Goal: Task Accomplishment & Management: Manage account settings

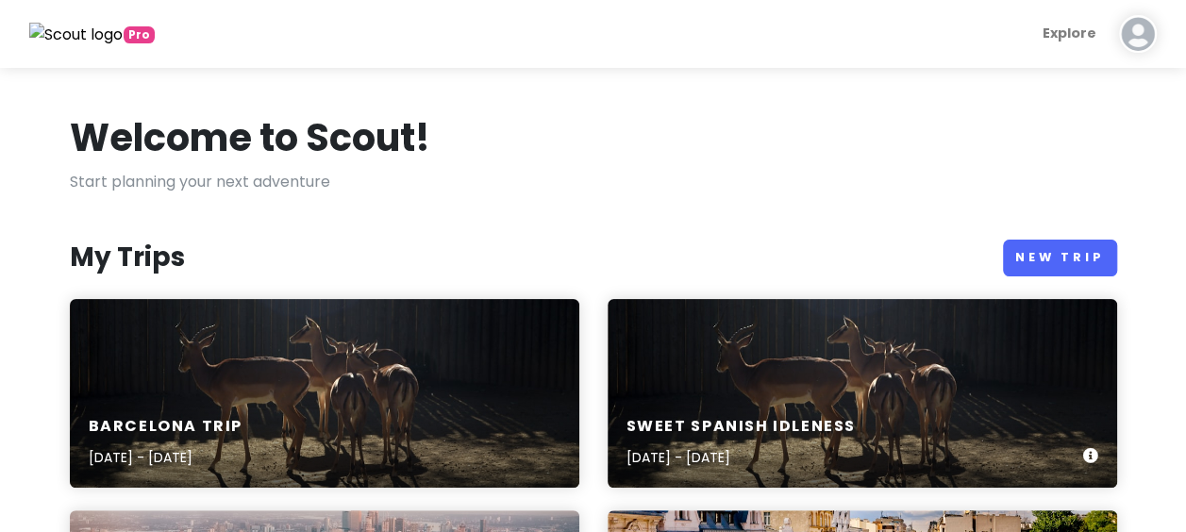
click at [757, 425] on h6 "Sweet spanish idleness" at bounding box center [740, 427] width 229 height 20
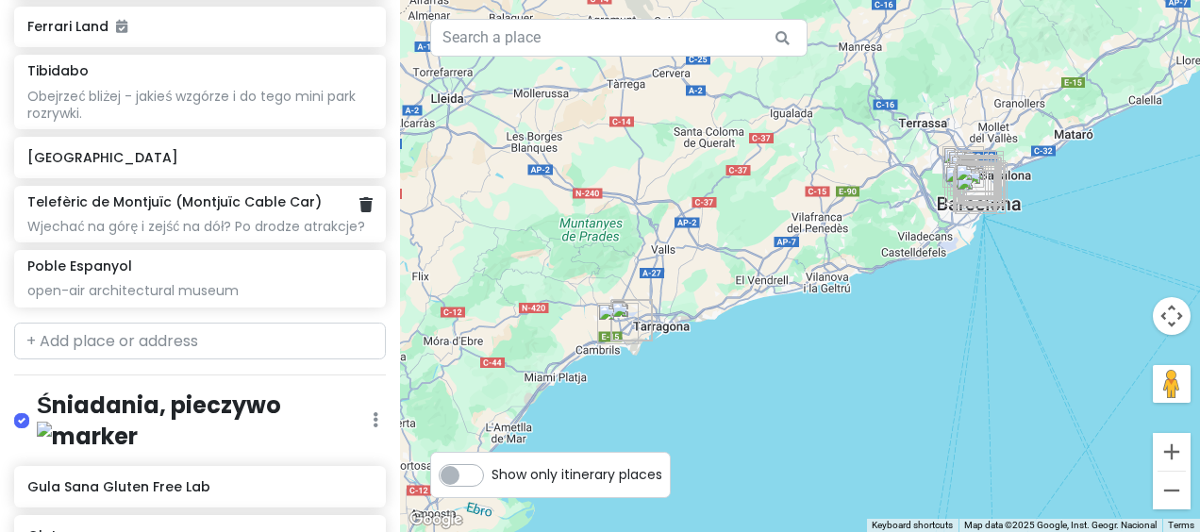
scroll to position [1887, 0]
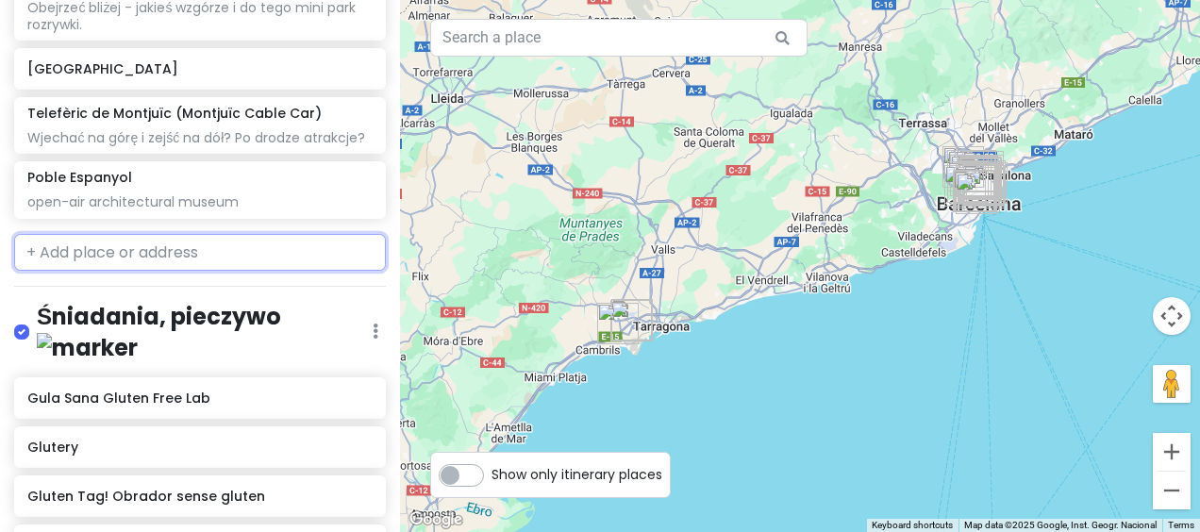
click at [213, 272] on input "text" at bounding box center [200, 253] width 372 height 38
paste input "[GEOGRAPHIC_DATA]"
type input "[GEOGRAPHIC_DATA]"
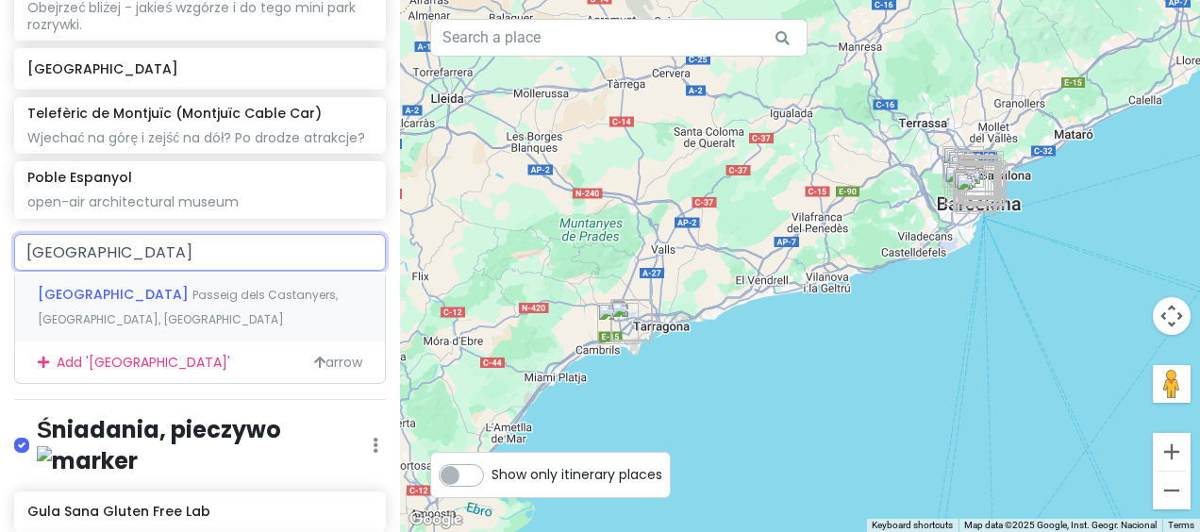
click at [207, 327] on span "Passeig dels Castanyers, [GEOGRAPHIC_DATA], [GEOGRAPHIC_DATA]" at bounding box center [188, 307] width 300 height 41
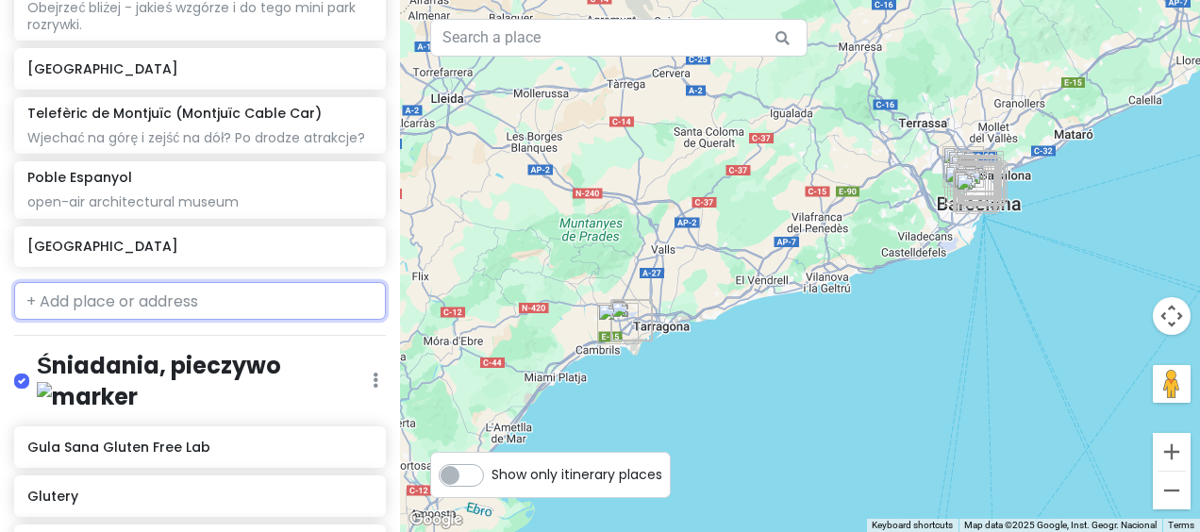
scroll to position [1935, 0]
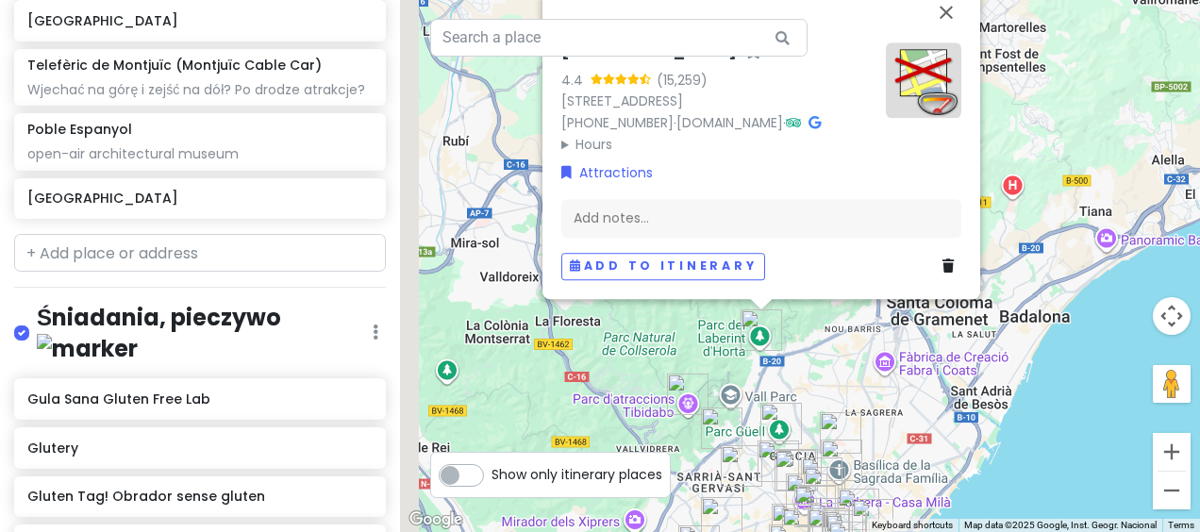
drag, startPoint x: 740, startPoint y: 445, endPoint x: 851, endPoint y: 332, distance: 158.8
click at [845, 335] on div "[GEOGRAPHIC_DATA] 4.4 (15,259) [STREET_ADDRESS] [PHONE_NUMBER] · [DOMAIN_NAME] …" at bounding box center [800, 266] width 800 height 532
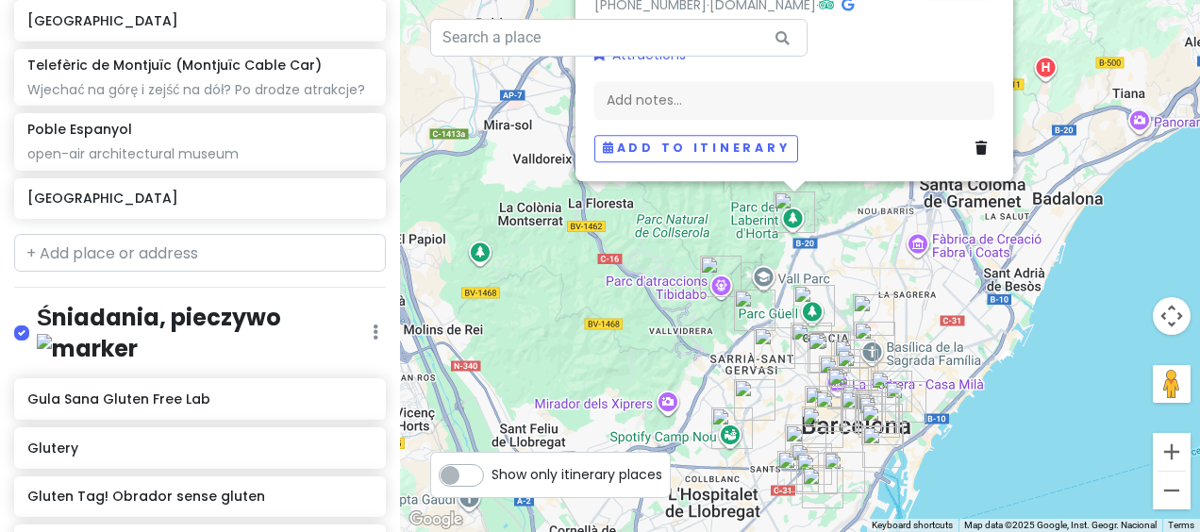
drag, startPoint x: 1057, startPoint y: 446, endPoint x: 1057, endPoint y: 362, distance: 84.0
click at [1057, 362] on div "[GEOGRAPHIC_DATA] 4.4 (15,259) [STREET_ADDRESS] [PHONE_NUMBER] · [DOMAIN_NAME] …" at bounding box center [800, 266] width 800 height 532
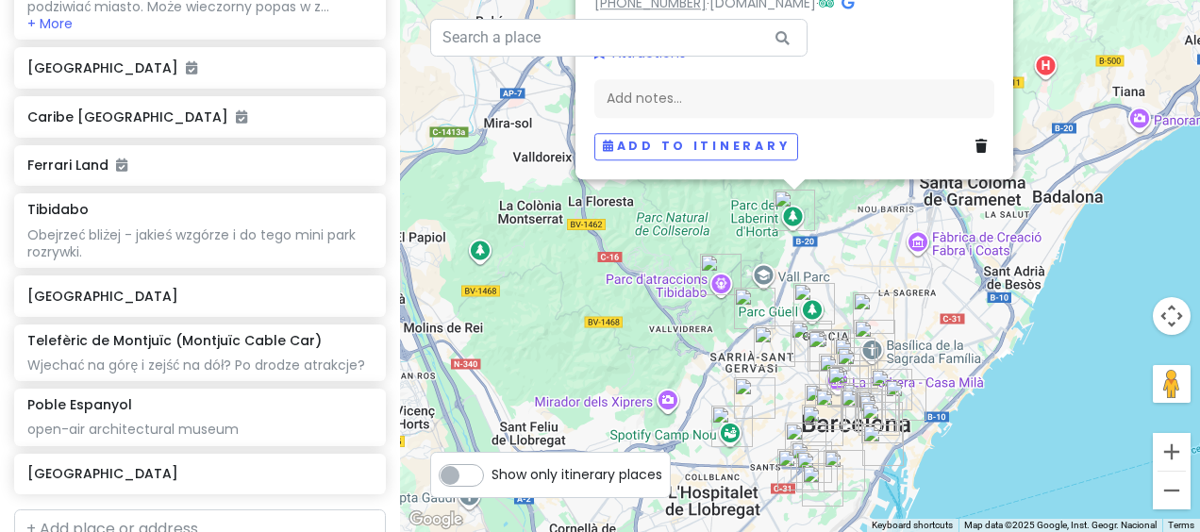
scroll to position [1652, 0]
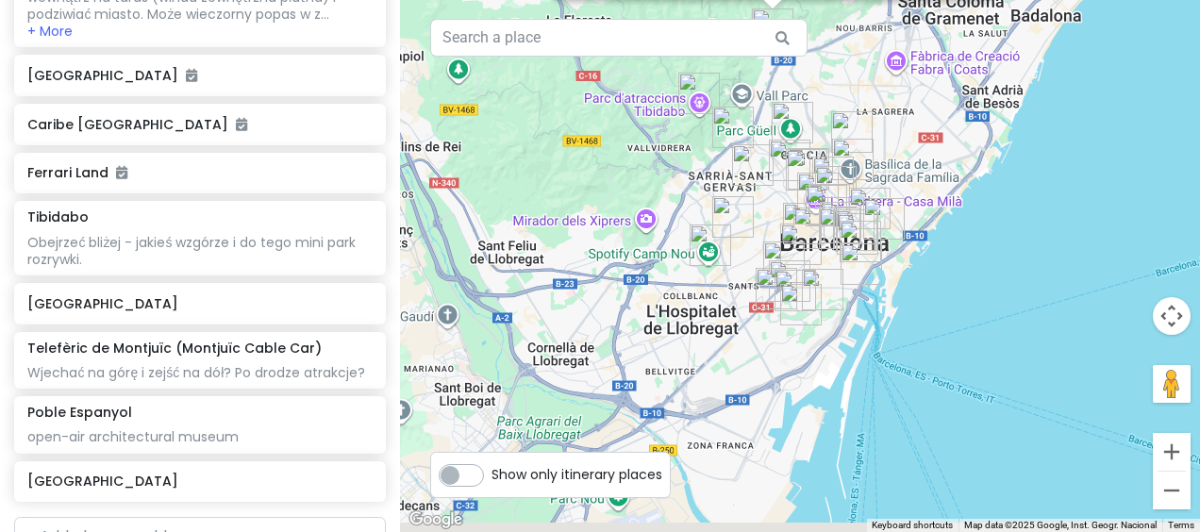
drag, startPoint x: 924, startPoint y: 487, endPoint x: 908, endPoint y: 304, distance: 183.7
click at [908, 304] on div "[GEOGRAPHIC_DATA] 4.4 (15,259) [STREET_ADDRESS] [PHONE_NUMBER] · [DOMAIN_NAME] …" at bounding box center [800, 266] width 800 height 532
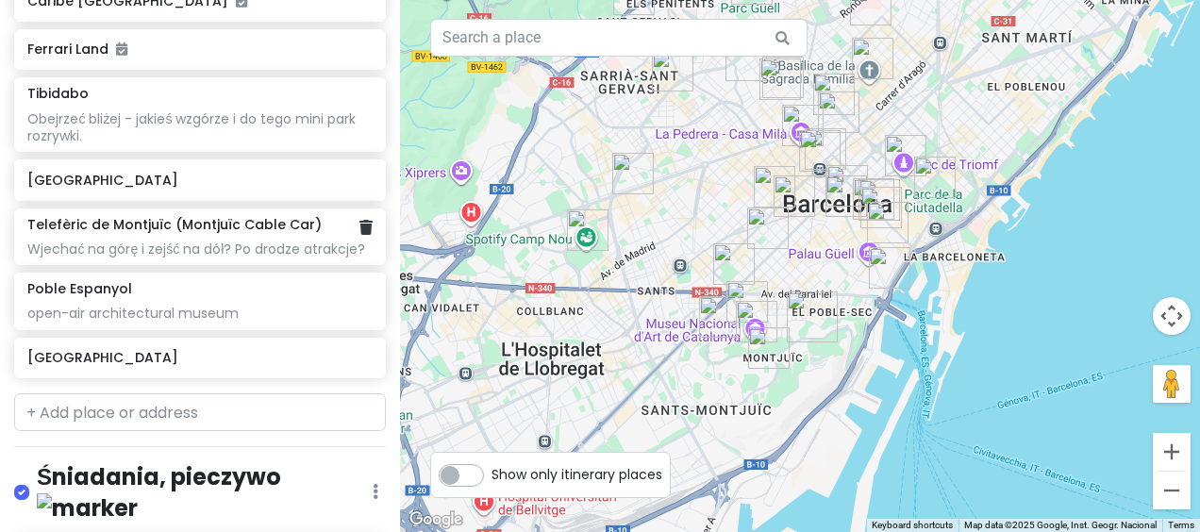
scroll to position [1746, 0]
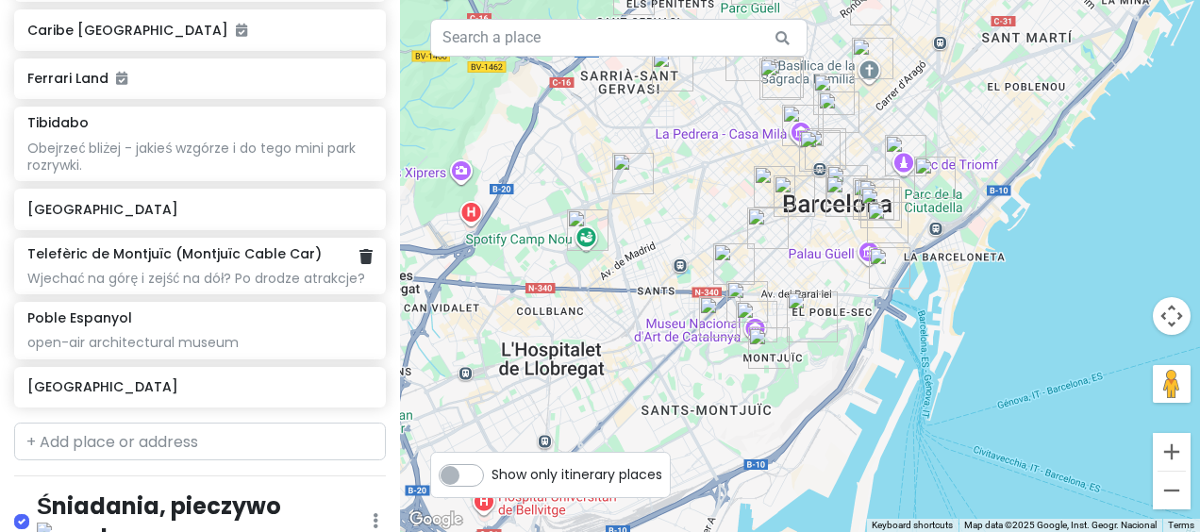
click at [259, 287] on div "Wjechać na górę i zejść na dół? Po drodze atrakcje?" at bounding box center [199, 278] width 344 height 17
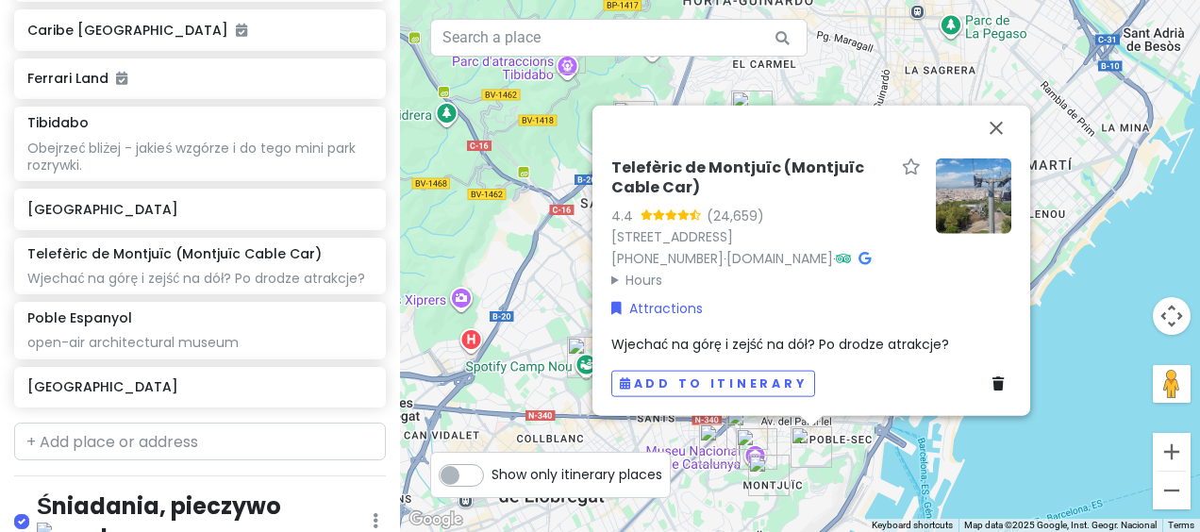
click at [949, 343] on span "Wjechać na górę i zejść na dół? Po drodze atrakcje?" at bounding box center [780, 344] width 338 height 19
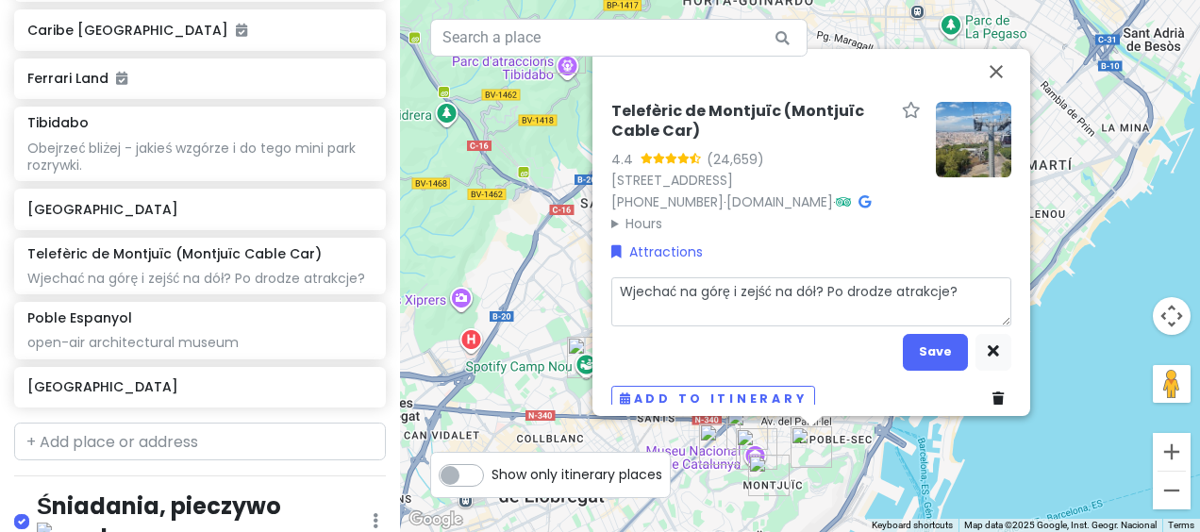
click at [962, 326] on textarea "Wjechać na górę i zejść na dół? Po drodze atrakcje?" at bounding box center [811, 301] width 400 height 48
type textarea "x"
type textarea "Wjechać na górę i zejść na dół? Po drodze atrakcje?"
type textarea "x"
type textarea "Wjechać na górę i zejść na dół? Po drodze atrakcje? P"
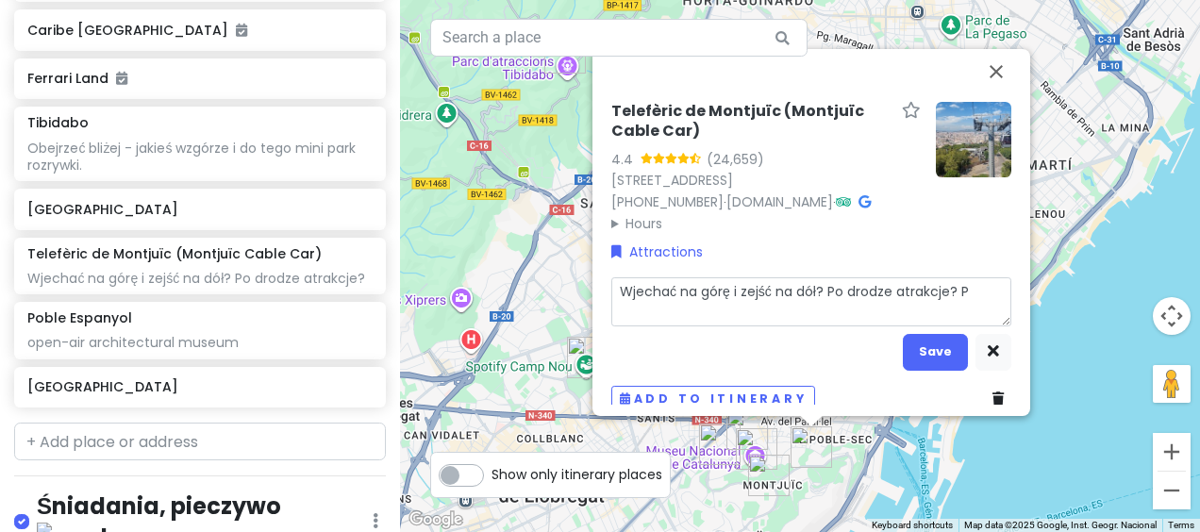
type textarea "x"
type textarea "Wjechać na górę i zejść na dół? Po drodze atrakcje? Po"
type textarea "x"
type textarea "Wjechać na górę i zejść na dół? Po drodze atrakcje? Pod"
type textarea "x"
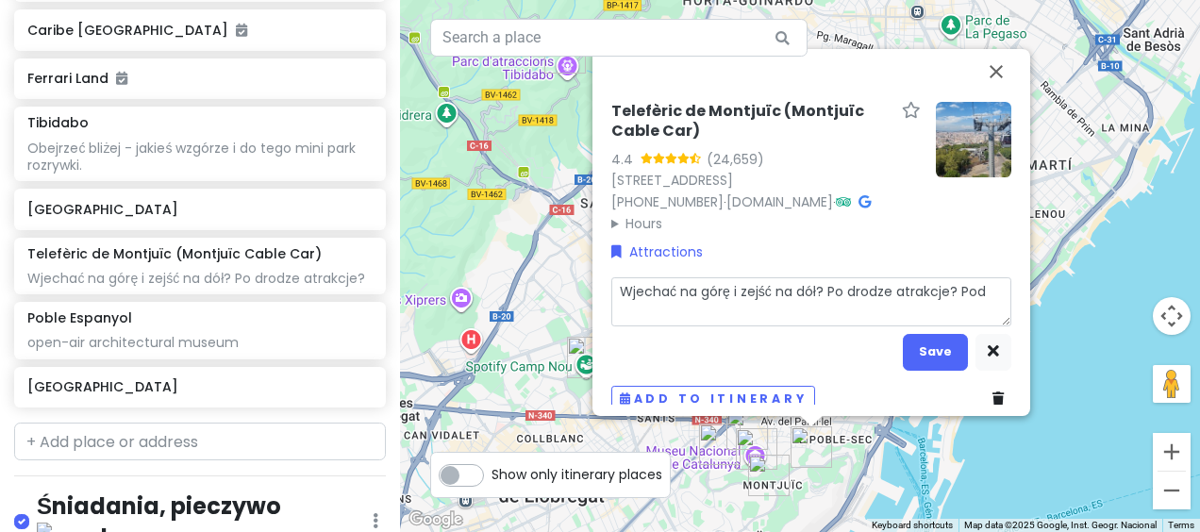
type textarea "Wjechać na górę i zejść na dół? Po drodze atrakcje? Podo"
type textarea "x"
type textarea "Wjechać na górę i zejść na dół? Po drodze atrakcje? Podob"
type textarea "x"
type textarea "Wjechać na górę i zejść na dół? Po drodze atrakcje? Podobn"
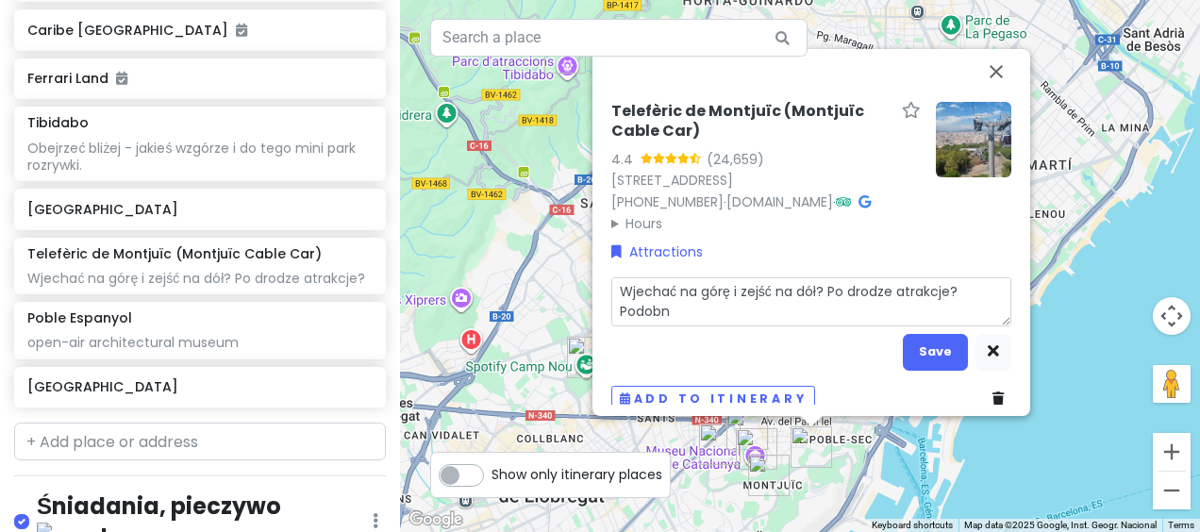
type textarea "x"
type textarea "Wjechać na górę i zejść na dół? Po drodze atrakcje? [GEOGRAPHIC_DATA]"
type textarea "x"
type textarea "Wjechać na górę i zejść na dół? Po drodze atrakcje? [GEOGRAPHIC_DATA]"
type textarea "x"
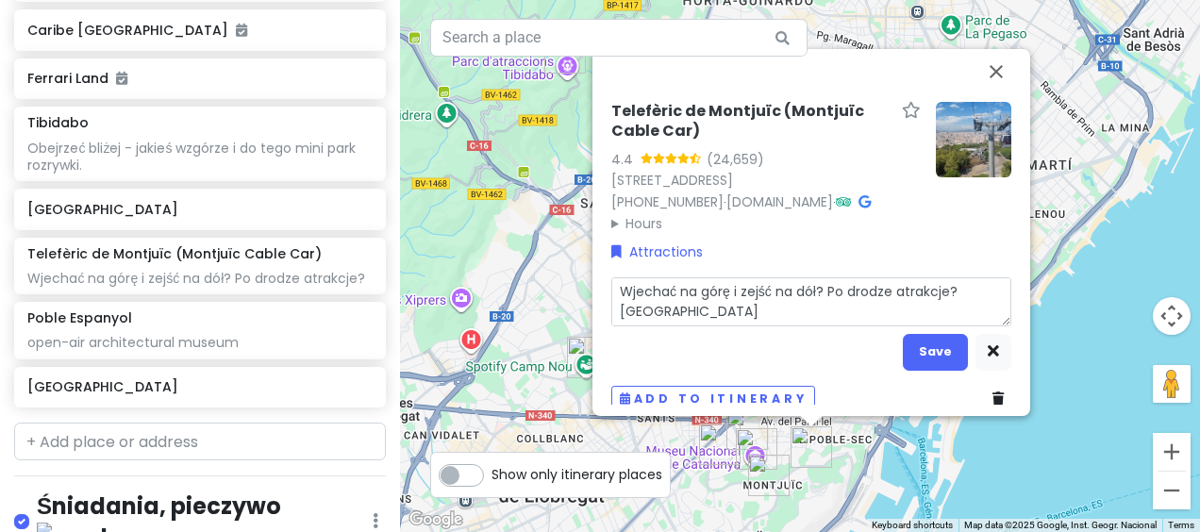
type textarea "Wjechać na górę i zejść na dół? Po drodze atrakcje? Podobno s"
type textarea "x"
type textarea "Wjechać na górę i zejść na dół? Po drodze atrakcje? Podobno sc"
type textarea "x"
type textarea "Wjechać na górę i zejść na dół? Po drodze atrakcje? Podobno sch"
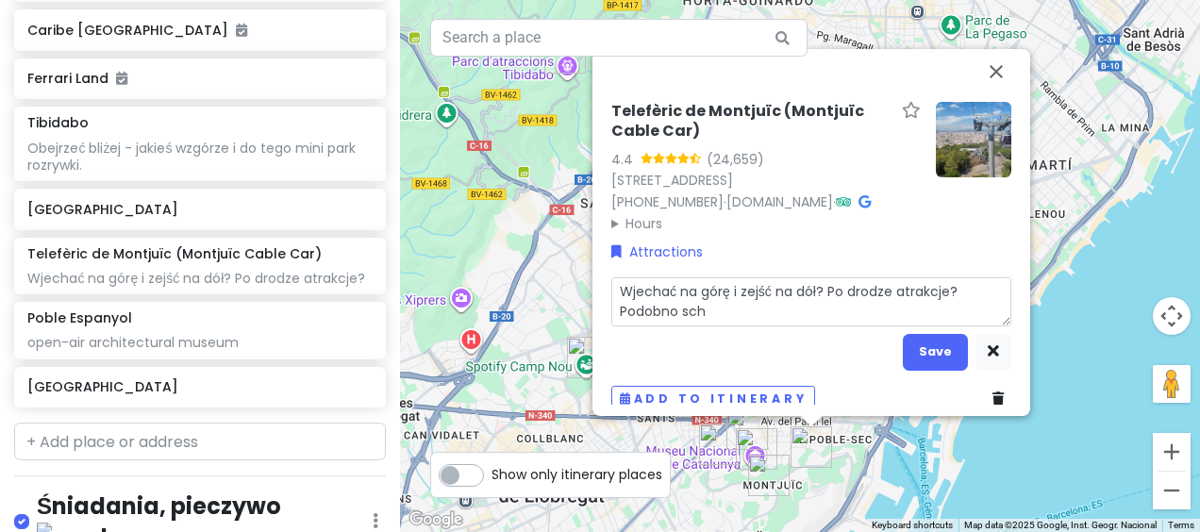
type textarea "x"
type textarea "Wjechać na górę i zejść na dół? Po drodze atrakcje? Podobno schod"
type textarea "x"
type textarea "Wjechać na górę i zejść na dół? Po drodze atrakcje? Podobno schoda"
type textarea "x"
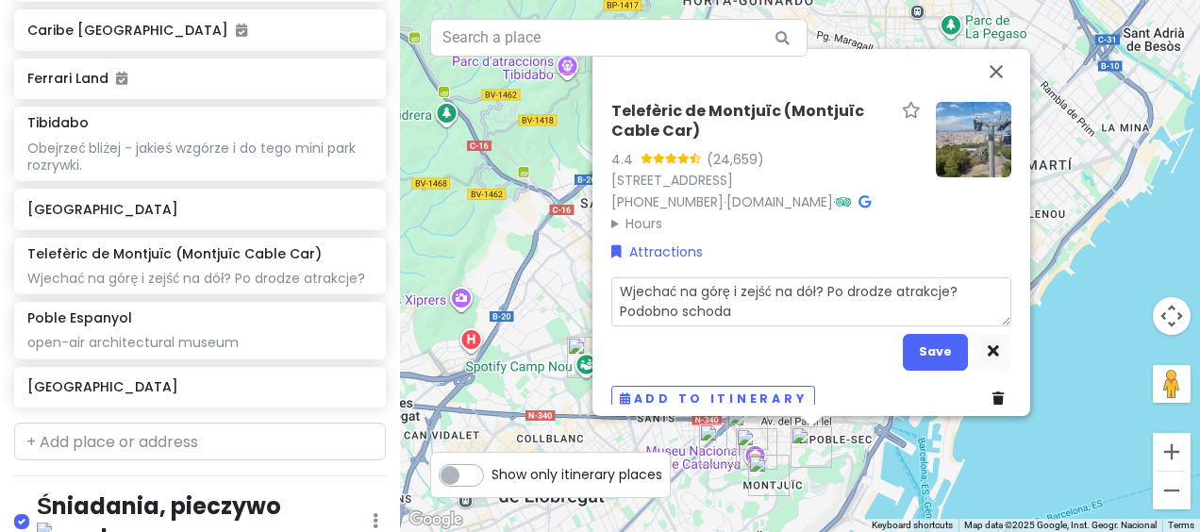
type textarea "Wjechać na górę i zejść na dół? Po drodze atrakcje? Podobno schodam"
type textarea "x"
type textarea "Wjechać na górę i zejść na dół? Po drodze atrakcje? Podobno schodami"
type textarea "x"
type textarea "Wjechać na górę i zejść na dół? Po drodze atrakcje? Podobno schodami o"
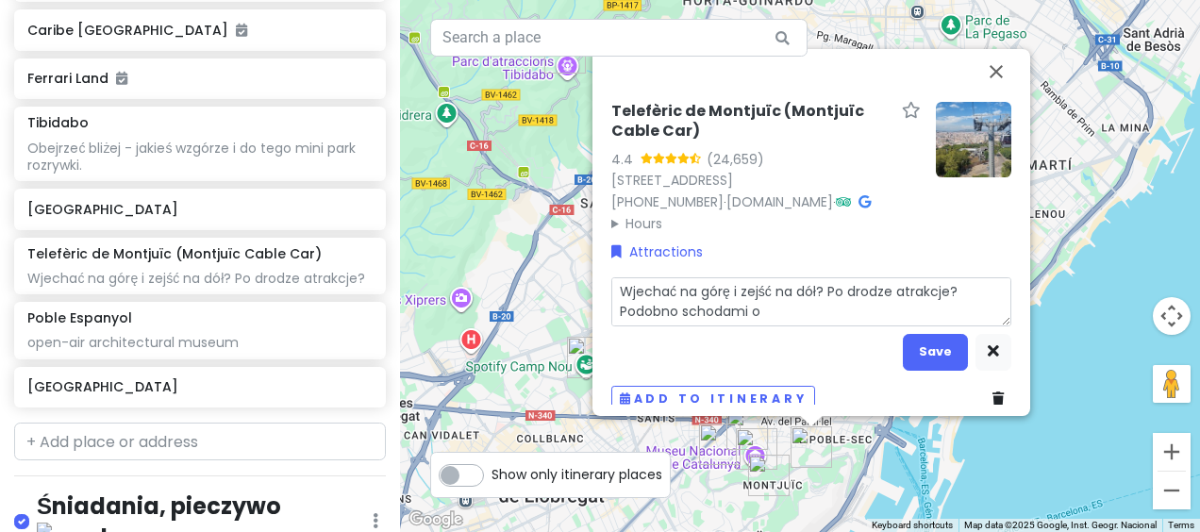
type textarea "x"
type textarea "Wjechać na górę i zejść na dół? Po drodze atrakcje? Podobno schodami ob"
type textarea "x"
type textarea "Wjechać na górę i zejść na dół? Po drodze atrakcje? Podobno schodami obo"
type textarea "x"
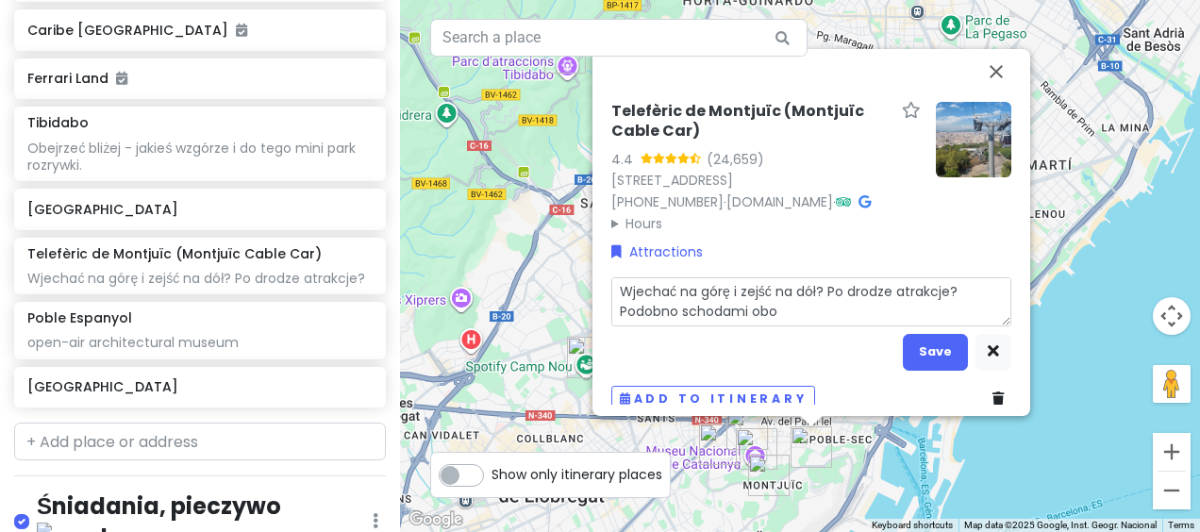
type textarea "Wjechać na górę i zejść na dół? Po drodze atrakcje? Podobno schodami obok"
type textarea "x"
type textarea "Wjechać na górę i zejść na dół? Po drodze atrakcje? Podobno schodami obok"
type textarea "x"
type textarea "Wjechać na górę i zejść na dół? Po drodze atrakcje? Podobno schodami obok k"
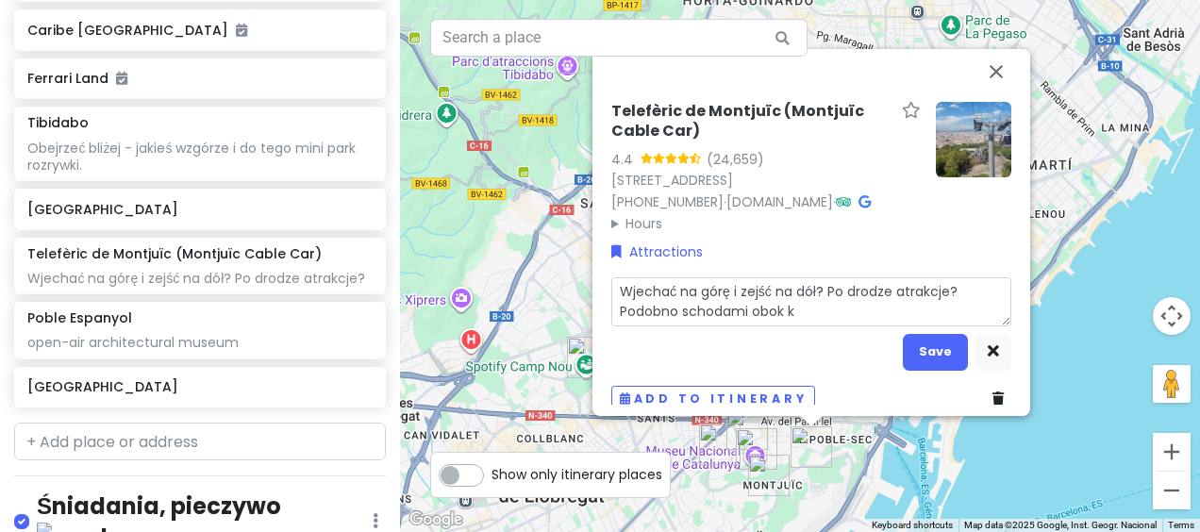
type textarea "x"
type textarea "Wjechać na górę i zejść na dół? Po drodze atrakcje? Podobno schodami obok ko"
type textarea "x"
type textarea "Wjechać na górę i zejść na dół? Po drodze atrakcje? Podobno schodami obok kol"
type textarea "x"
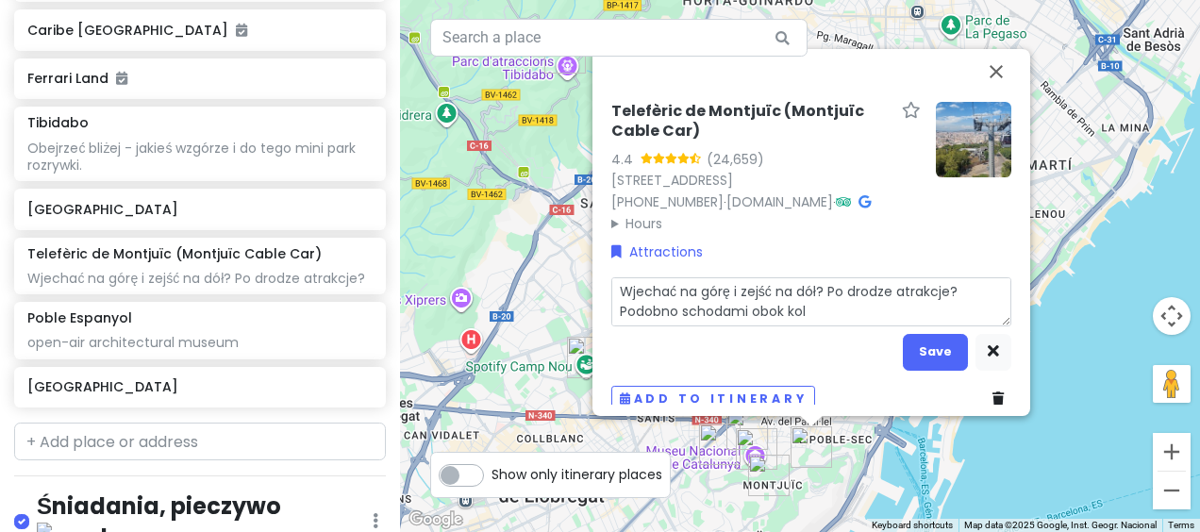
type textarea "Wjechać na górę i zejść na dół? Po drodze atrakcje? Podobno schodami obok kole"
type textarea "x"
type textarea "Wjechać na górę i zejść na dół? Po drodze atrakcje? Podobno schodami obok kolej"
type textarea "x"
type textarea "Wjechać na górę i zejść na dół? Po drodze atrakcje? Podobno schodami obok kolejk"
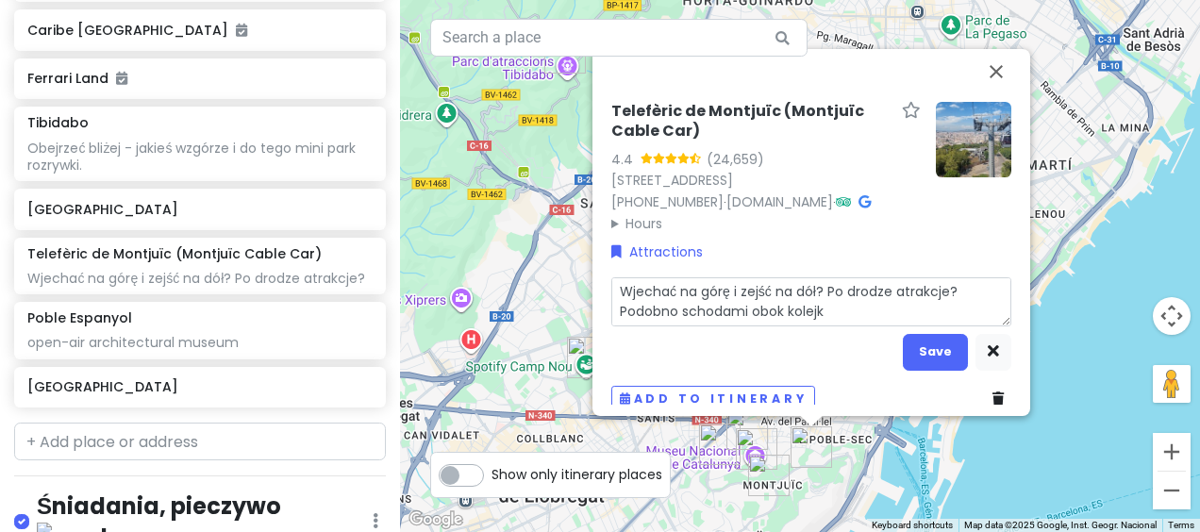
type textarea "x"
type textarea "Wjechać na górę i zejść na dół? Po drodze atrakcje? Podobno schodami obok kolej…"
type textarea "x"
type textarea "Wjechać na górę i zejść na dół? Po drodze atrakcje? Podobno schodami obok kolej…"
type textarea "x"
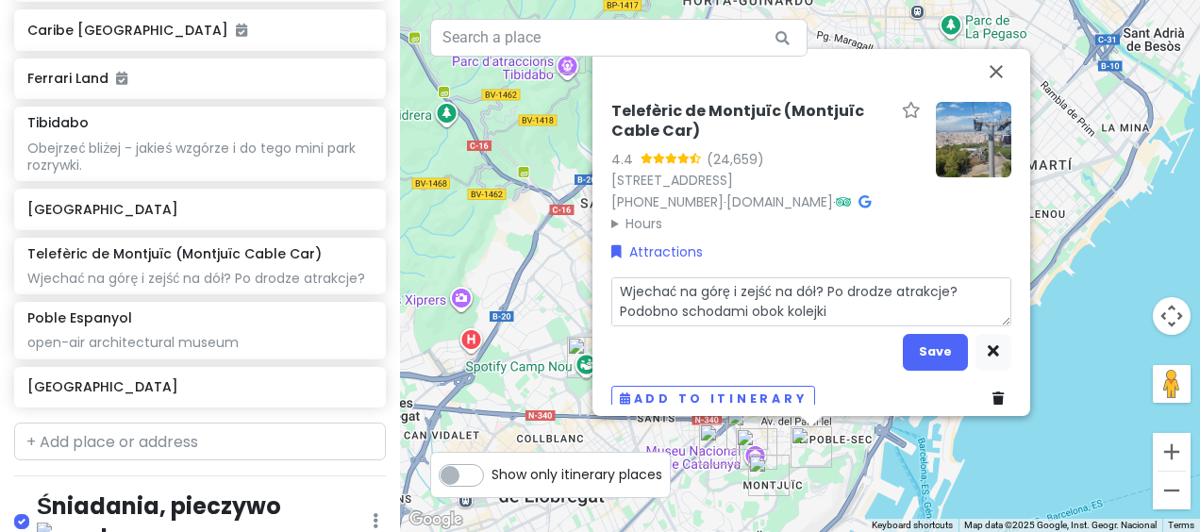
type textarea "Wjechać na górę i zejść na dół? Po drodze atrakcje? Podobno schodami obok kolej…"
type textarea "x"
type textarea "Wjechać na górę i zejść na dół? Po drodze atrakcje? Podobno schodami obok kolej…"
type textarea "x"
type textarea "Wjechać na górę i zejść na dół? Po drodze atrakcje? Podobno schodami obok kolej…"
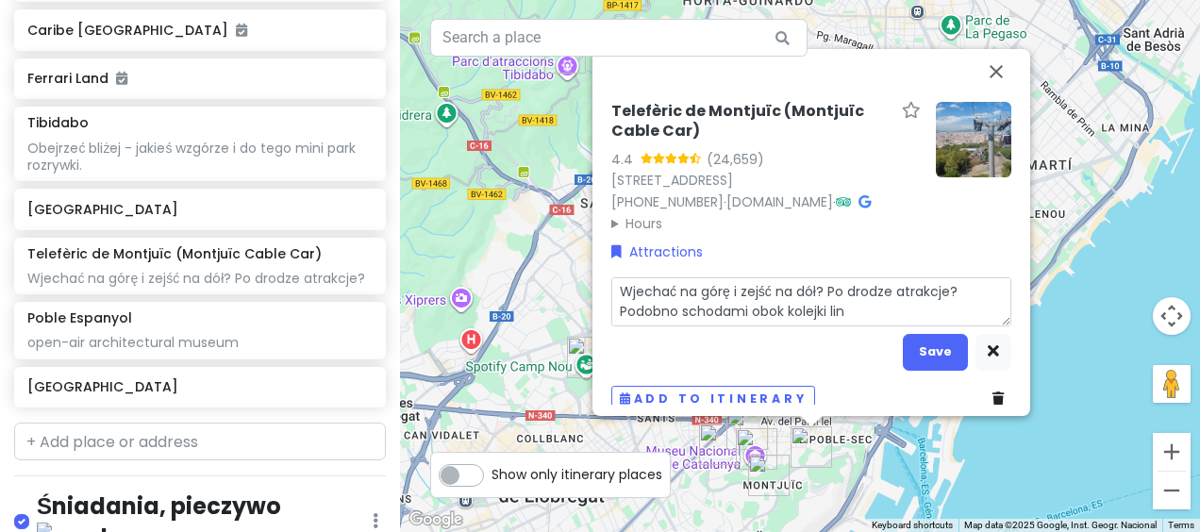
type textarea "x"
type textarea "Wjechać na górę i zejść na dół? Po drodze atrakcje? Podobno schodami obok kolej…"
type textarea "x"
type textarea "Wjechać na górę i zejść na dół? Po drodze atrakcje? Podobno schodami obok kolej…"
type textarea "x"
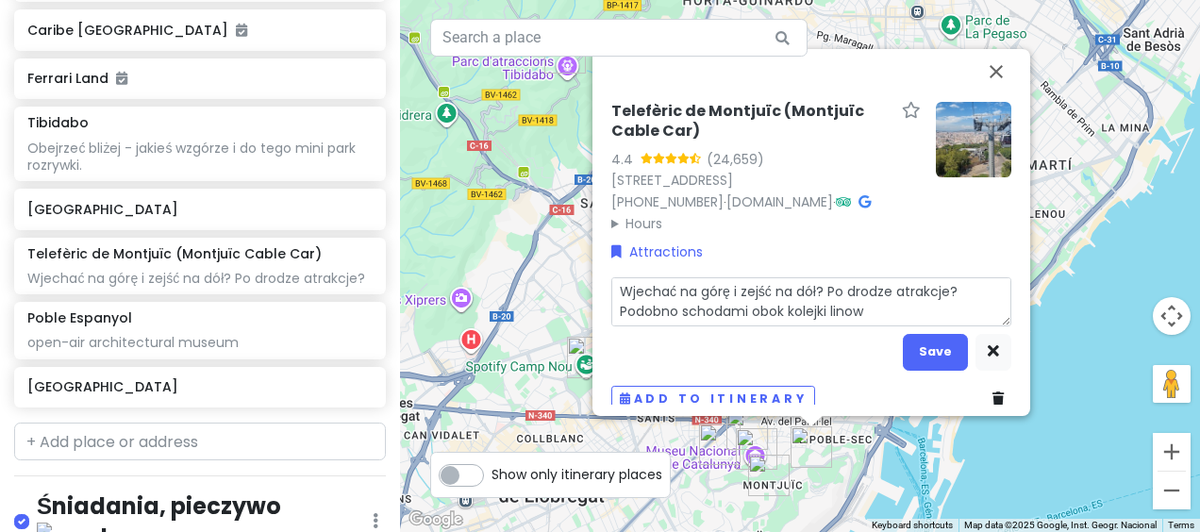
type textarea "Wjechać na górę i zejść na dół? Po drodze atrakcje? Podobno schodami obok kolej…"
type textarea "x"
type textarea "Wjechać na górę i zejść na dół? Po drodze atrakcje? Podobno schodami obok kolej…"
type textarea "x"
type textarea "Wjechać na górę i zejść na dół? Po drodze atrakcje? Podobno schodami obok kolej…"
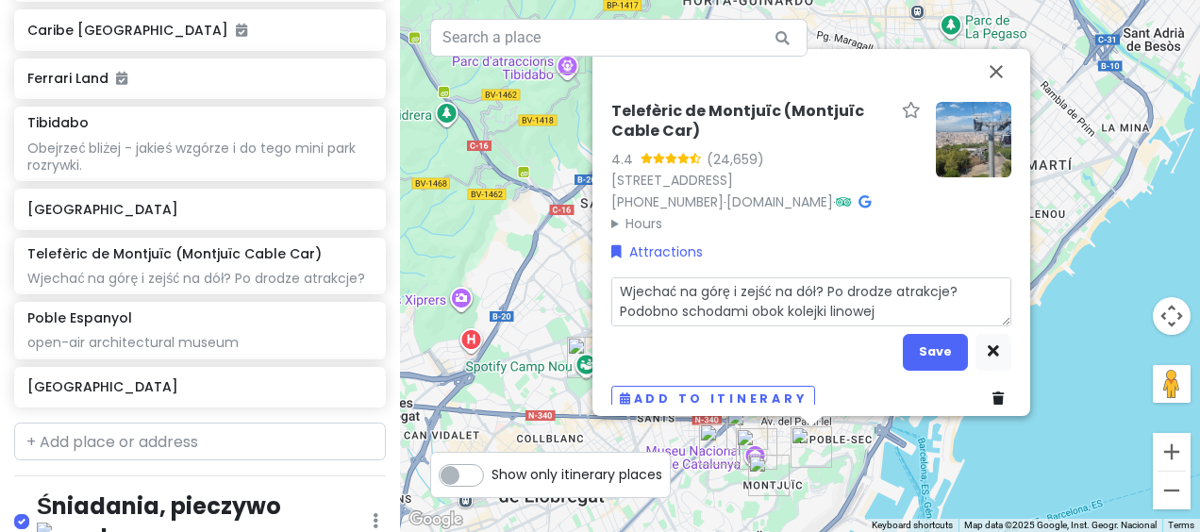
type textarea "x"
type textarea "Wjechać na górę i zejść na dół? Po drodze atrakcje? Podobno schodami obok kolej…"
type textarea "x"
type textarea "Wjechać na górę i zejść na dół? Po drodze atrakcje? Podobno schodami obok kolej…"
type textarea "x"
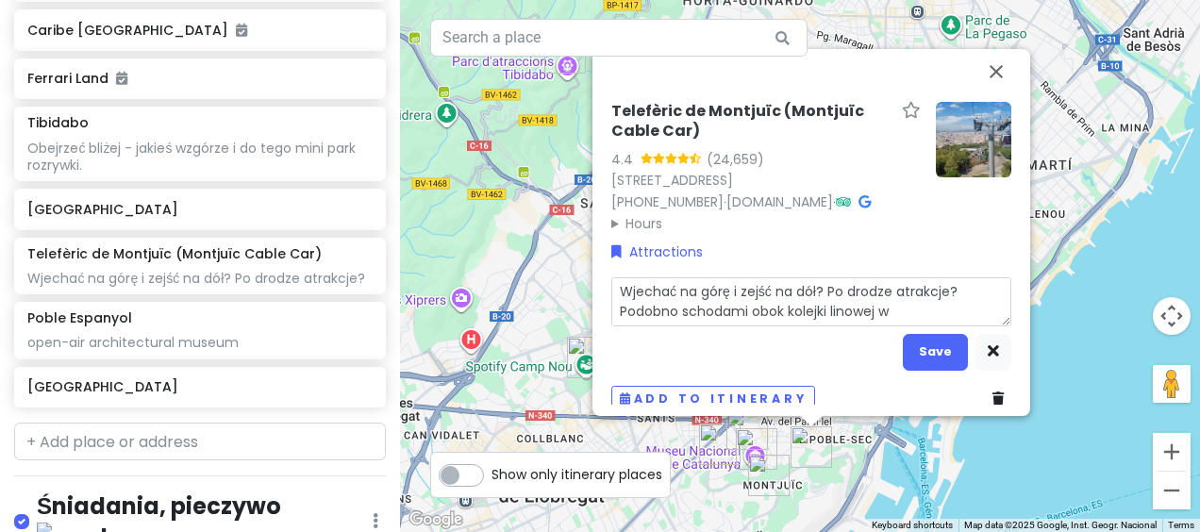
type textarea "Wjechać na górę i zejść na dół? Po drodze atrakcje? Podobno schodami obok kolej…"
type textarea "x"
type textarea "Wjechać na górę i zejść na dół? Po drodze atrakcje? Podobno schodami obok kolej…"
type textarea "x"
type textarea "Wjechać na górę i zejść na dół? Po drodze atrakcje? Podobno schodami obok kolej…"
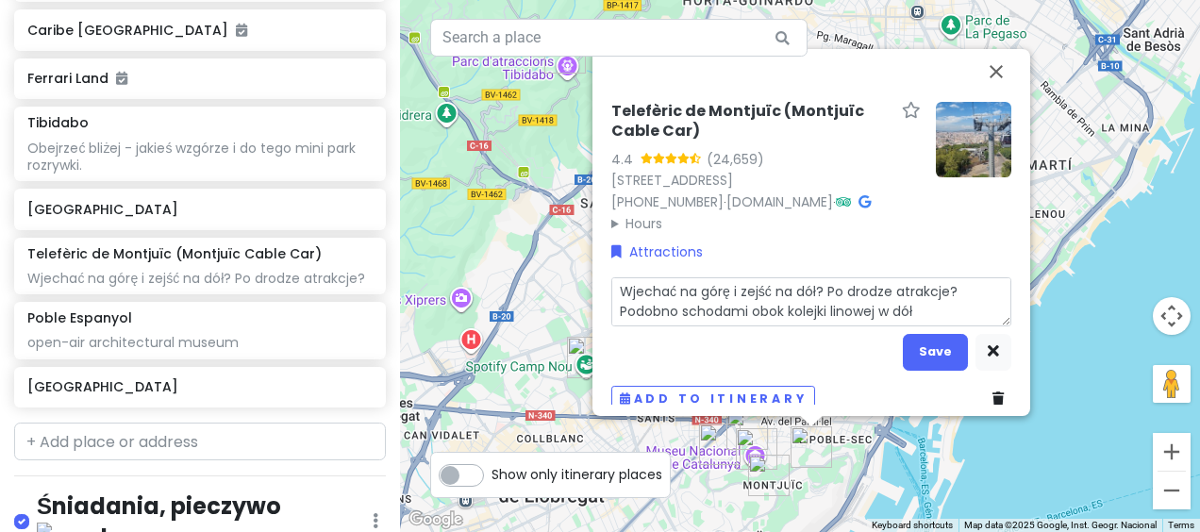
type textarea "x"
type textarea "Wjechać na górę i zejść na dół? Po drodze atrakcje? Podobno schodami obok kolej…"
type textarea "x"
type textarea "Wjechać na górę i zejść na dół? Po drodze atrakcje? Podobno schodami obok kolej…"
type textarea "x"
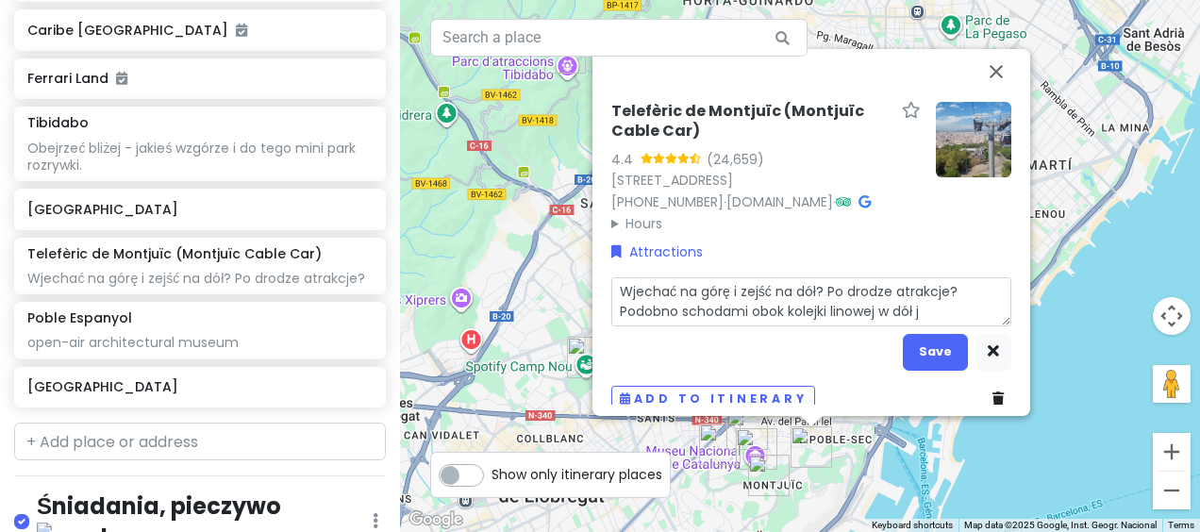
type textarea "Wjechać na górę i zejść na dół? Po drodze atrakcje? Podobno schodami obok kolej…"
type textarea "x"
type textarea "Wjechać na górę i zejść na dół? Po drodze atrakcje? Podobno schodami obok kolej…"
type textarea "x"
type textarea "Wjechać na górę i zejść na dół? Po drodze atrakcje? Podobno schodami obok kolej…"
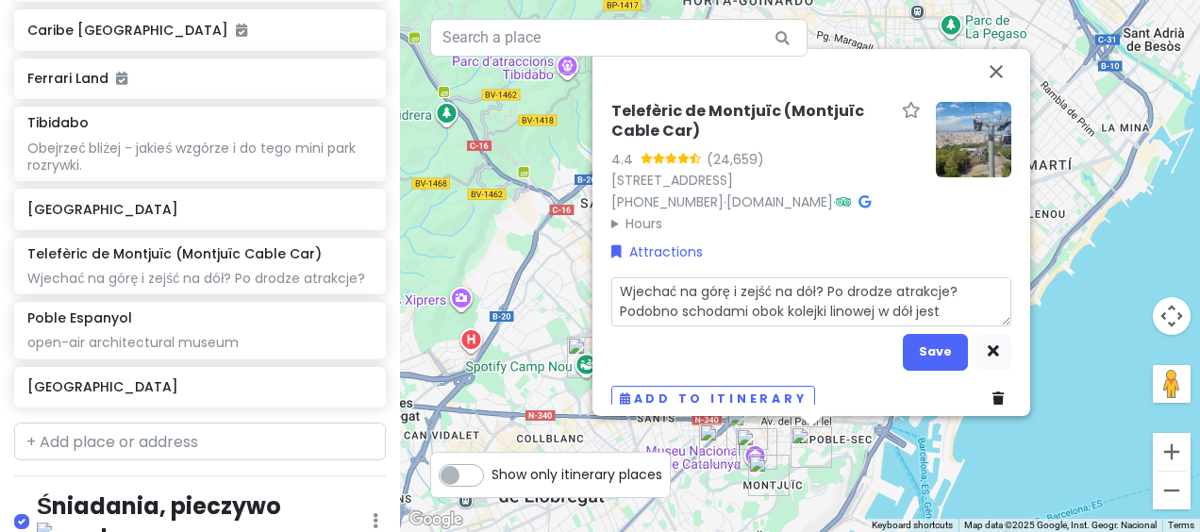
type textarea "x"
type textarea "Wjechać na górę i zejść na dół? Po drodze atrakcje? Podobno schodami obok kolej…"
type textarea "x"
type textarea "Wjechać na górę i zejść na dół? Po drodze atrakcje? Podobno schodami obok kolej…"
type textarea "x"
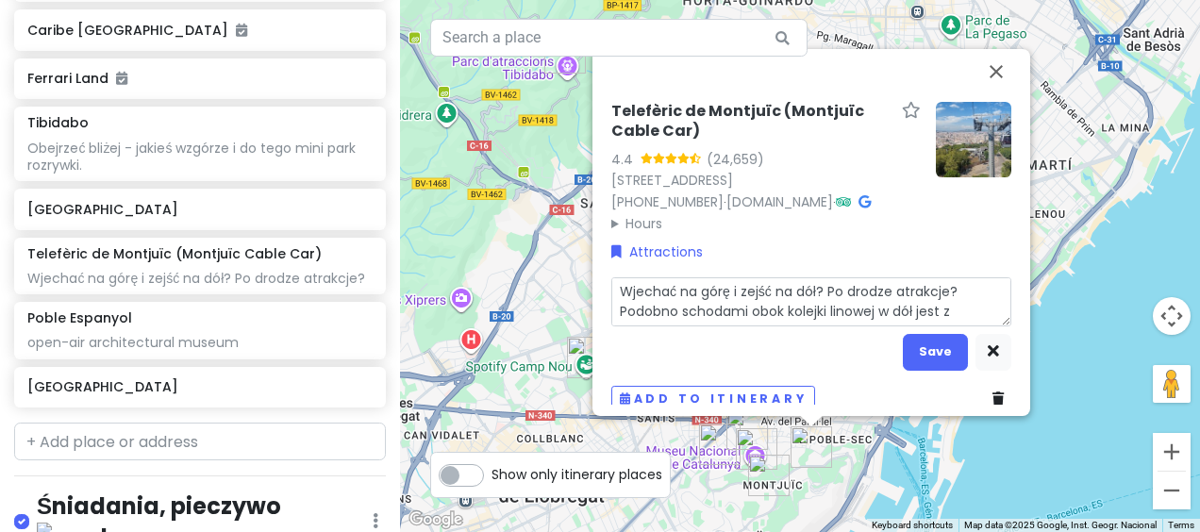
type textarea "Wjechać na górę i zejść na dół? Po drodze atrakcje? Podobno schodami obok kolej…"
type textarea "x"
type textarea "Wjechać na górę i zejść na dół? Po drodze atrakcje? Podobno schodami obok kolej…"
type textarea "x"
type textarea "Wjechać na górę i zejść na dół? Po drodze atrakcje? Podobno schodami obok kolej…"
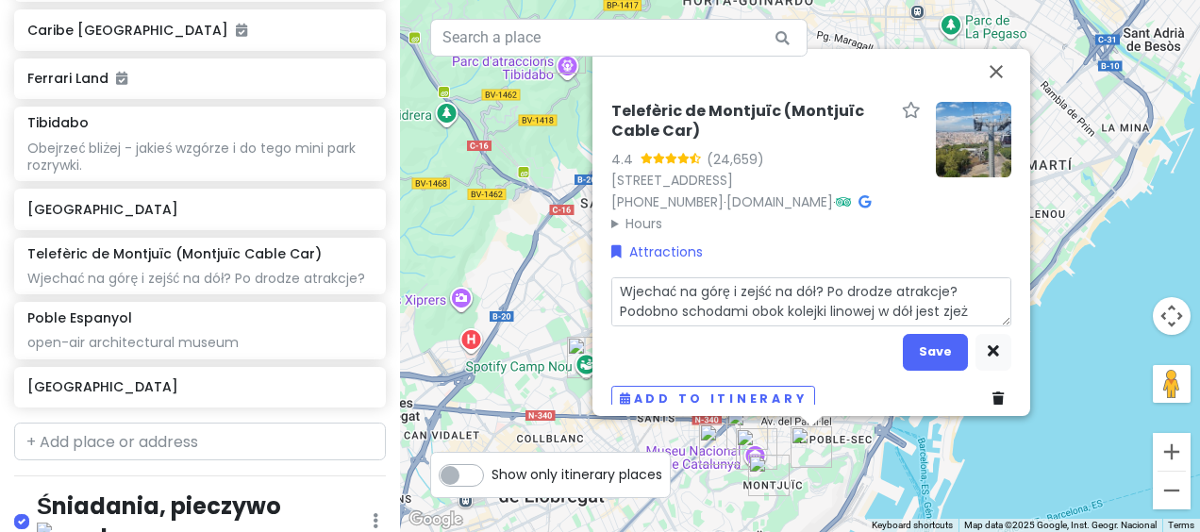
type textarea "x"
type textarea "Wjechać na górę i zejść na dół? Po drodze atrakcje? Podobno schodami obok kolej…"
type textarea "x"
type textarea "Wjechać na górę i zejść na dół? Po drodze atrakcje? Podobno schodami obok kolej…"
type textarea "x"
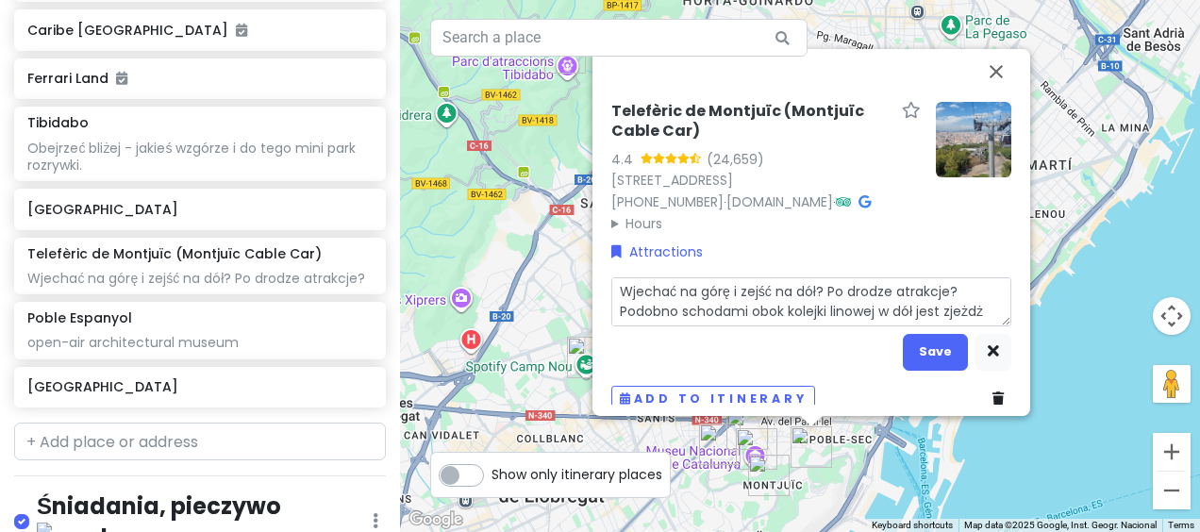
type textarea "Wjechać na górę i zejść na dół? Po drodze atrakcje? Podobno schodami obok kolej…"
type textarea "x"
type textarea "Wjechać na górę i zejść na dół? Po drodze atrakcje? Podobno schodami obok kolej…"
type textarea "x"
type textarea "Wjechać na górę i zejść na dół? Po drodze atrakcje? Podobno schodami obok kolej…"
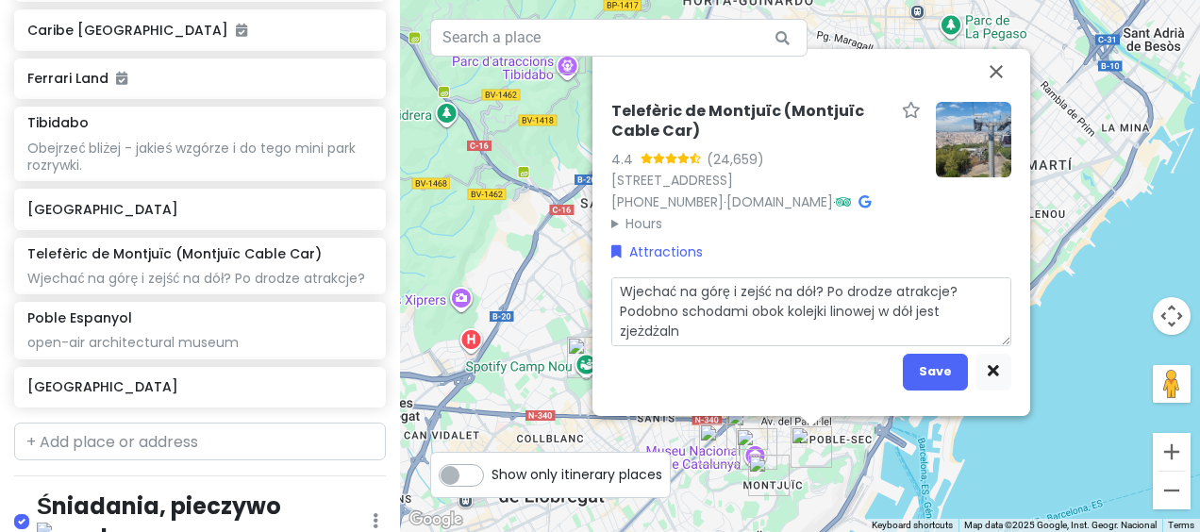
type textarea "x"
type textarea "Wjechać na górę i zejść na dół? Po drodze atrakcje? Podobno schodami obok kolej…"
type textarea "x"
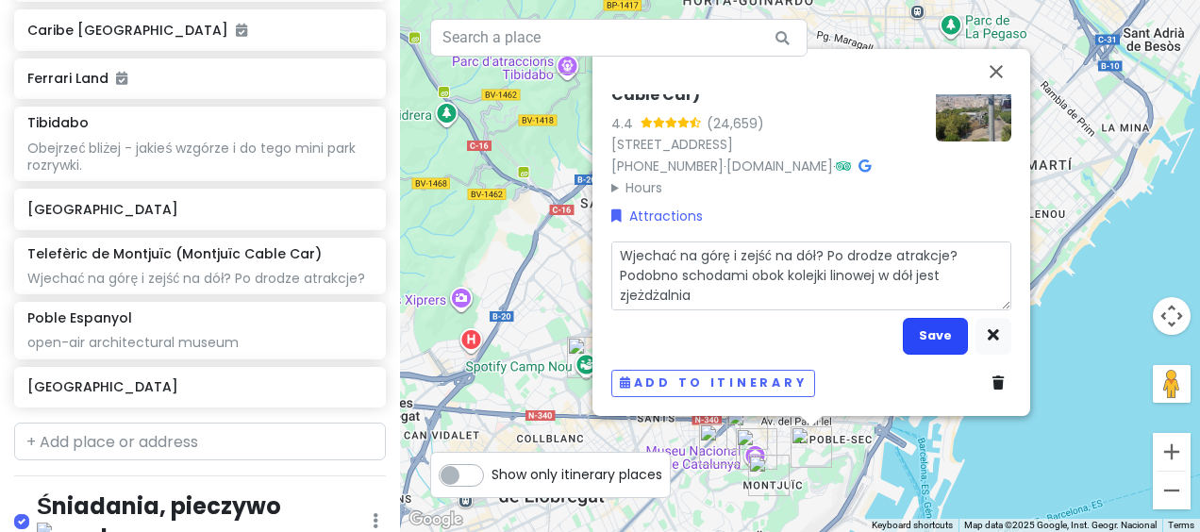
scroll to position [75, 0]
type textarea "Wjechać na górę i zejść na dół? Po drodze atrakcje? Podobno schodami obok kolej…"
click at [931, 342] on button "Save" at bounding box center [935, 336] width 65 height 37
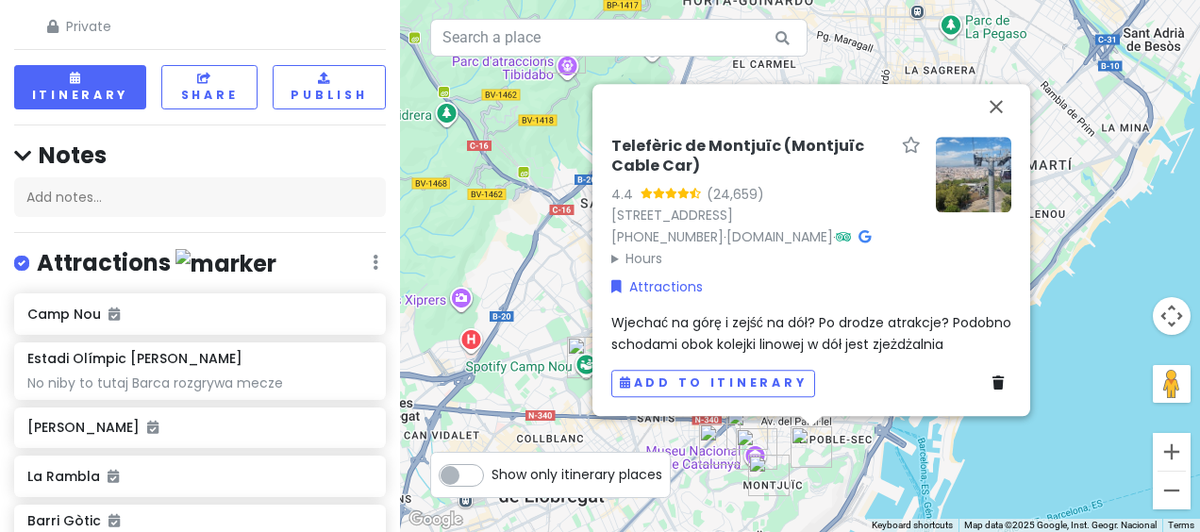
scroll to position [0, 0]
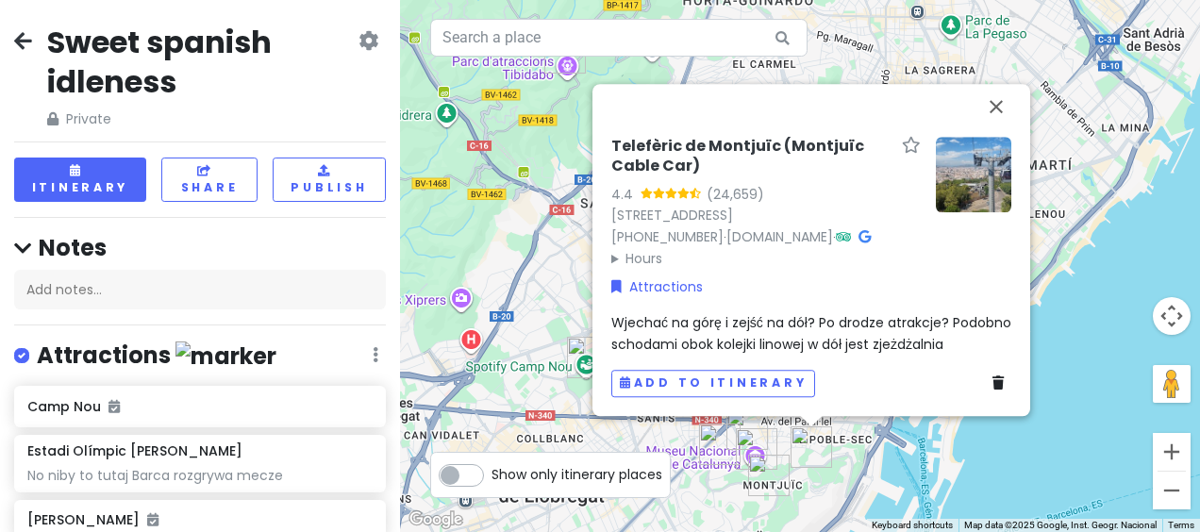
click at [359, 42] on icon at bounding box center [369, 40] width 20 height 15
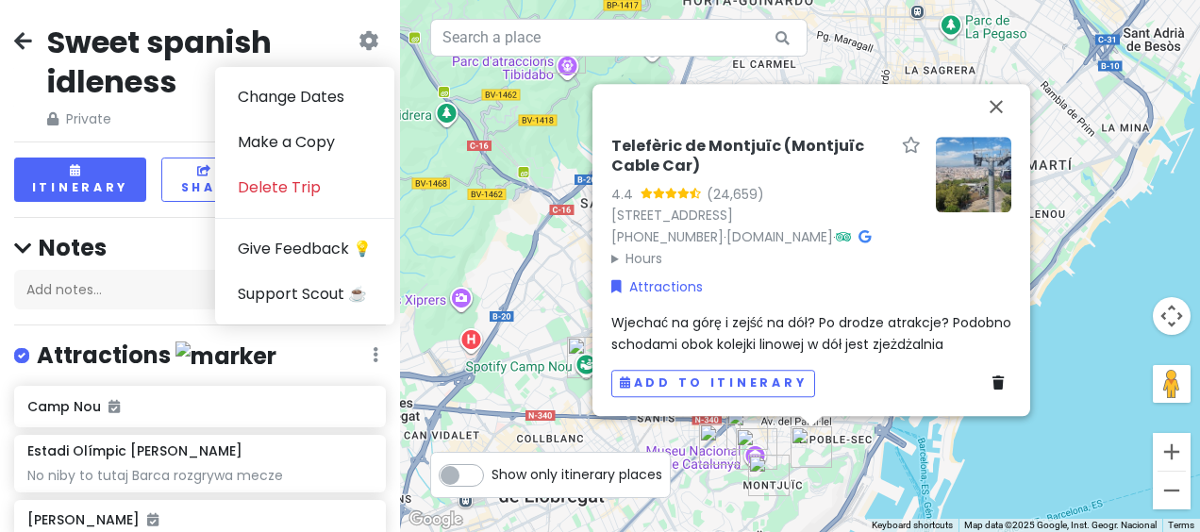
click at [359, 42] on icon at bounding box center [369, 40] width 20 height 15
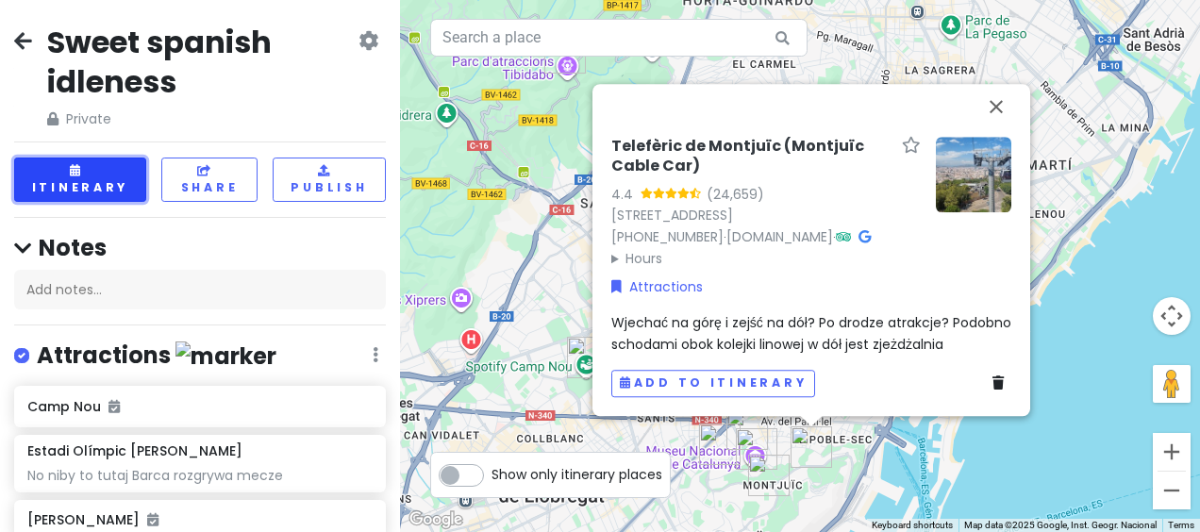
click at [94, 187] on button "Itinerary" at bounding box center [80, 180] width 132 height 44
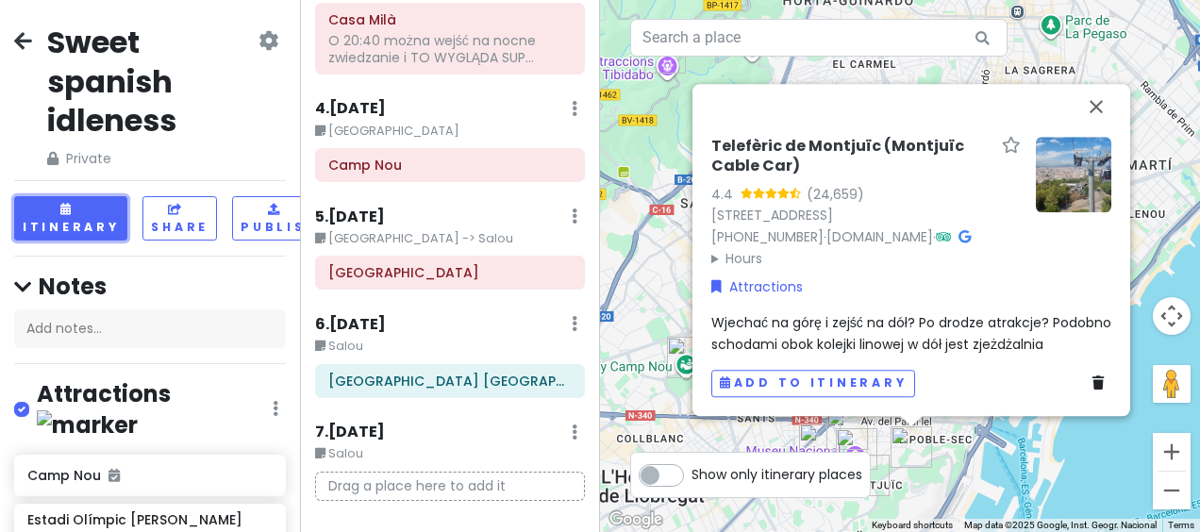
scroll to position [849, 0]
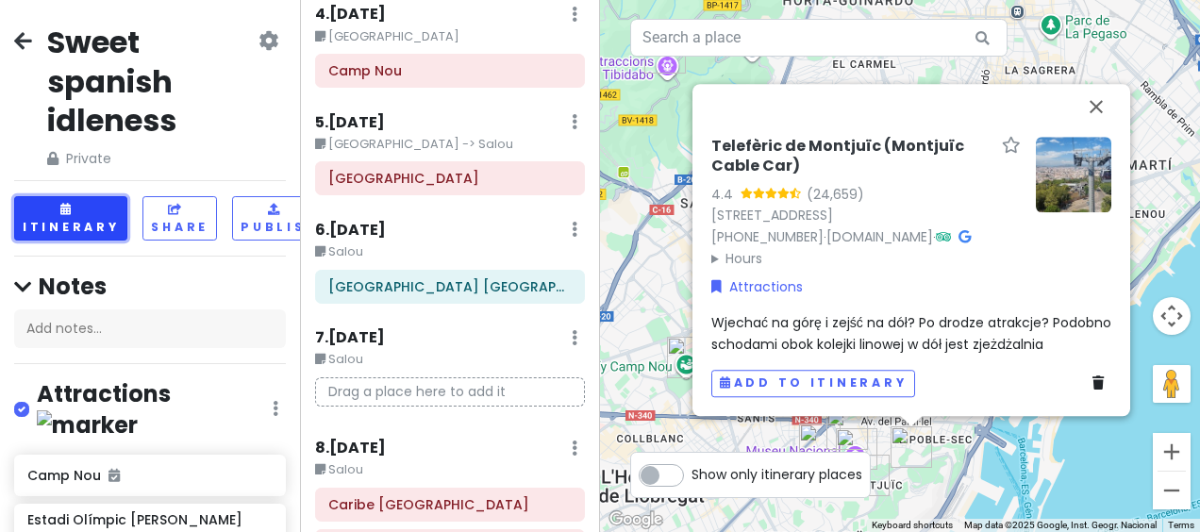
click at [58, 215] on button "Itinerary" at bounding box center [70, 218] width 113 height 44
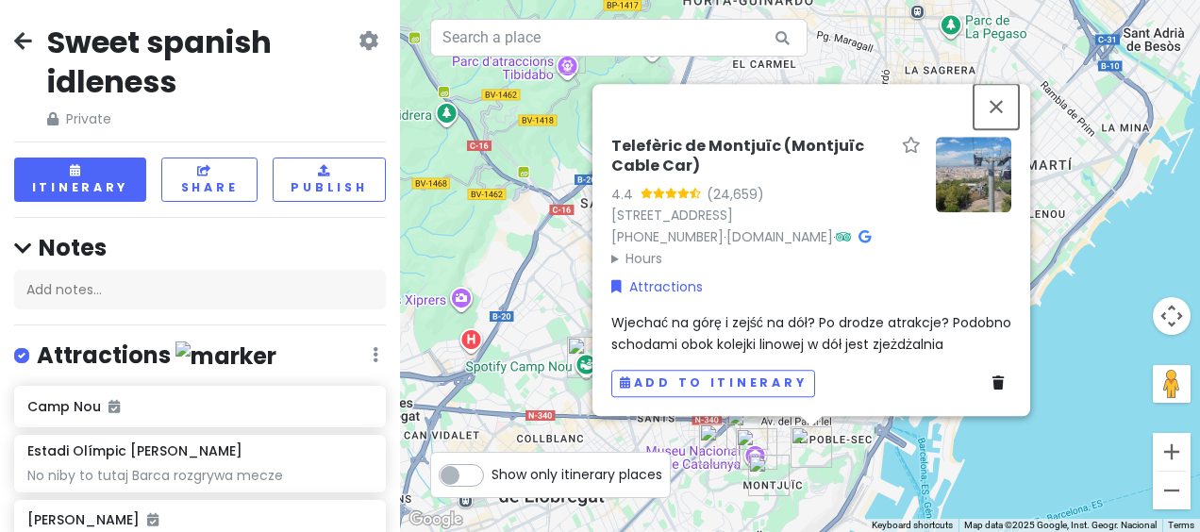
click at [1003, 84] on button "Close" at bounding box center [996, 106] width 45 height 45
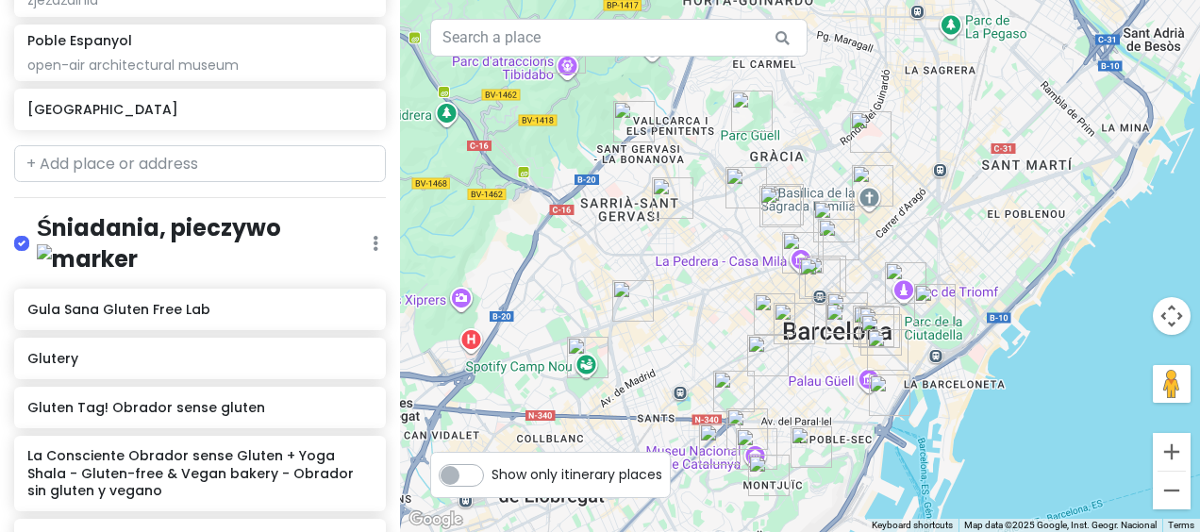
scroll to position [1887, 0]
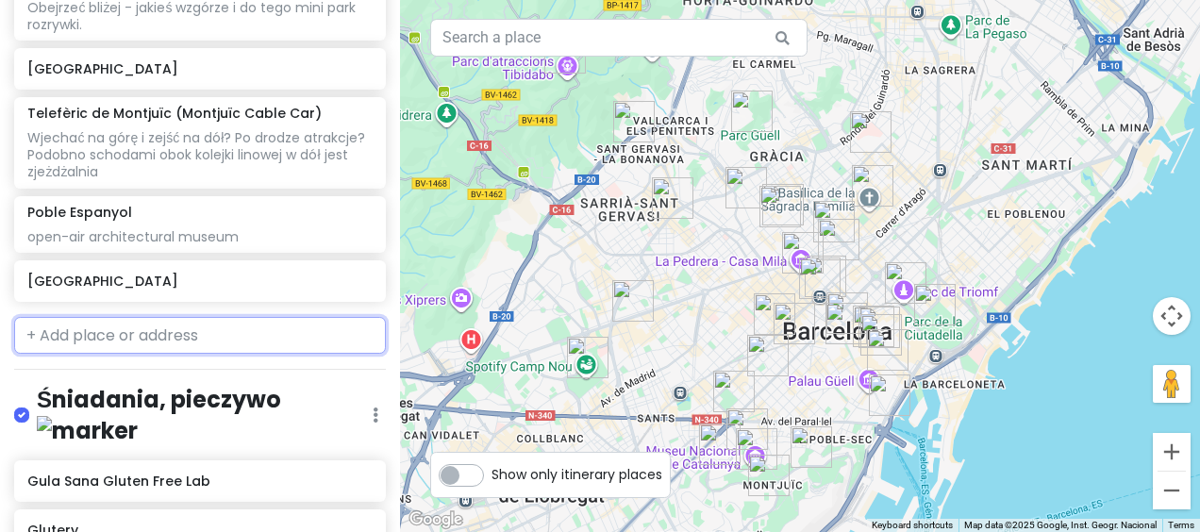
click at [155, 340] on input "text" at bounding box center [200, 336] width 372 height 38
paste input "Llera del riu Besòs"
type input "Llera del riu Besòs"
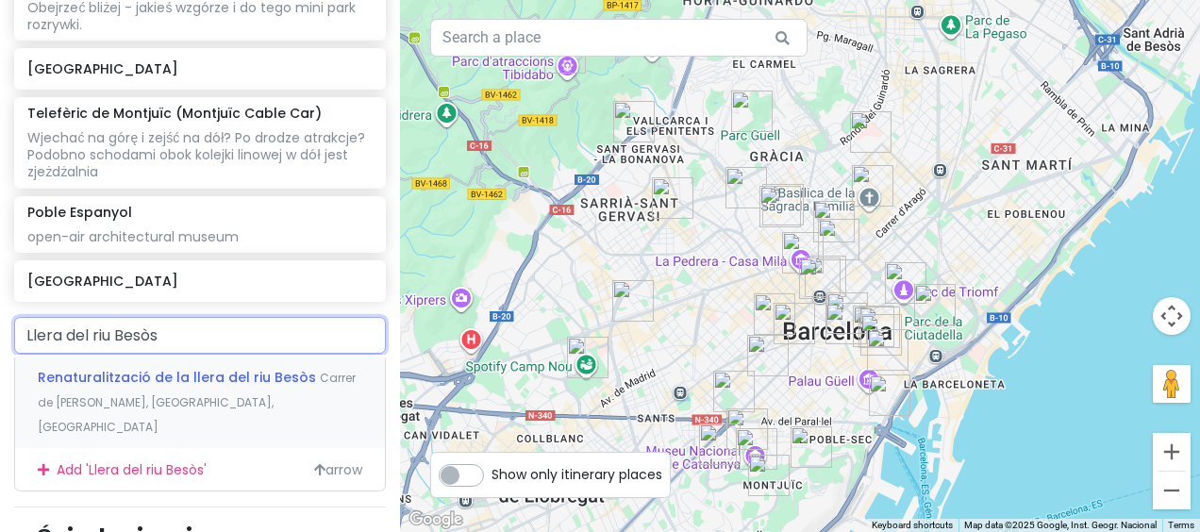
click at [209, 387] on span "Renaturalització de la llera del riu Besòs" at bounding box center [179, 377] width 282 height 19
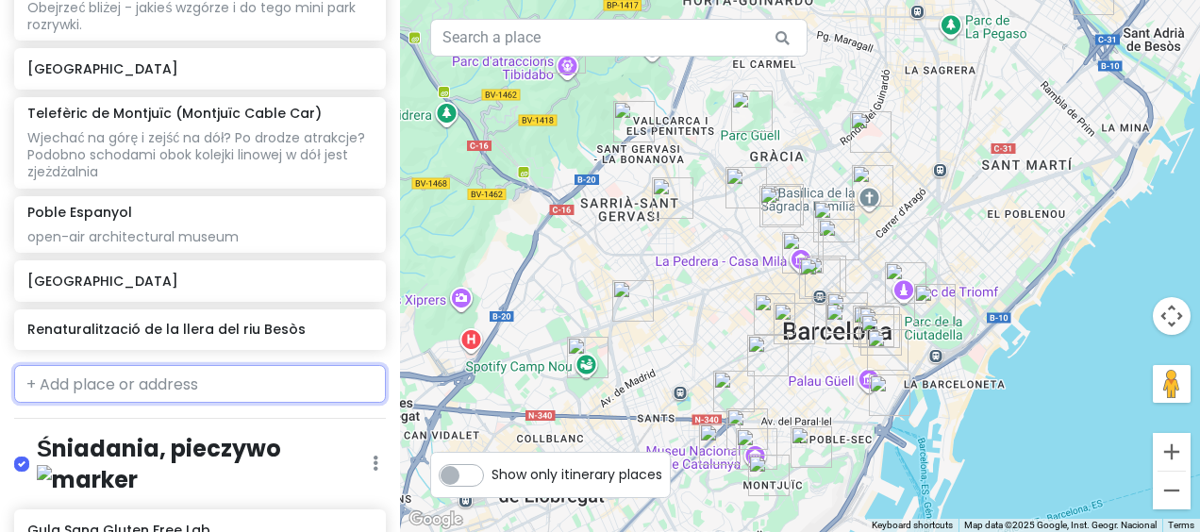
scroll to position [1936, 0]
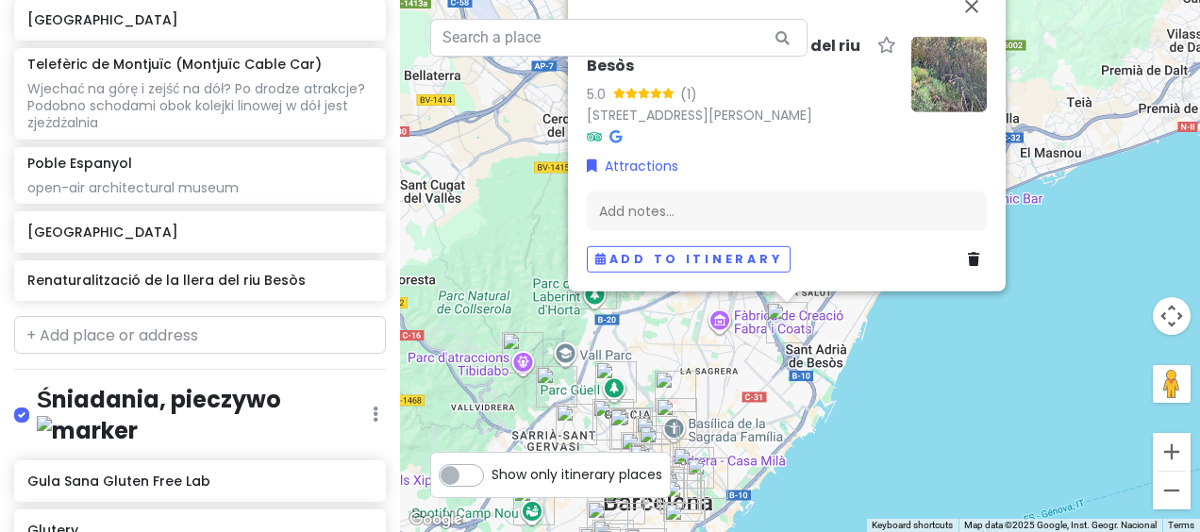
drag, startPoint x: 810, startPoint y: 395, endPoint x: 815, endPoint y: 481, distance: 86.0
click at [815, 481] on div "Renaturalització de la llera del riu Besòs 5.0 (1) [STREET_ADDRESS][PERSON_NAME…" at bounding box center [800, 266] width 800 height 532
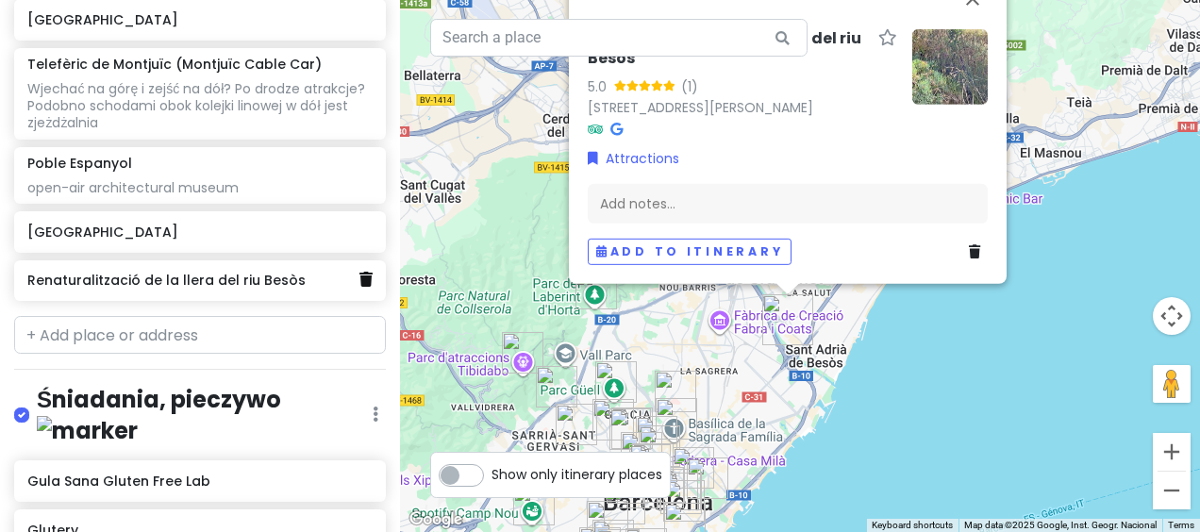
click at [359, 287] on icon at bounding box center [365, 279] width 13 height 15
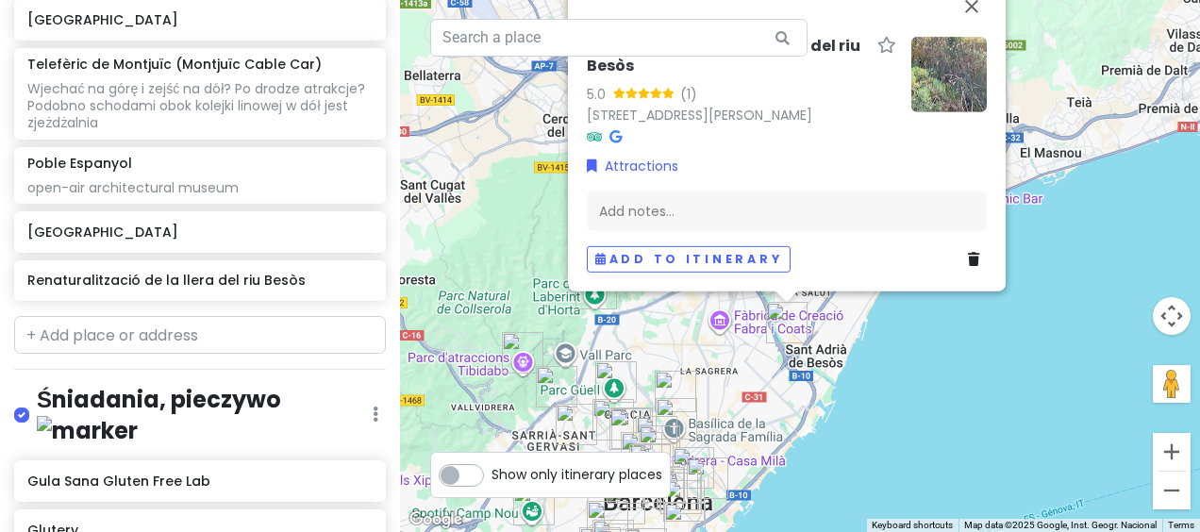
scroll to position [1887, 0]
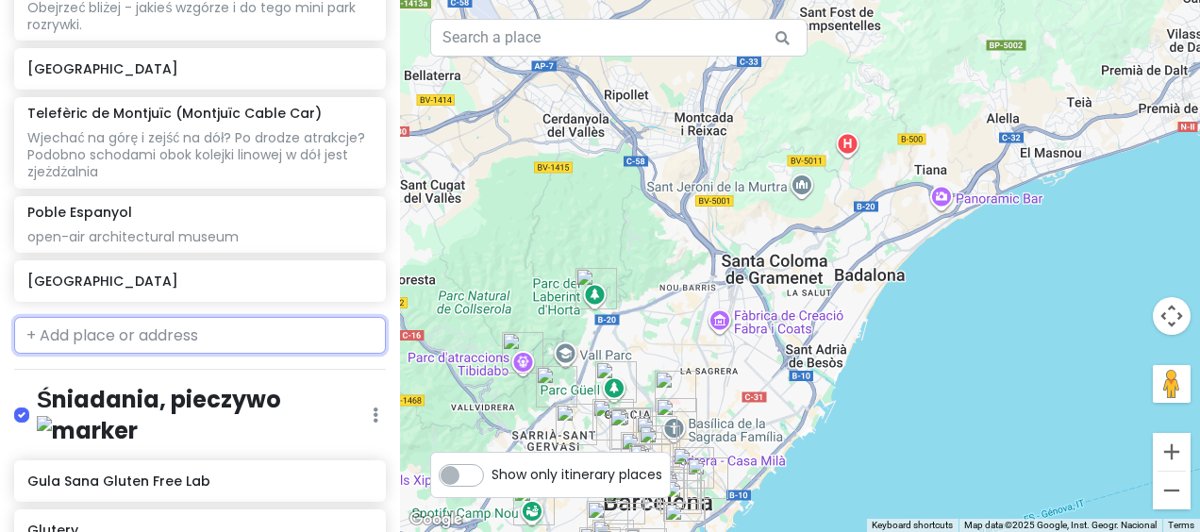
click at [261, 345] on input "text" at bounding box center [200, 336] width 372 height 38
paste input "Rambla Badal"
type input "Rambla Badal"
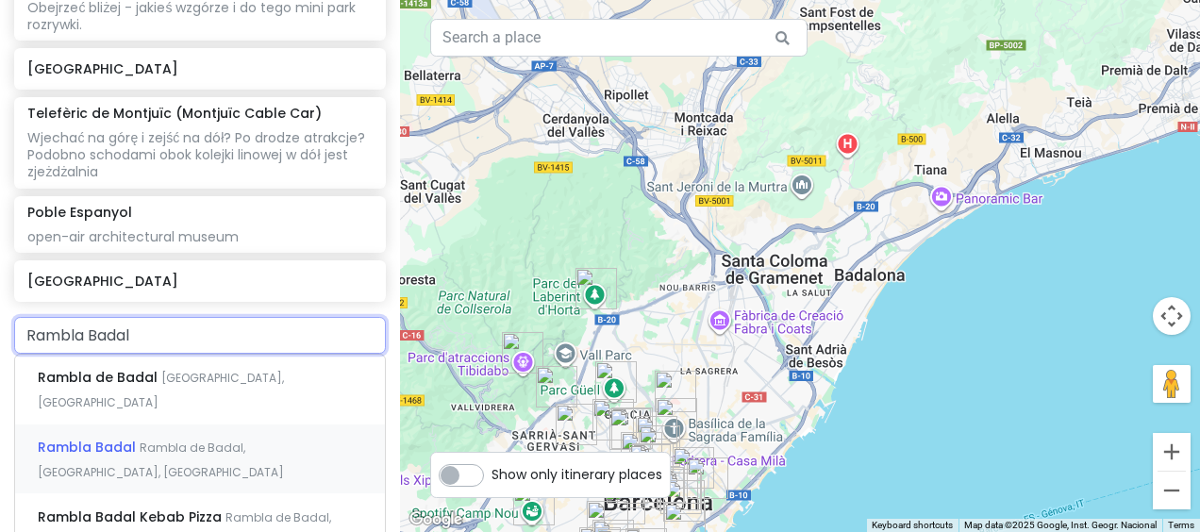
click at [246, 440] on span "Rambla de Badal, [GEOGRAPHIC_DATA], [GEOGRAPHIC_DATA]" at bounding box center [161, 460] width 246 height 41
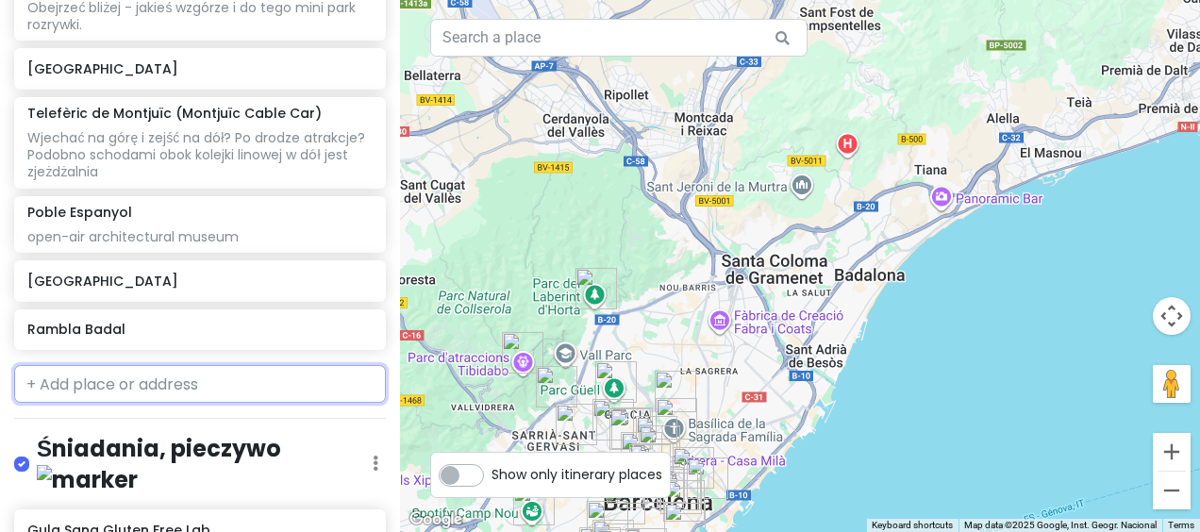
scroll to position [1936, 0]
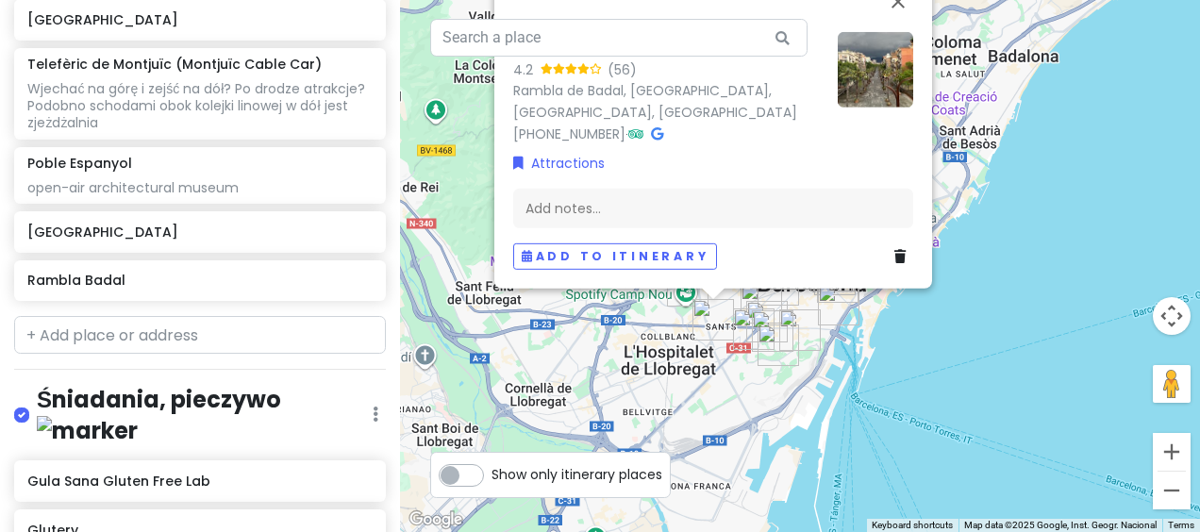
drag, startPoint x: 1010, startPoint y: 447, endPoint x: 1027, endPoint y: 325, distance: 124.0
click at [1047, 312] on div "Rambla Badal 4.2 (56) [GEOGRAPHIC_DATA], [GEOGRAPHIC_DATA], [GEOGRAPHIC_DATA] […" at bounding box center [800, 266] width 800 height 532
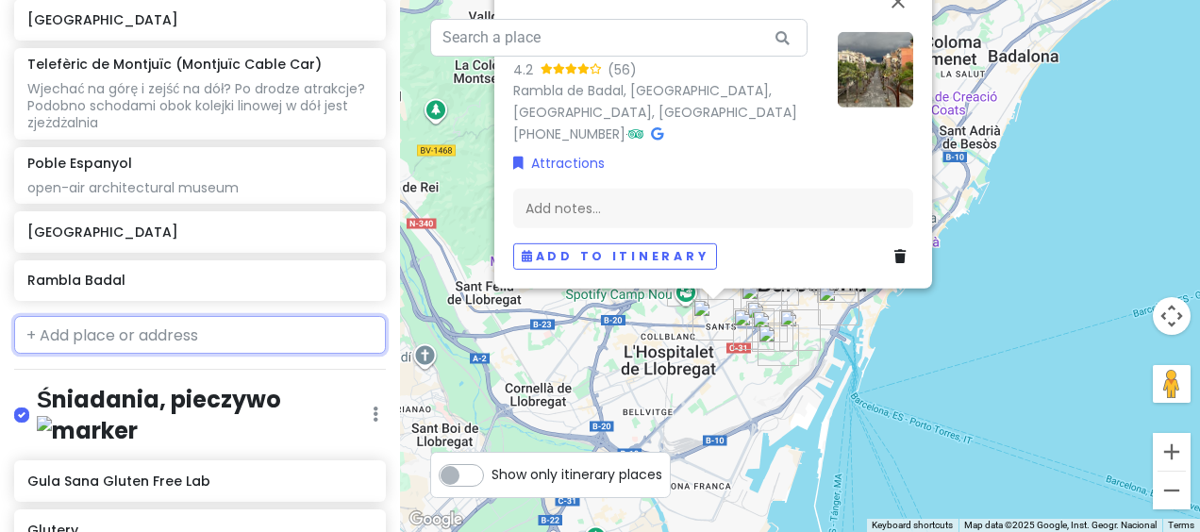
click at [209, 345] on input "text" at bounding box center [200, 335] width 372 height 38
paste input "Rambla del Poblenou"
type input "Rambla del Poblenou"
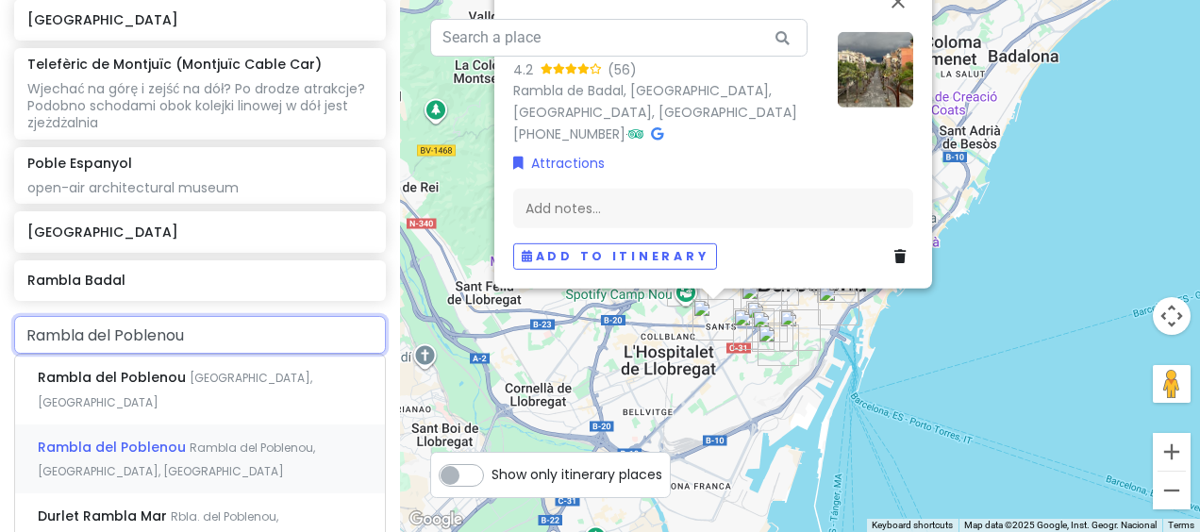
click at [213, 444] on span "Rambla del Poblenou, [GEOGRAPHIC_DATA], [GEOGRAPHIC_DATA]" at bounding box center [176, 460] width 277 height 41
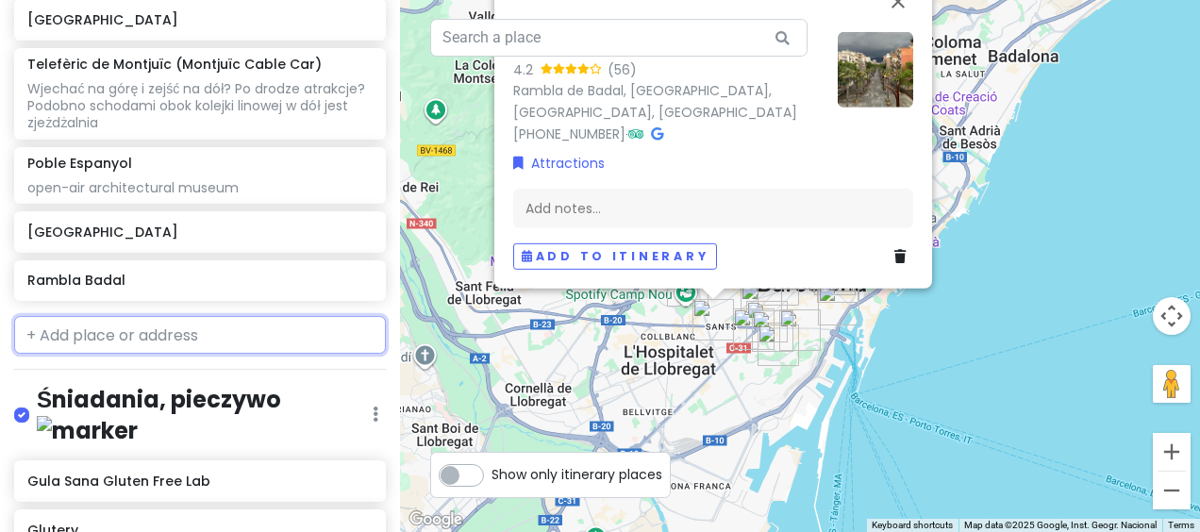
scroll to position [1985, 0]
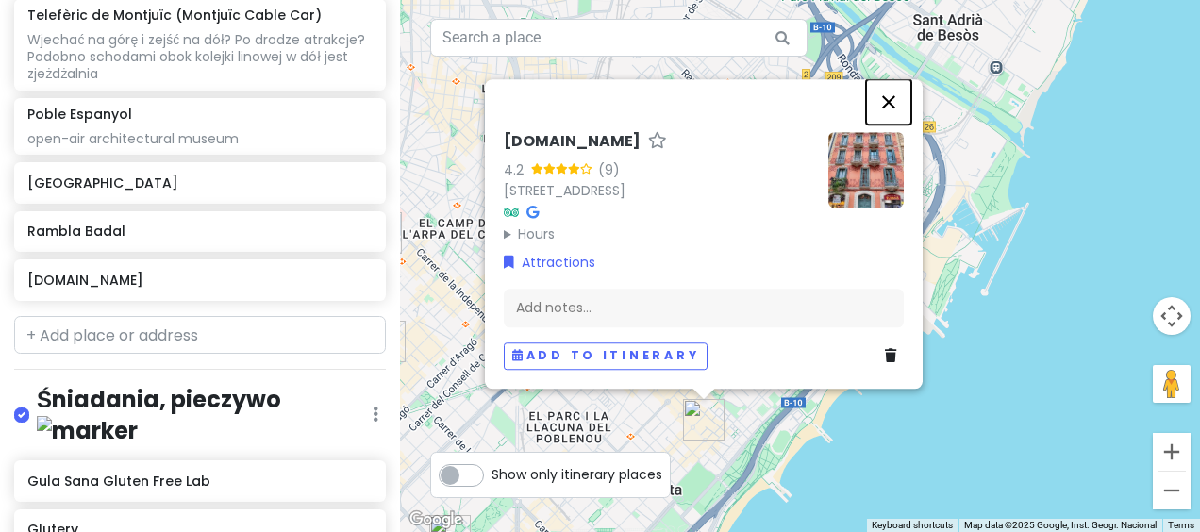
click at [893, 83] on button "Close" at bounding box center [888, 101] width 45 height 45
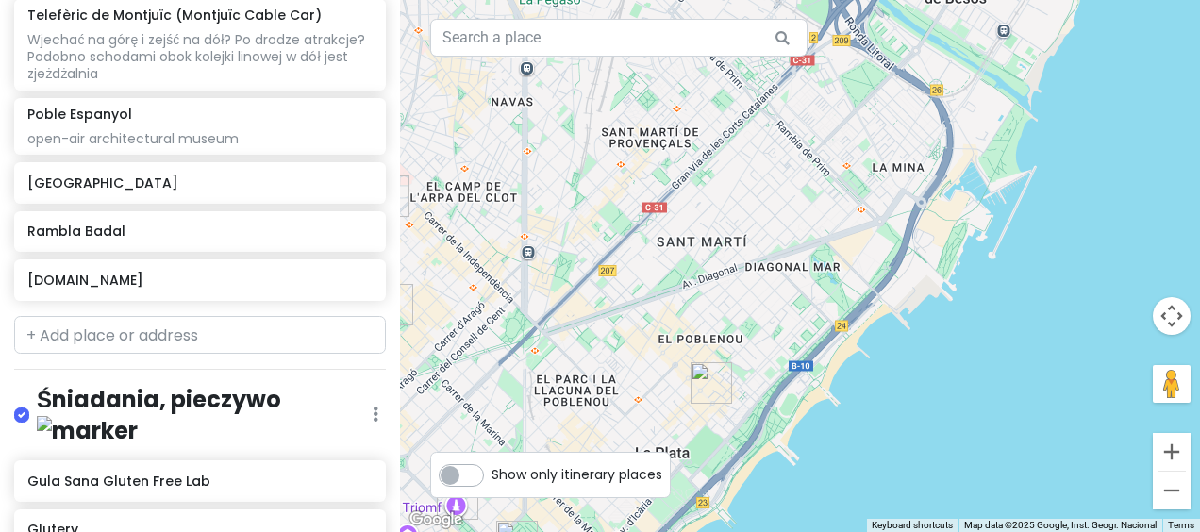
drag, startPoint x: 806, startPoint y: 465, endPoint x: 834, endPoint y: 359, distance: 109.4
click at [830, 369] on div at bounding box center [800, 266] width 800 height 532
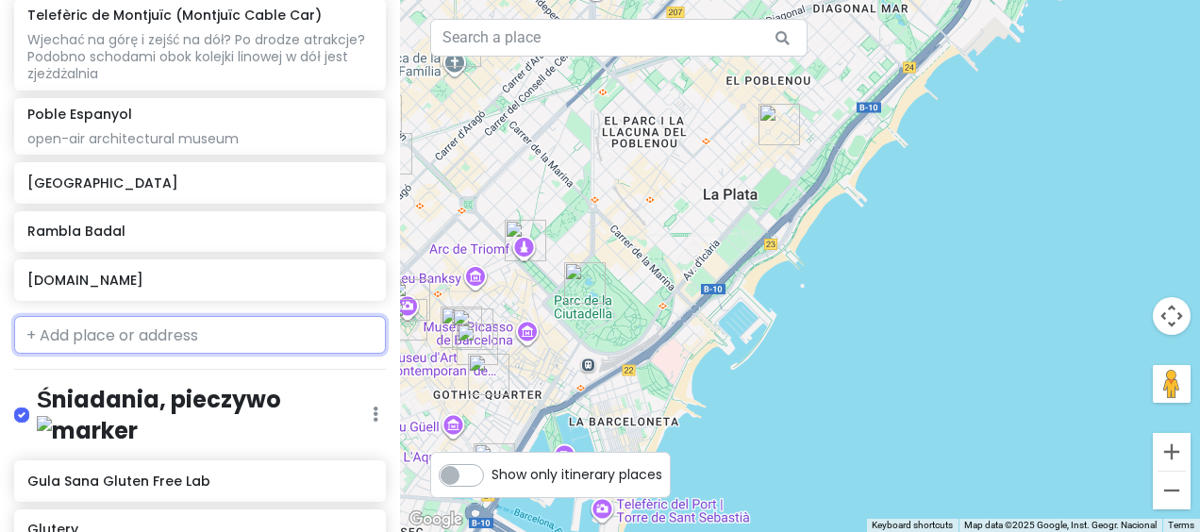
click at [228, 353] on input "text" at bounding box center [200, 335] width 372 height 38
paste input "Plaça de Sanllehy"
type input "Plaça de Sanllehy"
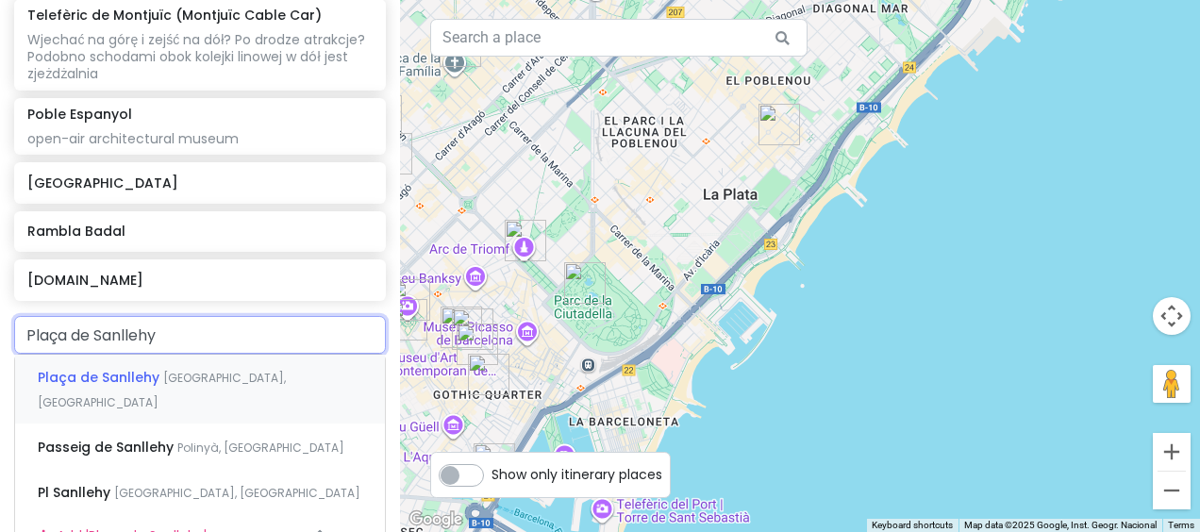
click at [221, 391] on span "[GEOGRAPHIC_DATA], [GEOGRAPHIC_DATA]" at bounding box center [162, 390] width 248 height 41
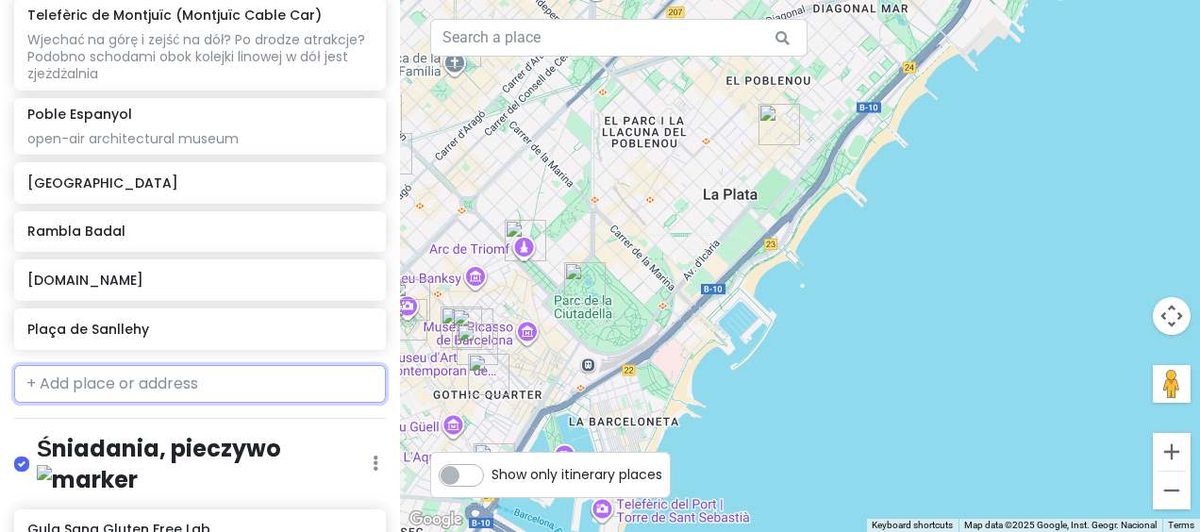
scroll to position [2033, 0]
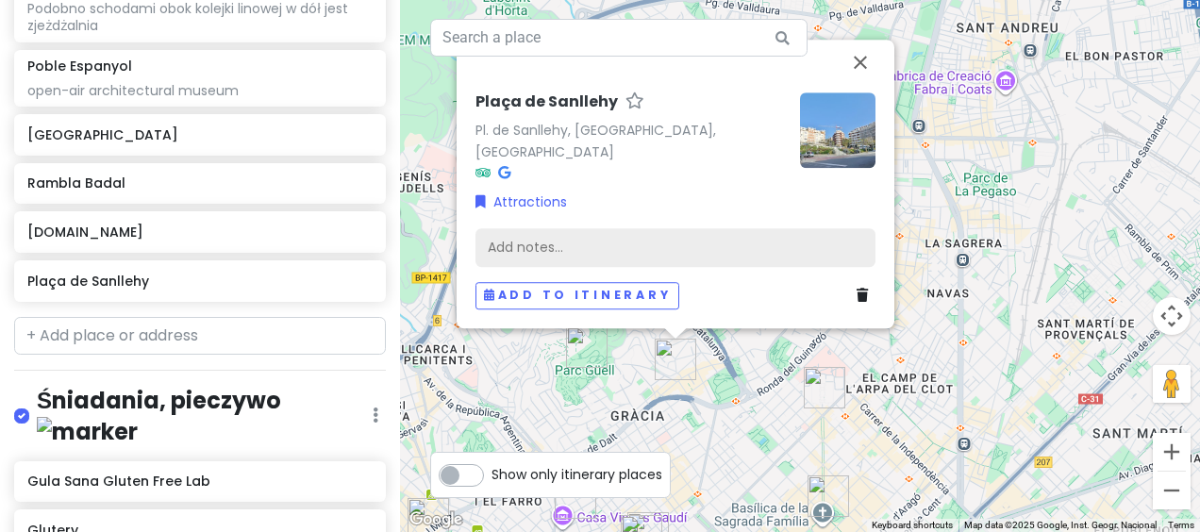
click at [556, 237] on div "Add notes..." at bounding box center [676, 248] width 400 height 40
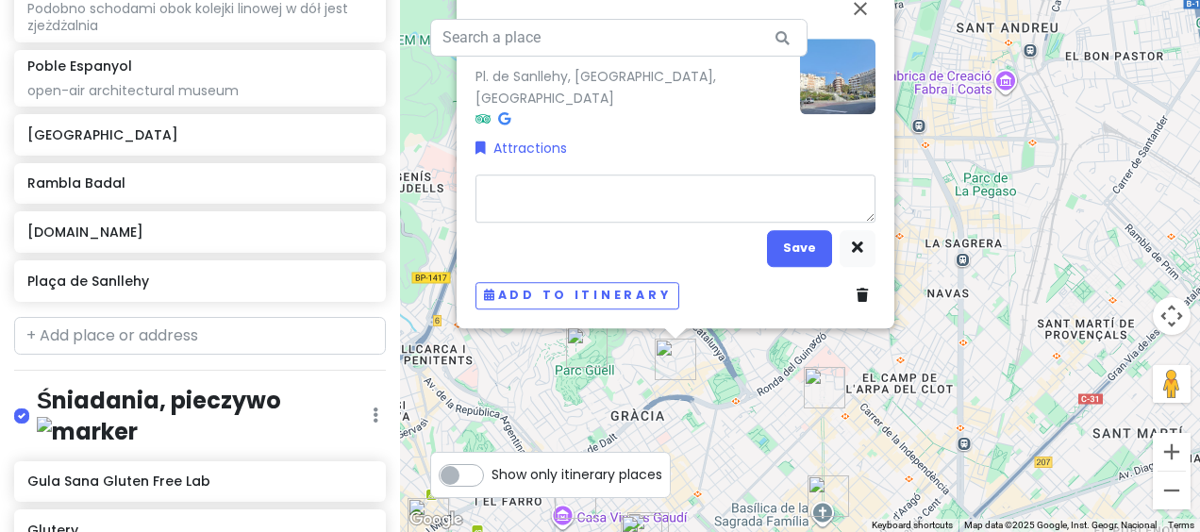
type textarea "x"
type textarea "1"
type textarea "x"
type textarea "11"
type textarea "x"
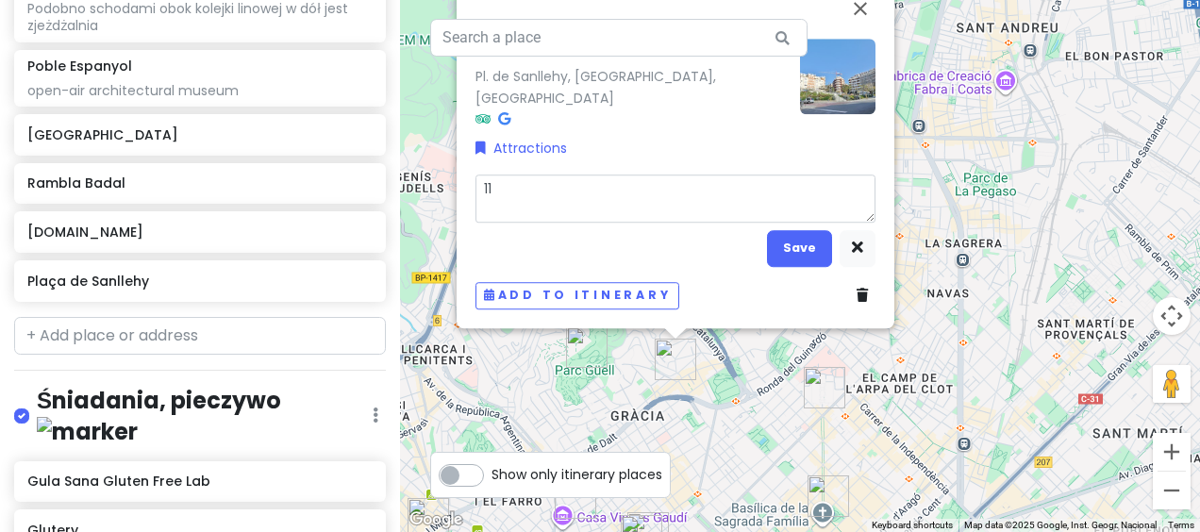
type textarea "11:"
type textarea "x"
type textarea "11:3"
type textarea "x"
type textarea "11:30"
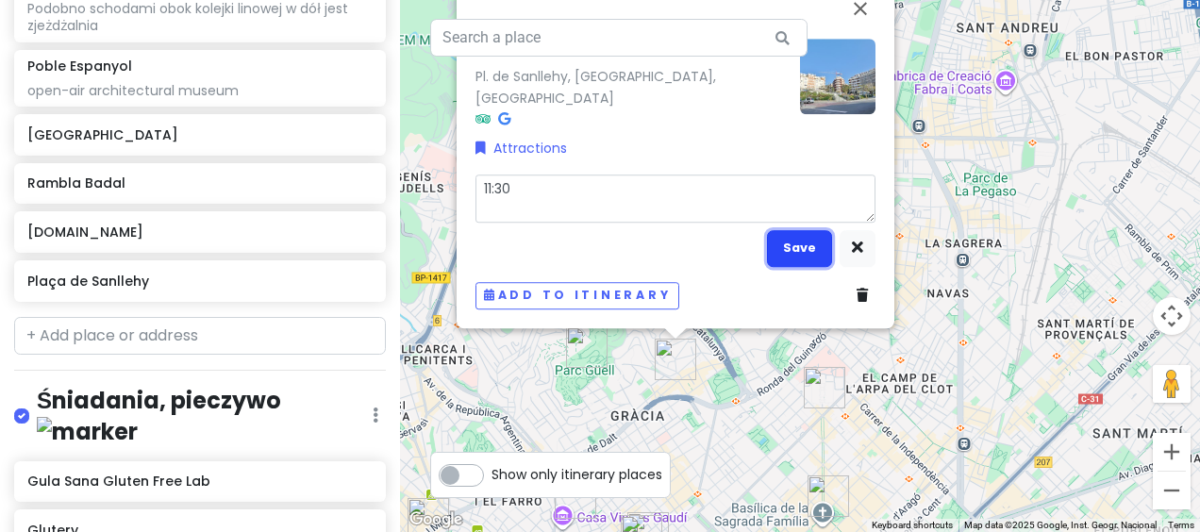
click at [798, 249] on button "Save" at bounding box center [799, 248] width 65 height 37
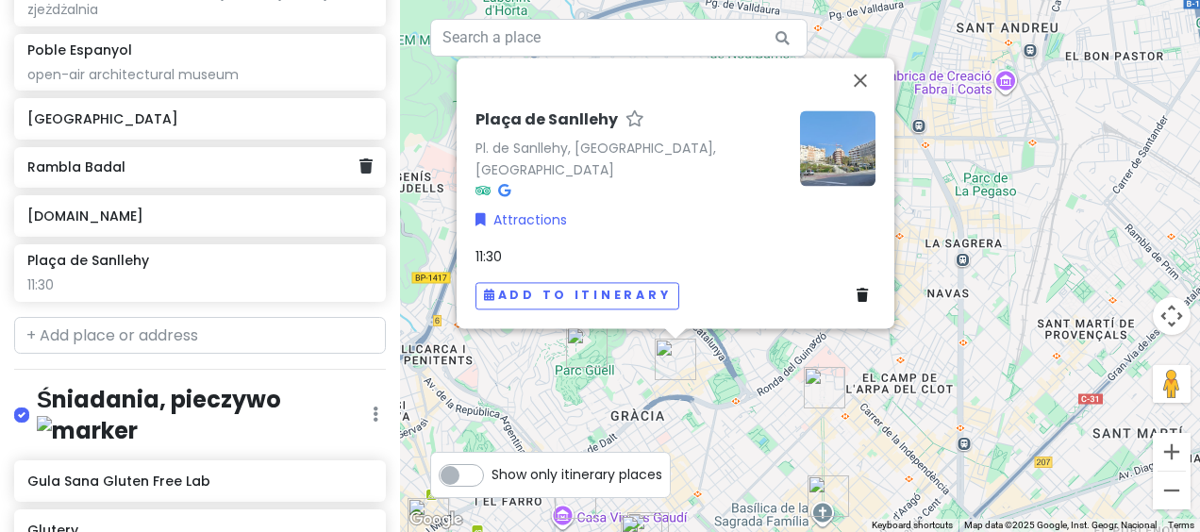
click at [173, 175] on h6 "Rambla Badal" at bounding box center [192, 167] width 331 height 17
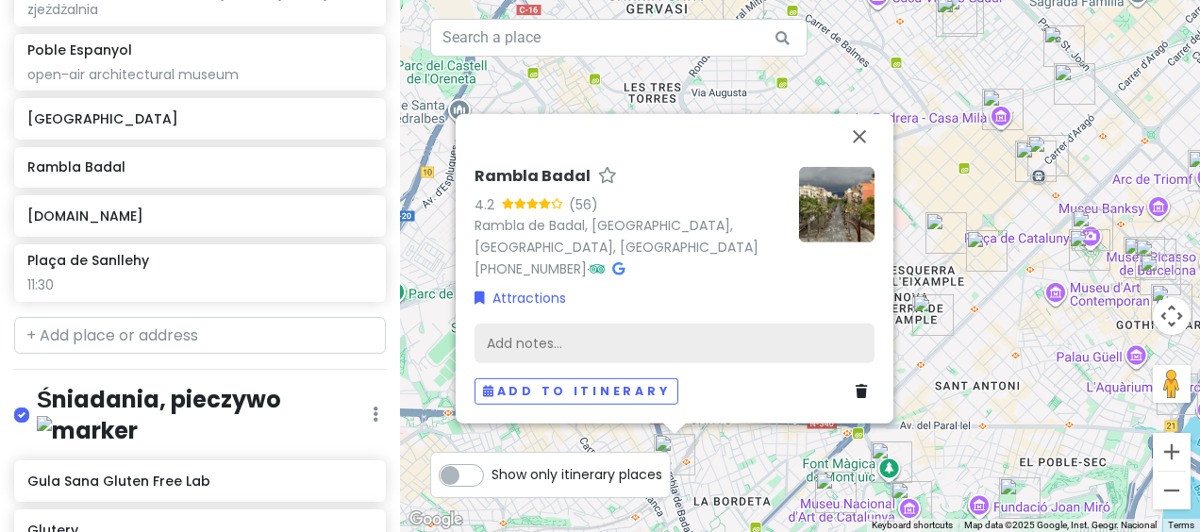
click at [593, 347] on div "Add notes..." at bounding box center [675, 344] width 400 height 40
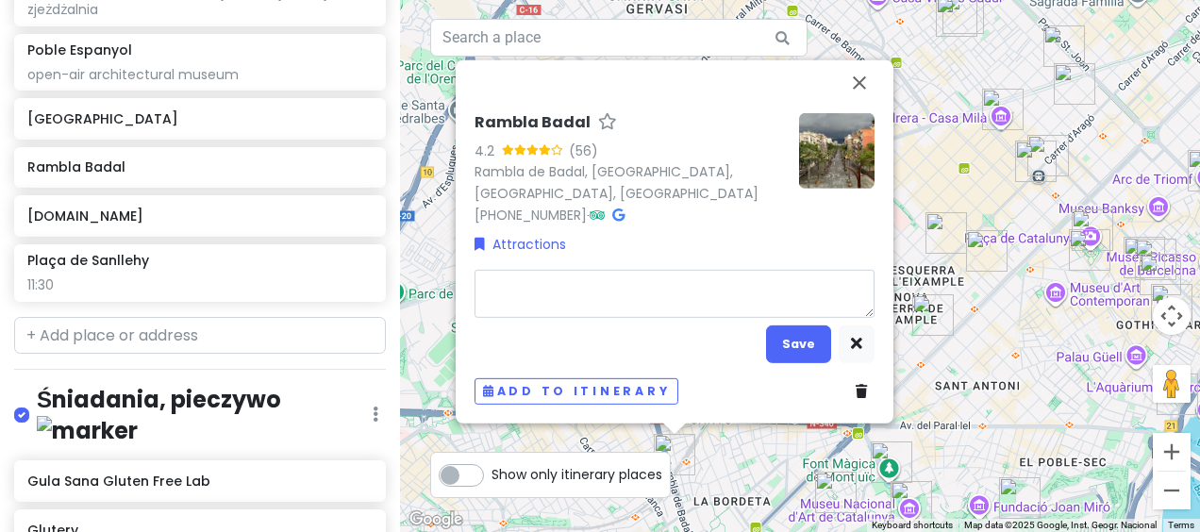
type textarea "x"
type textarea "11:30"
click at [793, 345] on button "Save" at bounding box center [798, 344] width 65 height 37
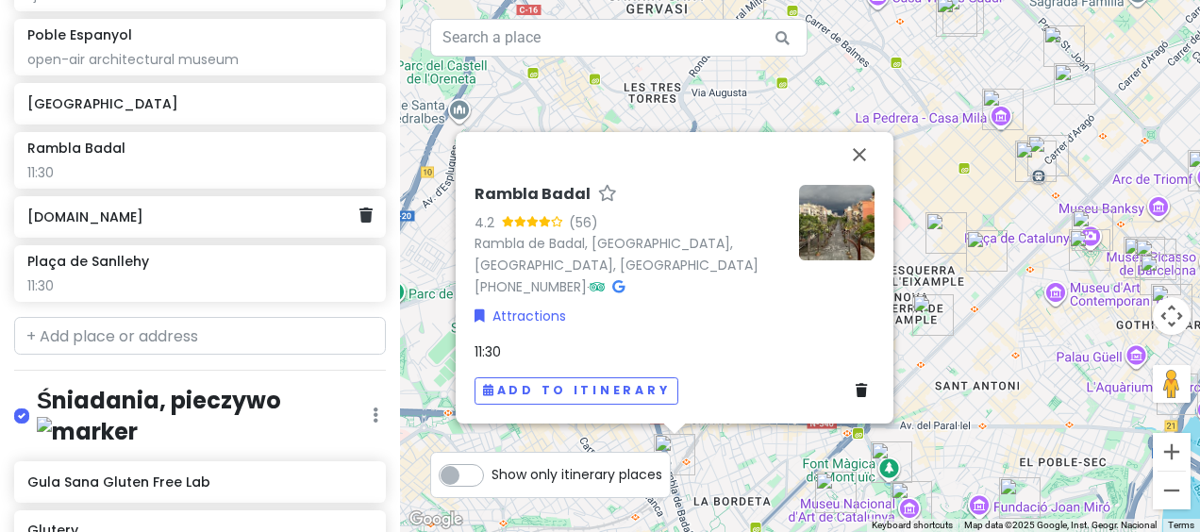
click at [214, 225] on h6 "[DOMAIN_NAME]" at bounding box center [192, 217] width 331 height 17
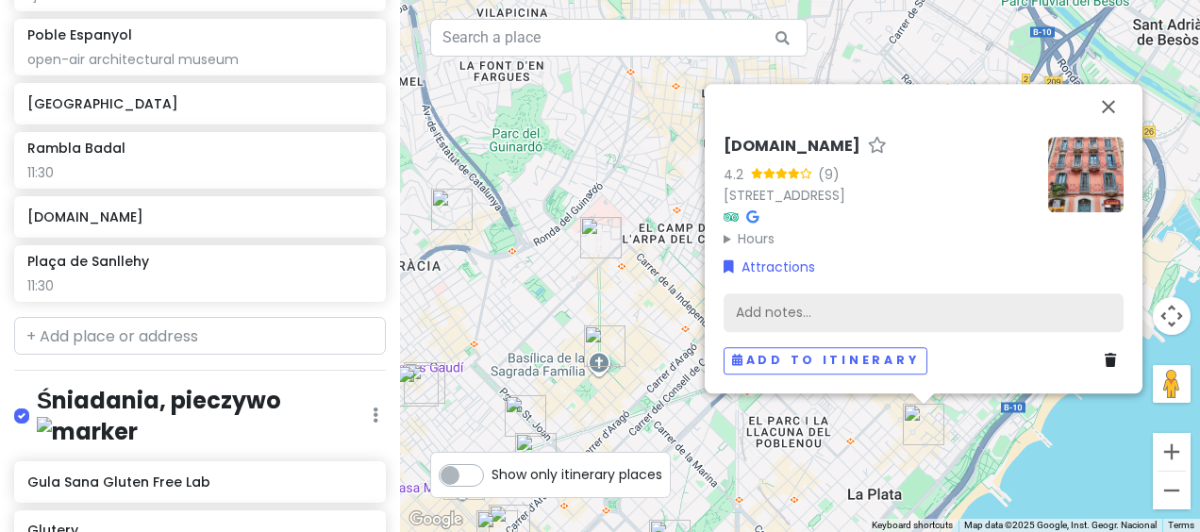
click at [832, 302] on div "Add notes..." at bounding box center [924, 313] width 400 height 40
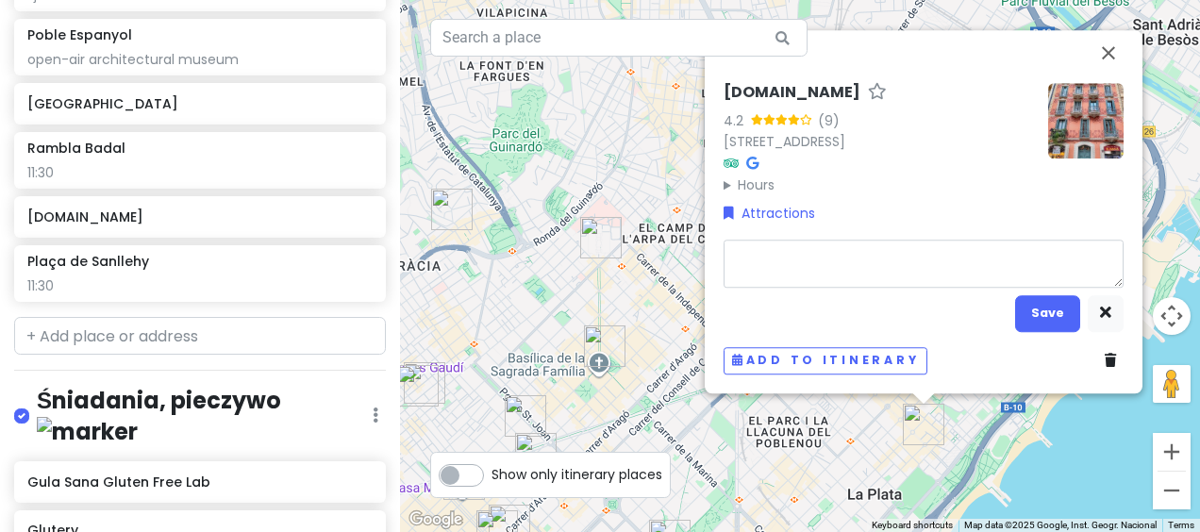
type textarea "x"
type textarea "11:30"
click at [1027, 328] on button "Save" at bounding box center [1047, 313] width 65 height 37
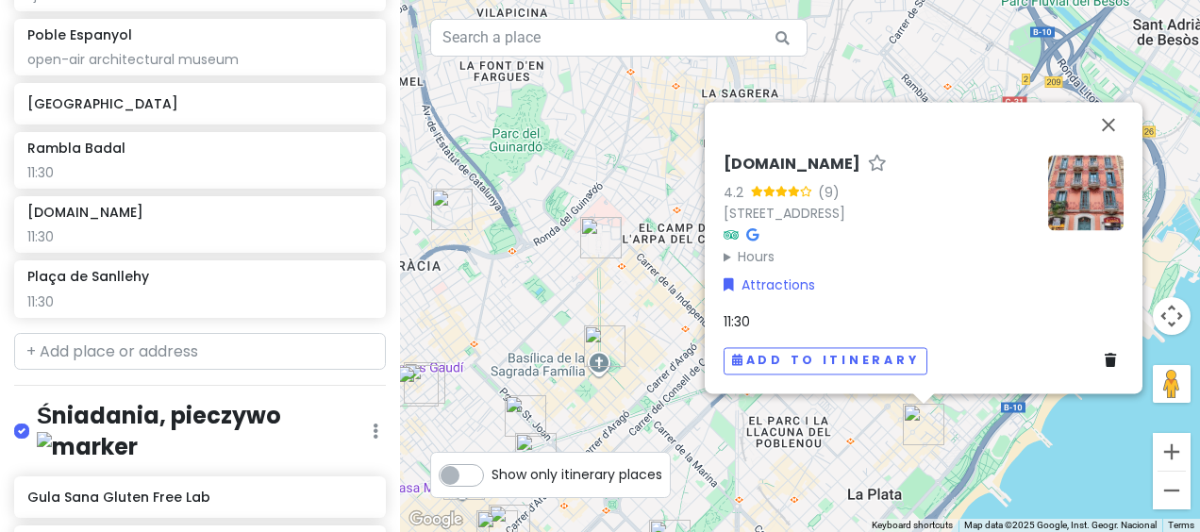
scroll to position [2080, 0]
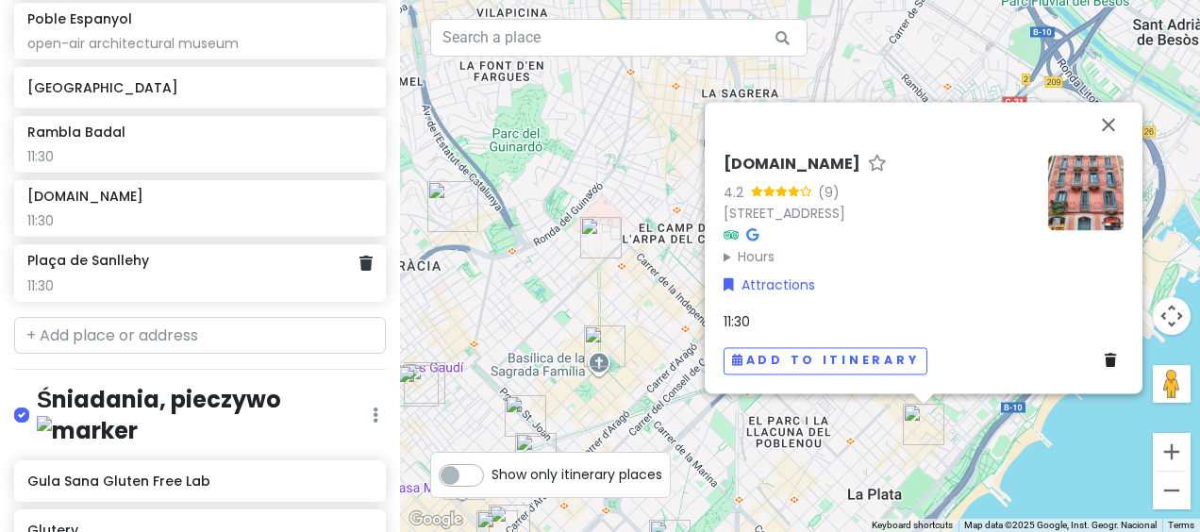
click at [222, 269] on div "Plaça de Sanllehy" at bounding box center [199, 260] width 344 height 17
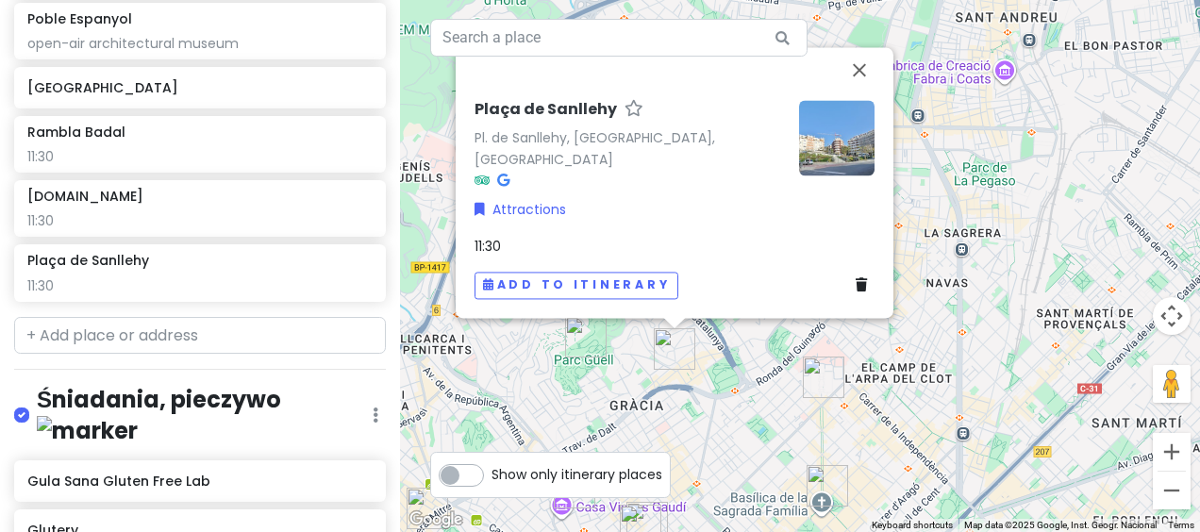
click at [518, 244] on div "11:30" at bounding box center [675, 246] width 400 height 21
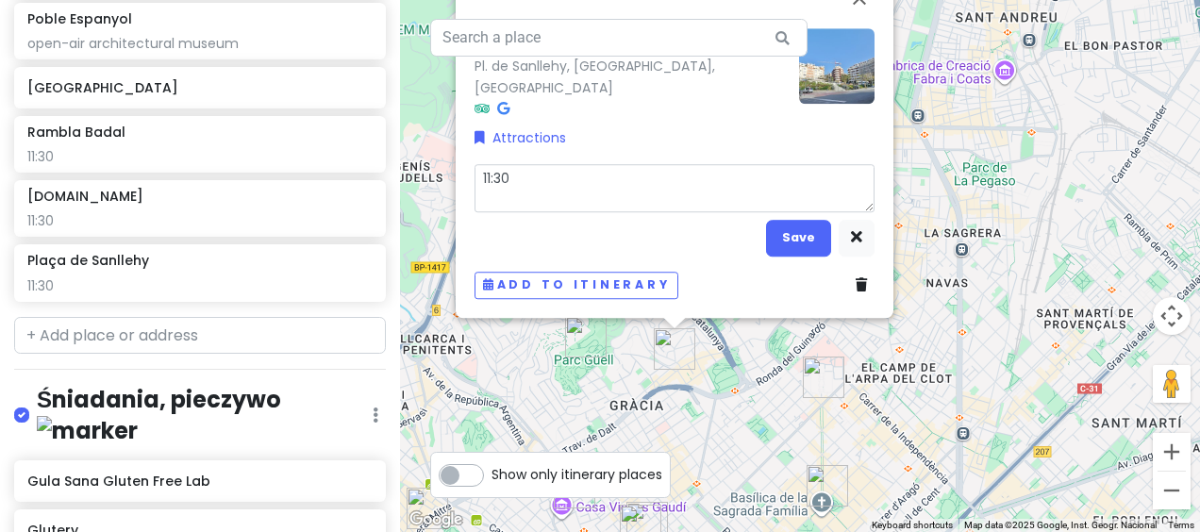
drag, startPoint x: 543, startPoint y: 175, endPoint x: 462, endPoint y: 179, distance: 81.2
click at [460, 183] on div "[GEOGRAPHIC_DATA] [GEOGRAPHIC_DATA], [GEOGRAPHIC_DATA] Attractions 11:30 Save A…" at bounding box center [675, 146] width 438 height 342
type textarea "x"
type textarea "1"
type textarea "x"
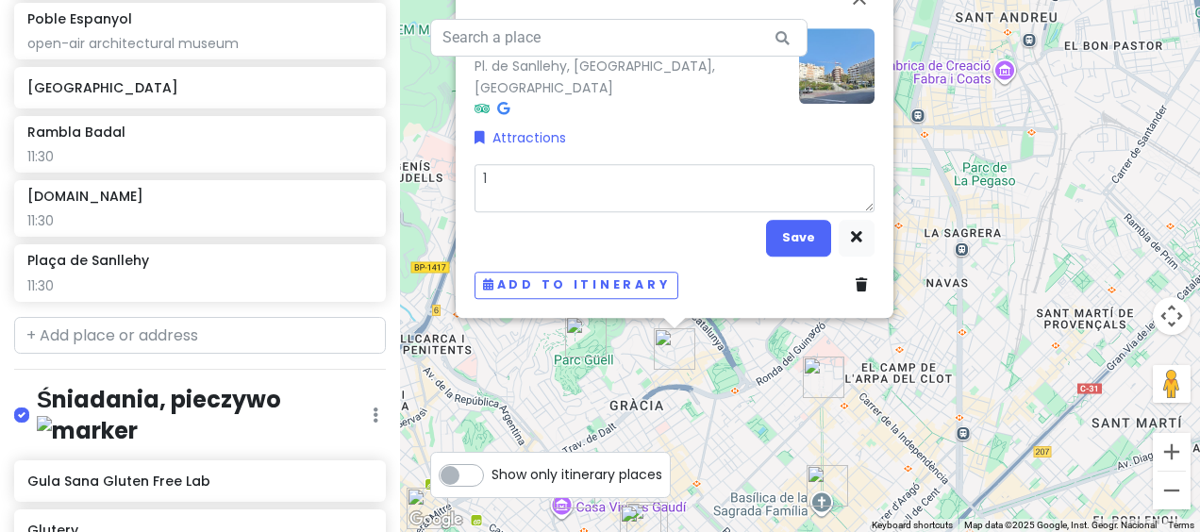
type textarea "12"
type textarea "x"
type textarea "12:"
type textarea "x"
type textarea "12:0"
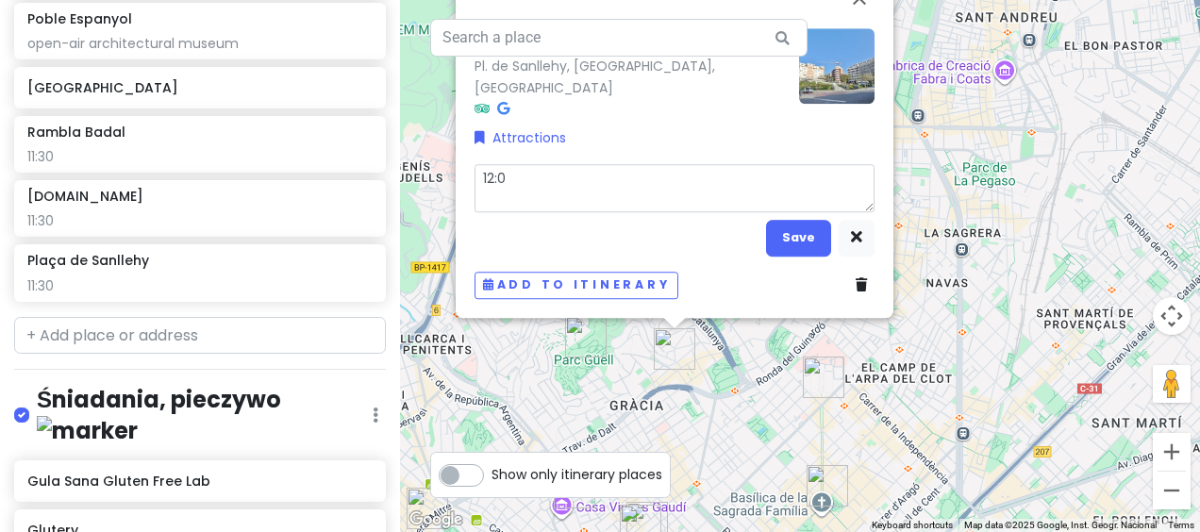
type textarea "x"
type textarea "12:00"
click at [794, 250] on button "Save" at bounding box center [798, 238] width 65 height 37
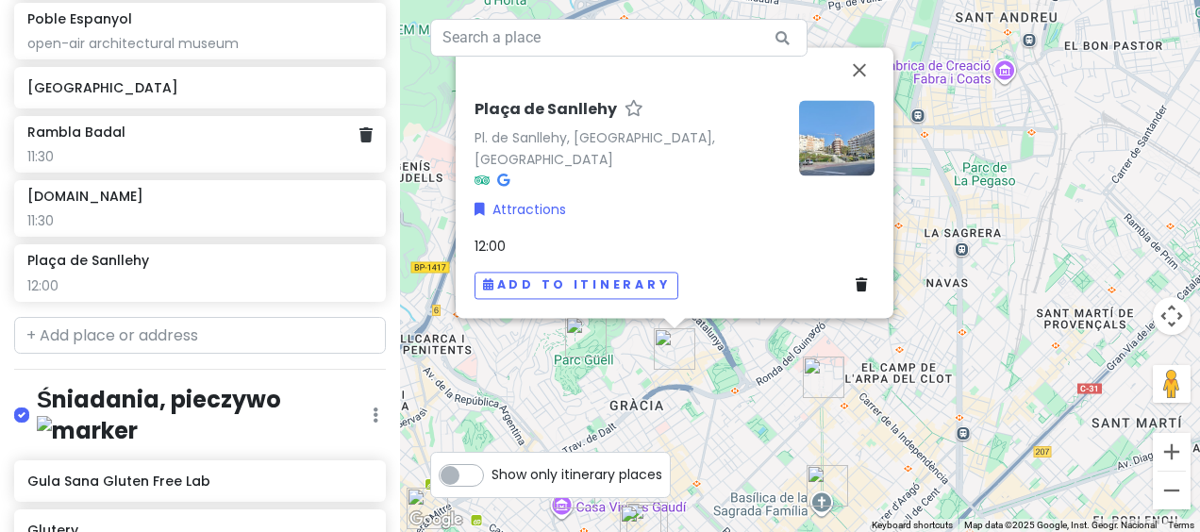
click at [148, 165] on div "11:30" at bounding box center [199, 156] width 344 height 17
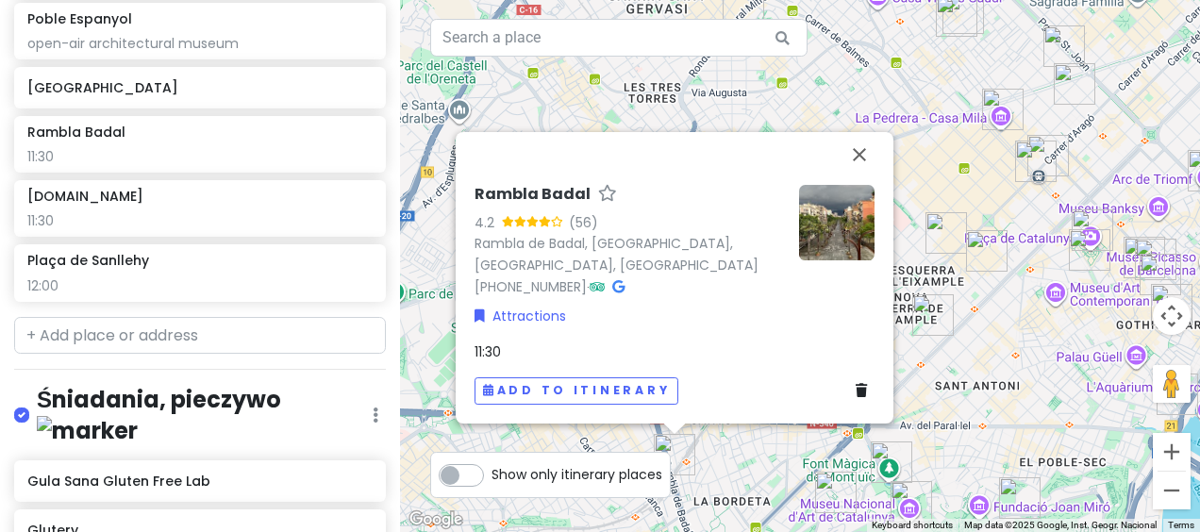
click at [557, 345] on div "11:30" at bounding box center [675, 352] width 400 height 21
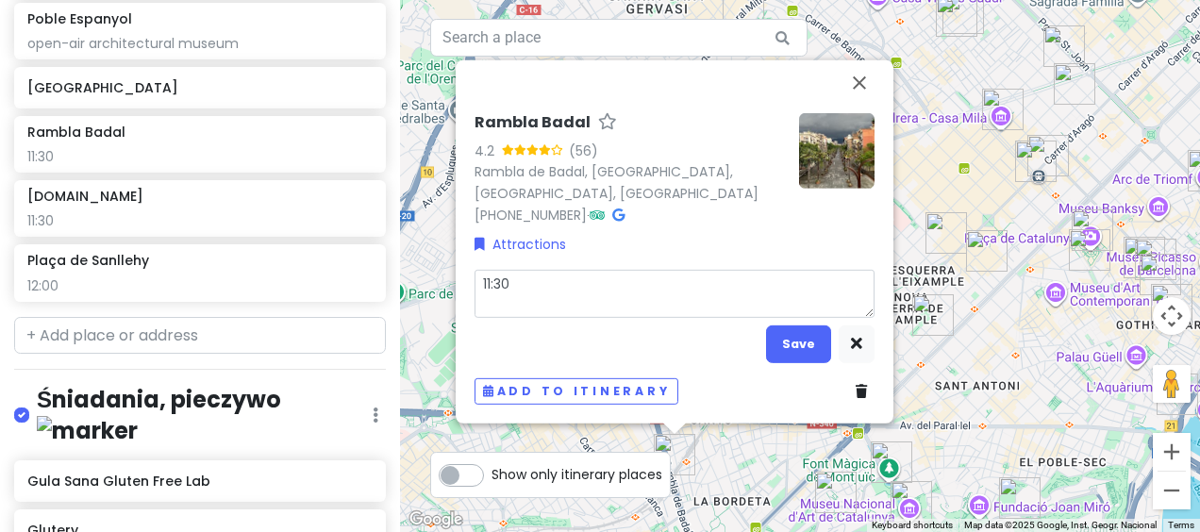
click at [588, 292] on textarea "11:30" at bounding box center [675, 294] width 400 height 48
type textarea "x"
type textarea "11:30"
type textarea "x"
type textarea "11:30 human towers in [GEOGRAPHIC_DATA]. The main “[PERSON_NAME]"
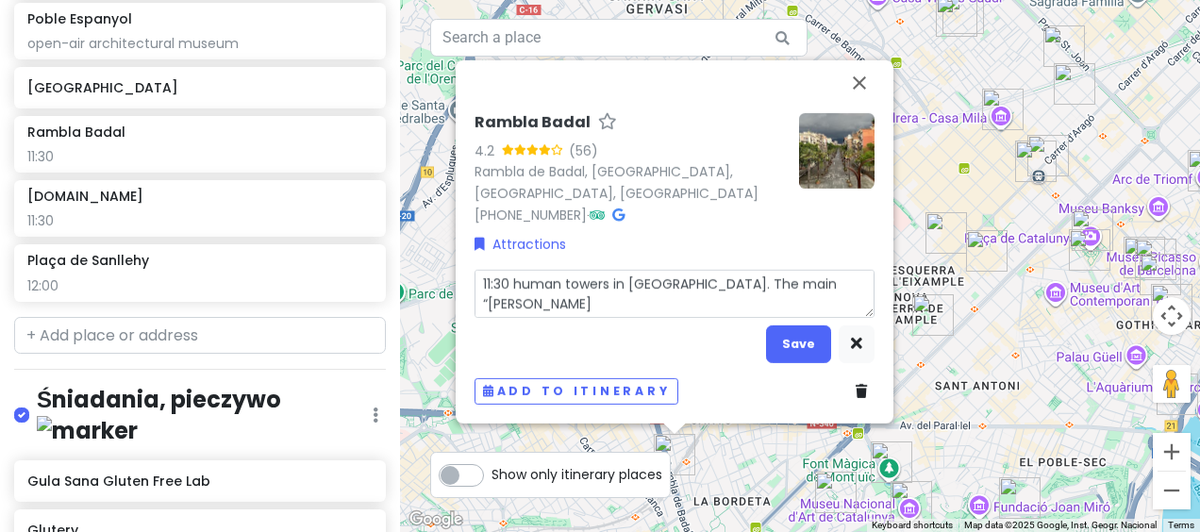
drag, startPoint x: 611, startPoint y: 282, endPoint x: 769, endPoint y: 279, distance: 157.6
click at [769, 279] on textarea "11:30 human towers in [GEOGRAPHIC_DATA]. The main “[PERSON_NAME]" at bounding box center [675, 294] width 400 height 48
type textarea "x"
type textarea "11:30 human towers [PERSON_NAME]"
type textarea "x"
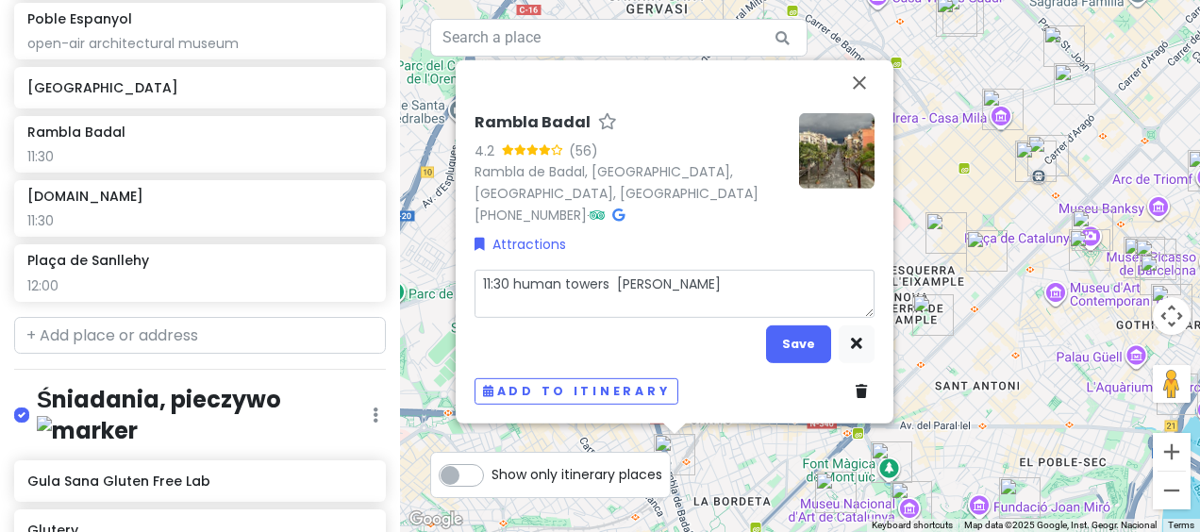
type textarea "11:30 human towers -[PERSON_NAME]"
type textarea "x"
type textarea "11:30 human towers - [PERSON_NAME]"
type textarea "x"
click at [716, 294] on textarea "11:30 human towers - [PERSON_NAME]" at bounding box center [675, 294] width 400 height 48
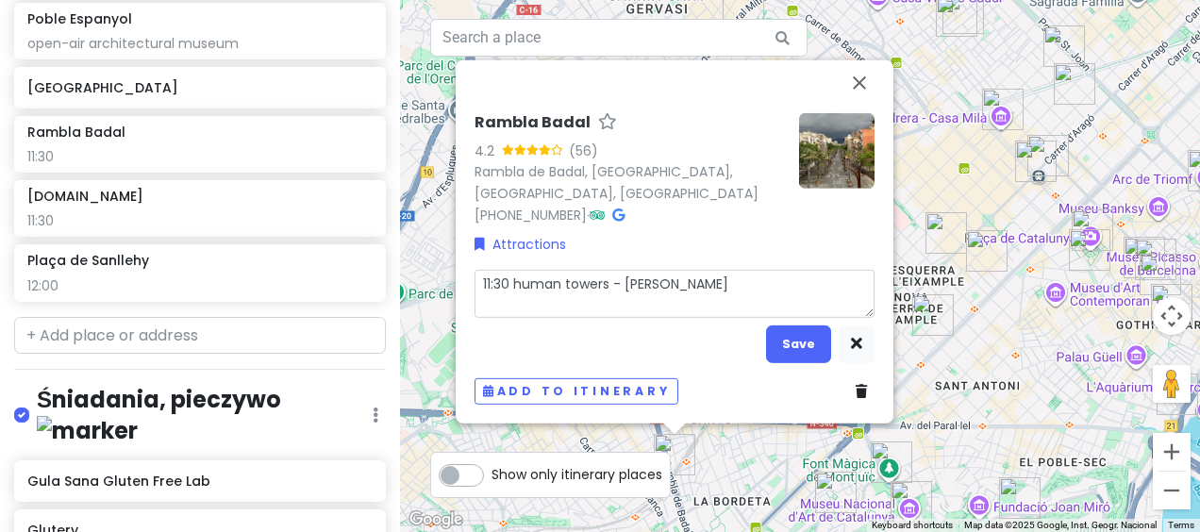
drag, startPoint x: 729, startPoint y: 283, endPoint x: 510, endPoint y: 293, distance: 219.1
click at [510, 293] on textarea "11:30 human towers - [PERSON_NAME]" at bounding box center [675, 294] width 400 height 48
type textarea "11:30 human towers - [PERSON_NAME]"
click at [785, 340] on button "Save" at bounding box center [798, 344] width 65 height 37
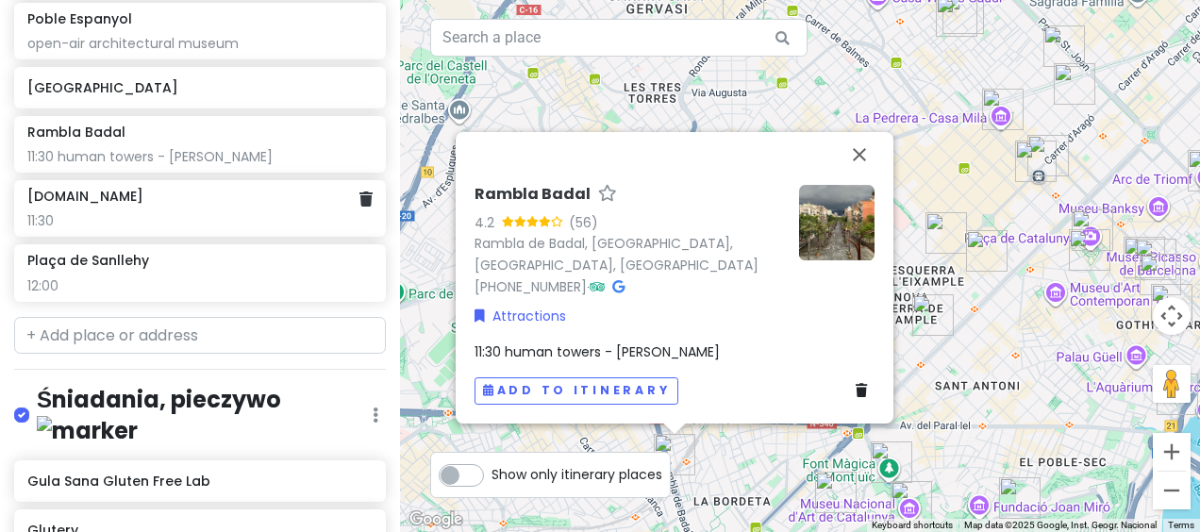
click at [243, 205] on div "[DOMAIN_NAME]" at bounding box center [199, 196] width 344 height 17
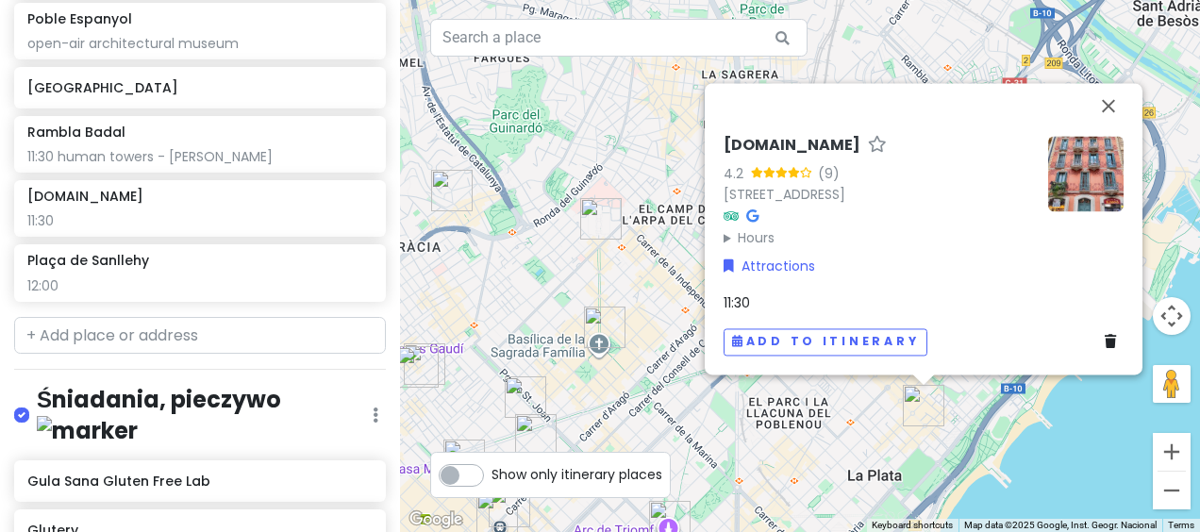
click at [809, 304] on div "11:30" at bounding box center [924, 302] width 400 height 21
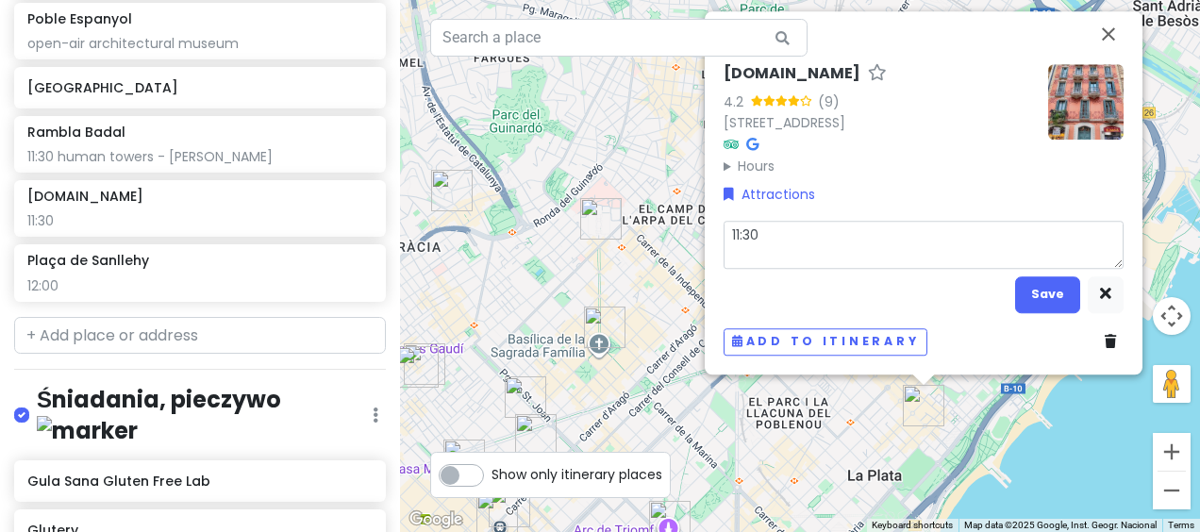
click at [810, 247] on textarea "11:30" at bounding box center [924, 245] width 400 height 48
type textarea "x"
type textarea "11:30 human towers - [PERSON_NAME]"
click at [1053, 307] on button "Save" at bounding box center [1047, 294] width 65 height 37
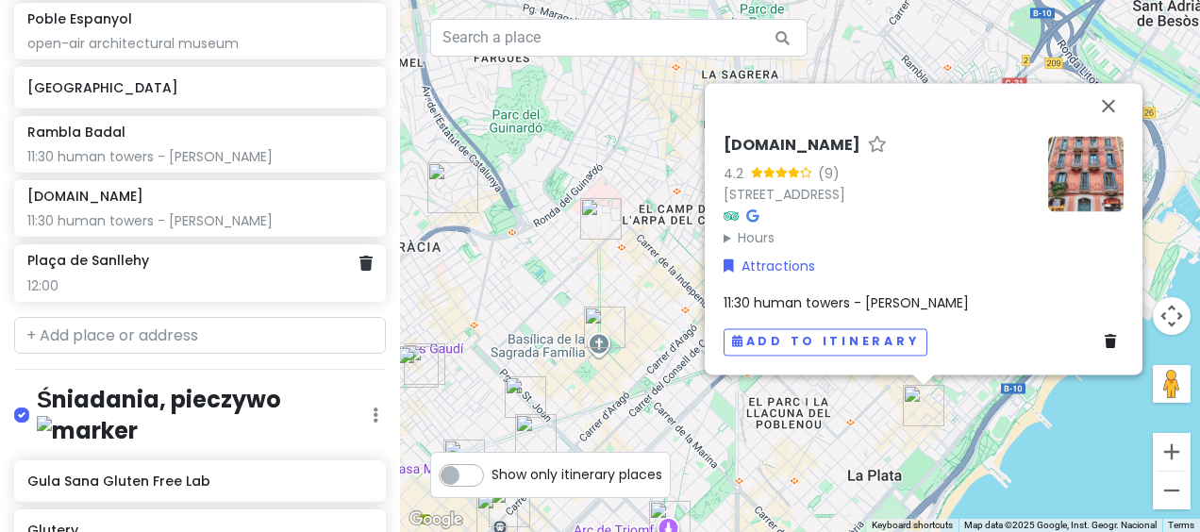
click at [245, 269] on div "Plaça de Sanllehy" at bounding box center [199, 260] width 344 height 17
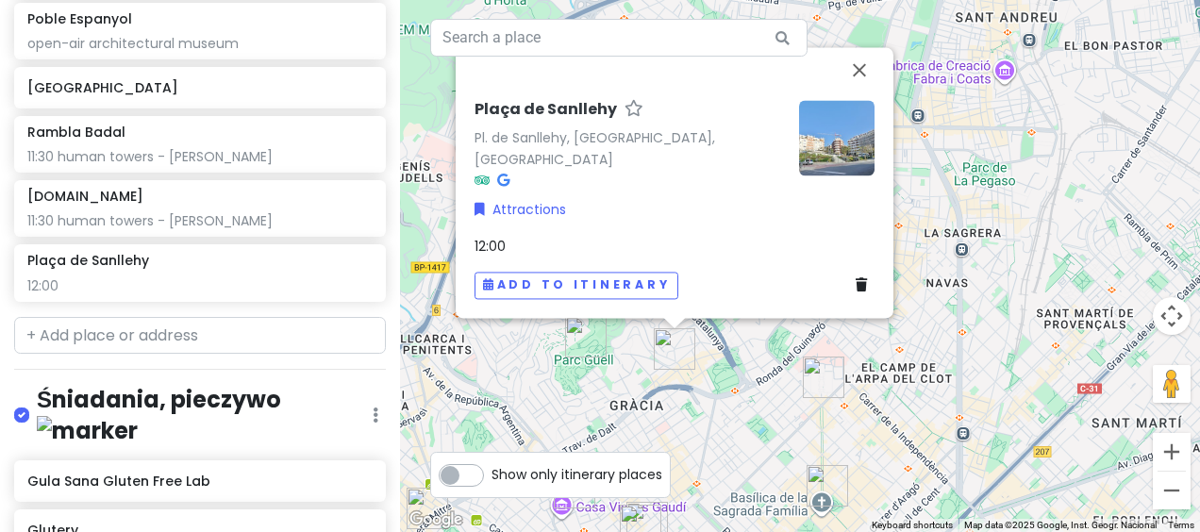
click at [594, 242] on div "12:00" at bounding box center [675, 246] width 400 height 21
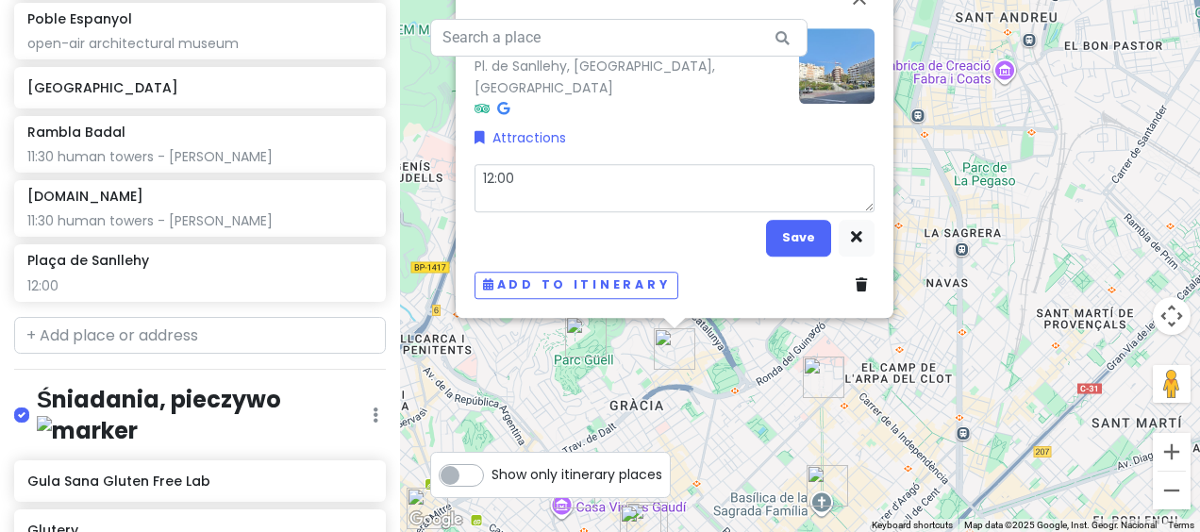
click at [632, 191] on textarea "12:00" at bounding box center [675, 188] width 400 height 48
type textarea "x"
type textarea "12:00 human towers - [PERSON_NAME]"
click at [802, 238] on button "Save" at bounding box center [798, 238] width 65 height 37
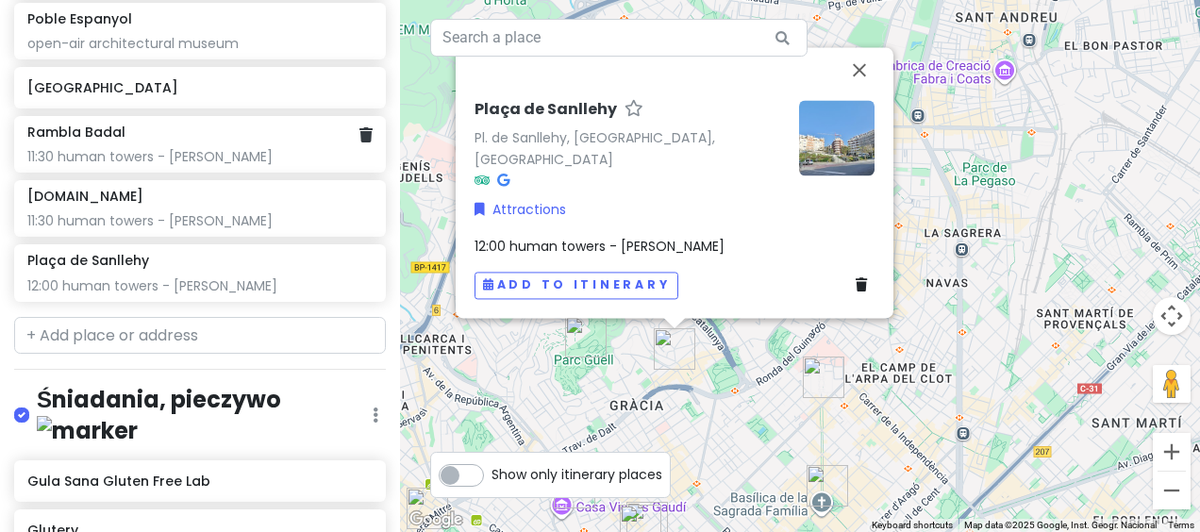
click at [226, 160] on div "Rambla Badal 11:30 human towers - [PERSON_NAME]" at bounding box center [199, 145] width 344 height 42
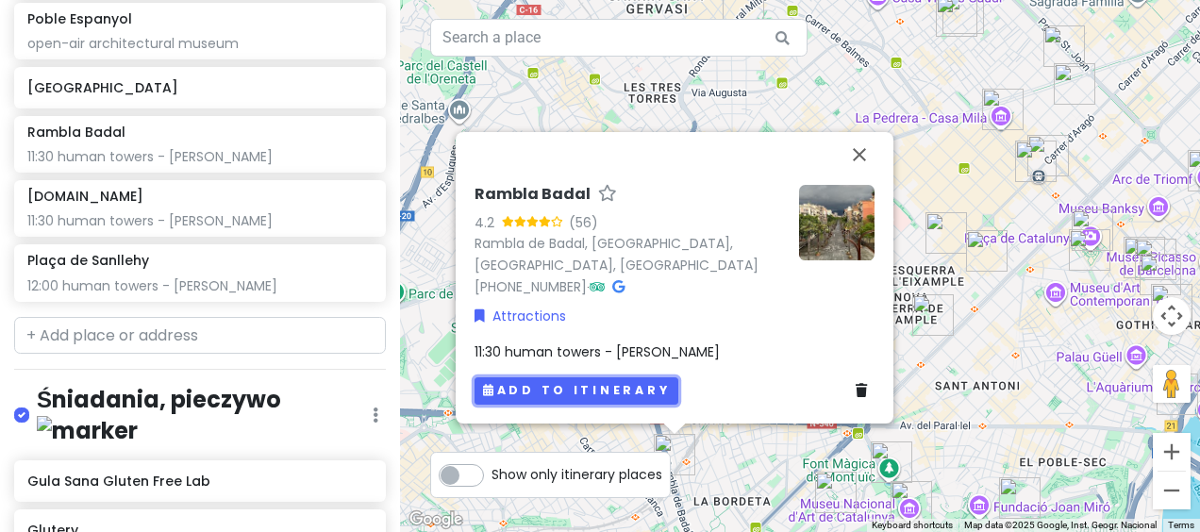
click at [628, 398] on button "Add to itinerary" at bounding box center [577, 390] width 204 height 27
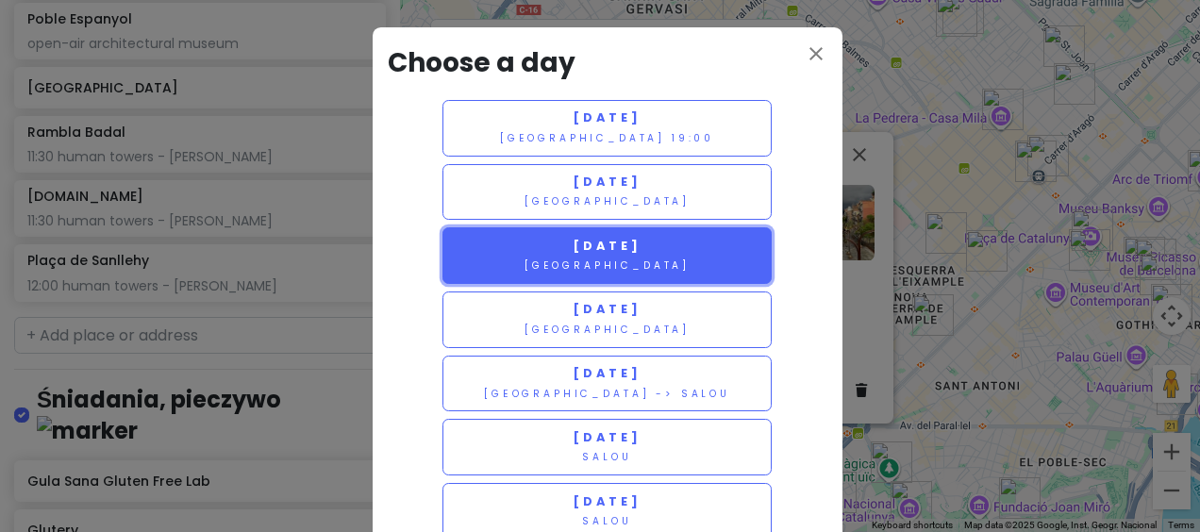
click at [674, 249] on button "[DATE] [GEOGRAPHIC_DATA]" at bounding box center [607, 255] width 330 height 57
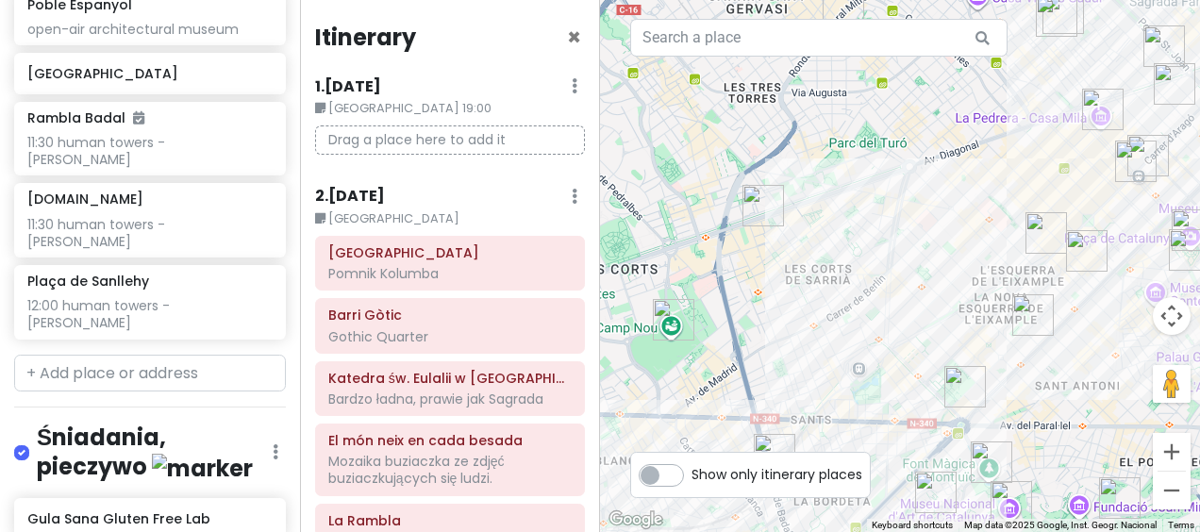
scroll to position [2269, 0]
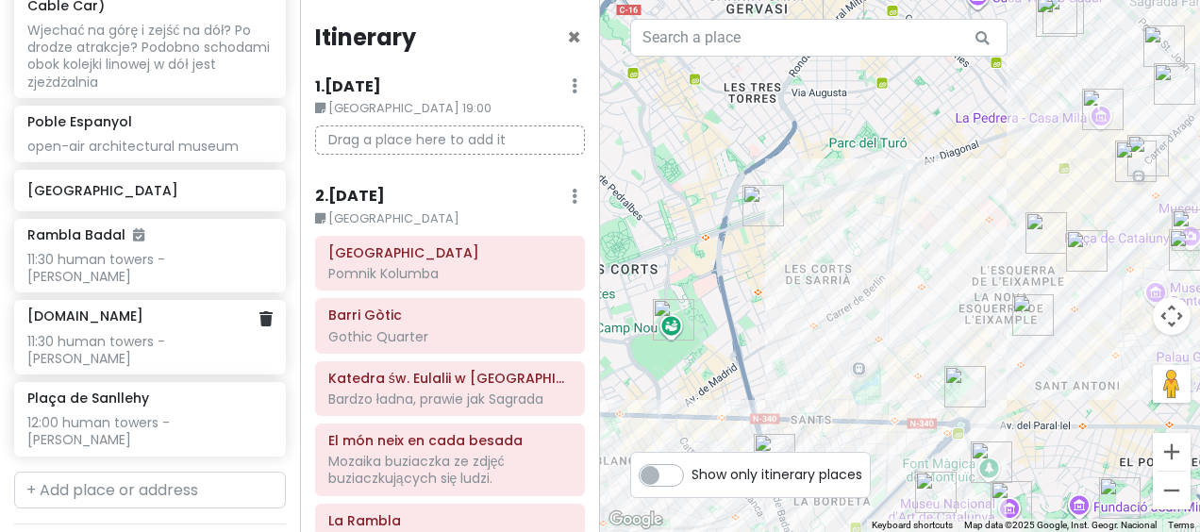
click at [119, 311] on div "[DOMAIN_NAME] 11:30 human towers - [PERSON_NAME]" at bounding box center [149, 337] width 244 height 59
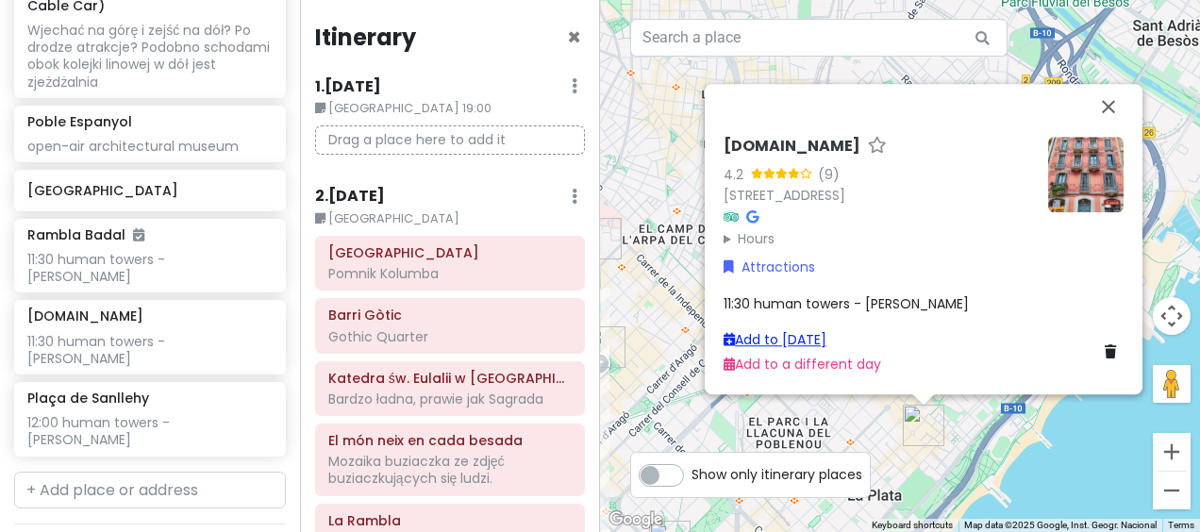
click at [789, 338] on link "Add to [DATE]" at bounding box center [775, 339] width 103 height 19
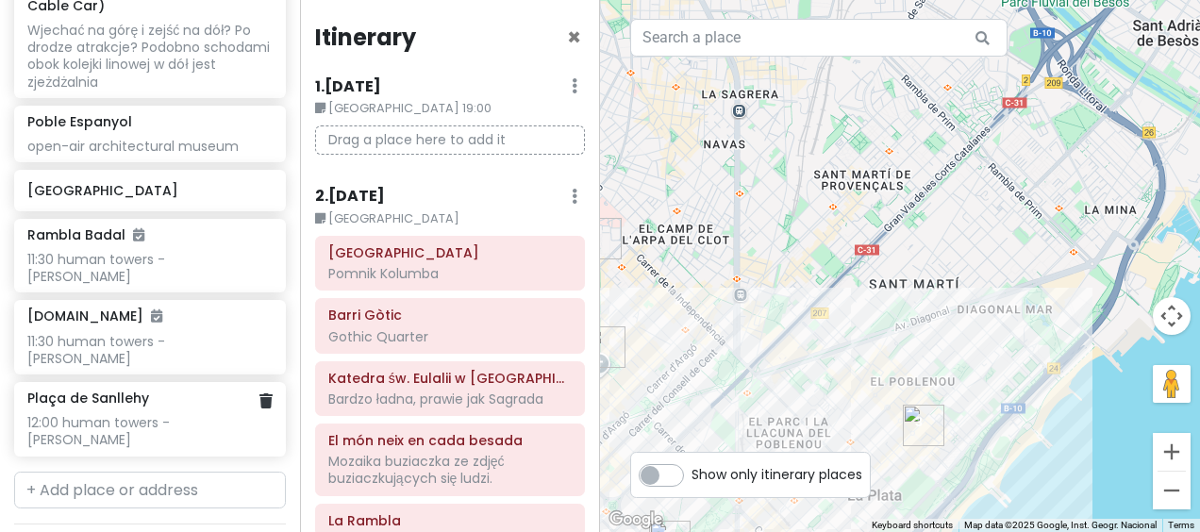
click at [152, 414] on div "12:00 human towers - [PERSON_NAME]" at bounding box center [149, 431] width 244 height 34
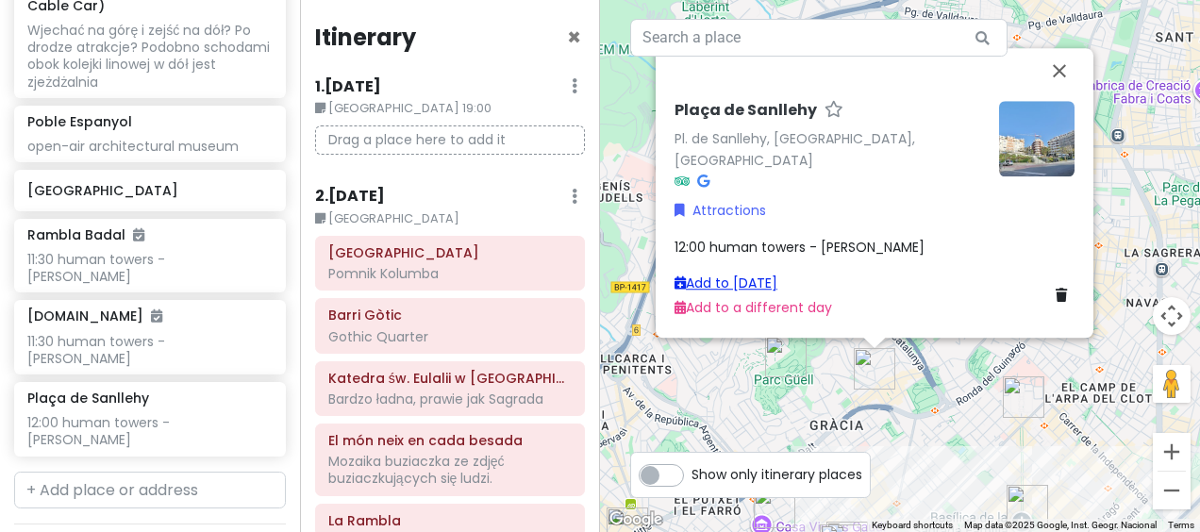
click at [764, 282] on link "Add to [DATE]" at bounding box center [726, 283] width 103 height 19
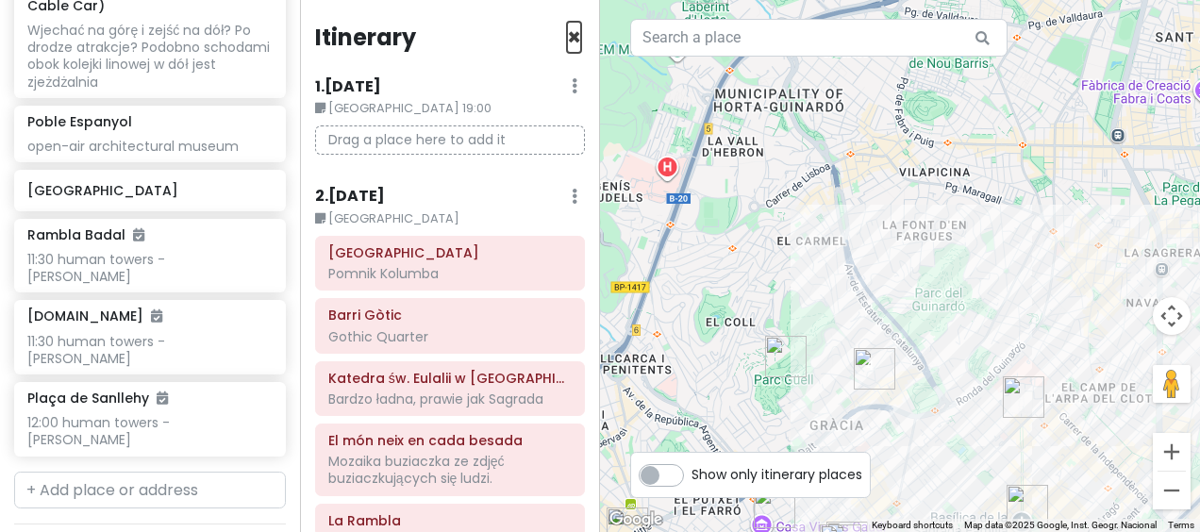
click at [567, 34] on span "×" at bounding box center [574, 37] width 14 height 31
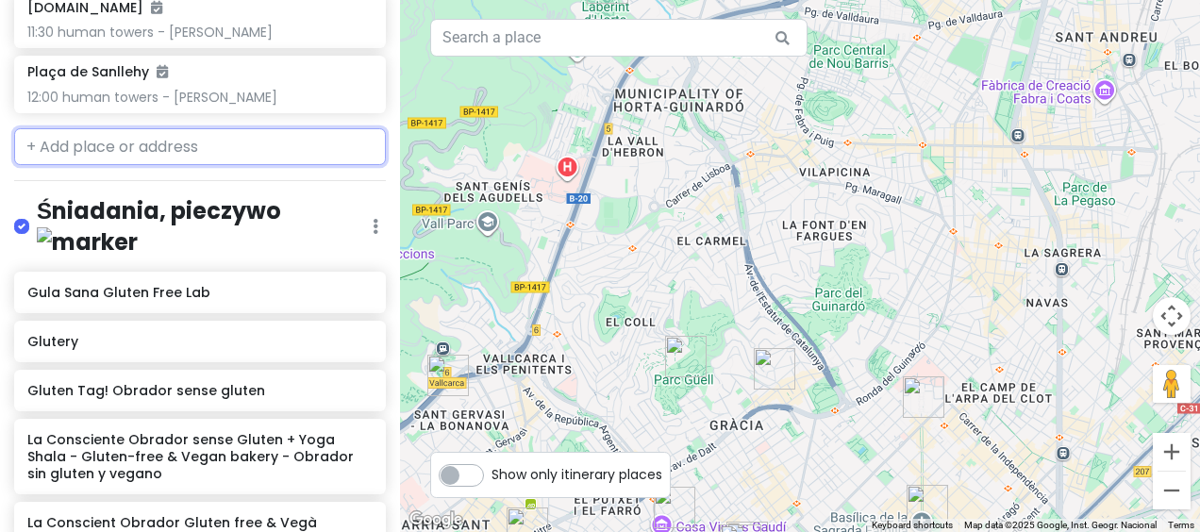
click at [213, 148] on input "text" at bounding box center [200, 147] width 372 height 38
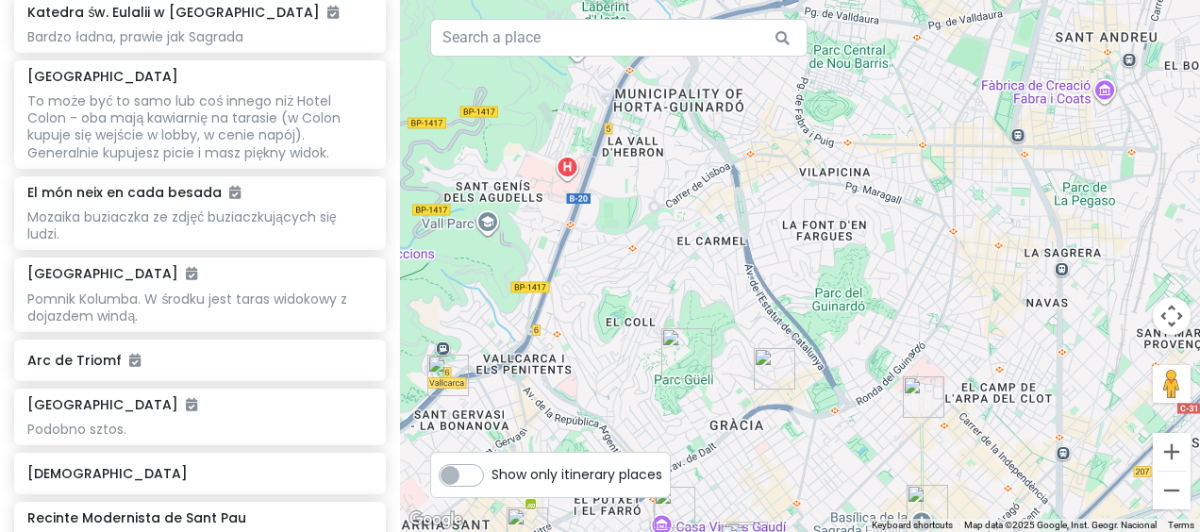
scroll to position [665, 0]
click at [254, 301] on div "Pomnik Kolumba. W środku jest taras widokowy z dojazdem windą." at bounding box center [199, 309] width 344 height 34
type input "columbus"
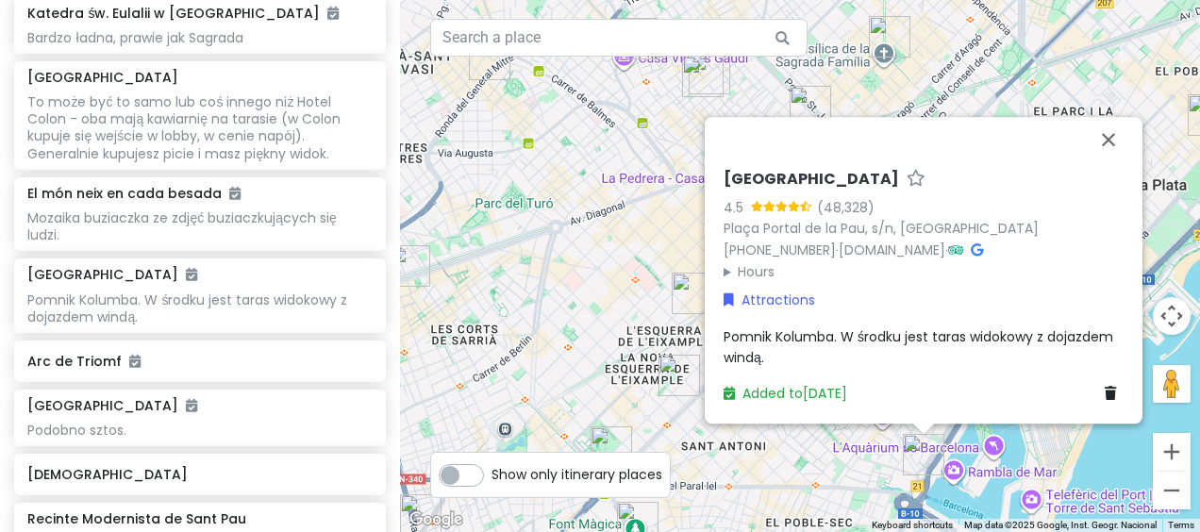
click at [862, 338] on span "Pomnik Kolumba. W środku jest taras widokowy z dojazdem windą." at bounding box center [920, 347] width 393 height 40
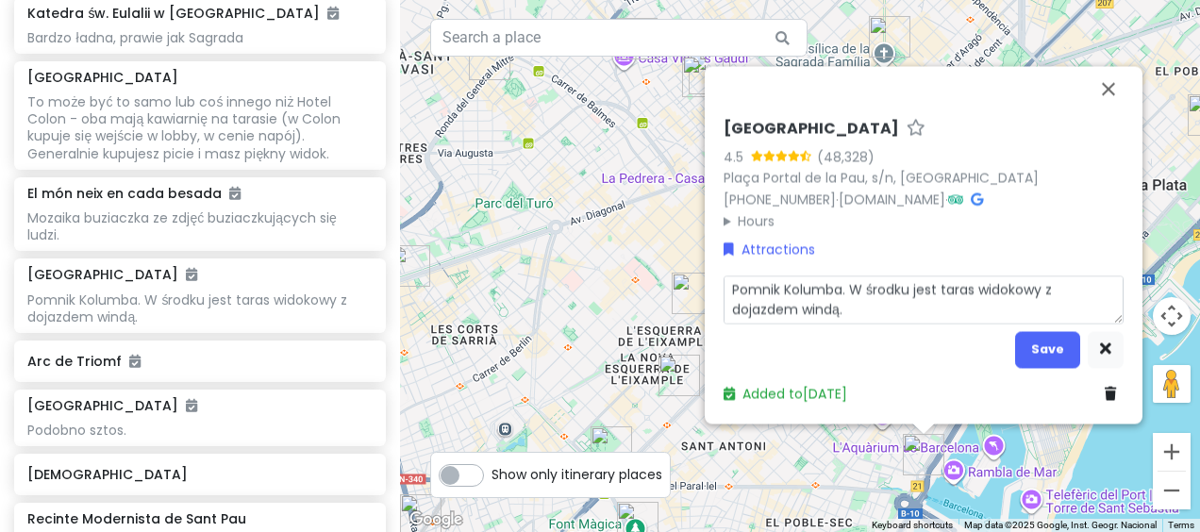
click at [876, 305] on textarea "Pomnik Kolumba. W środku jest taras widokowy z dojazdem windą." at bounding box center [924, 299] width 400 height 48
click at [877, 317] on textarea "Pomnik Kolumba. W środku jest taras widokowy z dojazdem windą." at bounding box center [924, 299] width 400 height 48
type textarea "x"
type textarea "Pomnik Kolumba. W środku jest taras widokowy z dojazdem windą."
type textarea "x"
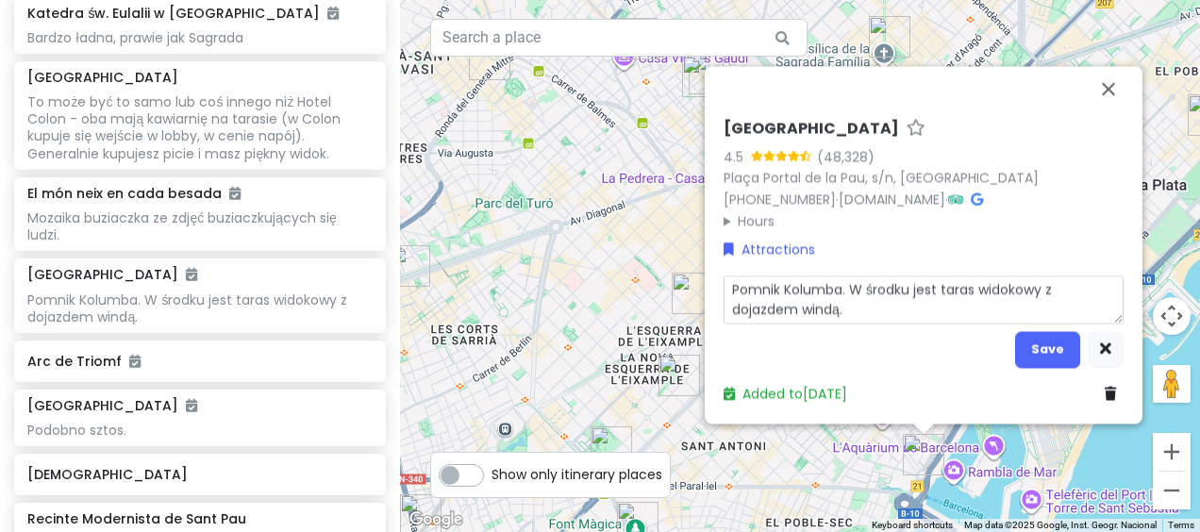
type textarea "Pomnik Kolumba. W środku jest taras widokowy z dojazdem windą. Barcelona Touris…"
type textarea "x"
type textarea "Pomnik Kolumba. W środku jest taras widokowy z dojazdem windą. Barcelona Touris…"
type textarea "x"
type textarea "Pomnik Kolumba. W środku jest taras widokowy z dojazdem windą. Barcelona Touris…"
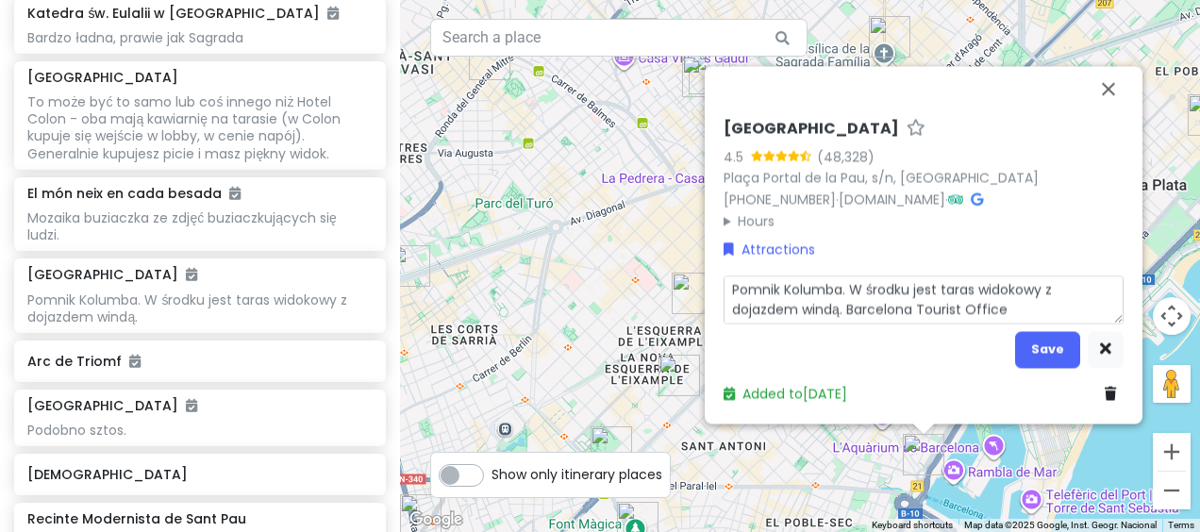
type textarea "x"
type textarea "Pomnik Kolumba. W środku jest taras widokowy z dojazdem windą. Barcelona Touris…"
type textarea "x"
type textarea "Pomnik Kolumba. W środku jest taras widokowy z dojazdem windą. Barcelona Touris…"
type textarea "x"
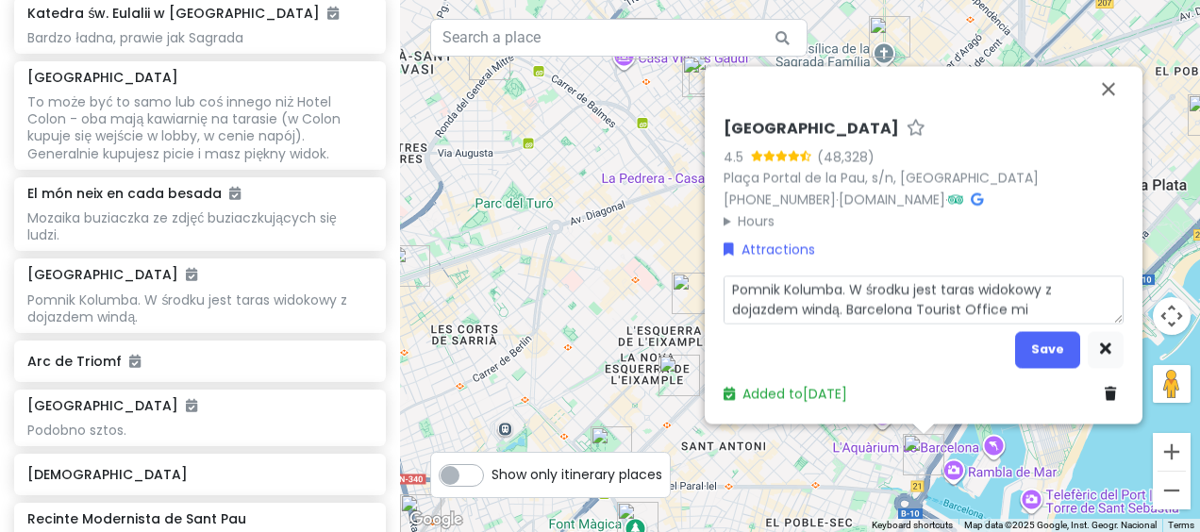
type textarea "Pomnik Kolumba. W środku jest taras widokowy z dojazdem windą. Barcelona Touris…"
type textarea "x"
type textarea "Pomnik Kolumba. W środku jest taras widokowy z dojazdem windą. Barcelona Touris…"
type textarea "x"
type textarea "Pomnik Kolumba. W środku jest taras widokowy z dojazdem windą. Barcelona Touris…"
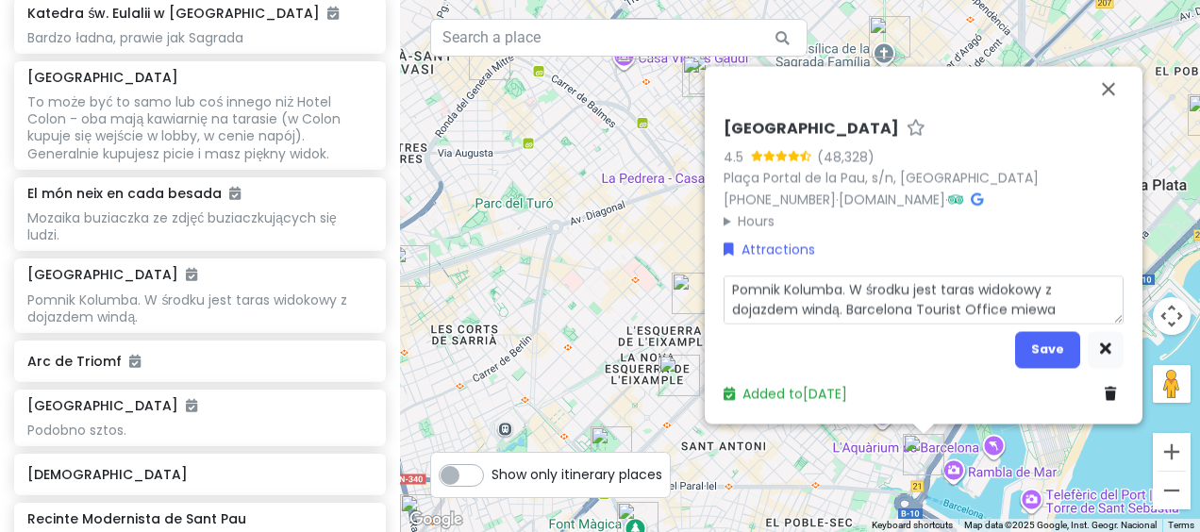
type textarea "x"
type textarea "Pomnik Kolumba. W środku jest taras widokowy z dojazdem windą. Barcelona Touris…"
type textarea "x"
type textarea "Pomnik Kolumba. W środku jest taras widokowy z dojazdem windą. Barcelona Touris…"
type textarea "x"
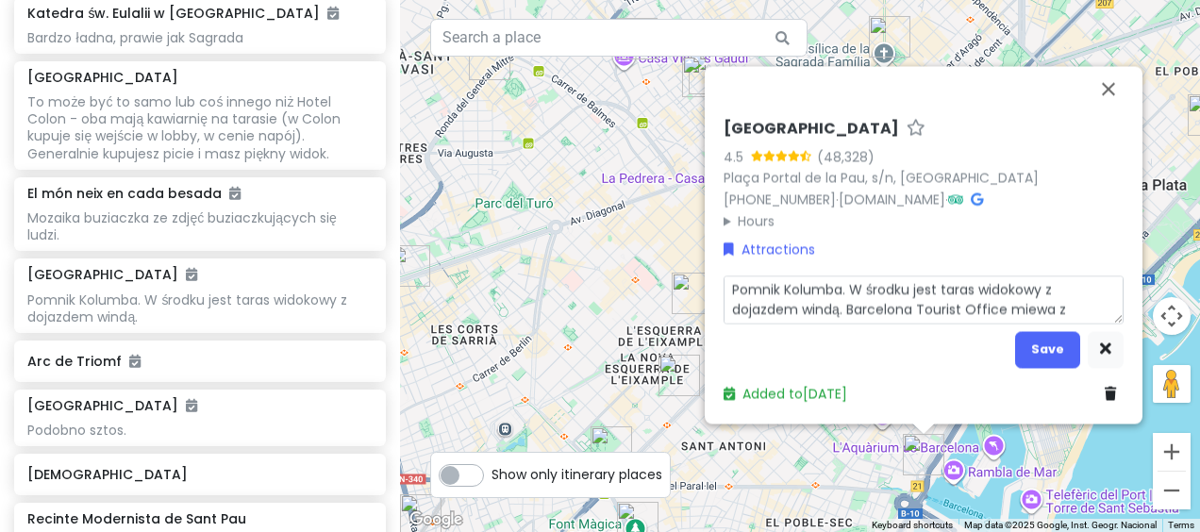
type textarea "Pomnik Kolumba. W środku jest taras widokowy z dojazdem windą. Barcelona Touris…"
type textarea "x"
type textarea "Pomnik Kolumba. W środku jest taras widokowy z dojazdem windą. Barcelona Touris…"
type textarea "x"
type textarea "Pomnik Kolumba. W środku jest taras widokowy z dojazdem windą. Barcelona Touris…"
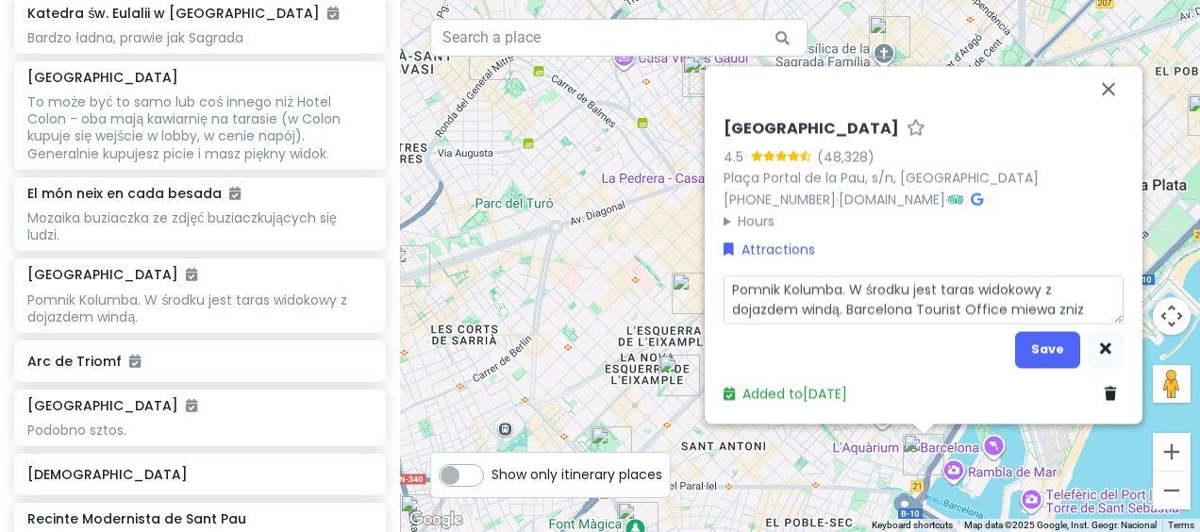
type textarea "x"
type textarea "Pomnik Kolumba. W środku jest taras widokowy z dojazdem windą. Barcelona Touris…"
type textarea "x"
type textarea "Pomnik Kolumba. W środku jest taras widokowy z dojazdem windą. Barcelona Touris…"
type textarea "x"
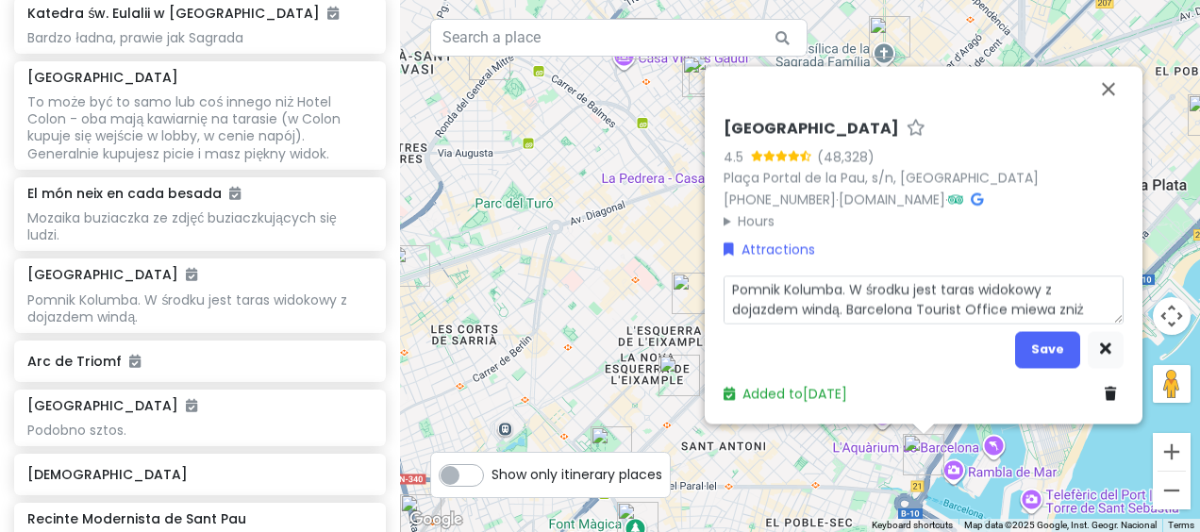
type textarea "Pomnik Kolumba. W środku jest taras widokowy z dojazdem windą. Barcelona Touris…"
click at [1059, 360] on button "Save" at bounding box center [1047, 349] width 65 height 37
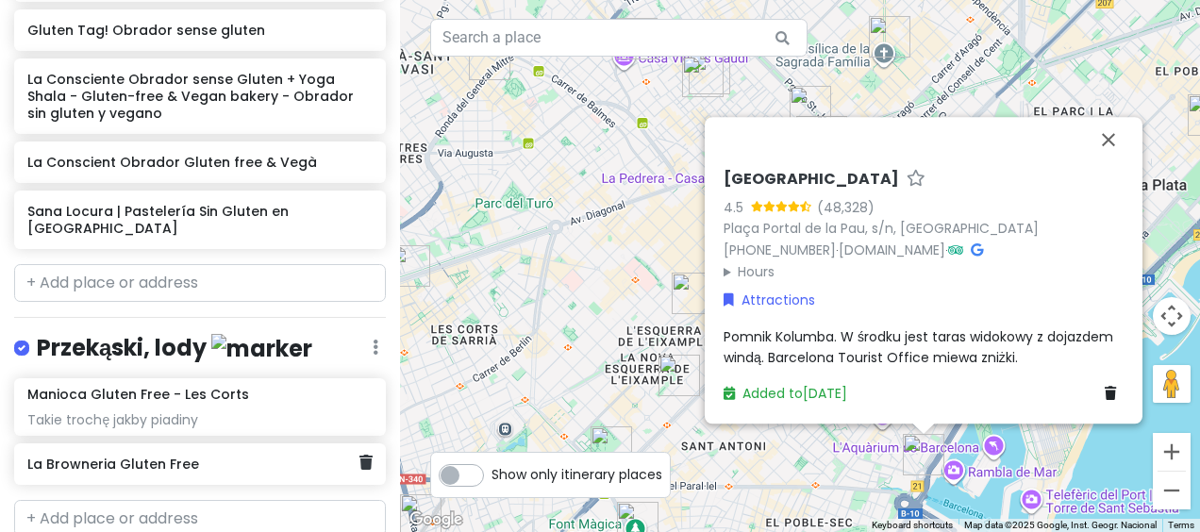
scroll to position [2269, 0]
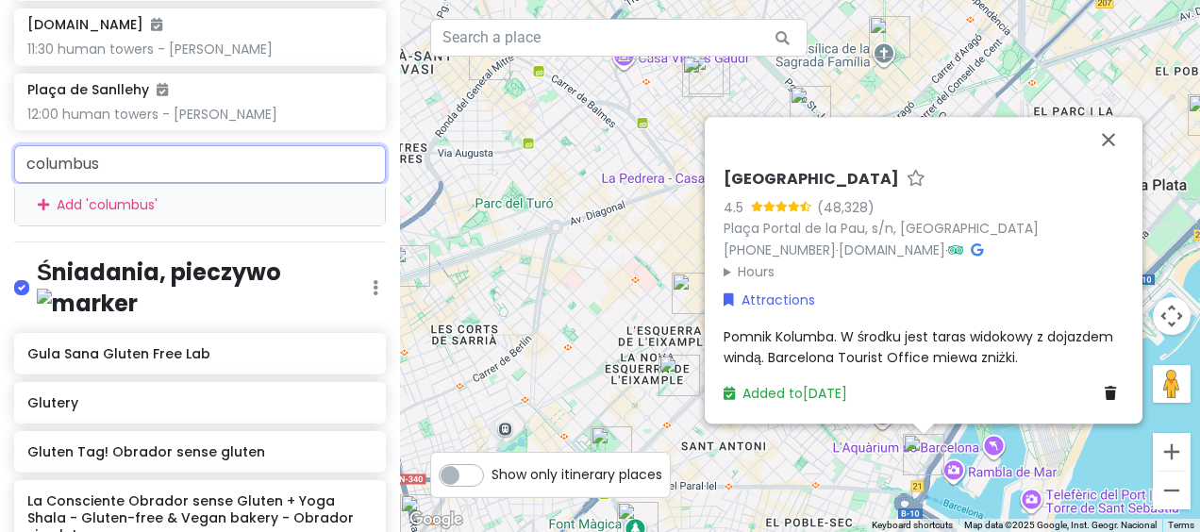
click at [171, 174] on input "columbus" at bounding box center [200, 164] width 372 height 38
paste input "el rei de la magia"
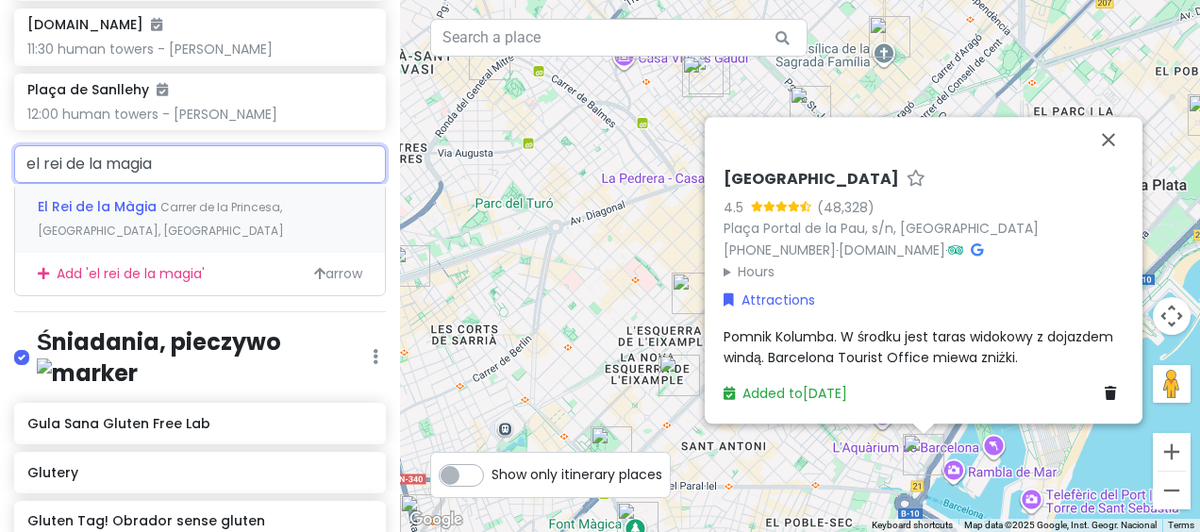
click at [223, 219] on span "Carrer de la Princesa, [GEOGRAPHIC_DATA], [GEOGRAPHIC_DATA]" at bounding box center [161, 219] width 246 height 41
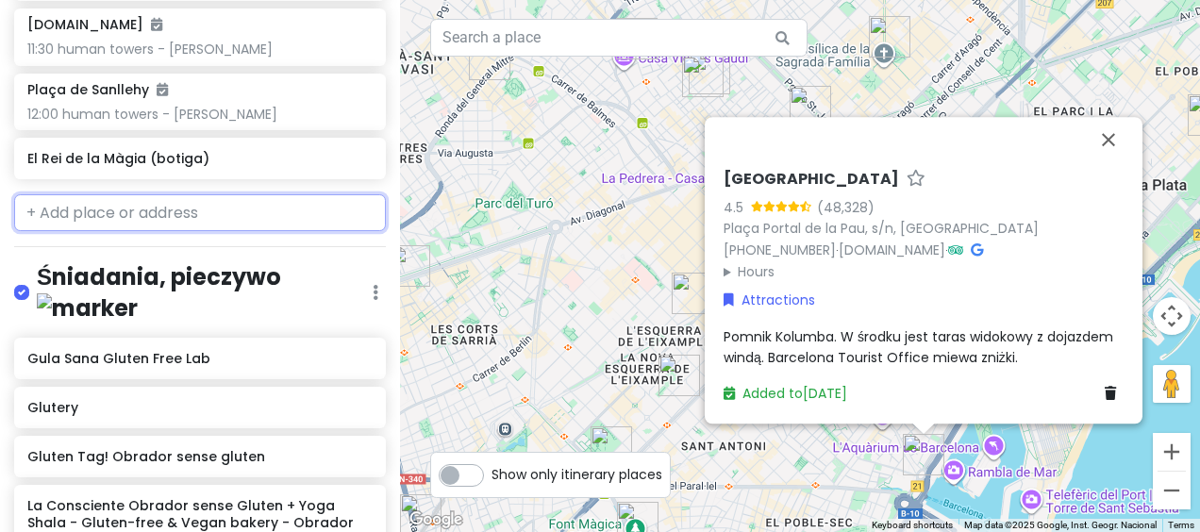
scroll to position [2317, 0]
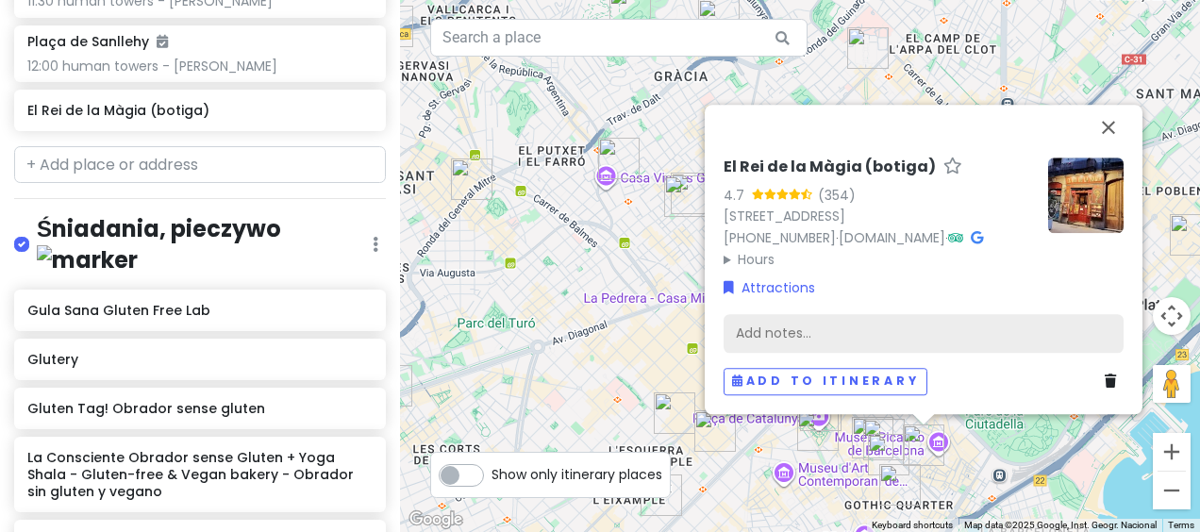
click at [881, 339] on div "Add notes..." at bounding box center [924, 334] width 400 height 40
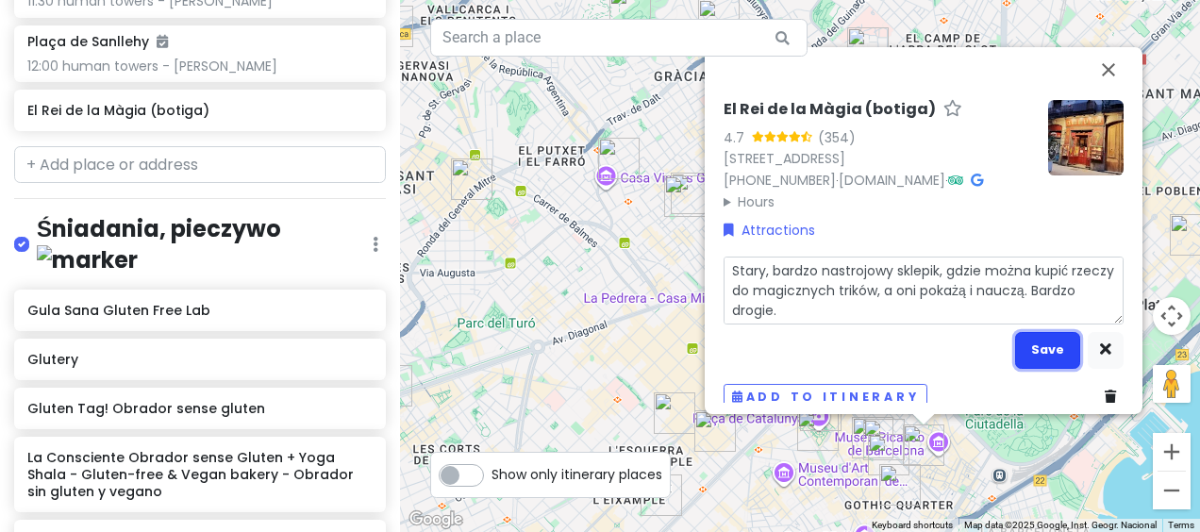
click at [1044, 369] on button "Save" at bounding box center [1047, 350] width 65 height 37
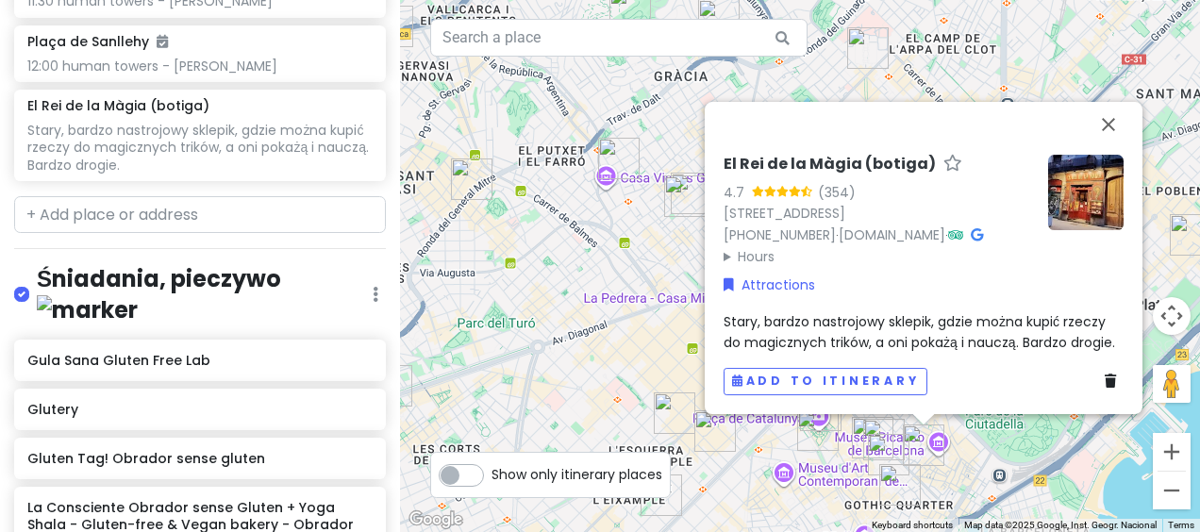
scroll to position [2368, 0]
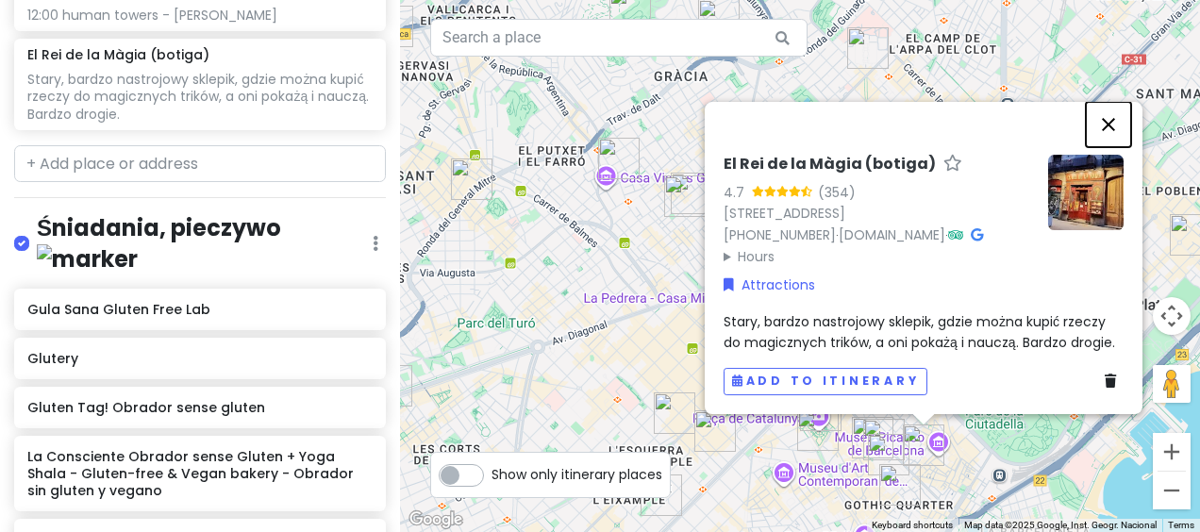
click at [1105, 102] on button "Close" at bounding box center [1108, 124] width 45 height 45
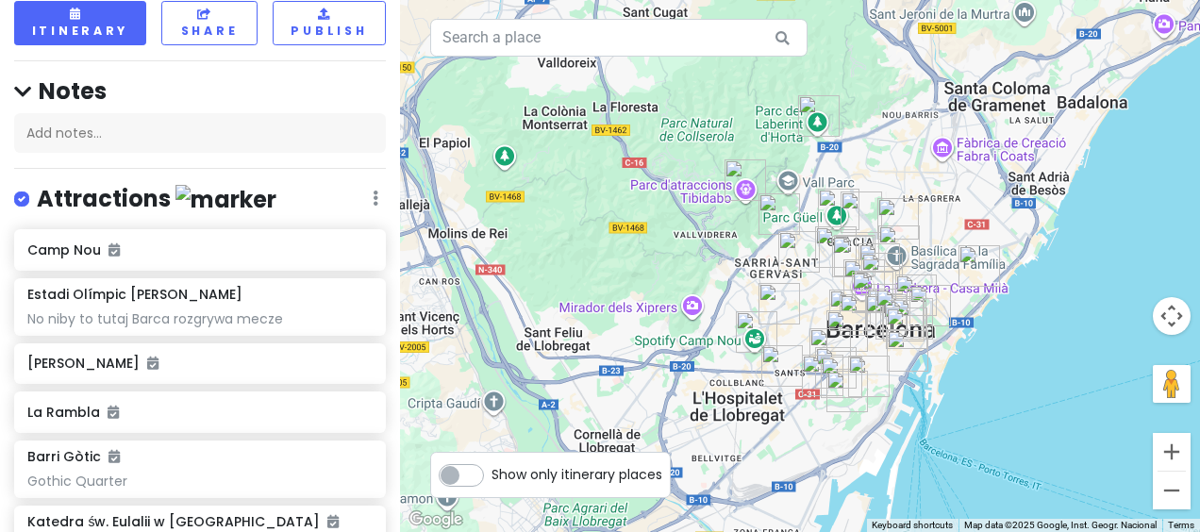
scroll to position [0, 0]
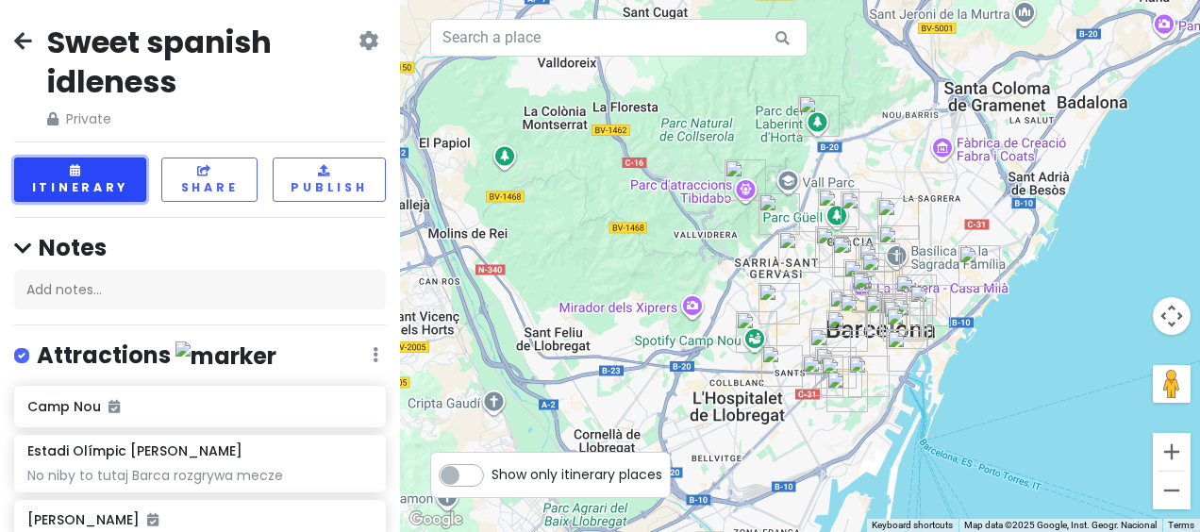
click at [92, 185] on button "Itinerary" at bounding box center [80, 180] width 132 height 44
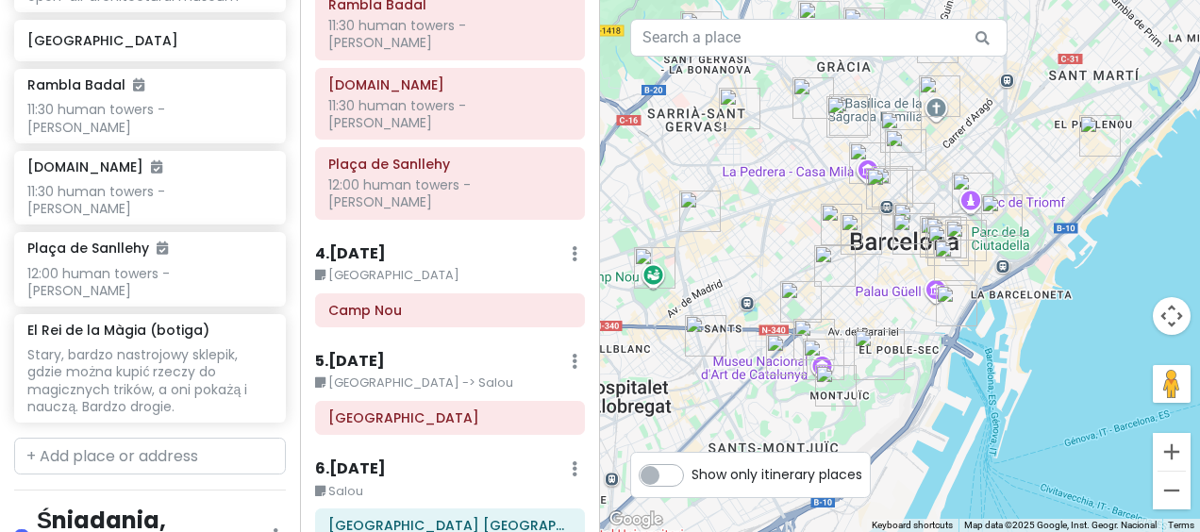
scroll to position [2736, 0]
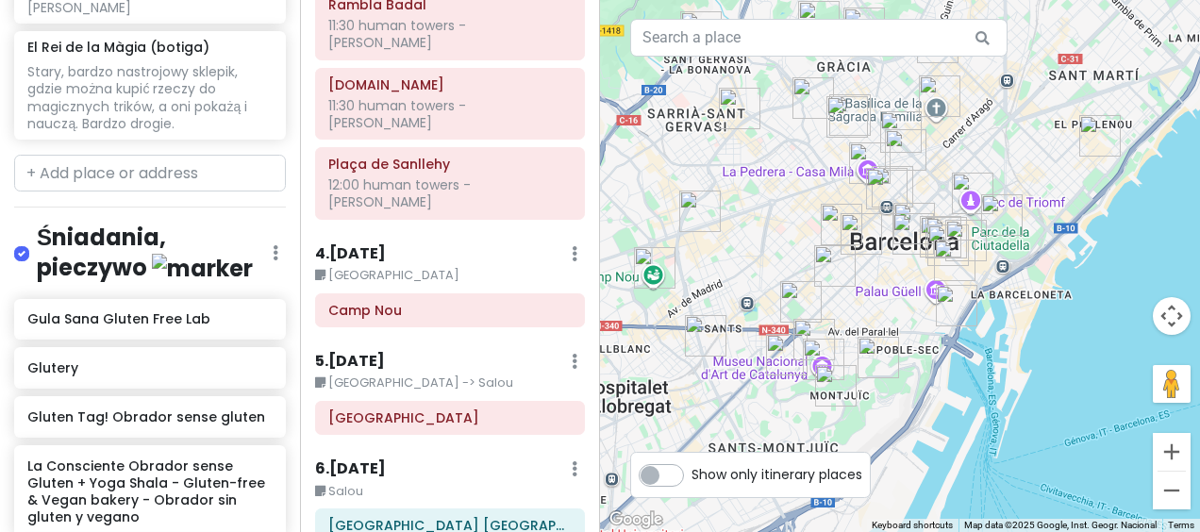
click at [37, 242] on label at bounding box center [37, 242] width 0 height 0
click at [37, 242] on input "checkbox" at bounding box center [43, 248] width 12 height 12
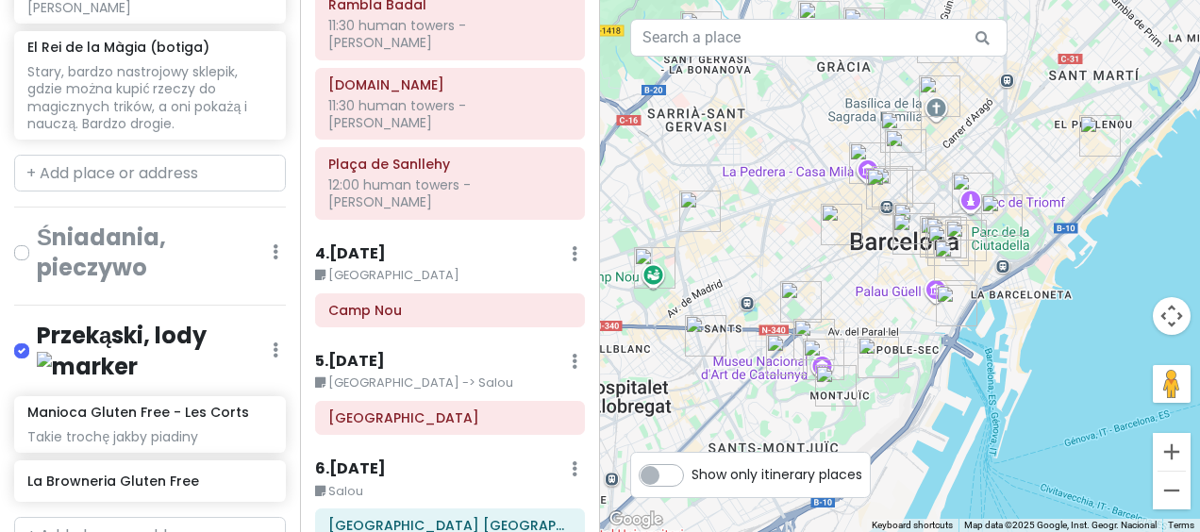
click at [37, 339] on label at bounding box center [37, 339] width 0 height 0
click at [37, 339] on input "checkbox" at bounding box center [43, 345] width 12 height 12
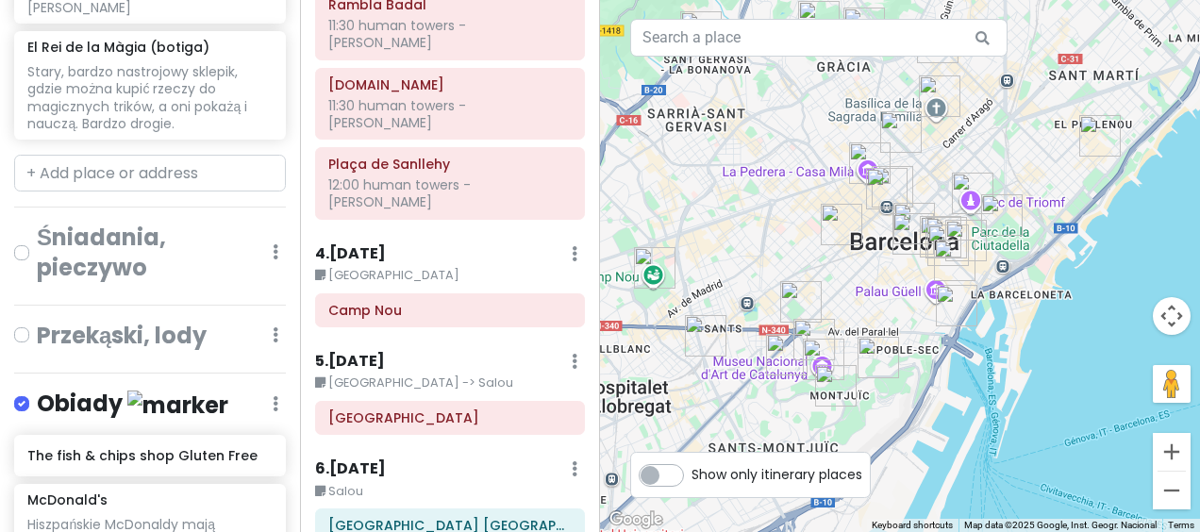
click at [37, 392] on label at bounding box center [37, 392] width 0 height 0
click at [37, 392] on input "checkbox" at bounding box center [43, 398] width 12 height 12
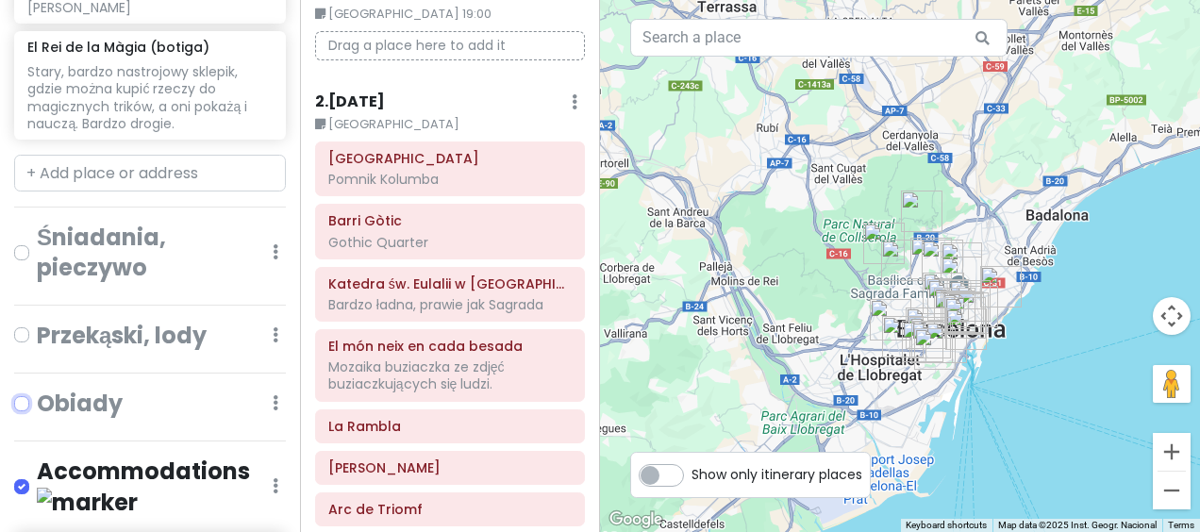
scroll to position [189, 0]
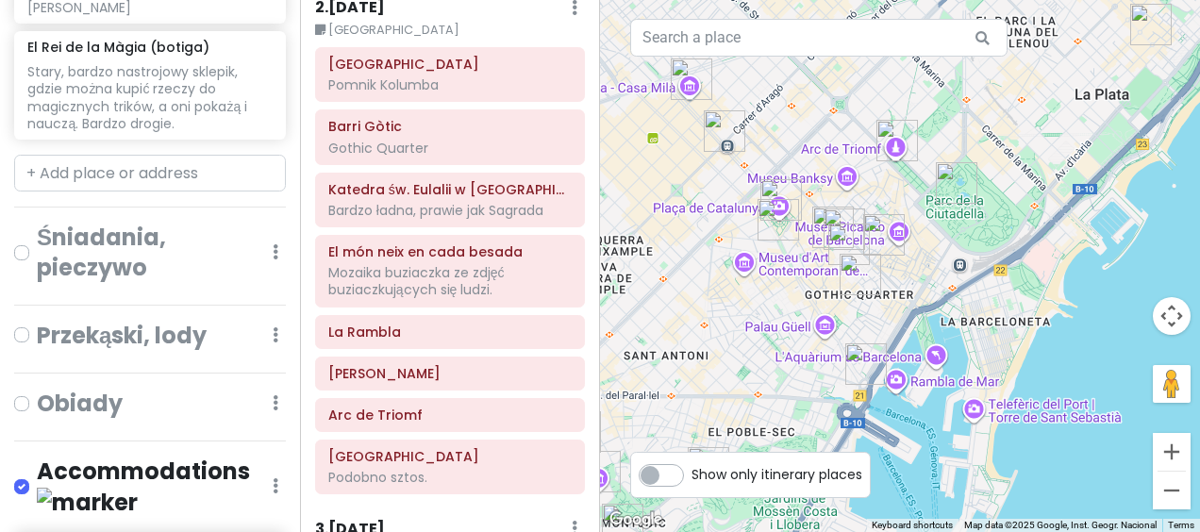
click at [440, 12] on div "2 . [DATE] Edit Day Notes Delete Day" at bounding box center [450, 12] width 270 height 32
click at [357, 8] on h6 "2 . [DATE]" at bounding box center [350, 8] width 70 height 20
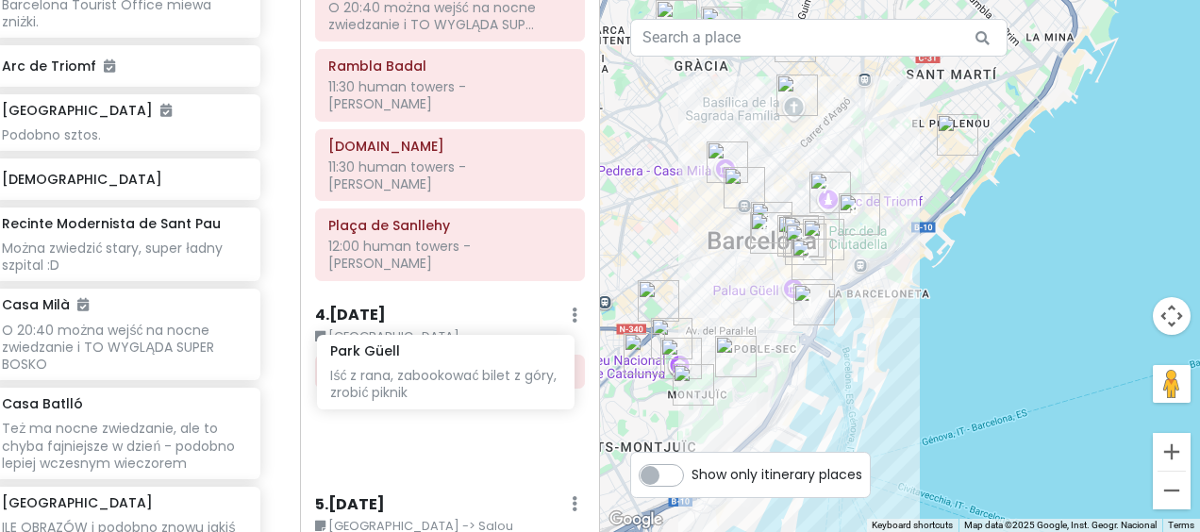
scroll to position [788, 0]
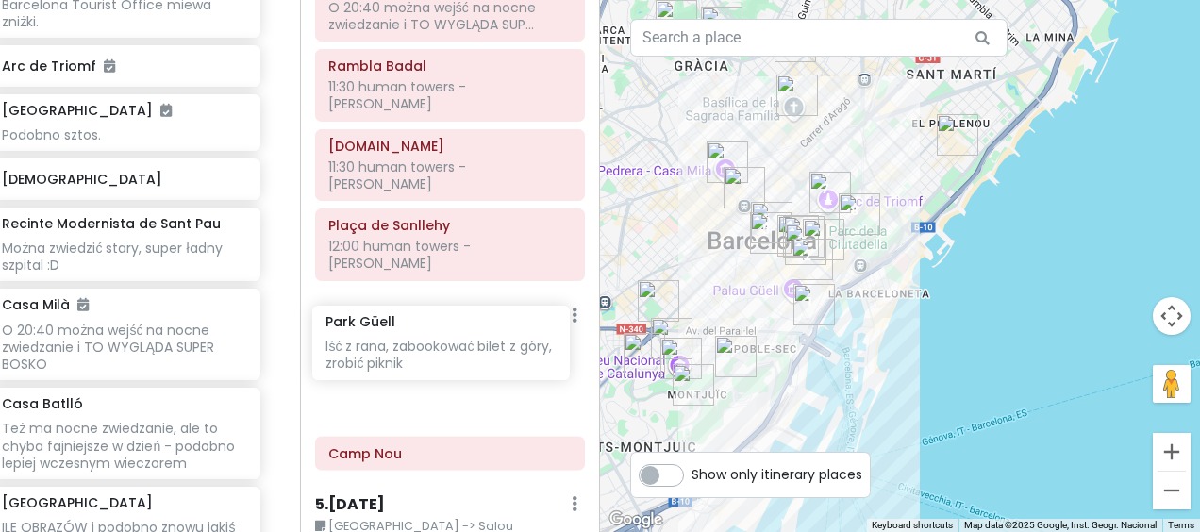
drag, startPoint x: 158, startPoint y: 266, endPoint x: 456, endPoint y: 332, distance: 305.4
click at [456, 332] on div "Sweet spanish idleness Private Change Dates Make a Copy Delete Trip Give Feedba…" at bounding box center [600, 266] width 1200 height 532
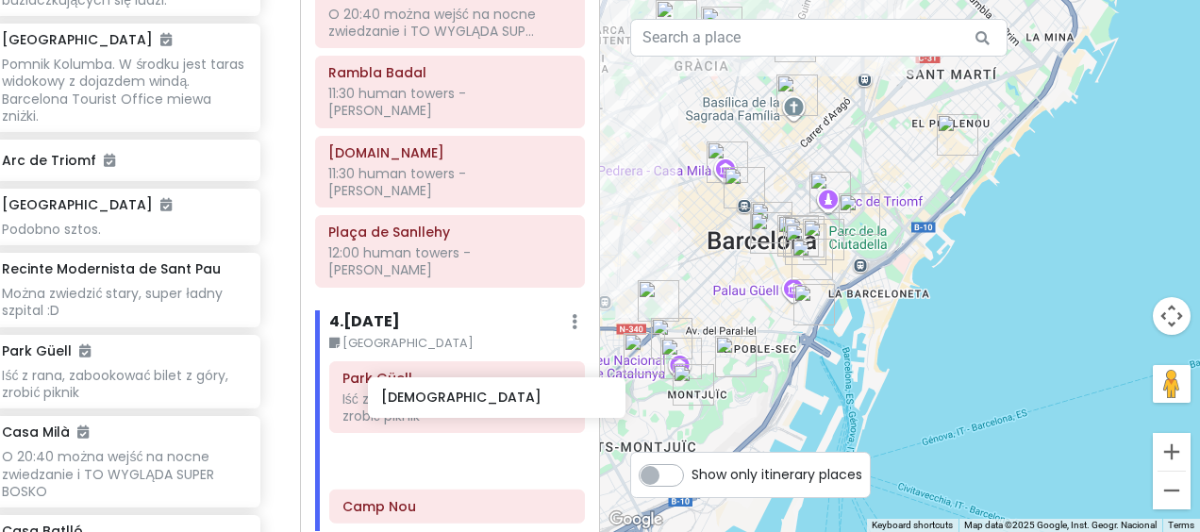
scroll to position [783, 0]
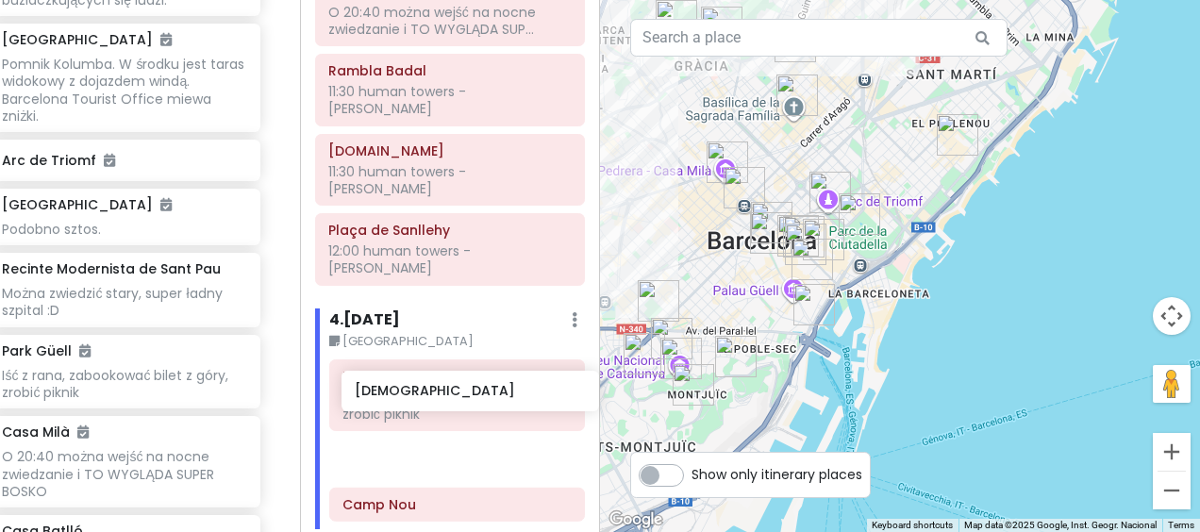
drag, startPoint x: 157, startPoint y: 229, endPoint x: 483, endPoint y: 395, distance: 366.3
click at [483, 395] on div "Sweet spanish idleness Private Change Dates Make a Copy Delete Trip Give Feedba…" at bounding box center [600, 266] width 1200 height 532
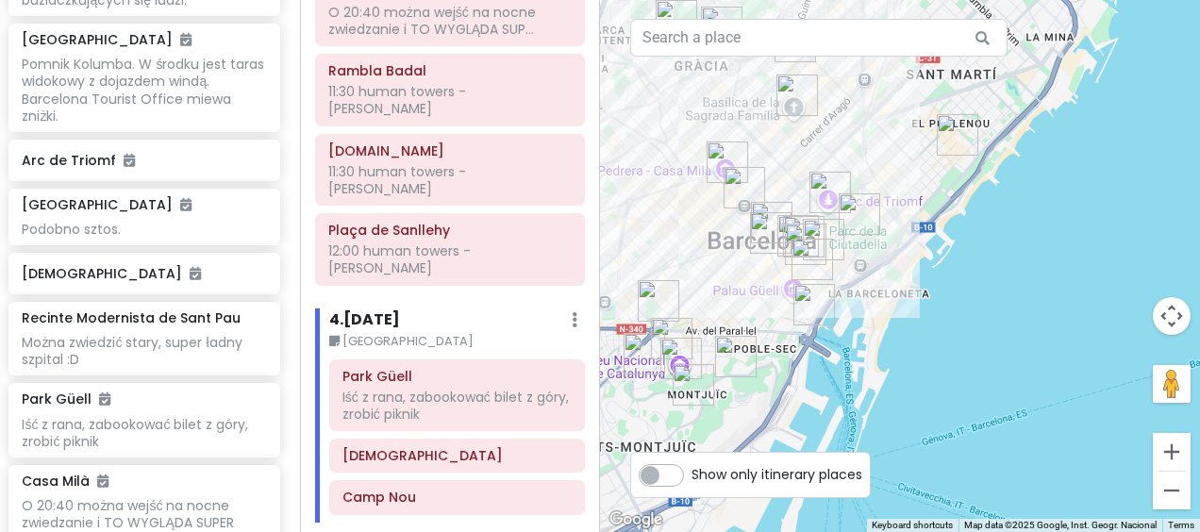
scroll to position [1038, 0]
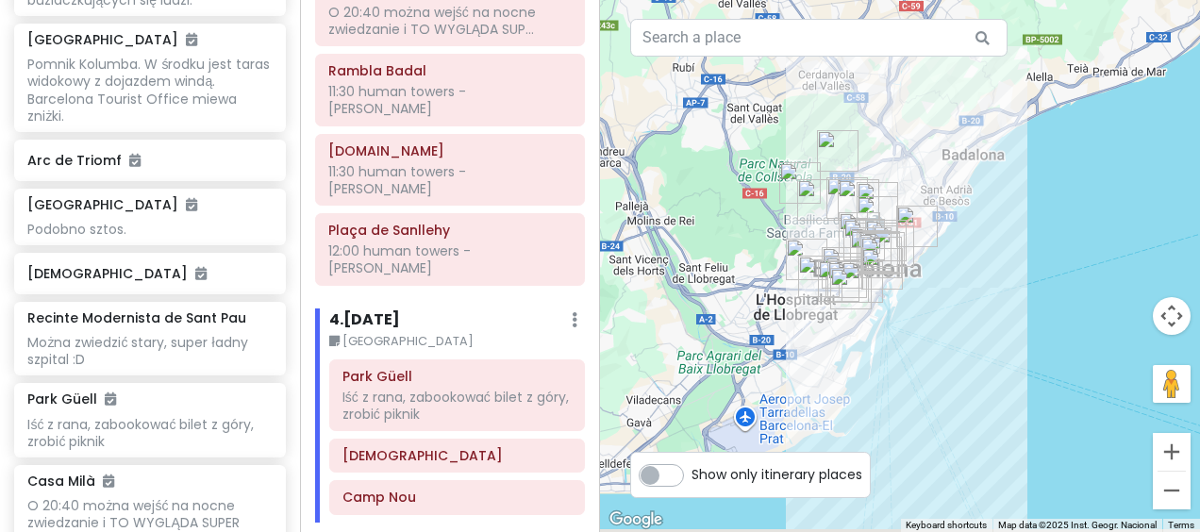
drag, startPoint x: 784, startPoint y: 392, endPoint x: 900, endPoint y: 352, distance: 122.9
click at [900, 352] on div at bounding box center [900, 266] width 600 height 532
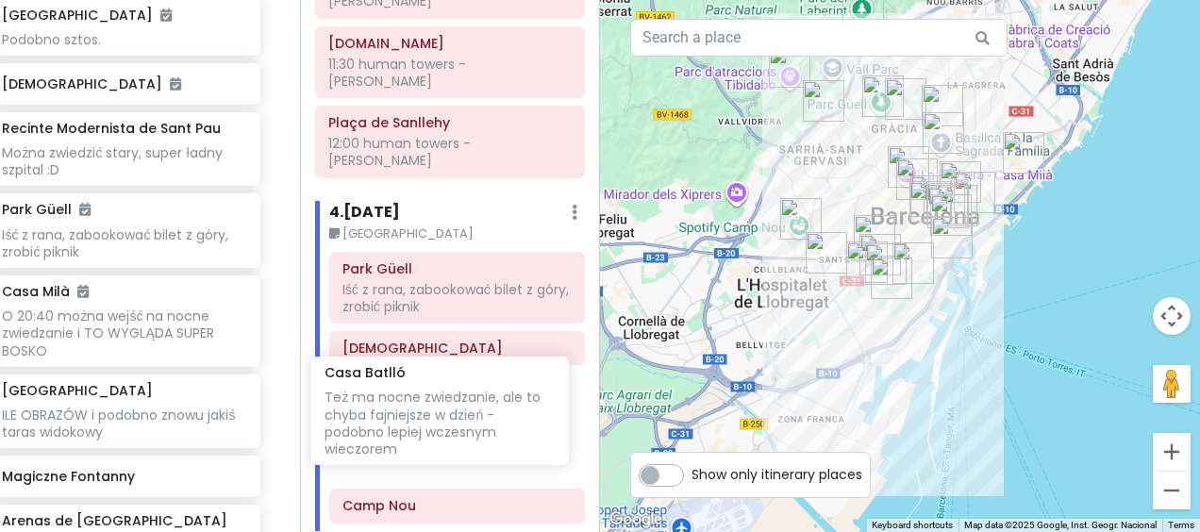
scroll to position [891, 0]
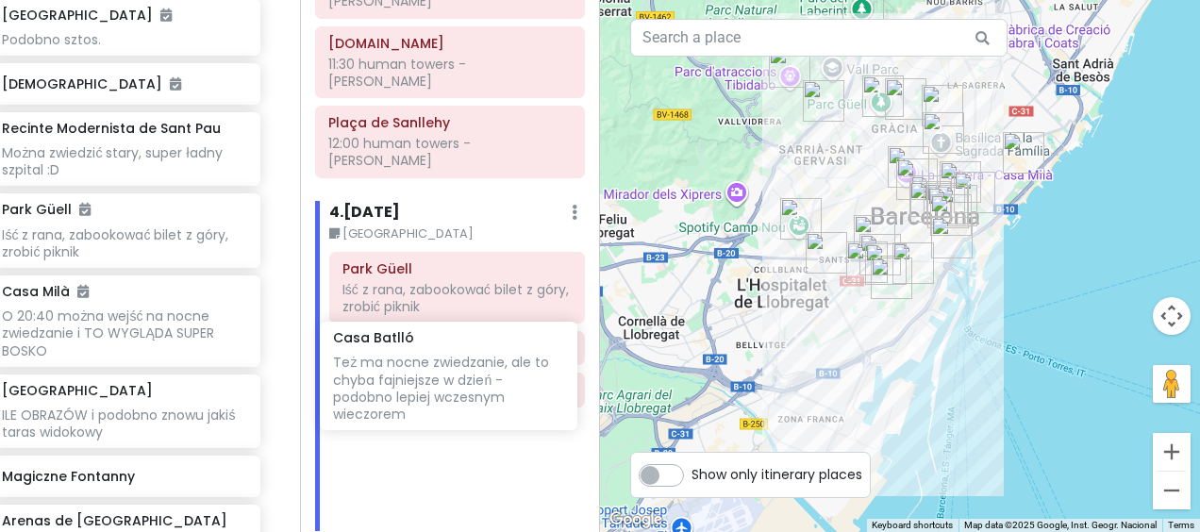
drag, startPoint x: 155, startPoint y: 386, endPoint x: 461, endPoint y: 382, distance: 306.7
click at [461, 382] on div "Sweet spanish idleness Private Change Dates Make a Copy Delete Trip Give Feedba…" at bounding box center [600, 266] width 1200 height 532
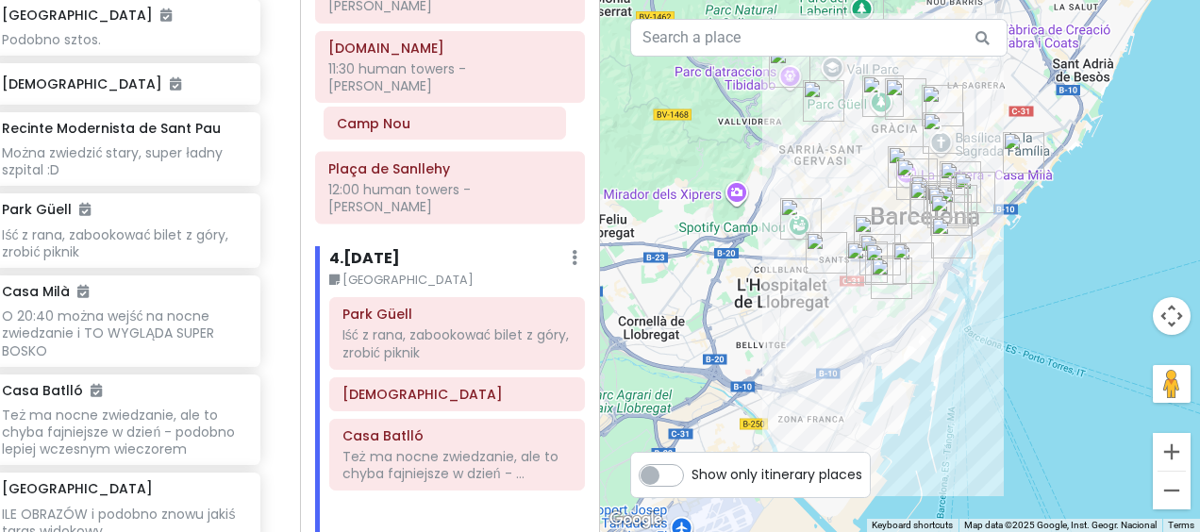
scroll to position [880, 0]
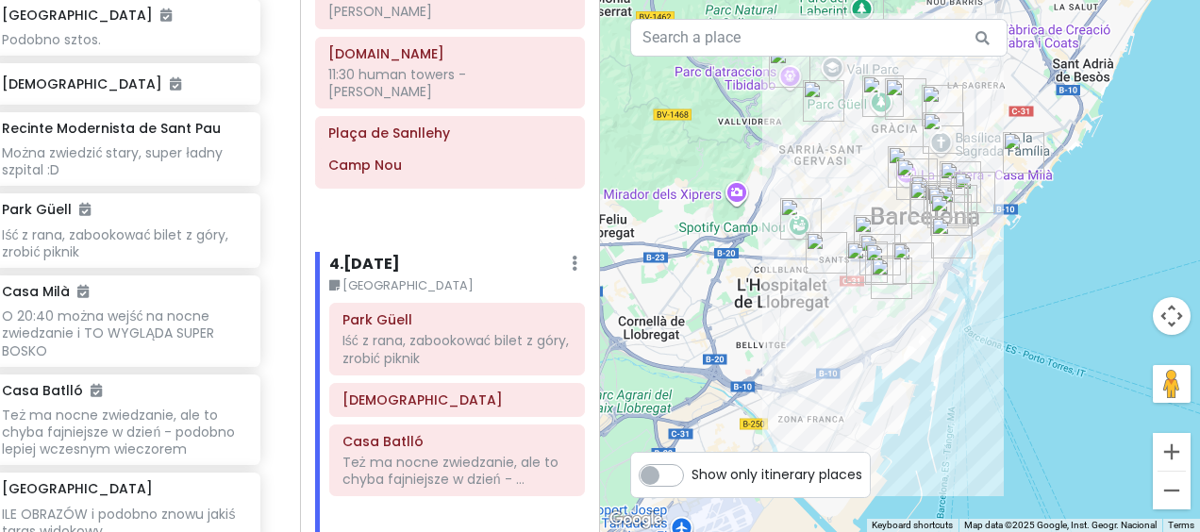
drag, startPoint x: 393, startPoint y: 333, endPoint x: 380, endPoint y: 168, distance: 165.6
click at [380, 168] on div "Itinerary × 1 . [DATE] Edit Day Notes Delete Day [GEOGRAPHIC_DATA] 19:00 Drag a…" at bounding box center [450, 266] width 300 height 532
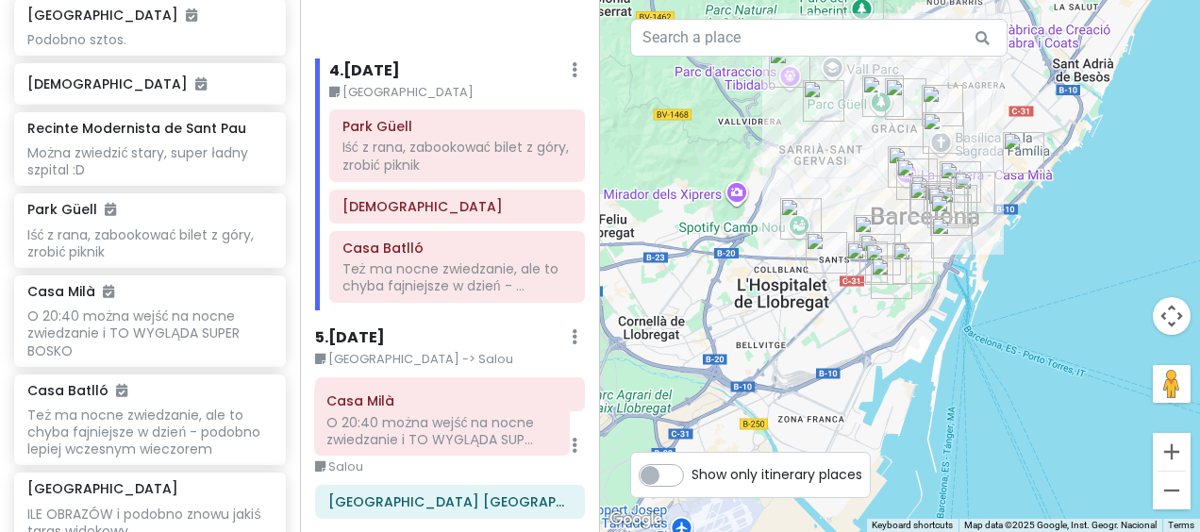
scroll to position [1120, 0]
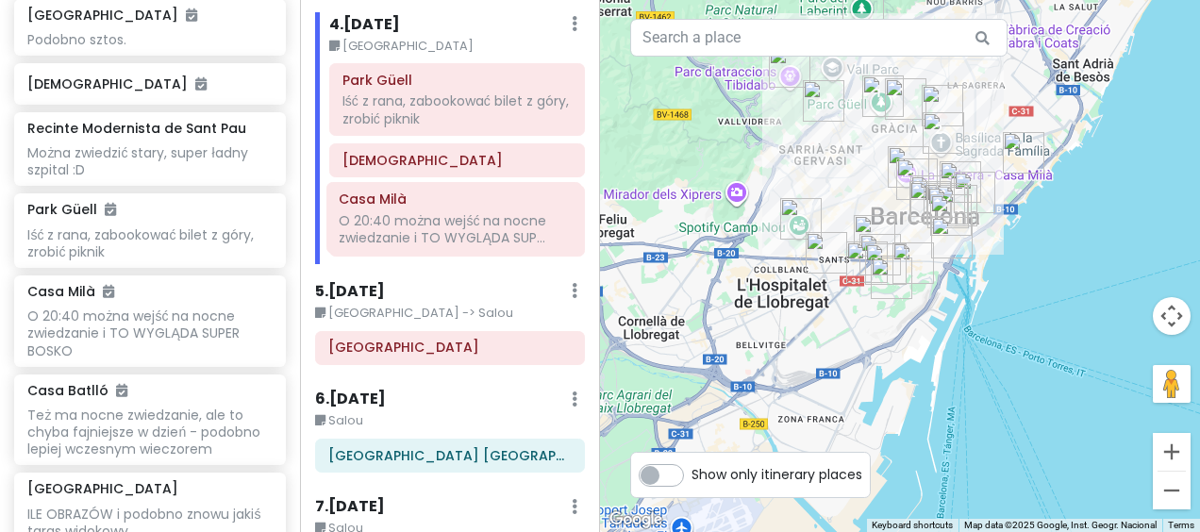
drag, startPoint x: 440, startPoint y: 103, endPoint x: 451, endPoint y: 225, distance: 123.2
click at [451, 225] on div "Itinerary × 1 . [DATE] Edit Day Notes Delete Day [GEOGRAPHIC_DATA] 19:00 Drag a…" at bounding box center [450, 266] width 300 height 532
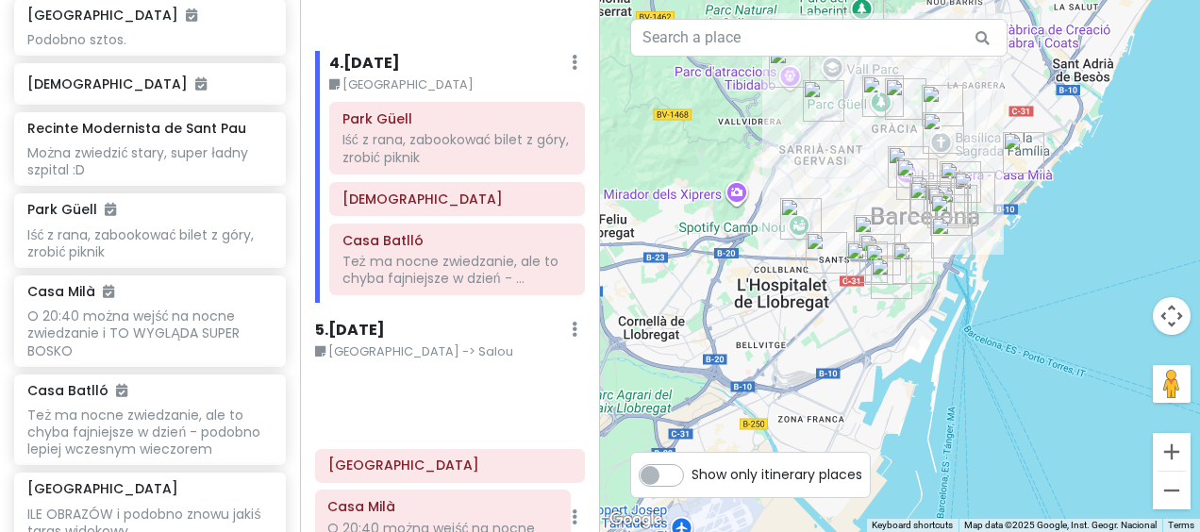
scroll to position [1105, 0]
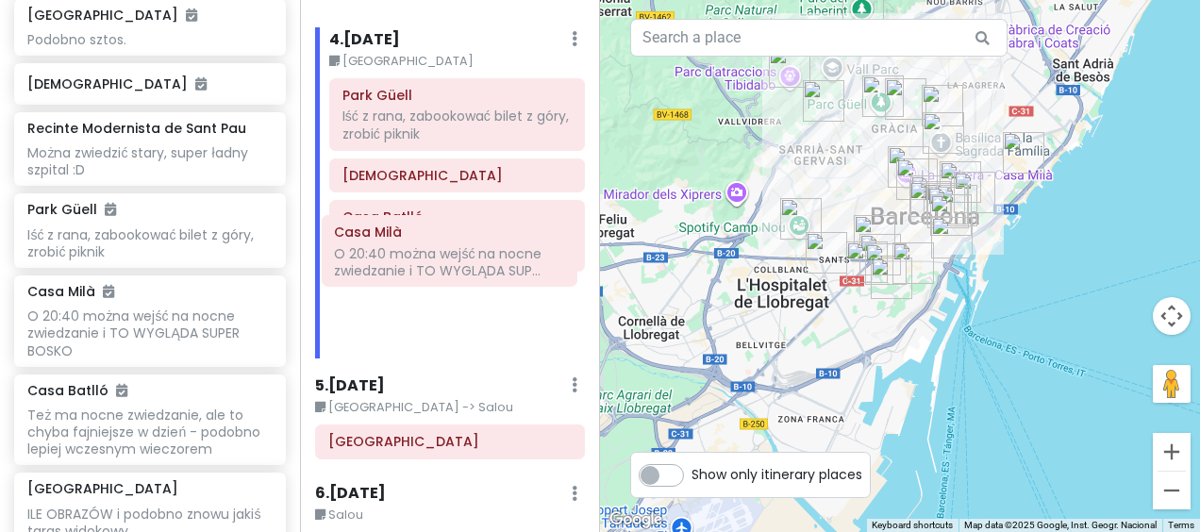
drag, startPoint x: 430, startPoint y: 145, endPoint x: 435, endPoint y: 234, distance: 88.8
click at [435, 234] on div "Itinerary × 1 . [DATE] Edit Day Notes Delete Day [GEOGRAPHIC_DATA] 19:00 Drag a…" at bounding box center [450, 266] width 300 height 532
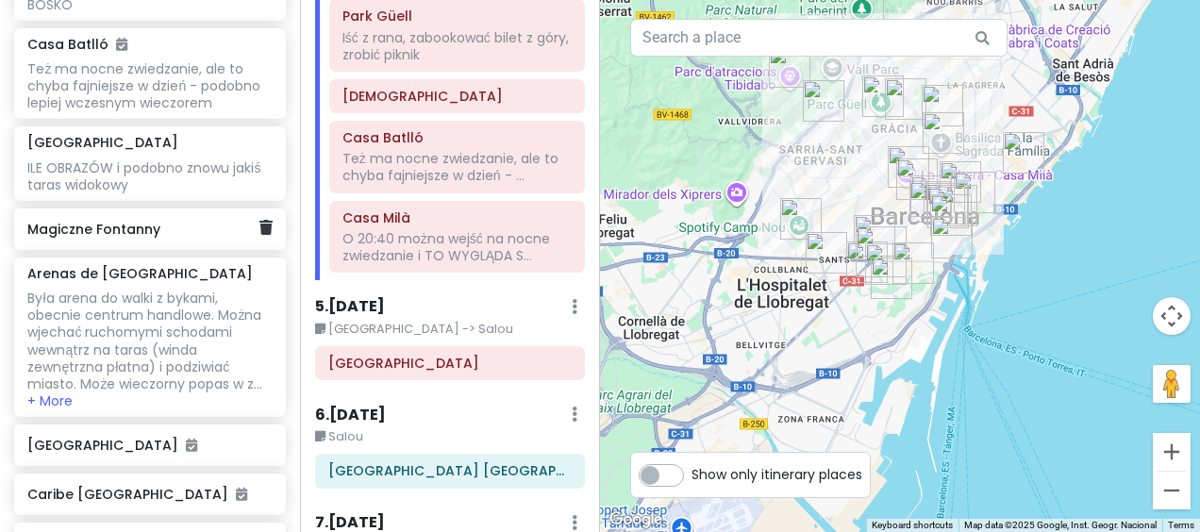
scroll to position [1605, 0]
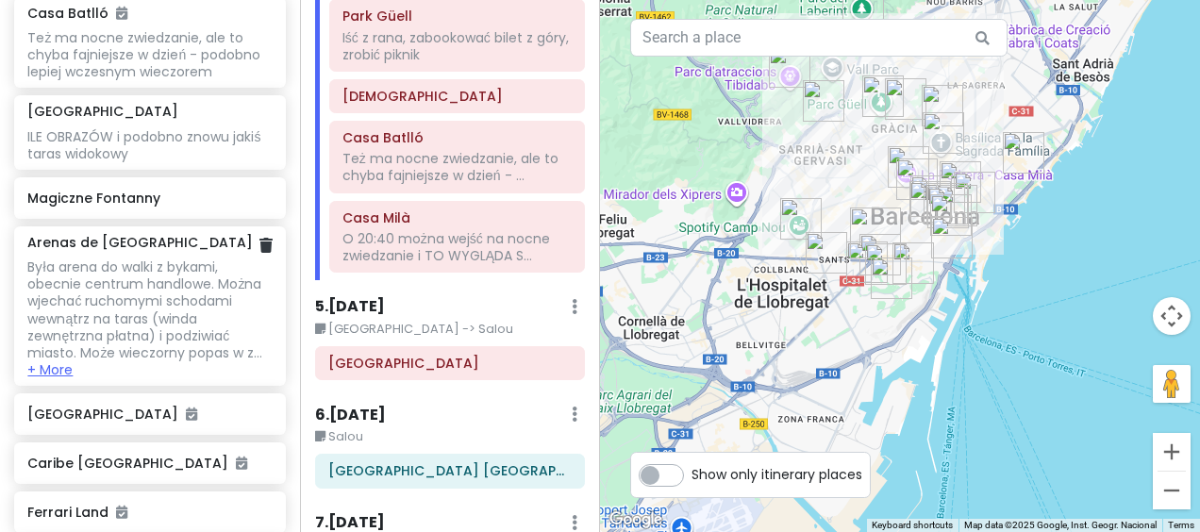
click at [60, 372] on button "+ More" at bounding box center [49, 369] width 45 height 17
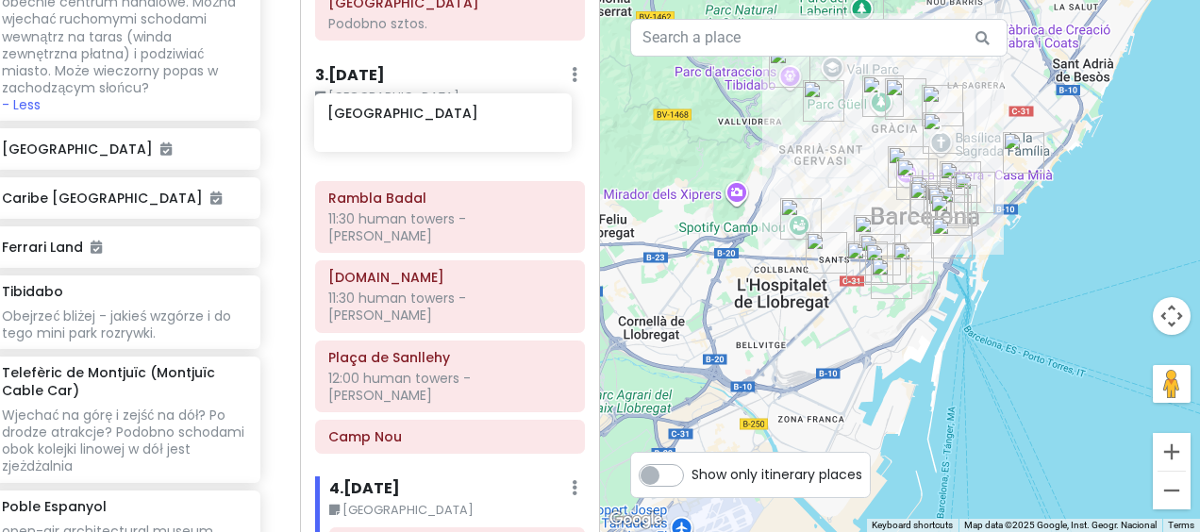
scroll to position [642, 0]
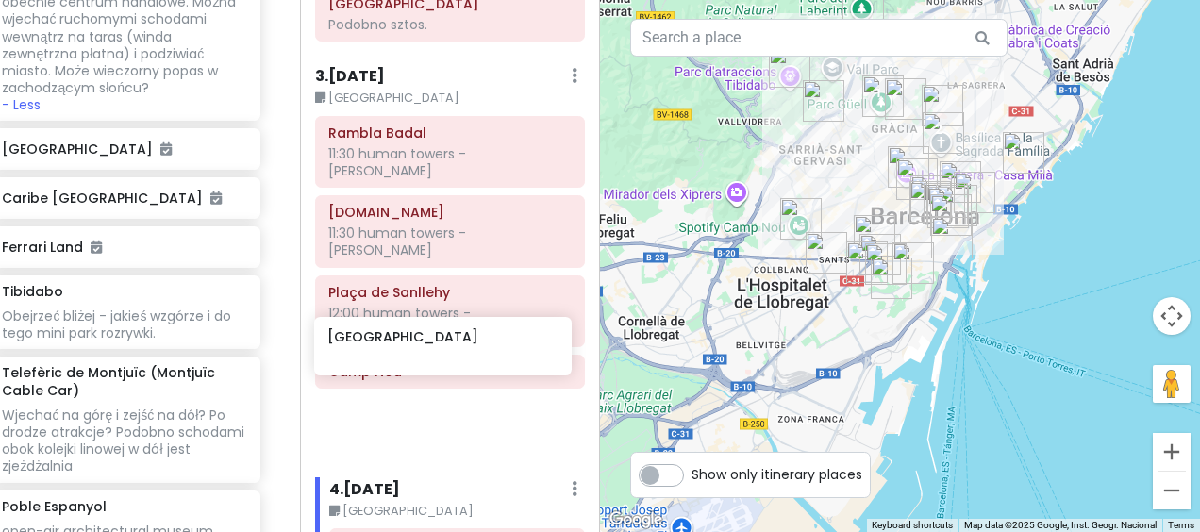
drag, startPoint x: 164, startPoint y: 374, endPoint x: 464, endPoint y: 352, distance: 300.8
click at [464, 352] on div "Sweet spanish idleness Private Change Dates Make a Copy Delete Trip Give Feedba…" at bounding box center [600, 266] width 1200 height 532
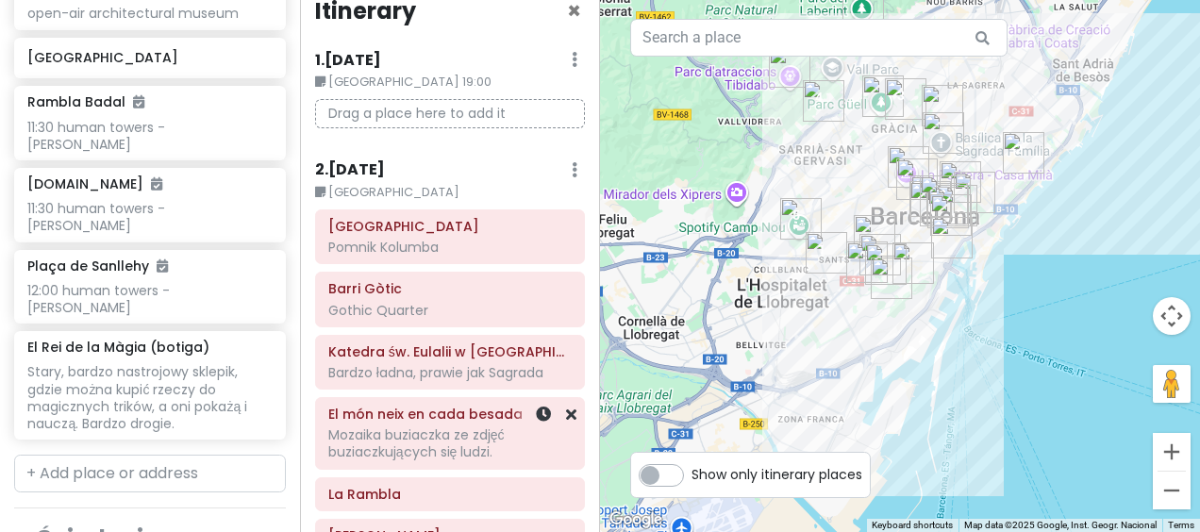
scroll to position [0, 0]
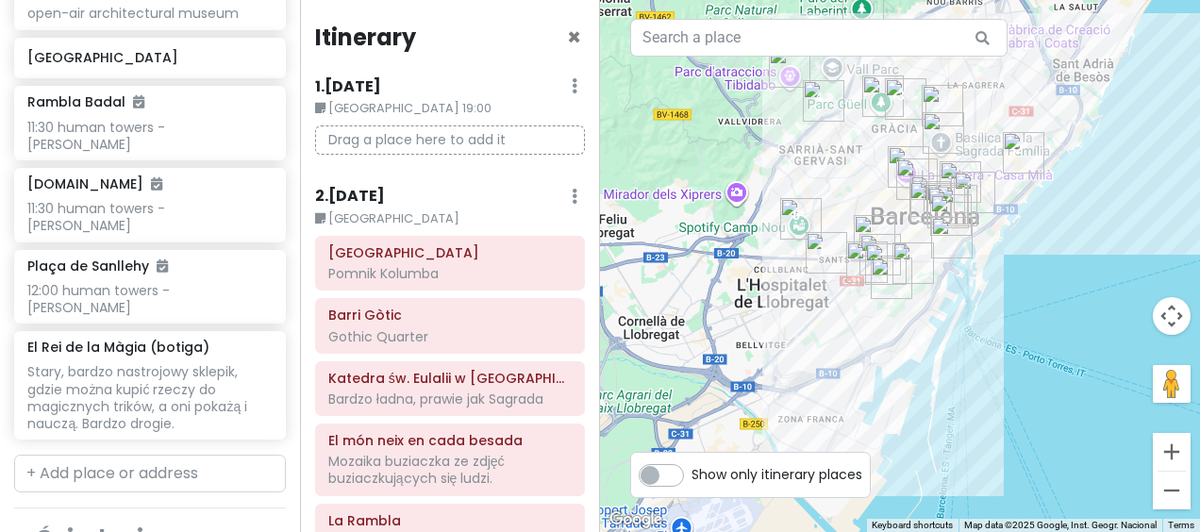
click at [423, 204] on div "2 . [DATE] Edit Day Notes Delete Day" at bounding box center [450, 201] width 270 height 32
click at [359, 197] on h6 "2 . [DATE]" at bounding box center [350, 197] width 70 height 20
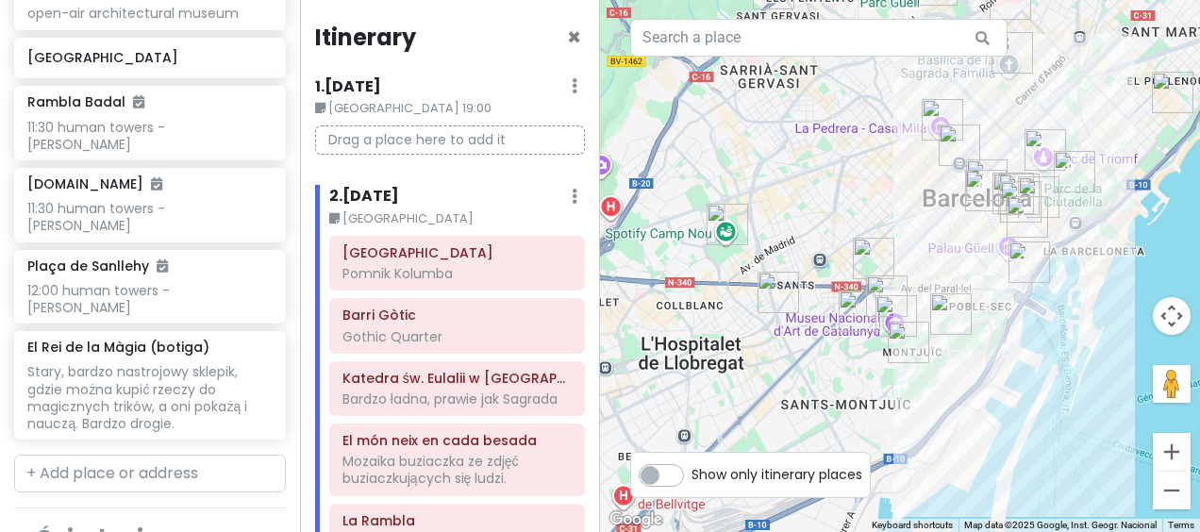
click at [381, 193] on h6 "2 . [DATE]" at bounding box center [364, 197] width 70 height 20
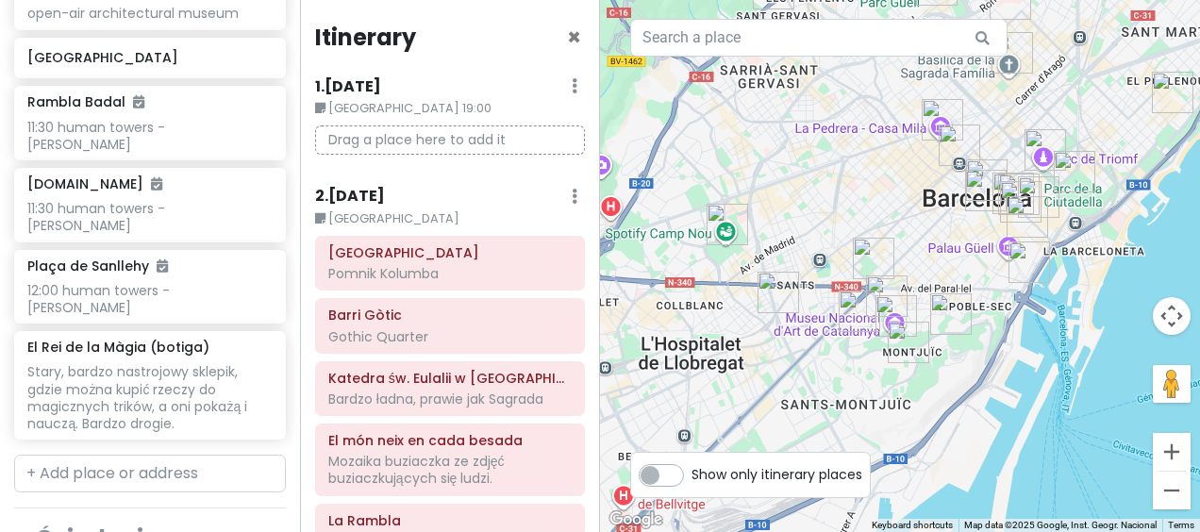
click at [382, 193] on h6 "2 . [DATE]" at bounding box center [350, 197] width 70 height 20
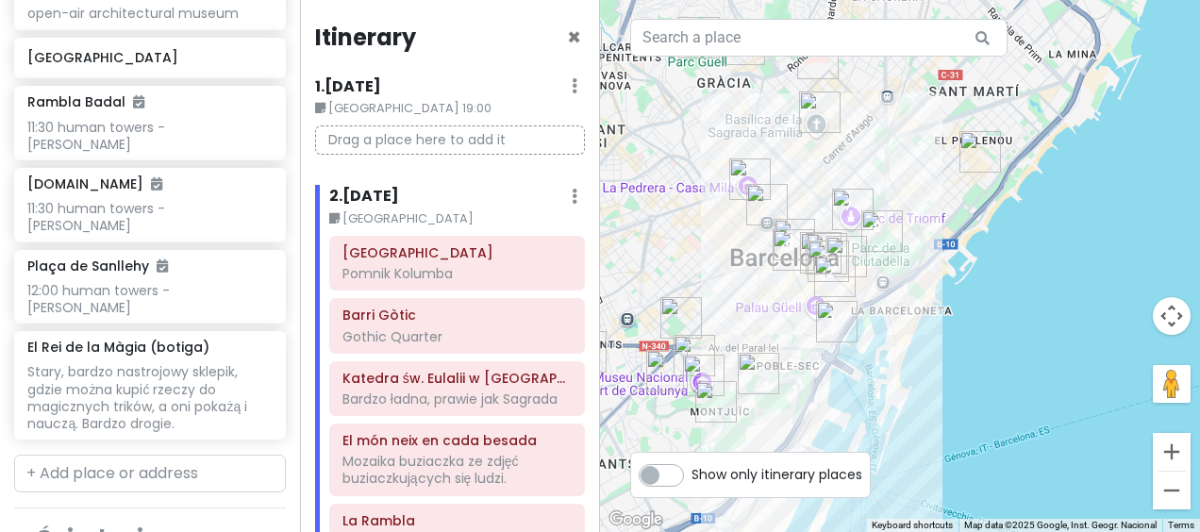
drag, startPoint x: 1089, startPoint y: 260, endPoint x: 896, endPoint y: 320, distance: 201.4
click at [896, 320] on div at bounding box center [900, 266] width 600 height 532
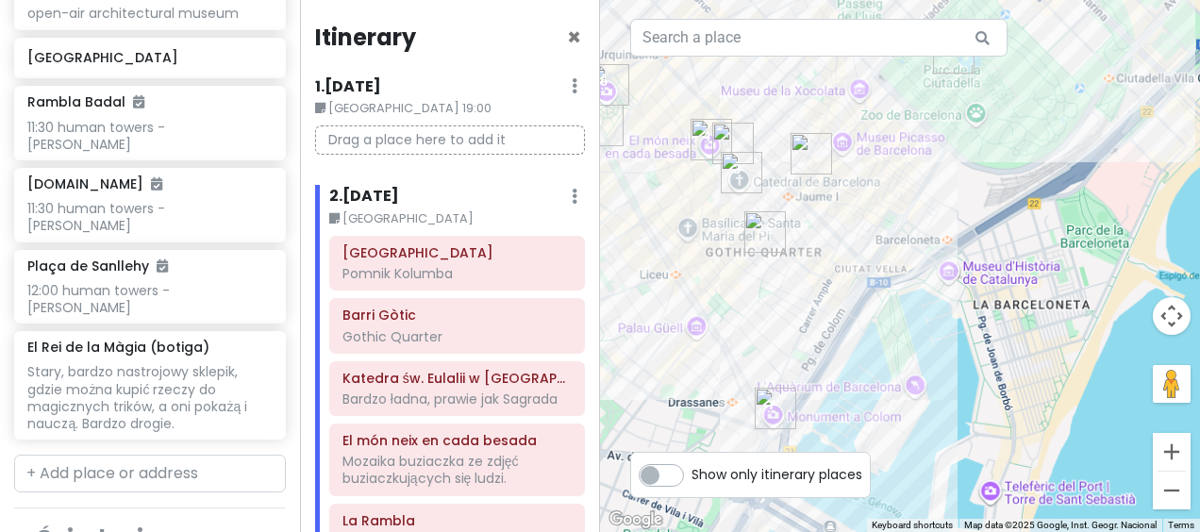
drag, startPoint x: 683, startPoint y: 308, endPoint x: 832, endPoint y: 242, distance: 163.0
click at [832, 242] on div at bounding box center [900, 266] width 600 height 532
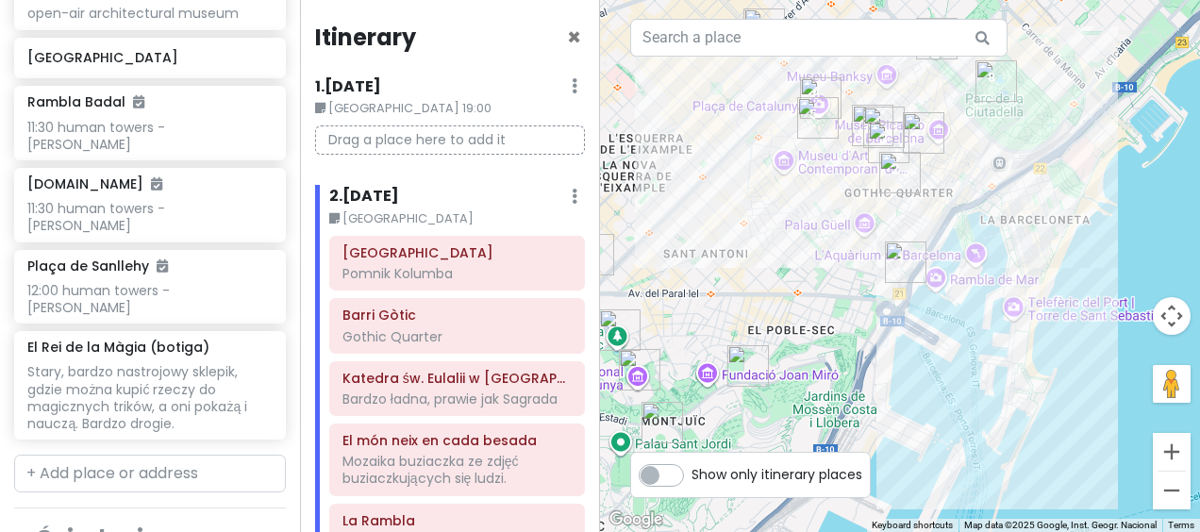
drag, startPoint x: 706, startPoint y: 376, endPoint x: 858, endPoint y: 262, distance: 189.5
click at [858, 262] on div at bounding box center [900, 266] width 600 height 532
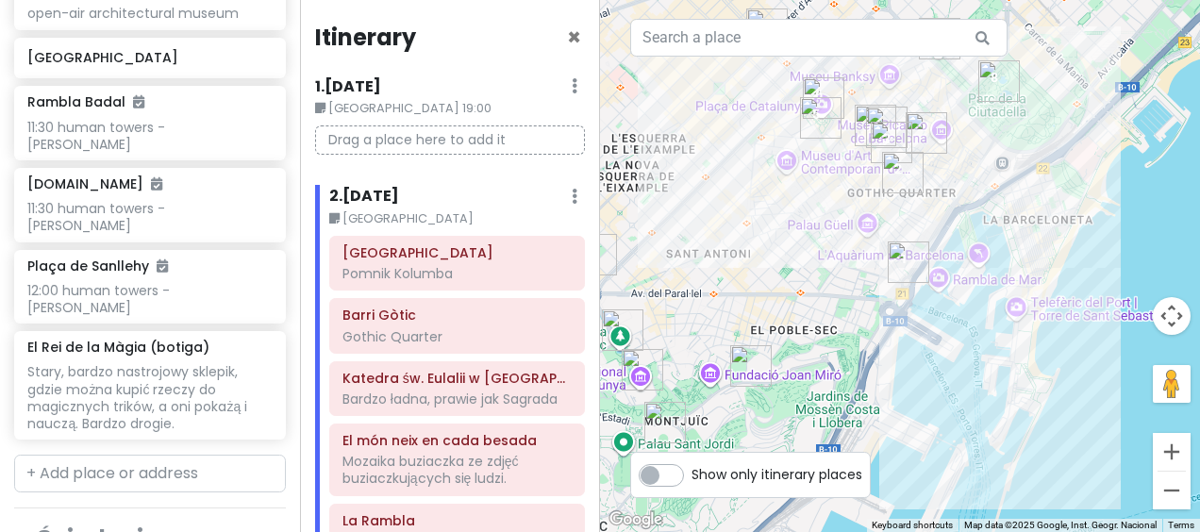
drag, startPoint x: 812, startPoint y: 323, endPoint x: 868, endPoint y: 264, distance: 80.7
click at [868, 264] on div at bounding box center [900, 266] width 600 height 532
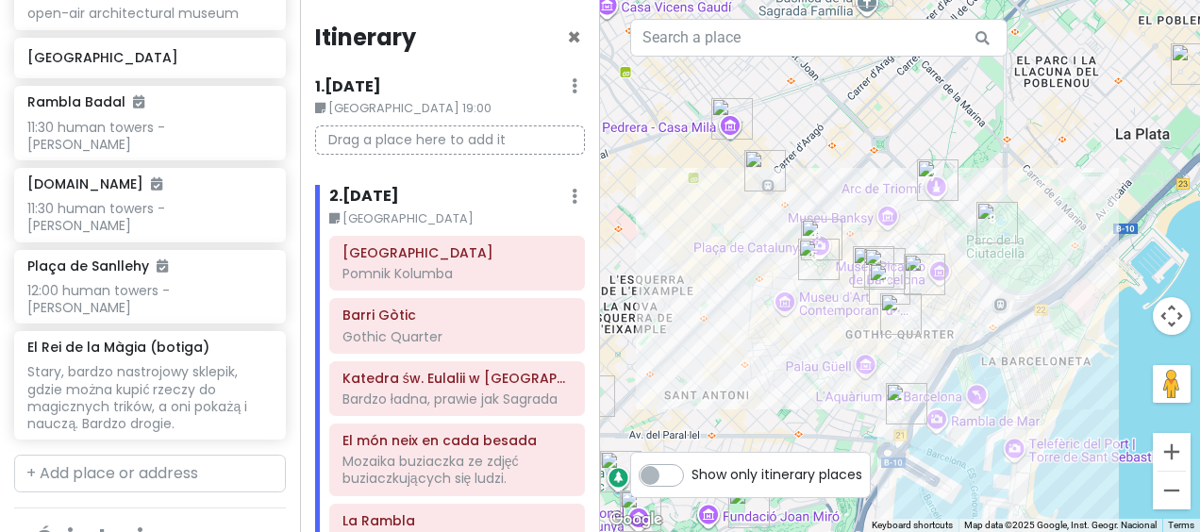
drag, startPoint x: 869, startPoint y: 186, endPoint x: 763, endPoint y: 329, distance: 178.1
click at [784, 418] on div at bounding box center [900, 266] width 600 height 532
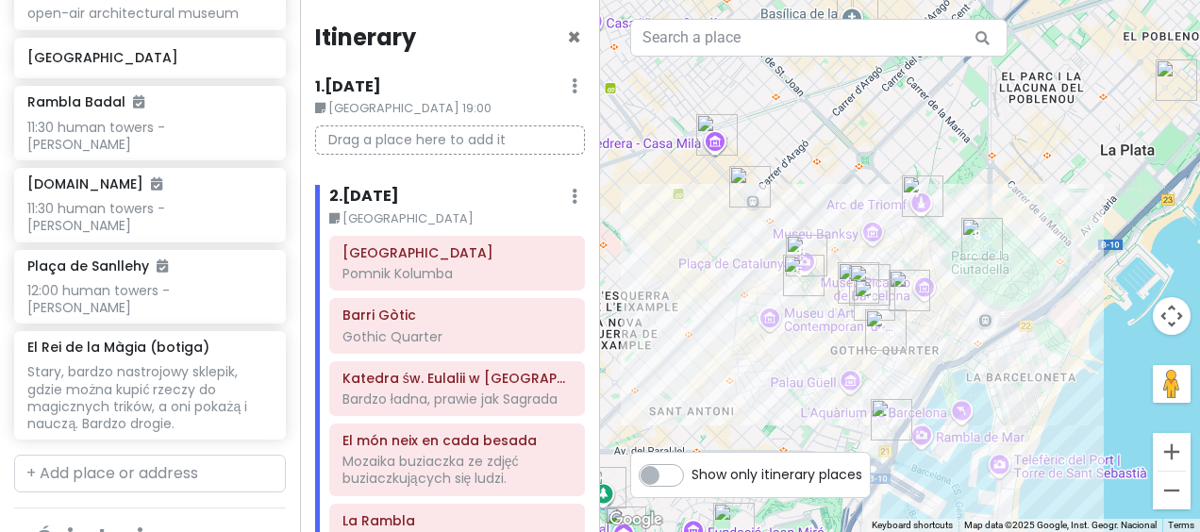
drag, startPoint x: 676, startPoint y: 231, endPoint x: 751, endPoint y: 264, distance: 82.4
click at [750, 264] on div at bounding box center [900, 266] width 600 height 532
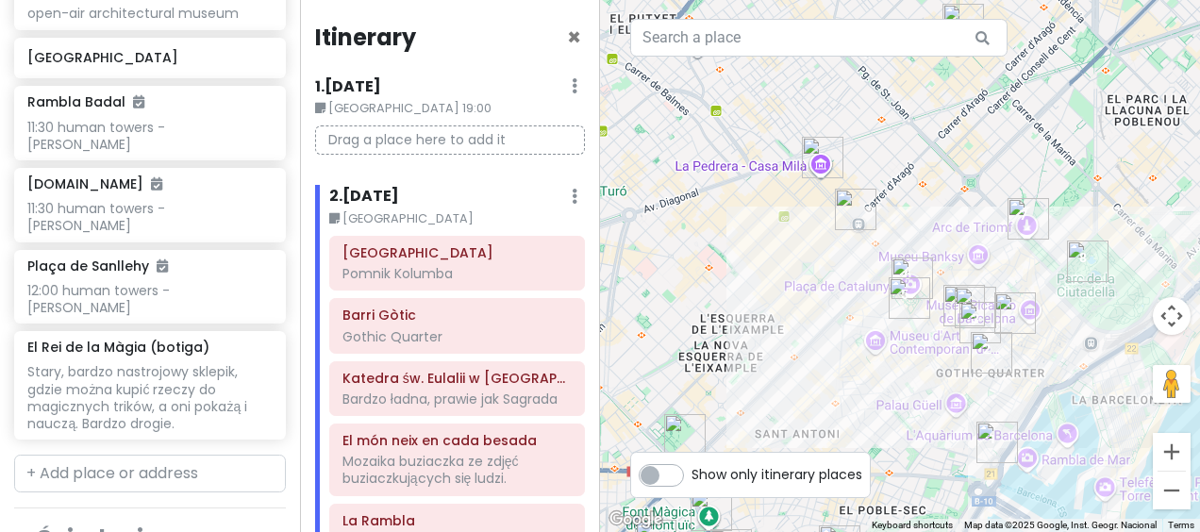
drag, startPoint x: 782, startPoint y: 304, endPoint x: 850, endPoint y: 196, distance: 127.2
click at [850, 196] on div at bounding box center [900, 266] width 600 height 532
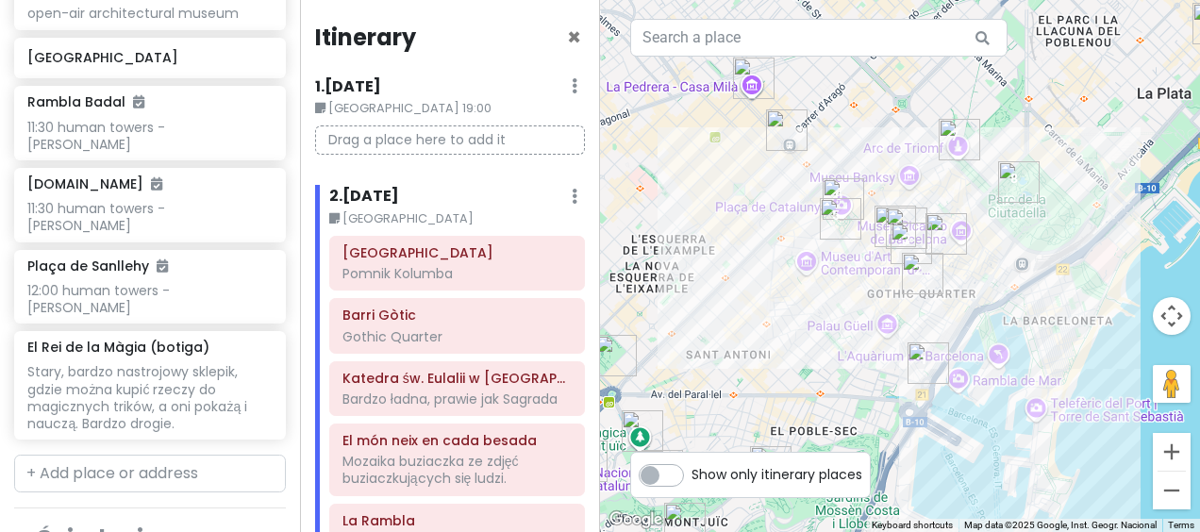
drag, startPoint x: 947, startPoint y: 249, endPoint x: 753, endPoint y: 289, distance: 198.4
click at [755, 289] on div at bounding box center [900, 266] width 600 height 532
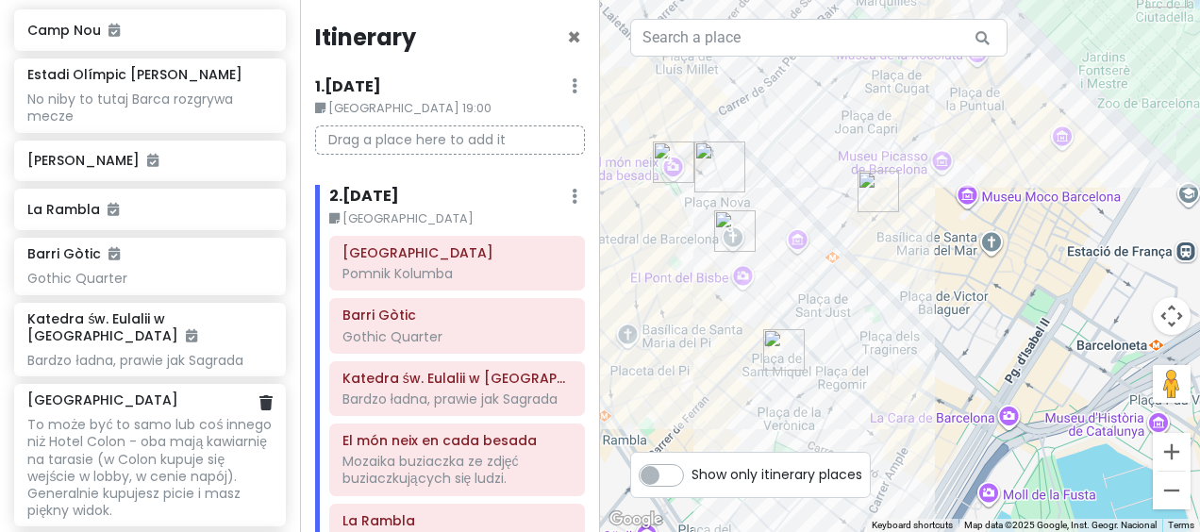
scroll to position [377, 0]
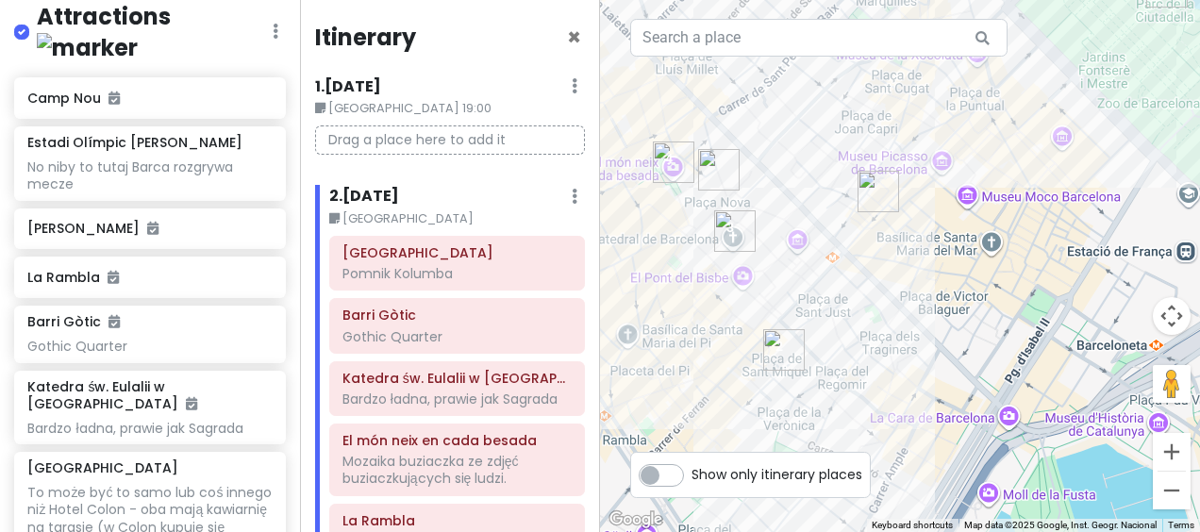
click at [713, 170] on img "Lamaro Hotel" at bounding box center [719, 170] width 57 height 57
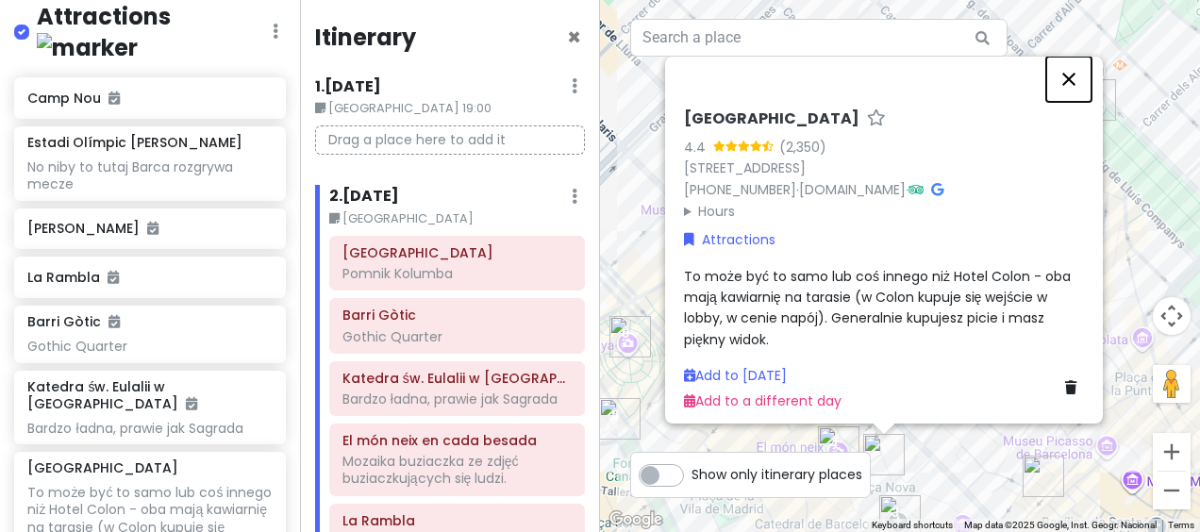
click at [1082, 74] on button "Close" at bounding box center [1068, 79] width 45 height 45
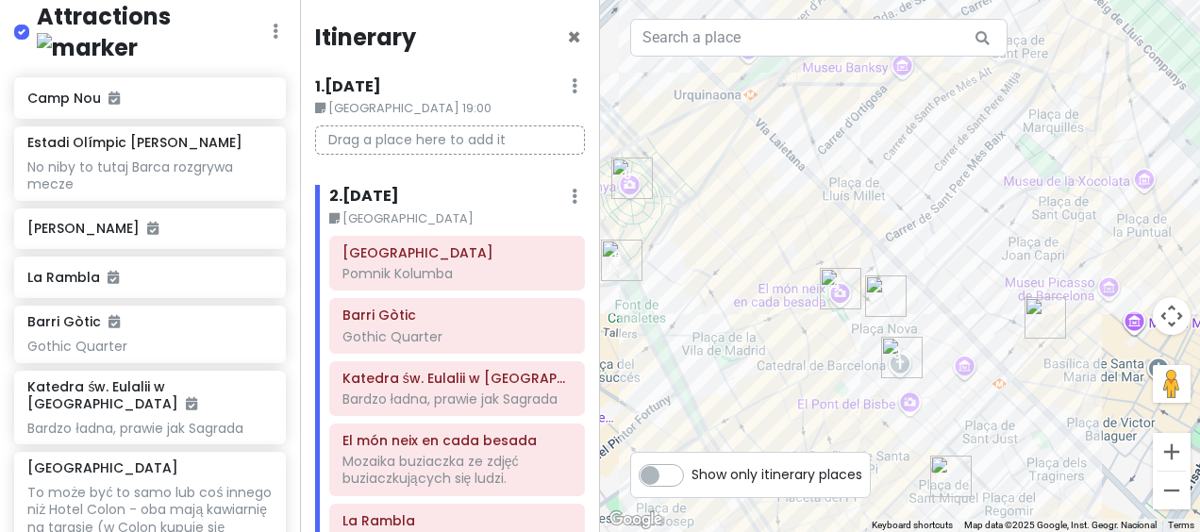
drag, startPoint x: 934, startPoint y: 445, endPoint x: 930, endPoint y: 264, distance: 181.2
click at [930, 264] on div at bounding box center [900, 266] width 600 height 532
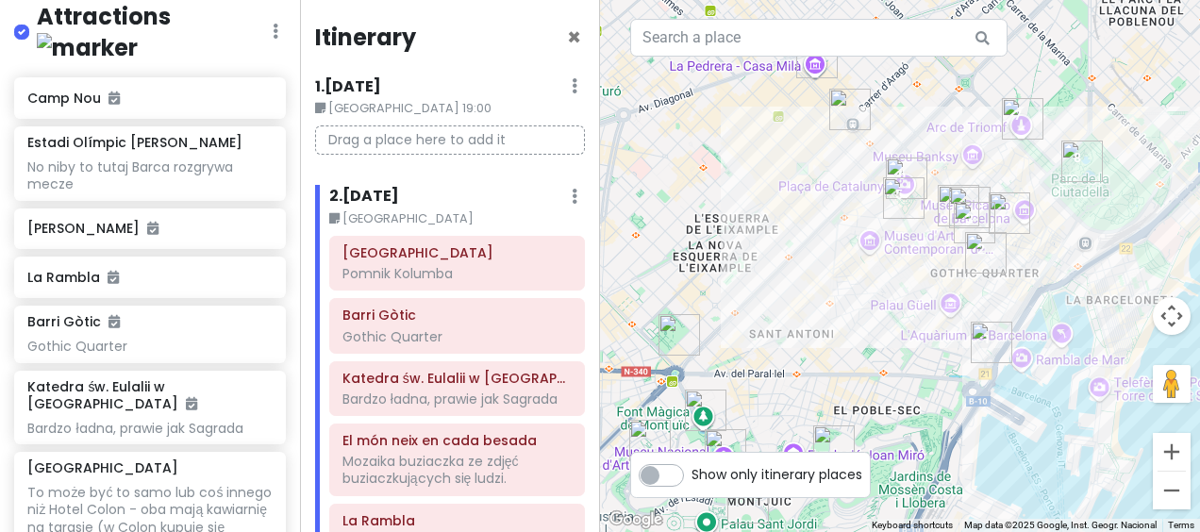
drag, startPoint x: 1100, startPoint y: 323, endPoint x: 1077, endPoint y: 231, distance: 94.3
click at [1077, 231] on div at bounding box center [900, 266] width 600 height 532
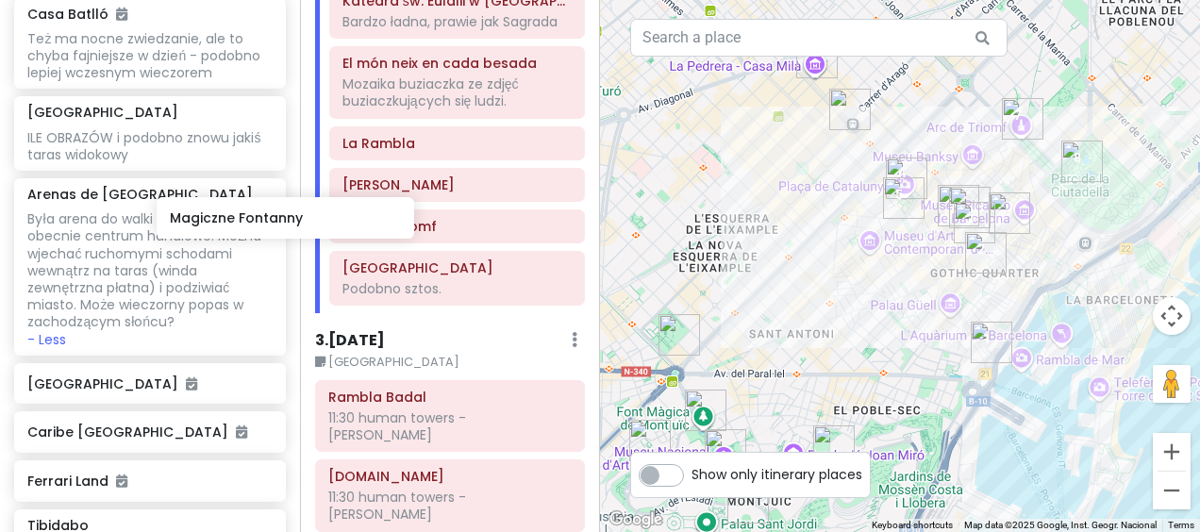
scroll to position [1604, 28]
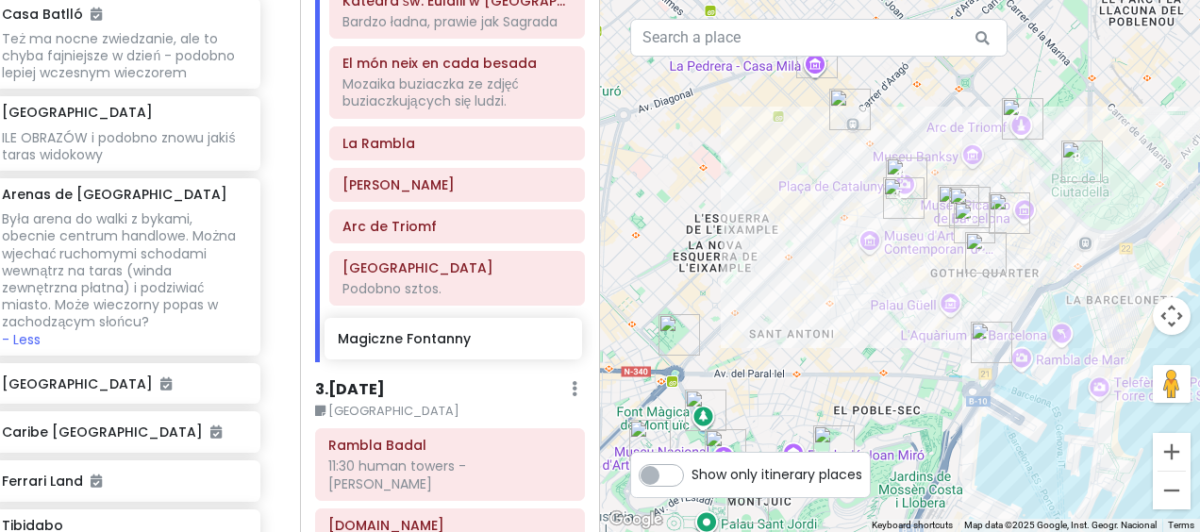
drag, startPoint x: 134, startPoint y: 187, endPoint x: 444, endPoint y: 342, distance: 346.8
click at [444, 342] on div "Sweet spanish idleness Private Change Dates Make a Copy Delete Trip Give Feedba…" at bounding box center [600, 266] width 1200 height 532
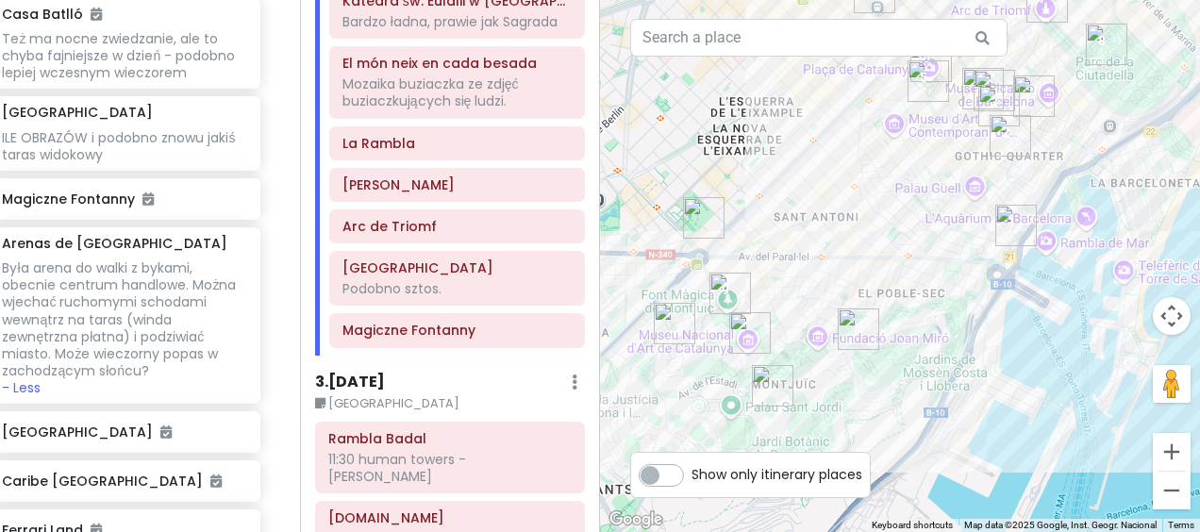
drag, startPoint x: 800, startPoint y: 415, endPoint x: 831, endPoint y: 238, distance: 180.1
click at [831, 238] on div at bounding box center [900, 266] width 600 height 532
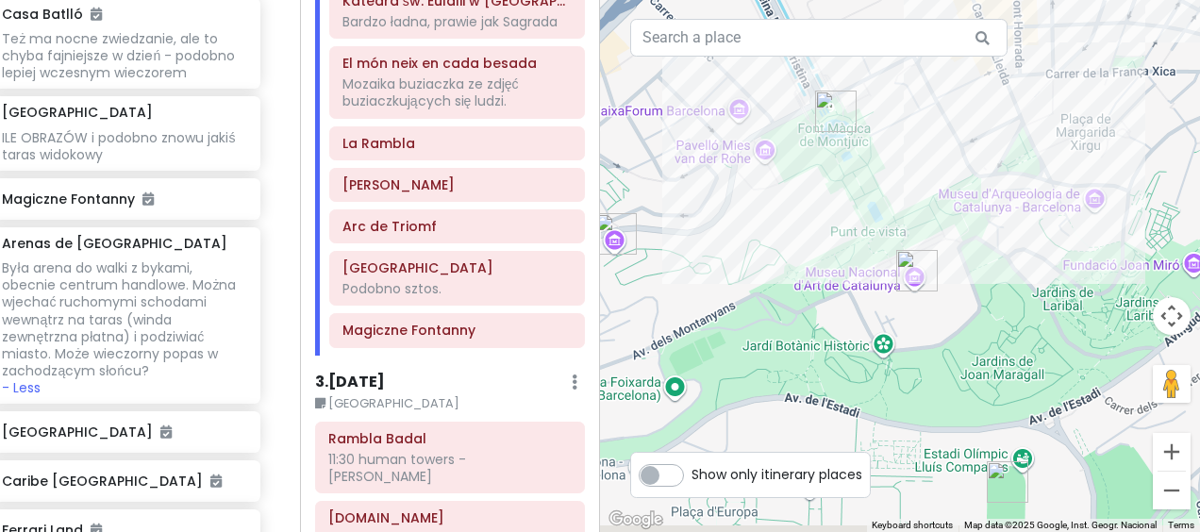
drag, startPoint x: 813, startPoint y: 241, endPoint x: 833, endPoint y: 203, distance: 42.6
click at [833, 203] on div at bounding box center [900, 266] width 600 height 532
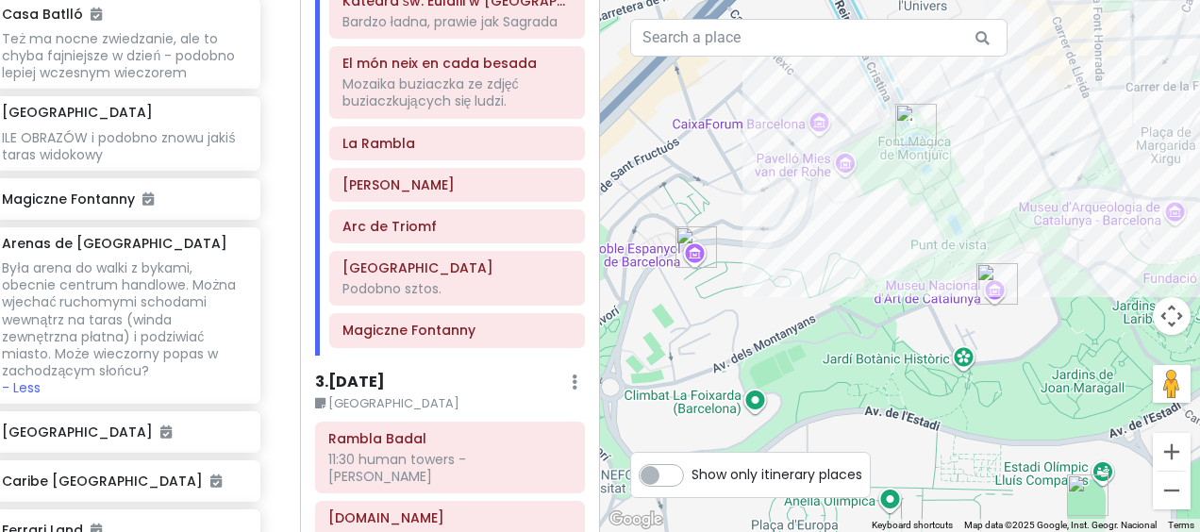
drag, startPoint x: 807, startPoint y: 223, endPoint x: 938, endPoint y: 267, distance: 138.4
click at [938, 267] on div at bounding box center [900, 266] width 600 height 532
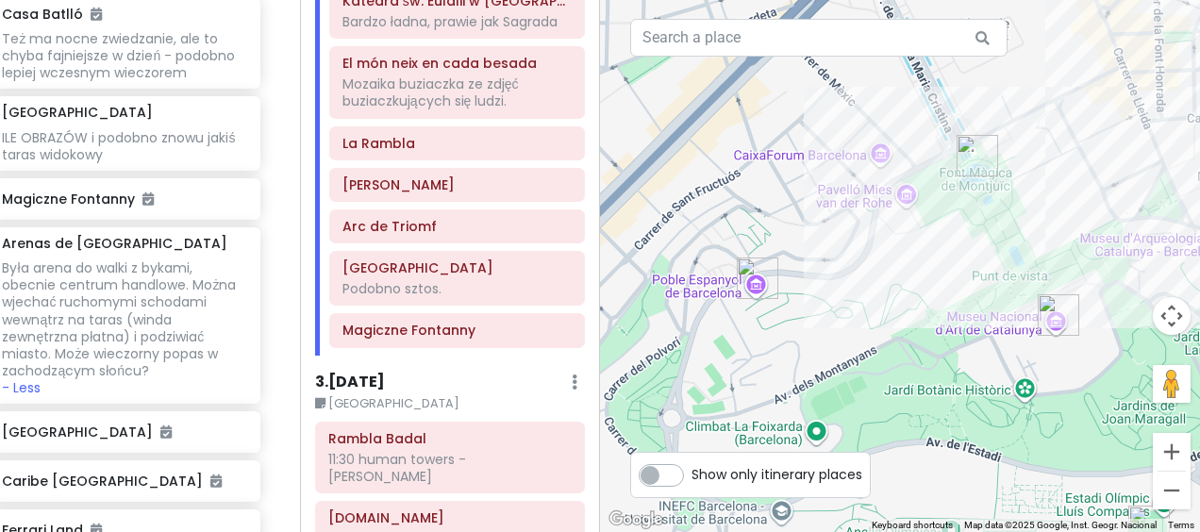
click at [749, 275] on img "Poble Espanyol" at bounding box center [757, 278] width 57 height 57
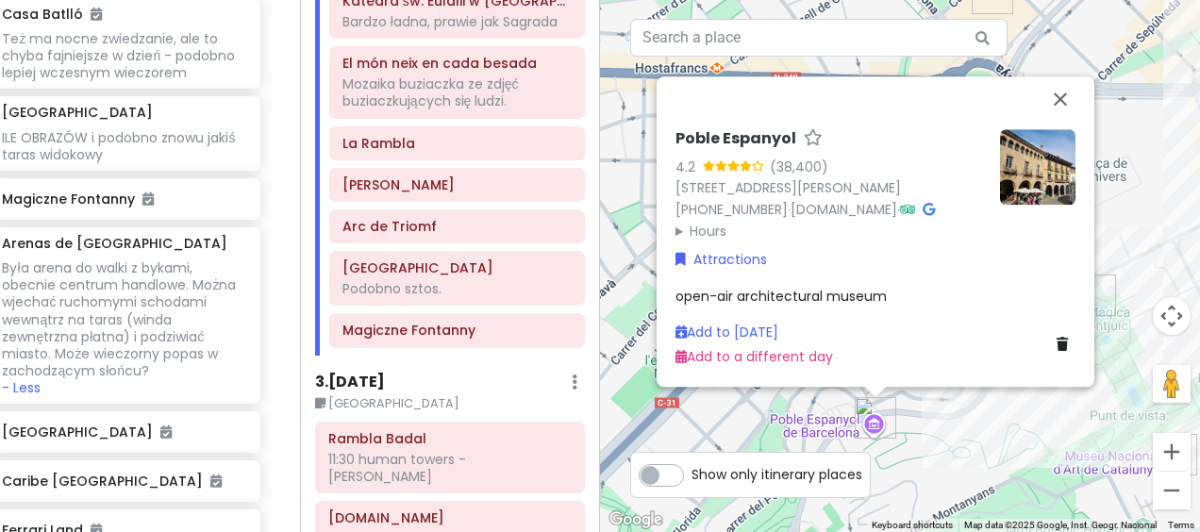
click at [1005, 438] on div "Poble Espanyol 4.2 (38,400) [STREET_ADDRESS][PERSON_NAME] [PHONE_NUMBER] · [DOM…" at bounding box center [900, 266] width 600 height 532
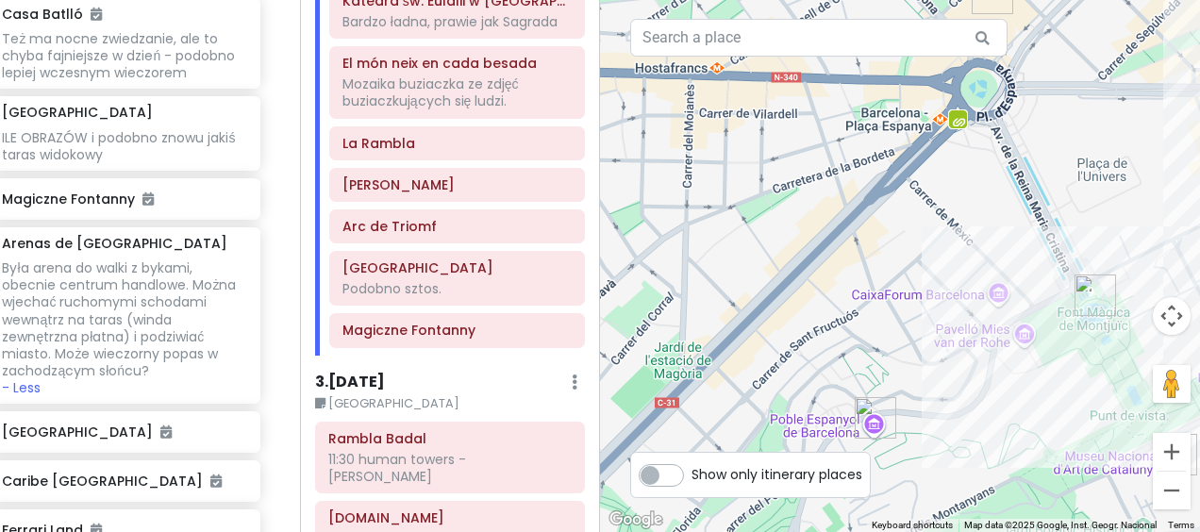
click at [866, 411] on img "Poble Espanyol" at bounding box center [875, 418] width 57 height 57
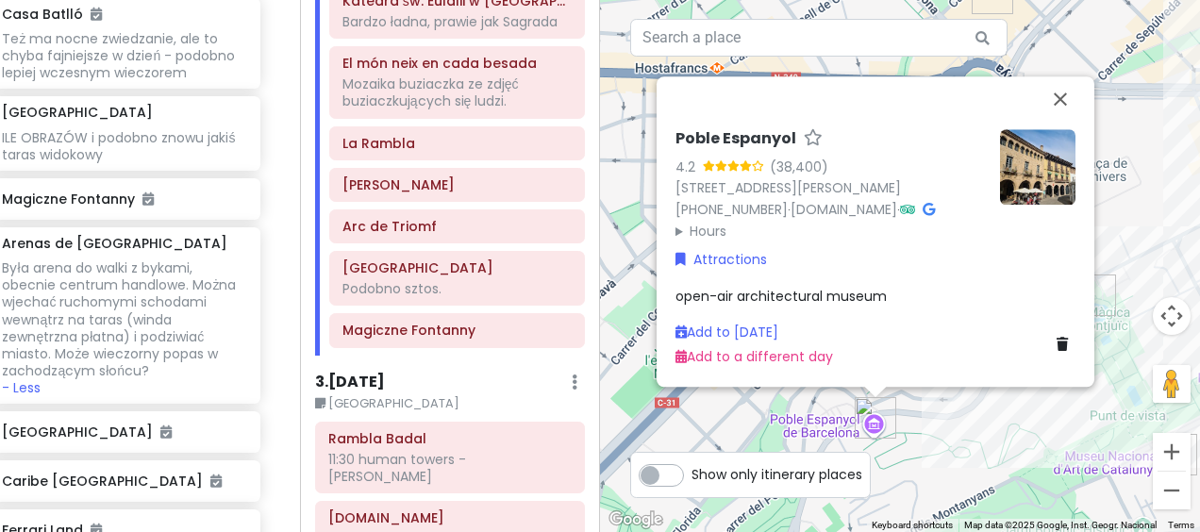
click at [706, 228] on summary "Hours" at bounding box center [830, 231] width 309 height 21
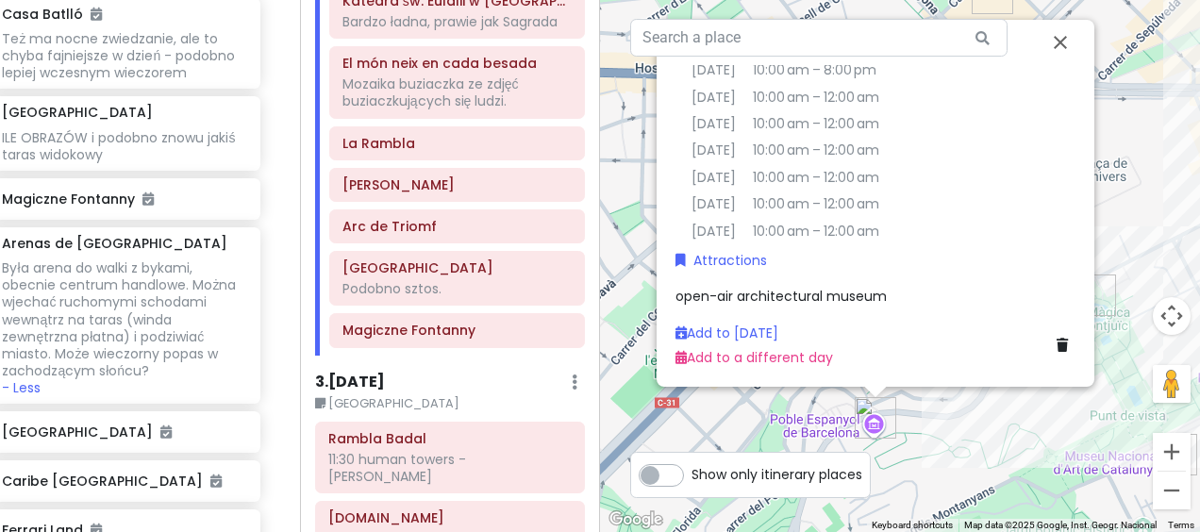
scroll to position [57, 0]
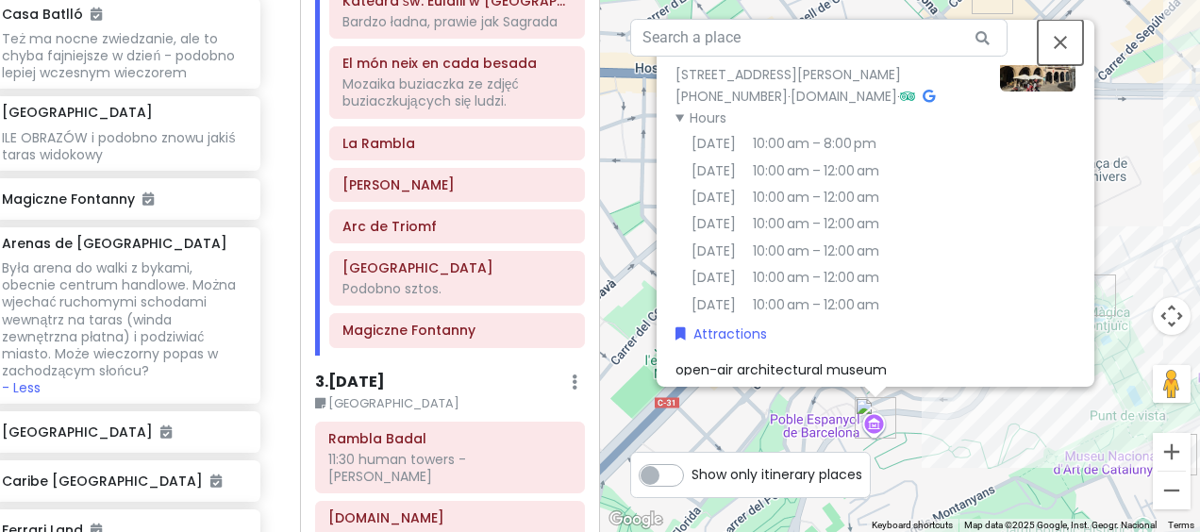
click at [1070, 32] on button "Close" at bounding box center [1060, 42] width 45 height 45
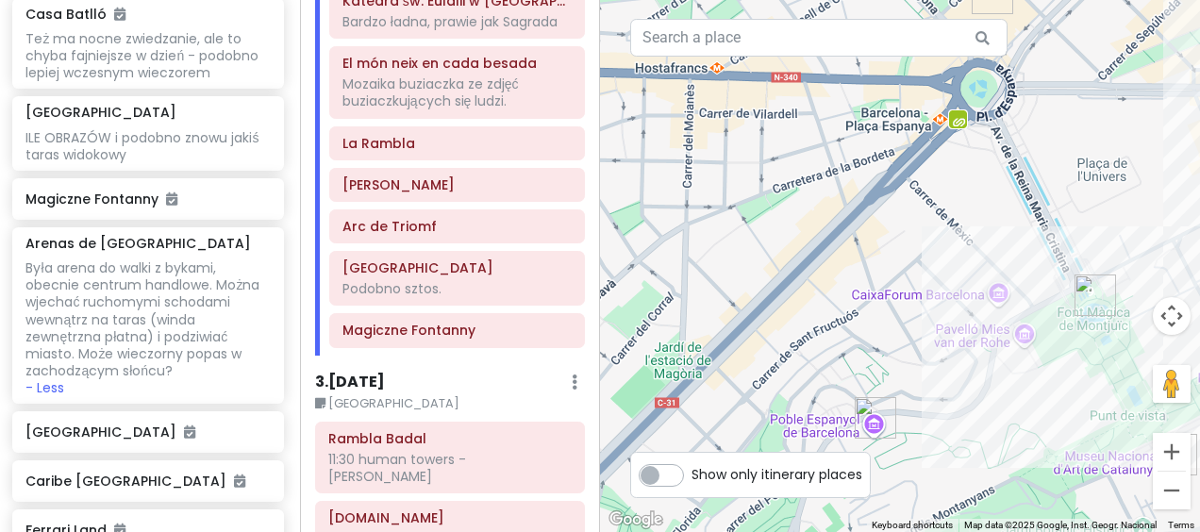
scroll to position [1604, 0]
click at [870, 413] on img "Poble Espanyol" at bounding box center [875, 418] width 57 height 57
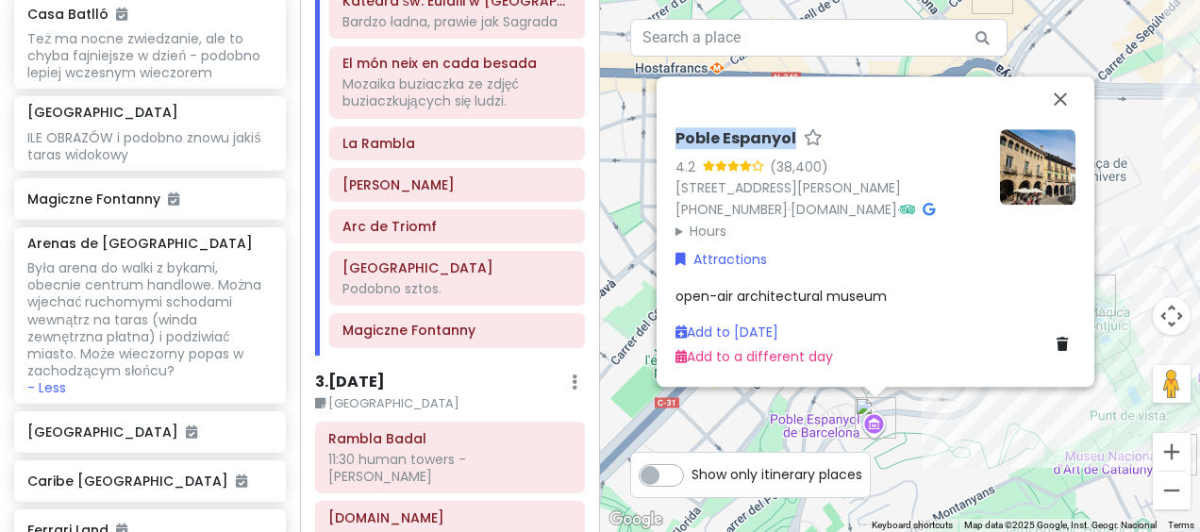
drag, startPoint x: 673, startPoint y: 115, endPoint x: 793, endPoint y: 125, distance: 120.2
click at [793, 125] on div "Poble Espanyol 4.2 (38,400) [STREET_ADDRESS][PERSON_NAME] [PHONE_NUMBER] · [DOM…" at bounding box center [875, 249] width 415 height 254
drag, startPoint x: 793, startPoint y: 125, endPoint x: 779, endPoint y: 120, distance: 14.0
click at [1059, 76] on button "Close" at bounding box center [1060, 98] width 45 height 45
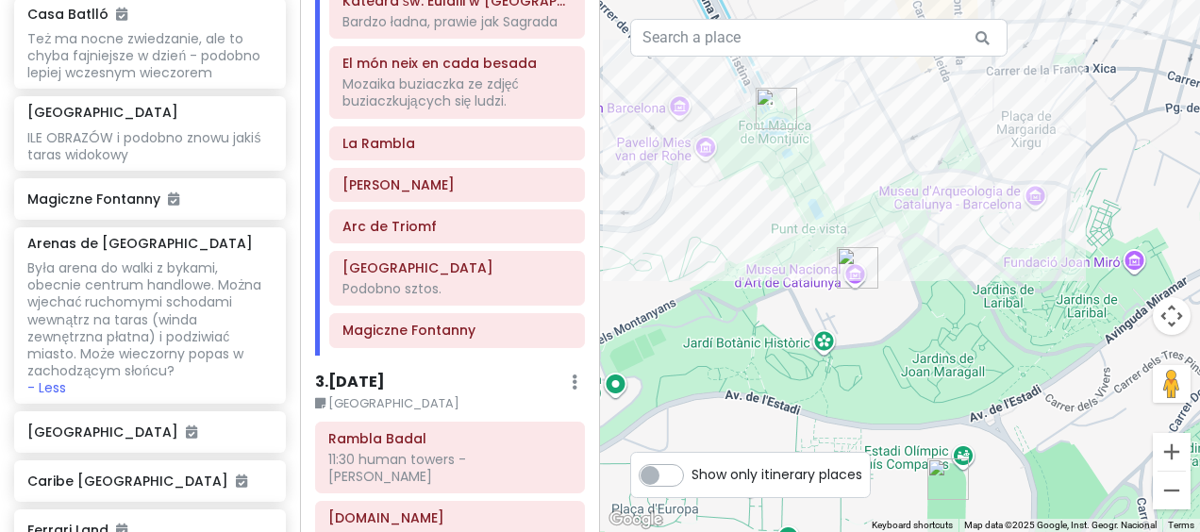
drag, startPoint x: 987, startPoint y: 392, endPoint x: 981, endPoint y: 238, distance: 154.8
click at [981, 238] on div at bounding box center [900, 266] width 600 height 532
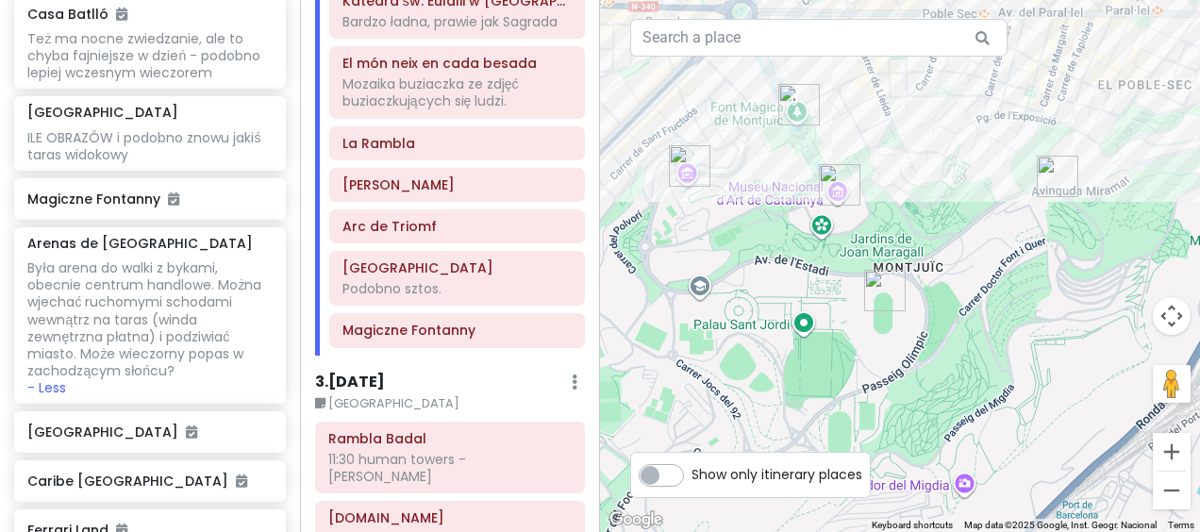
drag, startPoint x: 1087, startPoint y: 358, endPoint x: 874, endPoint y: 245, distance: 241.0
click at [1006, 268] on div at bounding box center [900, 266] width 600 height 532
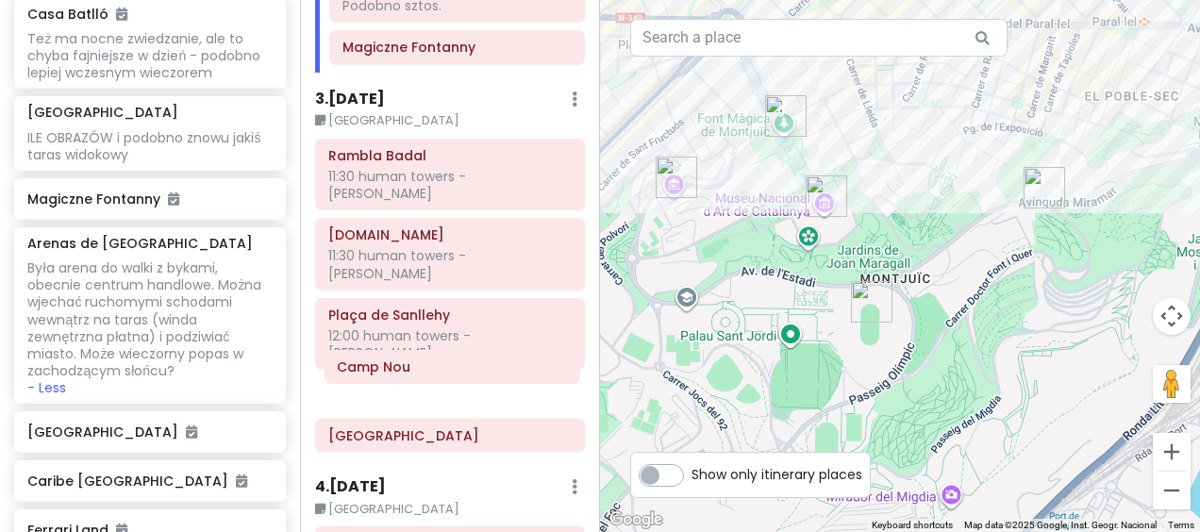
scroll to position [661, 0]
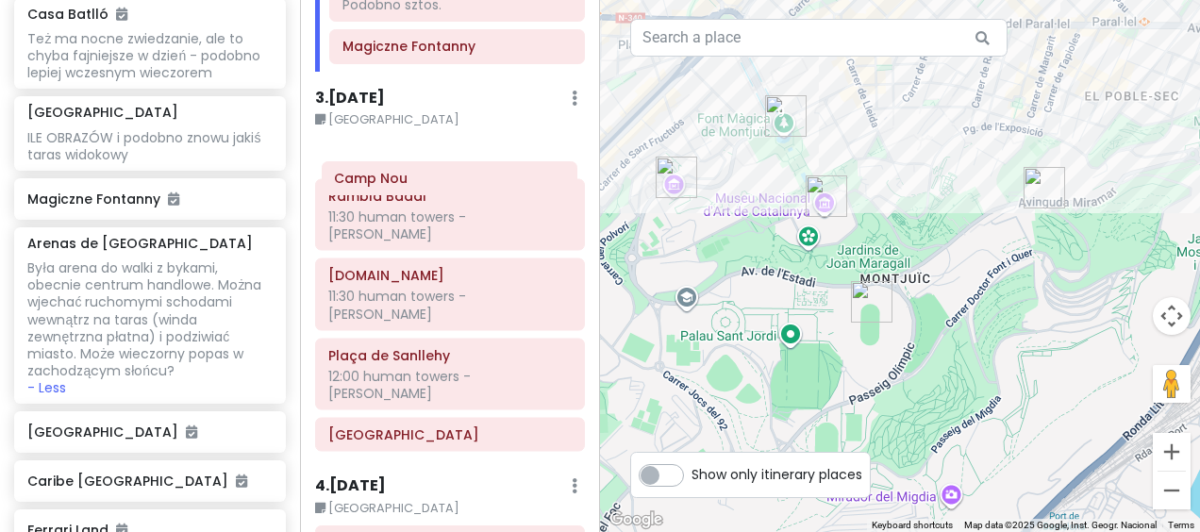
drag, startPoint x: 434, startPoint y: 404, endPoint x: 437, endPoint y: 189, distance: 215.1
click at [437, 189] on div "Rambla Badal 11:30 human towers - [PERSON_NAME] [DOMAIN_NAME] 11:30 human tower…" at bounding box center [450, 299] width 298 height 322
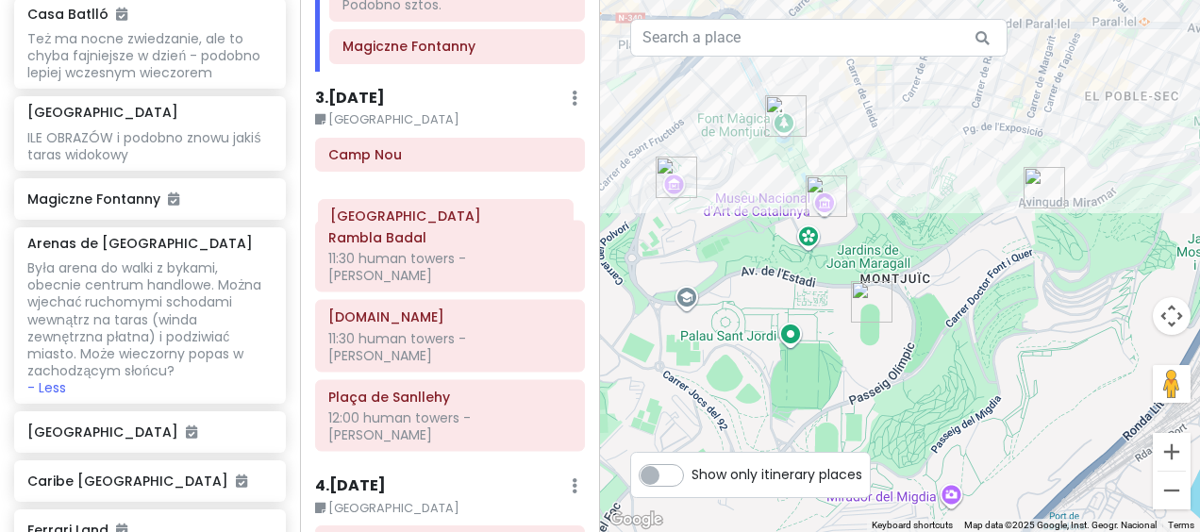
drag, startPoint x: 380, startPoint y: 397, endPoint x: 381, endPoint y: 221, distance: 176.4
click at [381, 221] on div "Camp Nou Rambla Badal 11:30 human towers - [PERSON_NAME] [DOMAIN_NAME] 11:30 hu…" at bounding box center [450, 299] width 298 height 322
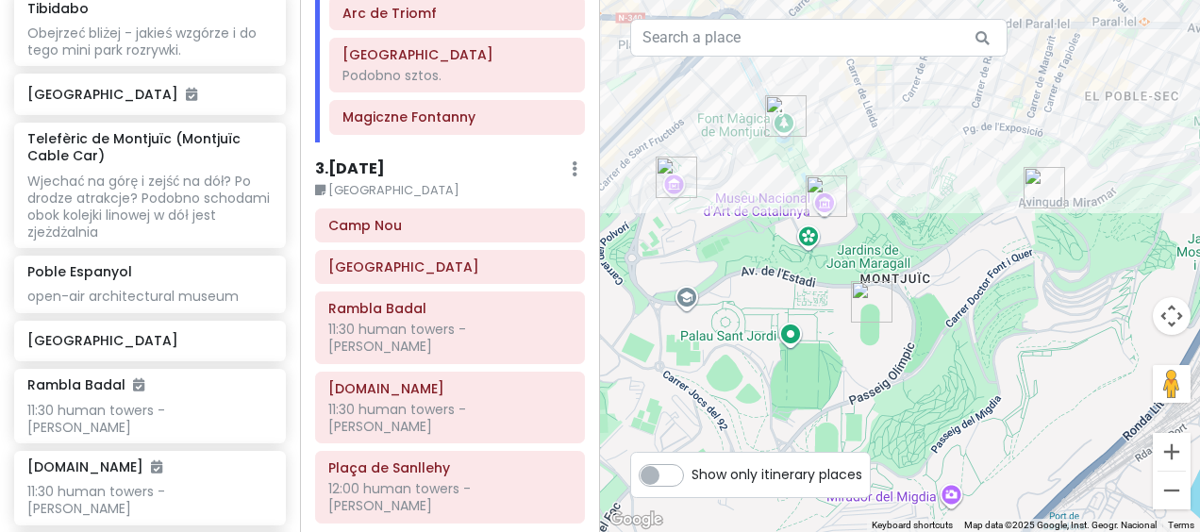
scroll to position [567, 0]
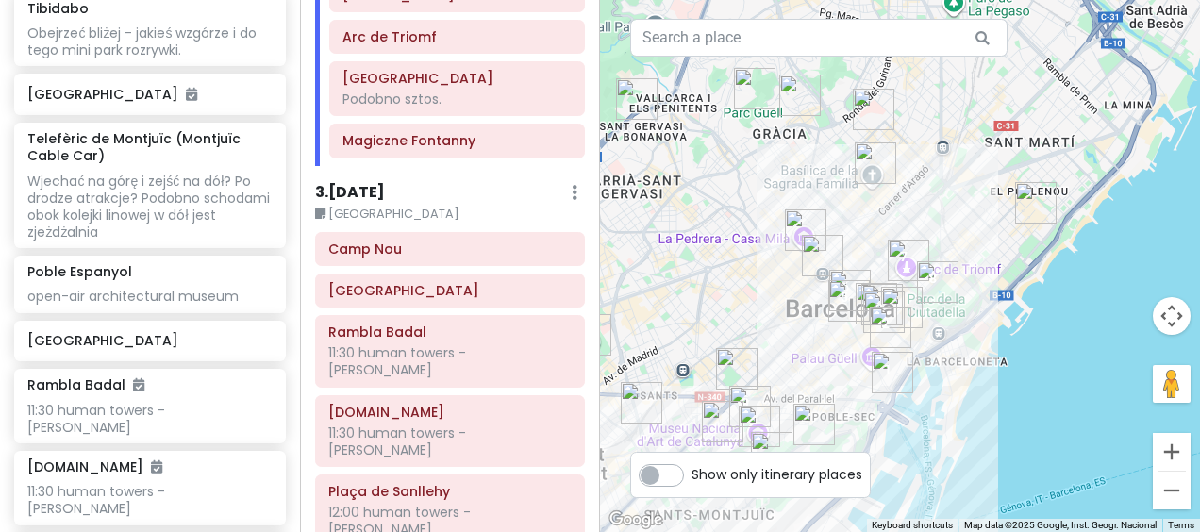
drag, startPoint x: 907, startPoint y: 115, endPoint x: 798, endPoint y: 322, distance: 233.4
click at [800, 321] on div at bounding box center [900, 266] width 600 height 532
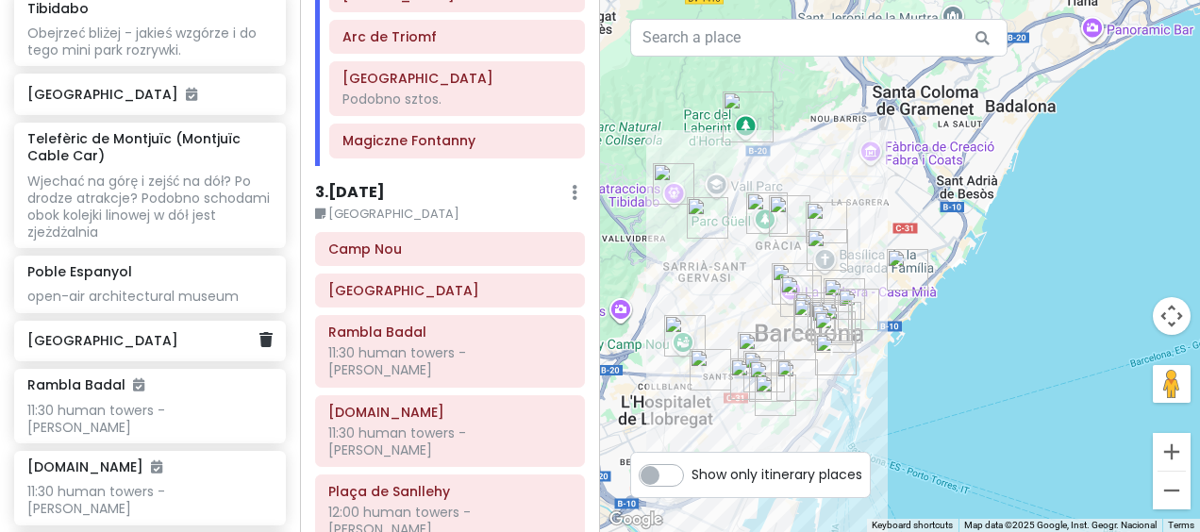
click at [131, 343] on h6 "[GEOGRAPHIC_DATA]" at bounding box center [142, 340] width 231 height 17
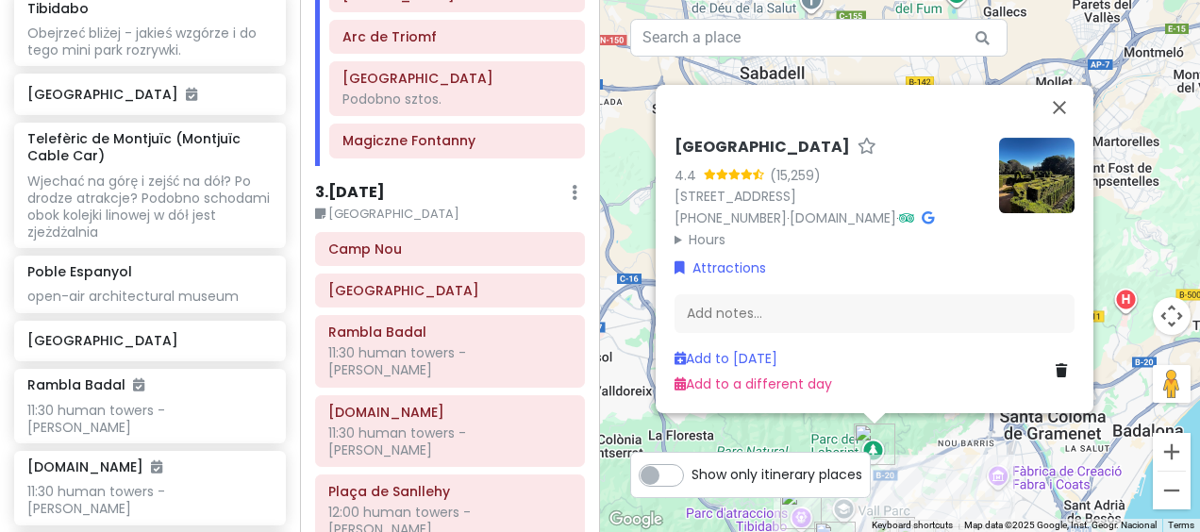
click at [710, 238] on summary "Hours" at bounding box center [829, 239] width 309 height 21
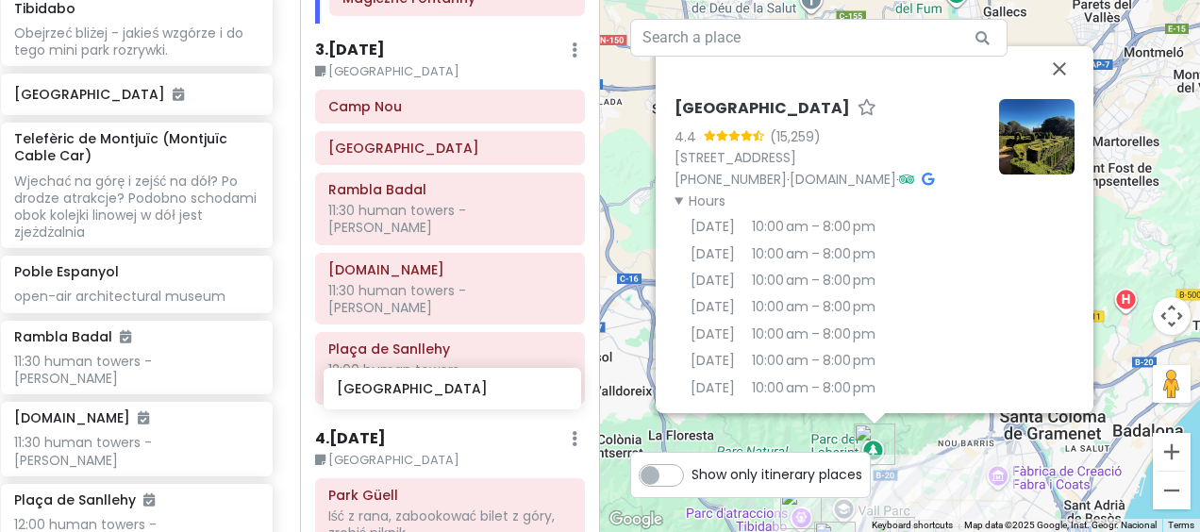
scroll to position [710, 0]
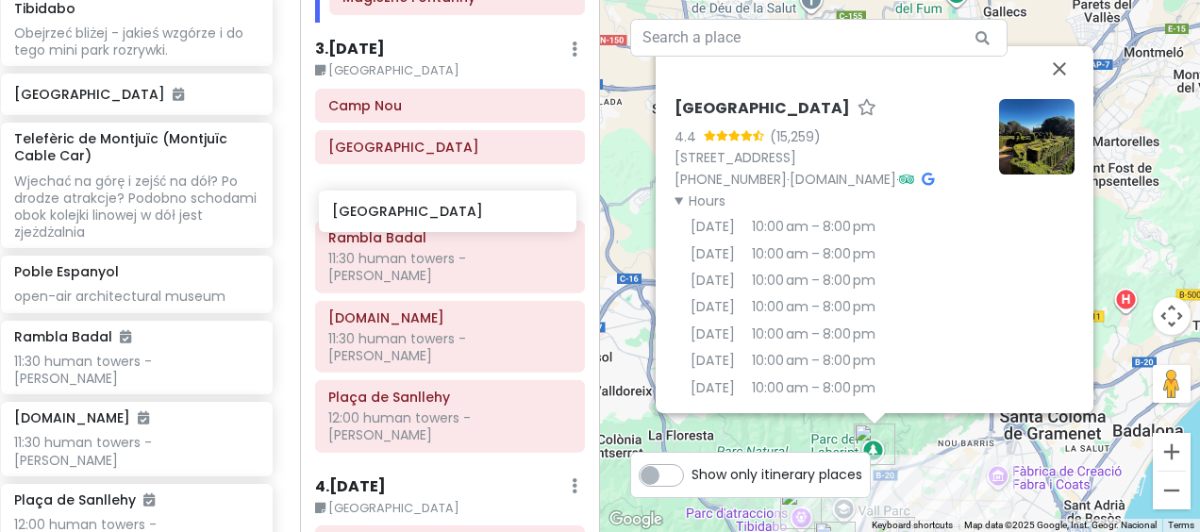
drag, startPoint x: 141, startPoint y: 347, endPoint x: 445, endPoint y: 215, distance: 332.1
click at [445, 215] on div "Sweet spanish idleness Private Change Dates Make a Copy Delete Trip Give Feedba…" at bounding box center [600, 266] width 1200 height 532
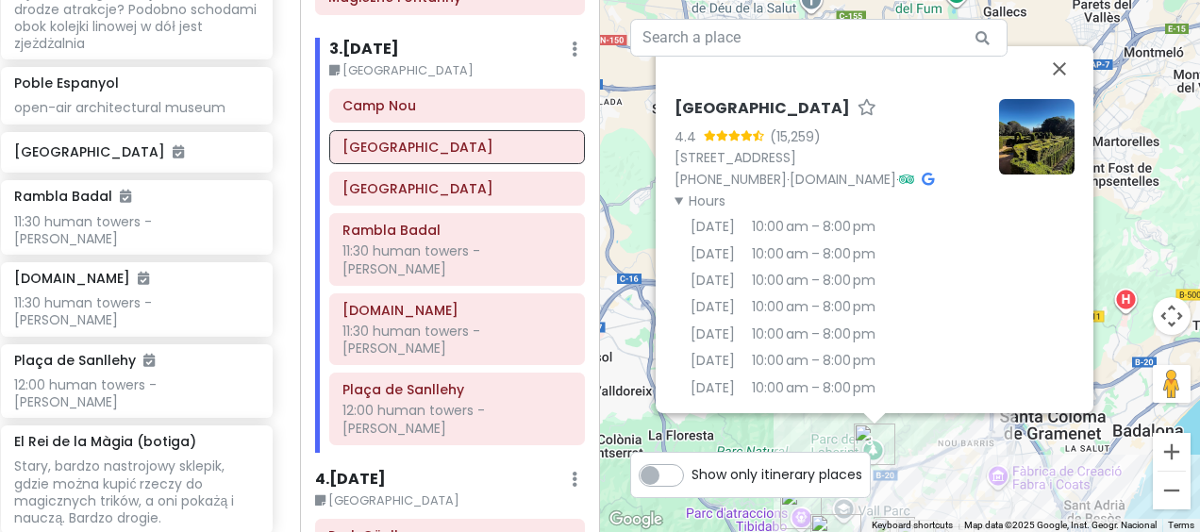
scroll to position [2453, 13]
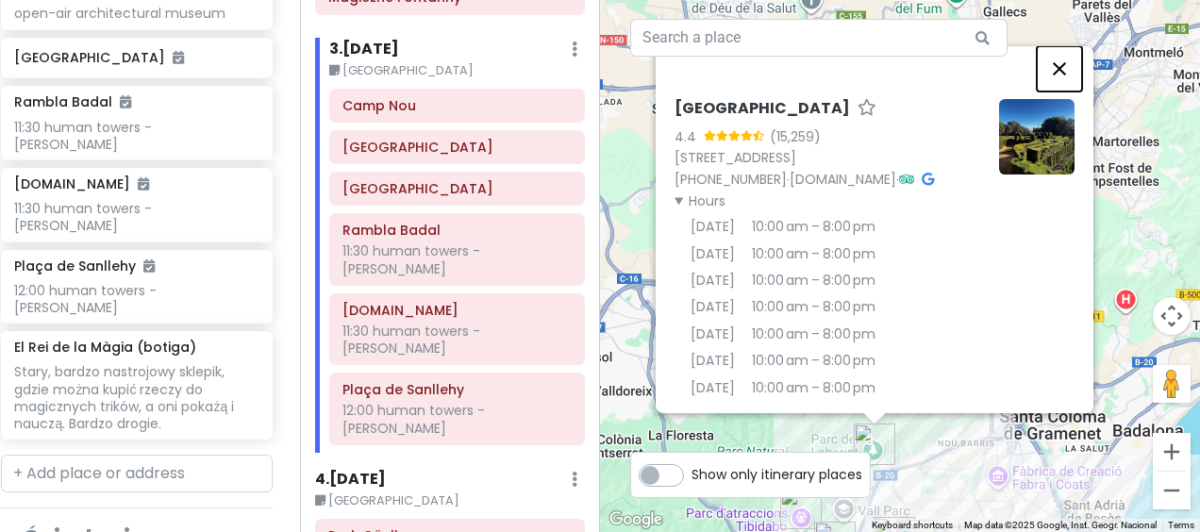
click at [1068, 72] on button "Close" at bounding box center [1059, 68] width 45 height 45
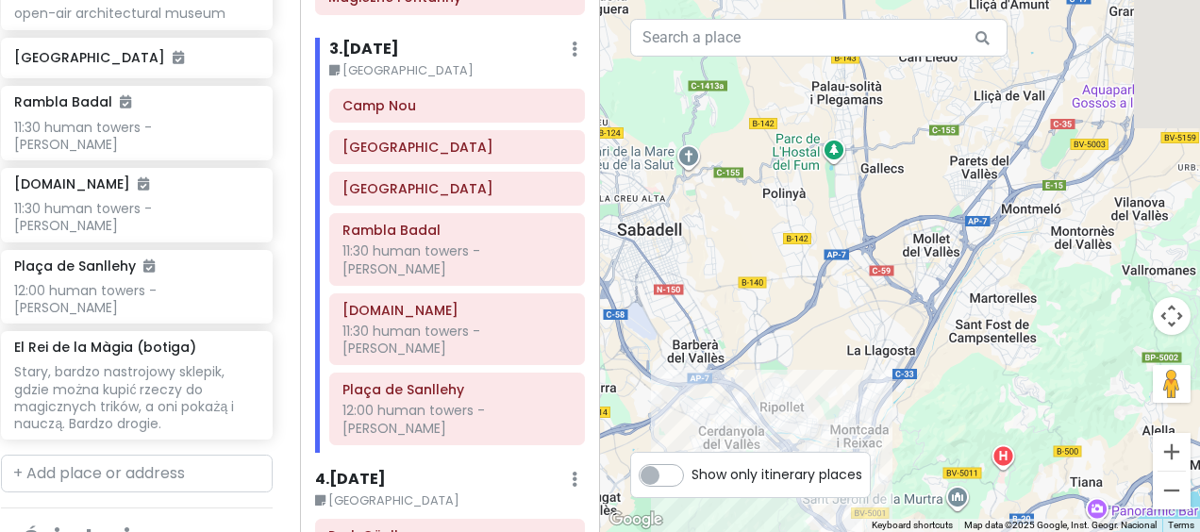
drag, startPoint x: 1081, startPoint y: 153, endPoint x: 951, endPoint y: 342, distance: 230.0
click at [951, 342] on div at bounding box center [900, 266] width 600 height 532
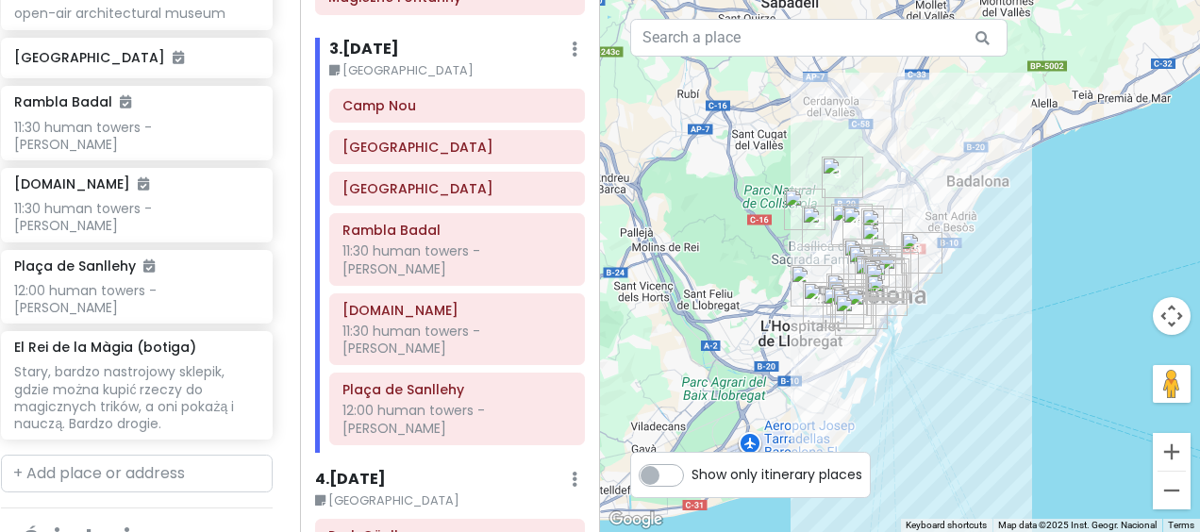
drag, startPoint x: 927, startPoint y: 390, endPoint x: 927, endPoint y: 147, distance: 242.5
click at [927, 147] on div at bounding box center [900, 266] width 600 height 532
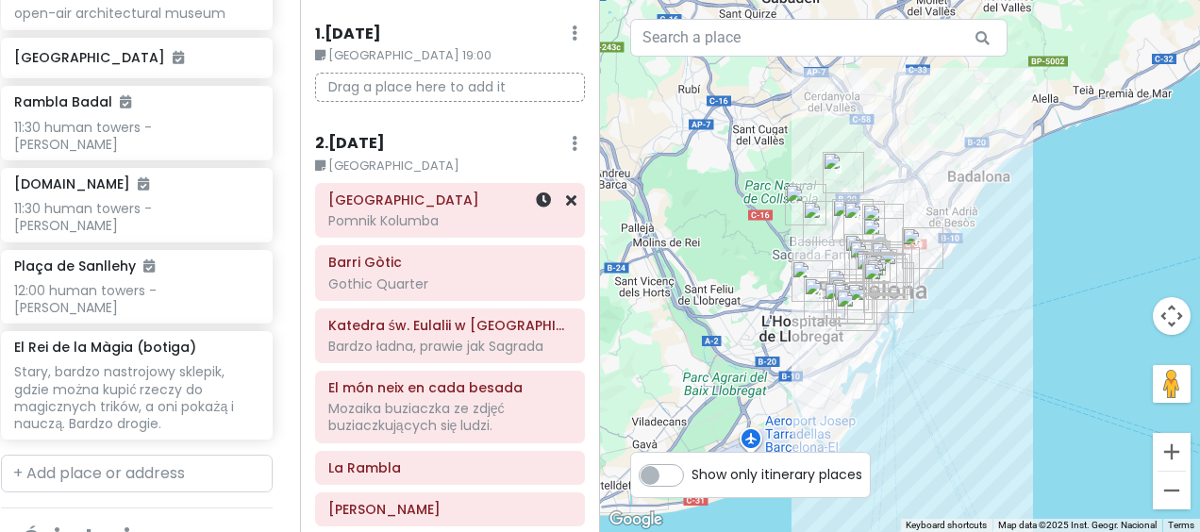
scroll to position [94, 0]
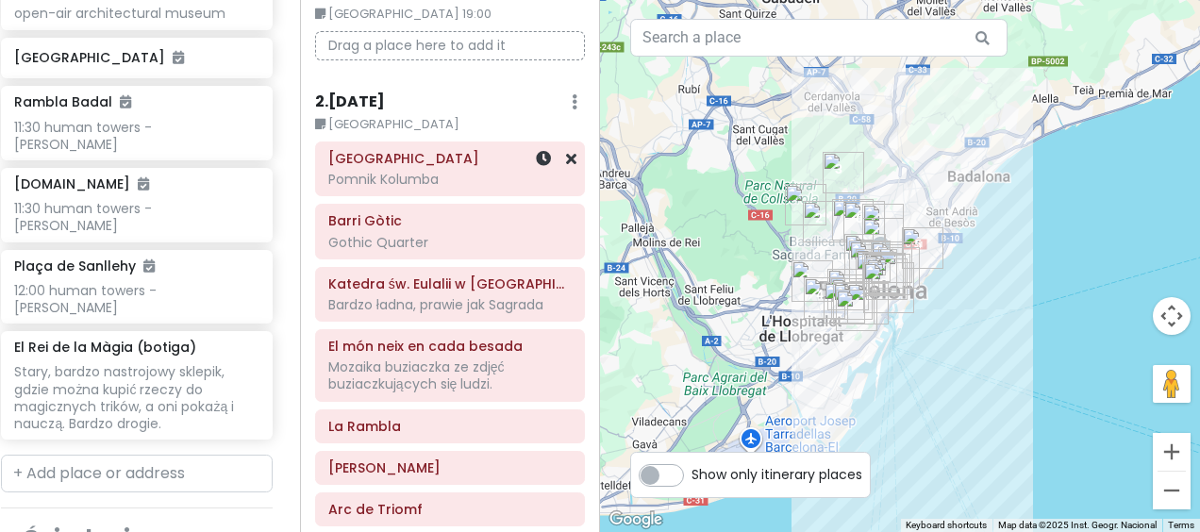
click at [468, 177] on div "Pomnik Kolumba" at bounding box center [449, 179] width 243 height 17
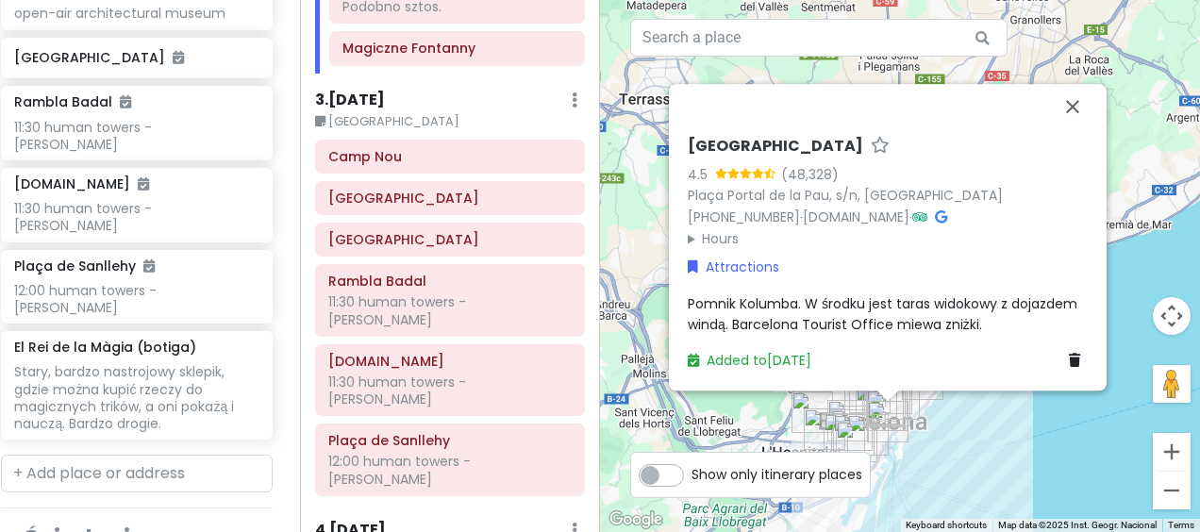
scroll to position [660, 0]
click at [471, 213] on div "[GEOGRAPHIC_DATA]" at bounding box center [450, 197] width 268 height 32
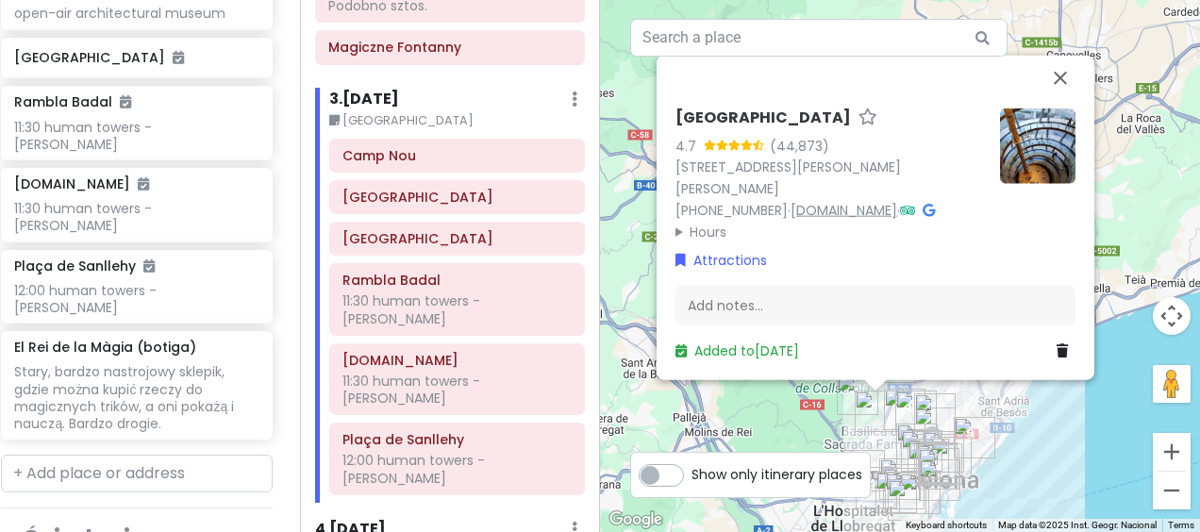
click at [844, 206] on link "[DOMAIN_NAME]" at bounding box center [844, 209] width 107 height 19
click at [1064, 74] on button "Close" at bounding box center [1060, 78] width 45 height 45
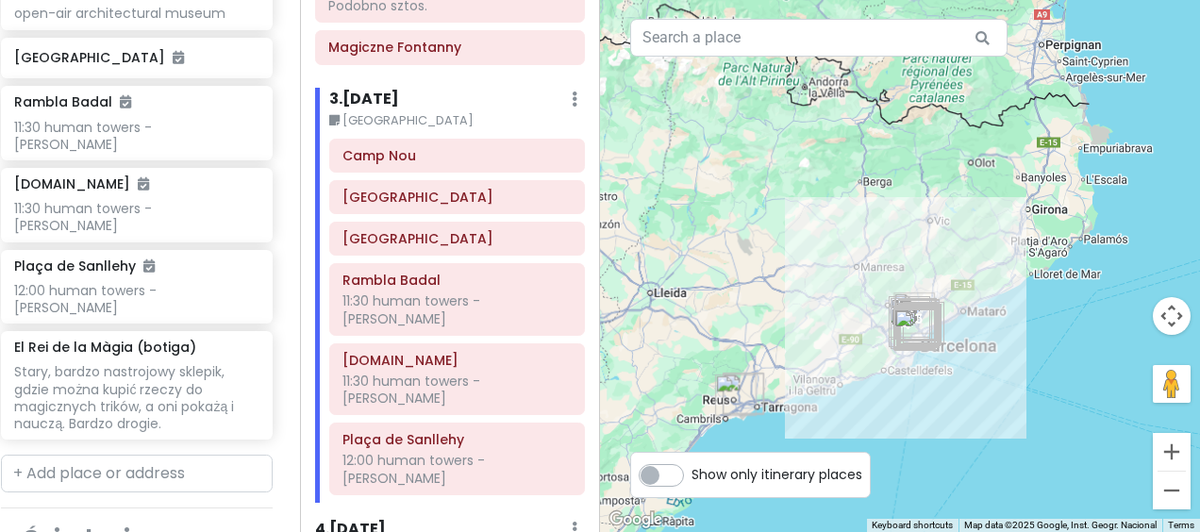
drag, startPoint x: 825, startPoint y: 354, endPoint x: 895, endPoint y: 242, distance: 132.7
click at [885, 247] on div at bounding box center [900, 266] width 600 height 532
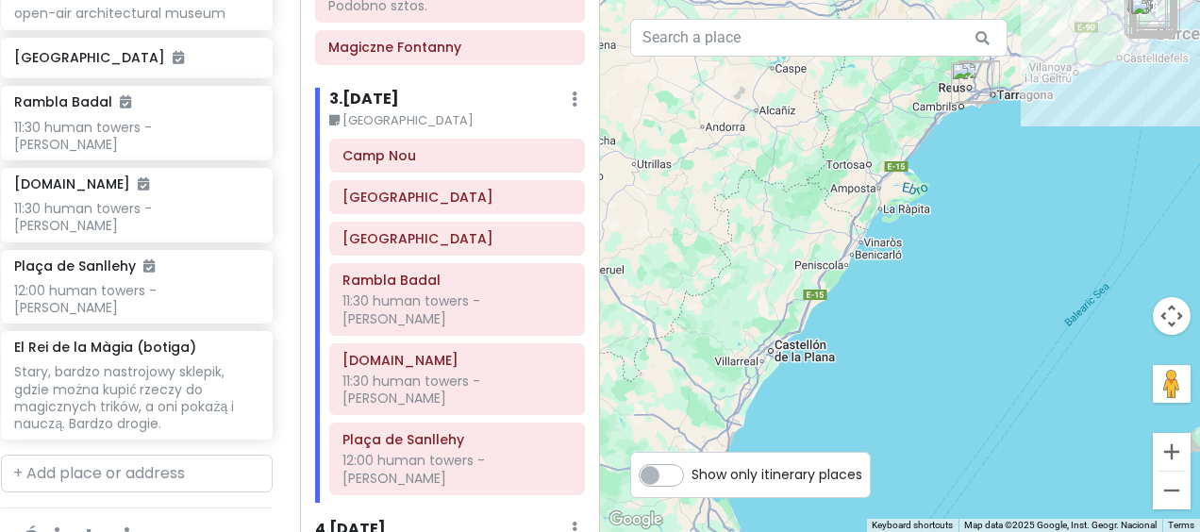
drag, startPoint x: 826, startPoint y: 319, endPoint x: 967, endPoint y: 166, distance: 207.7
click at [967, 166] on div at bounding box center [900, 266] width 600 height 532
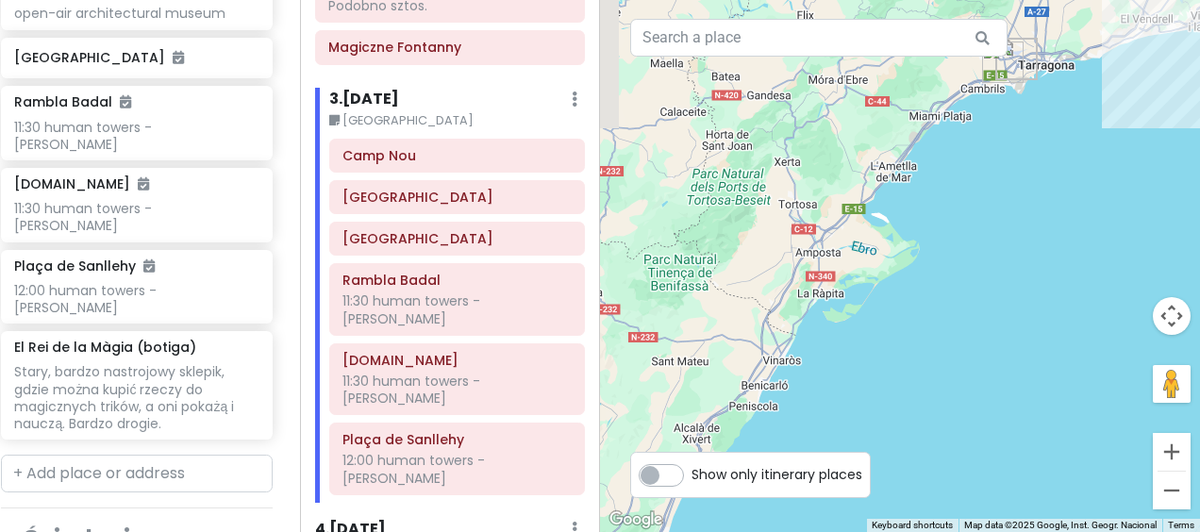
drag, startPoint x: 961, startPoint y: 197, endPoint x: 915, endPoint y: 425, distance: 232.0
click at [915, 425] on div at bounding box center [900, 266] width 600 height 532
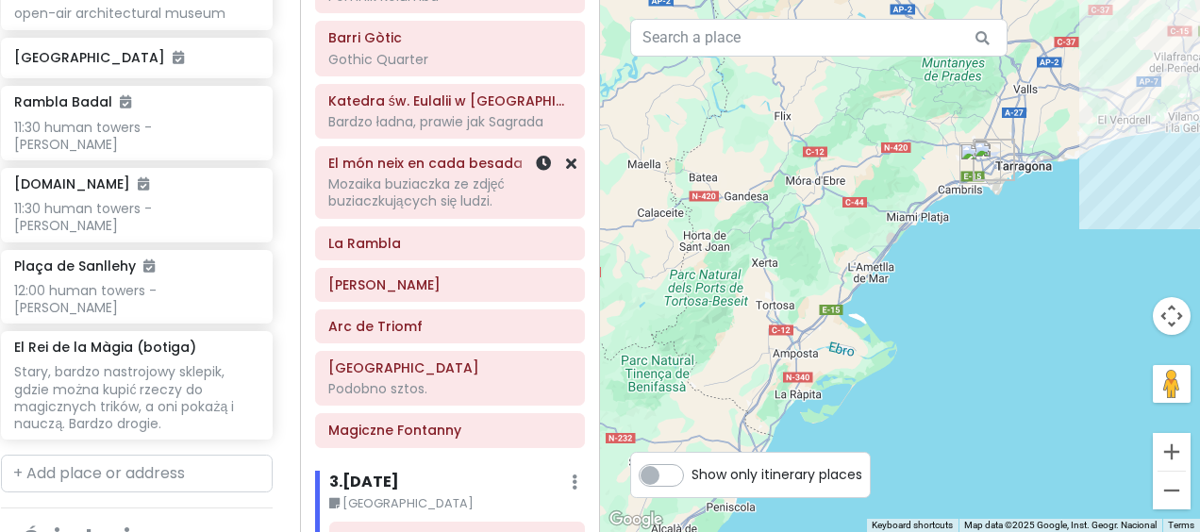
scroll to position [0, 0]
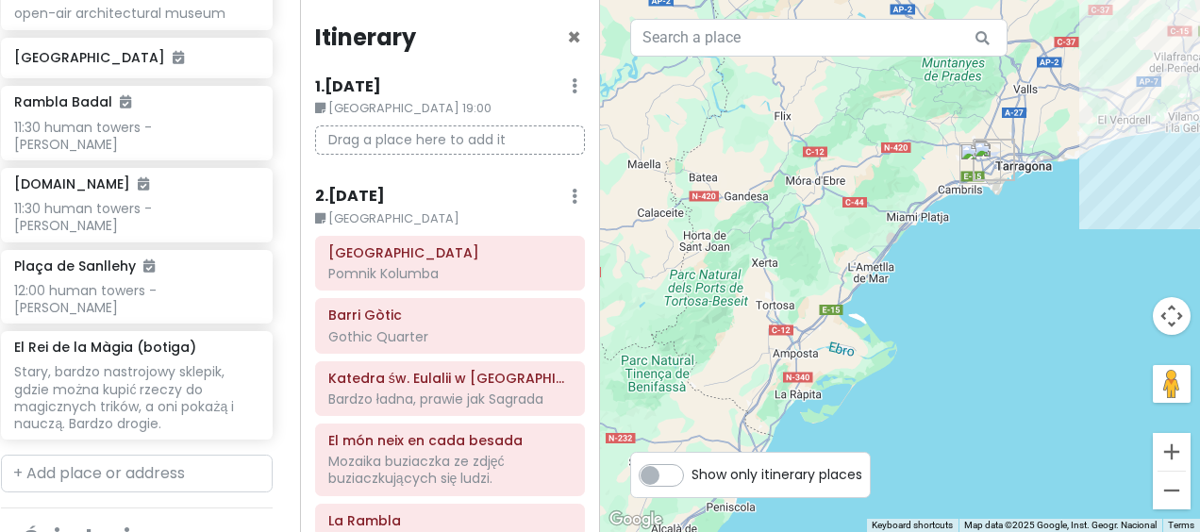
click at [382, 198] on h6 "2 . [DATE]" at bounding box center [350, 197] width 70 height 20
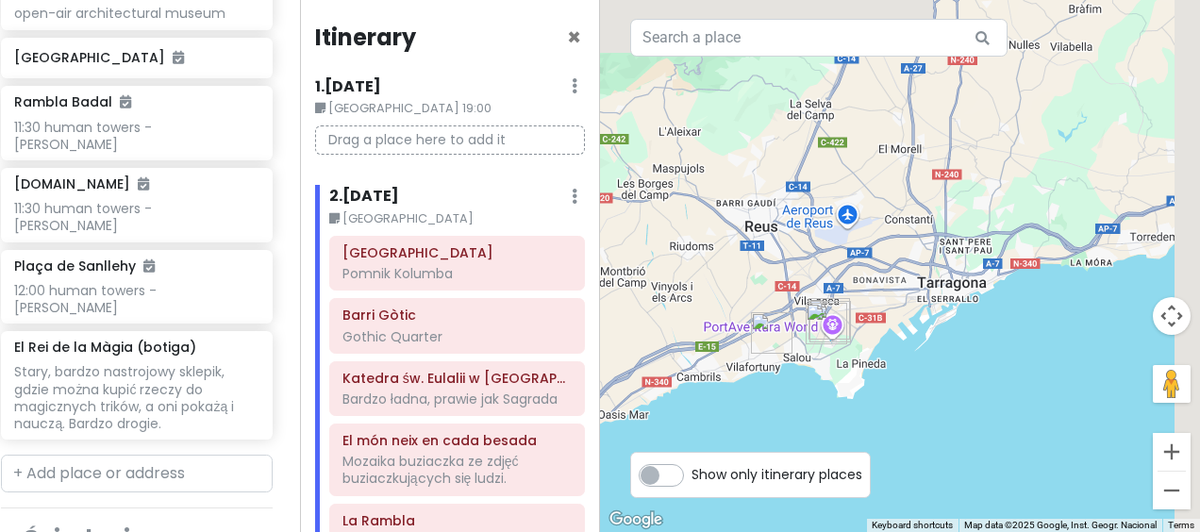
drag, startPoint x: 1130, startPoint y: 167, endPoint x: 767, endPoint y: 408, distance: 435.7
click at [767, 408] on div at bounding box center [900, 266] width 600 height 532
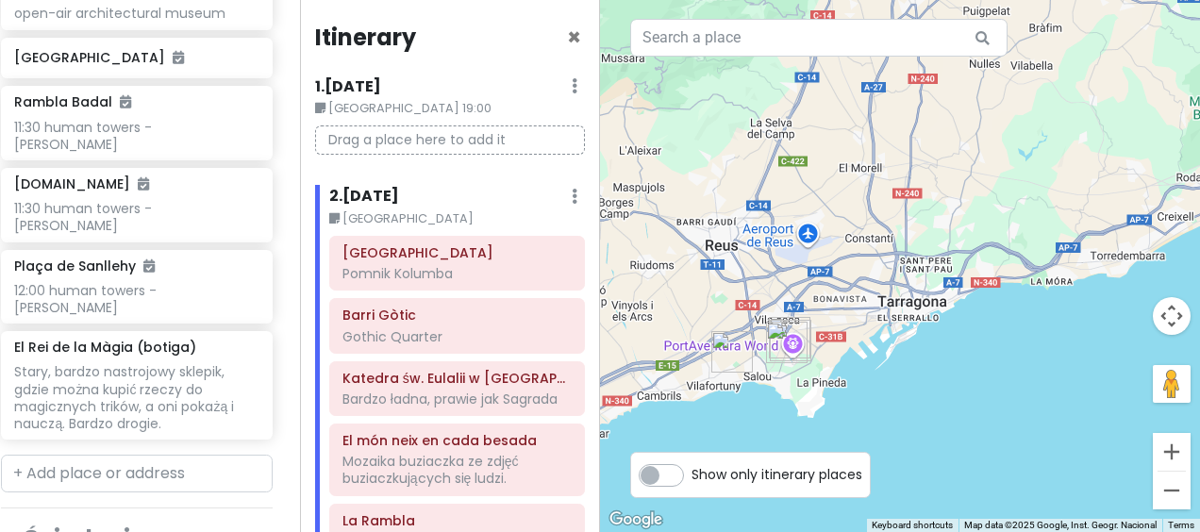
click at [380, 217] on small "[GEOGRAPHIC_DATA]" at bounding box center [457, 218] width 256 height 19
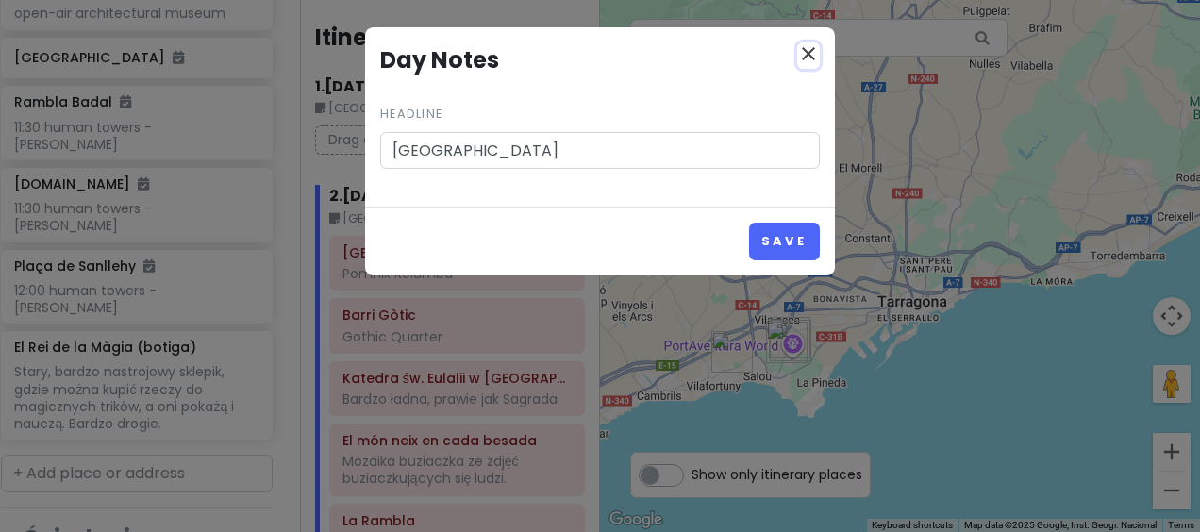
click at [812, 47] on icon "close" at bounding box center [808, 53] width 23 height 23
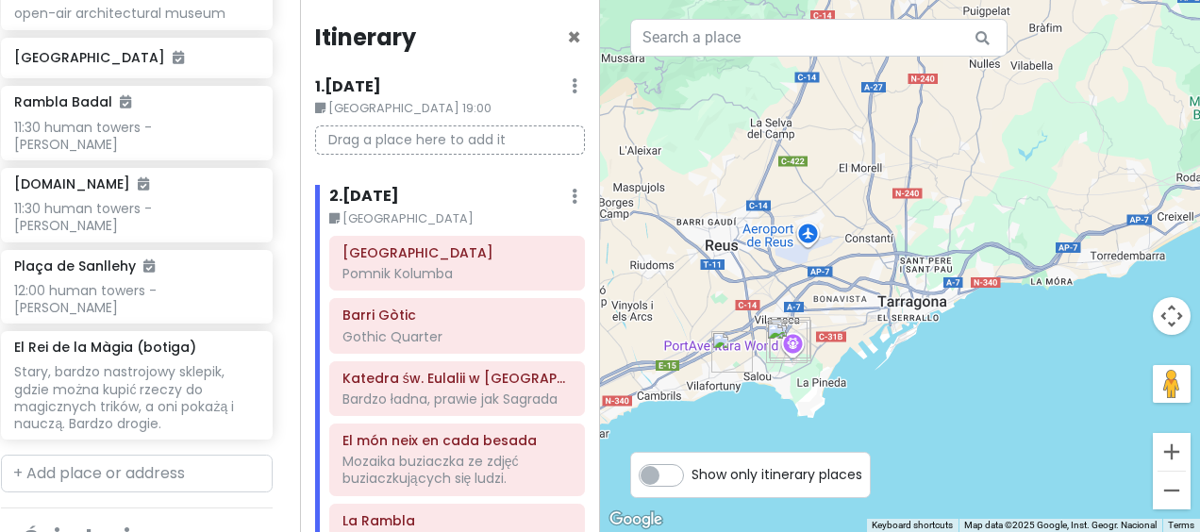
click at [396, 189] on h6 "2 . [DATE]" at bounding box center [364, 197] width 70 height 20
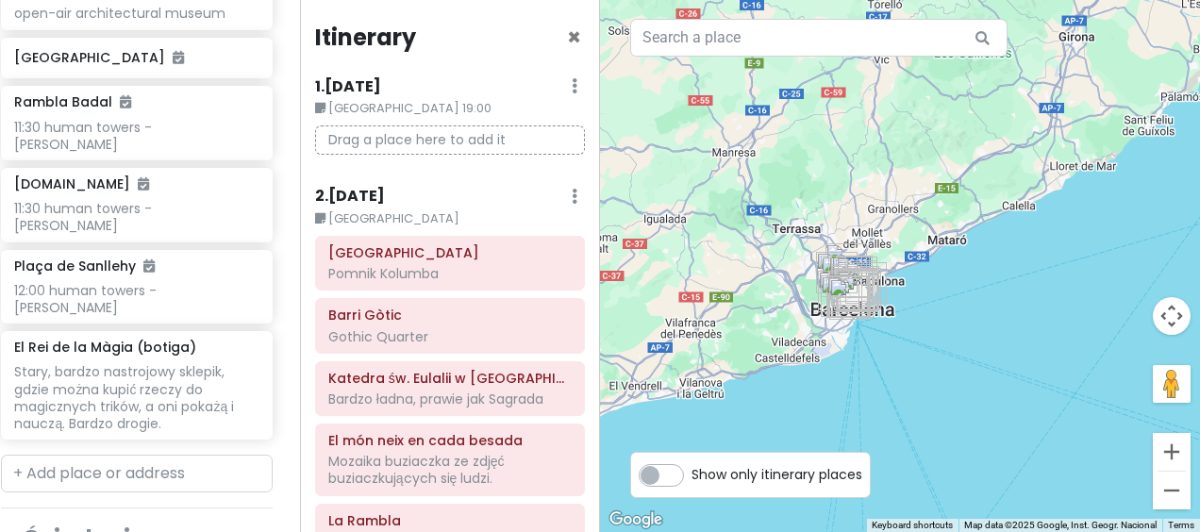
drag, startPoint x: 1006, startPoint y: 210, endPoint x: 670, endPoint y: 338, distance: 359.2
click at [670, 338] on div at bounding box center [900, 266] width 600 height 532
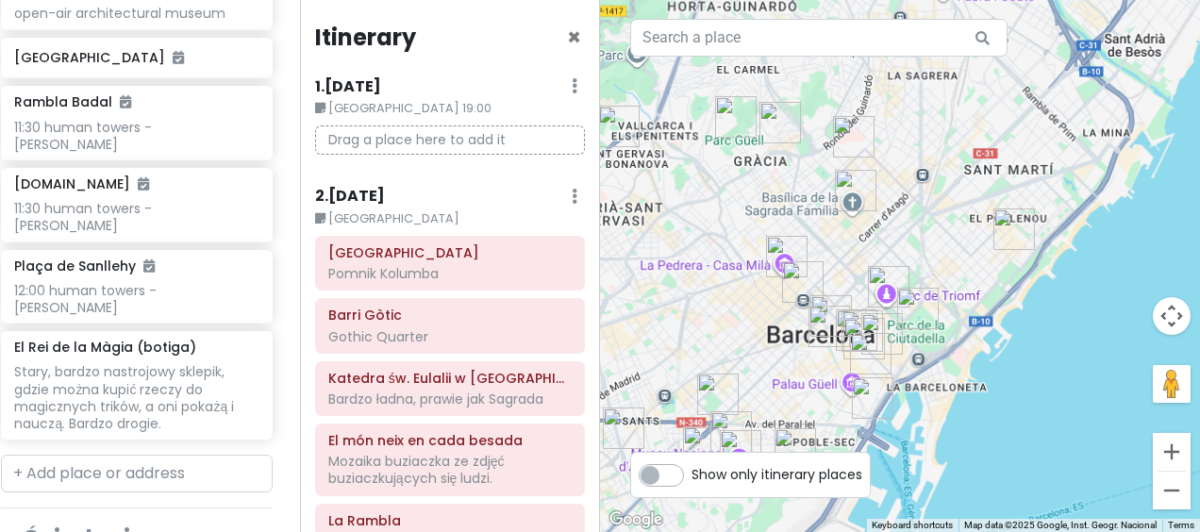
drag, startPoint x: 922, startPoint y: 205, endPoint x: 910, endPoint y: 117, distance: 88.6
click at [910, 117] on div at bounding box center [900, 266] width 600 height 532
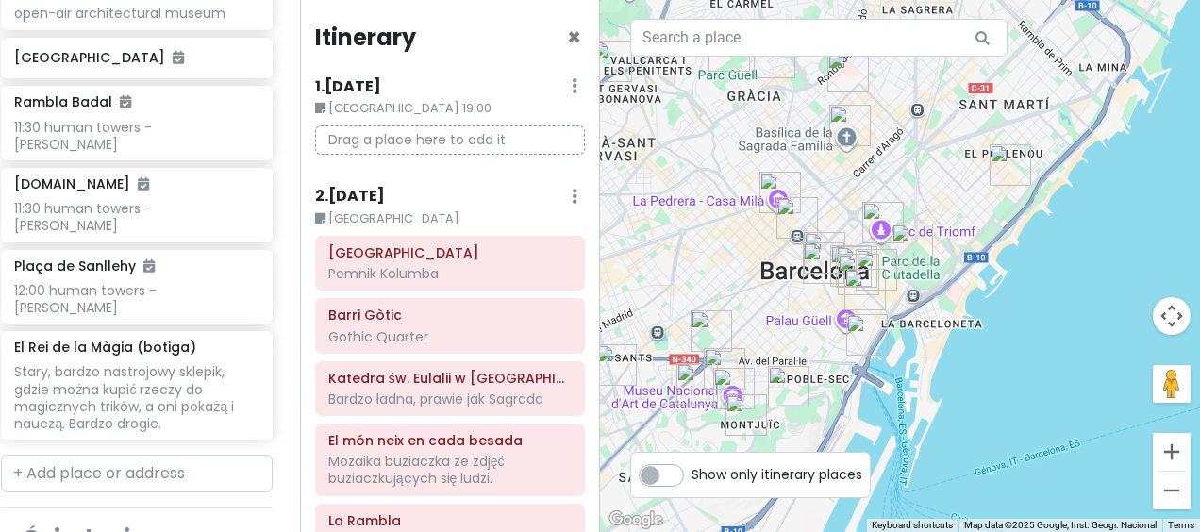
click at [368, 198] on h6 "2 . [DATE]" at bounding box center [350, 197] width 70 height 20
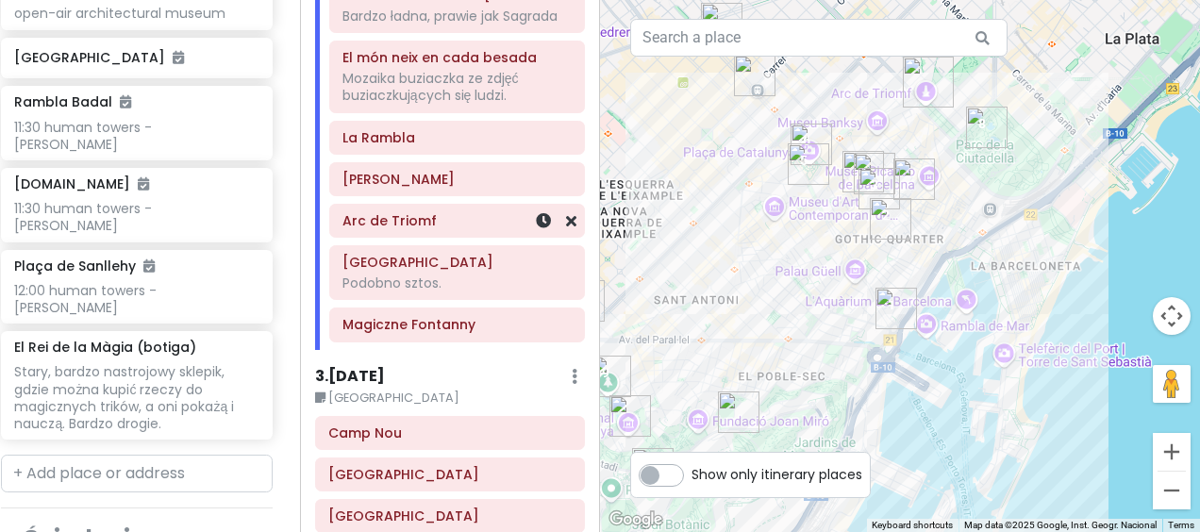
scroll to position [472, 0]
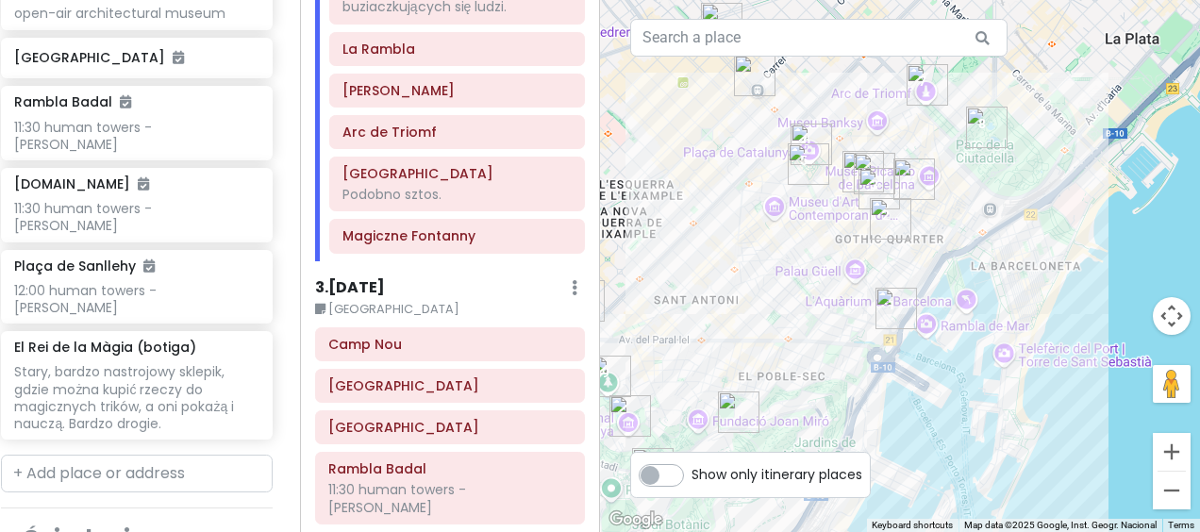
click at [374, 298] on h6 "3 . [DATE]" at bounding box center [350, 288] width 70 height 20
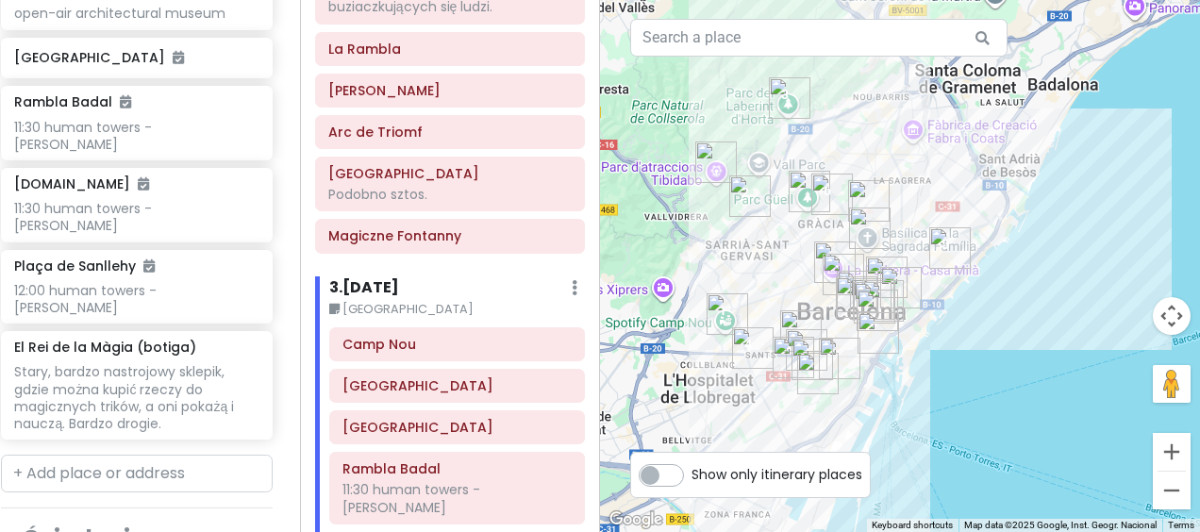
drag, startPoint x: 795, startPoint y: 391, endPoint x: 847, endPoint y: 464, distance: 90.0
click at [847, 464] on div "To navigate the map with touch gestures double-tap and hold your finger on the …" at bounding box center [900, 266] width 600 height 532
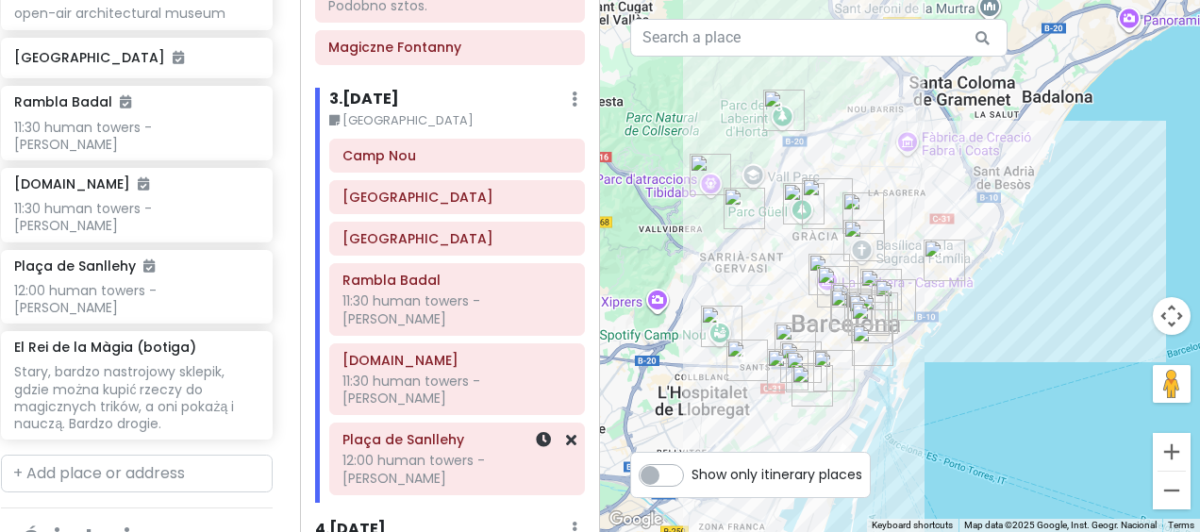
scroll to position [849, 0]
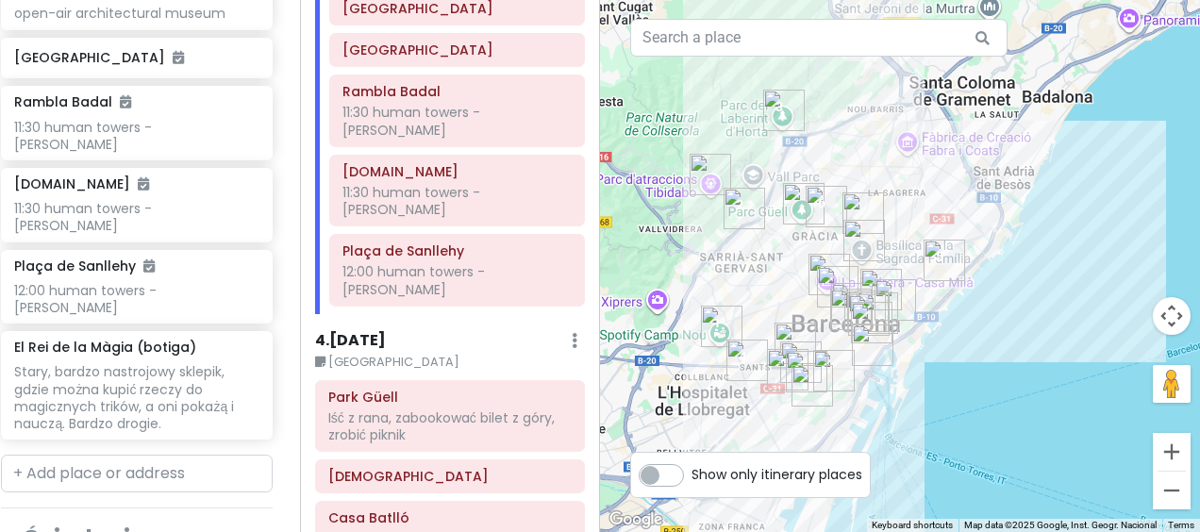
click at [384, 331] on h6 "4 . [DATE]" at bounding box center [350, 341] width 71 height 20
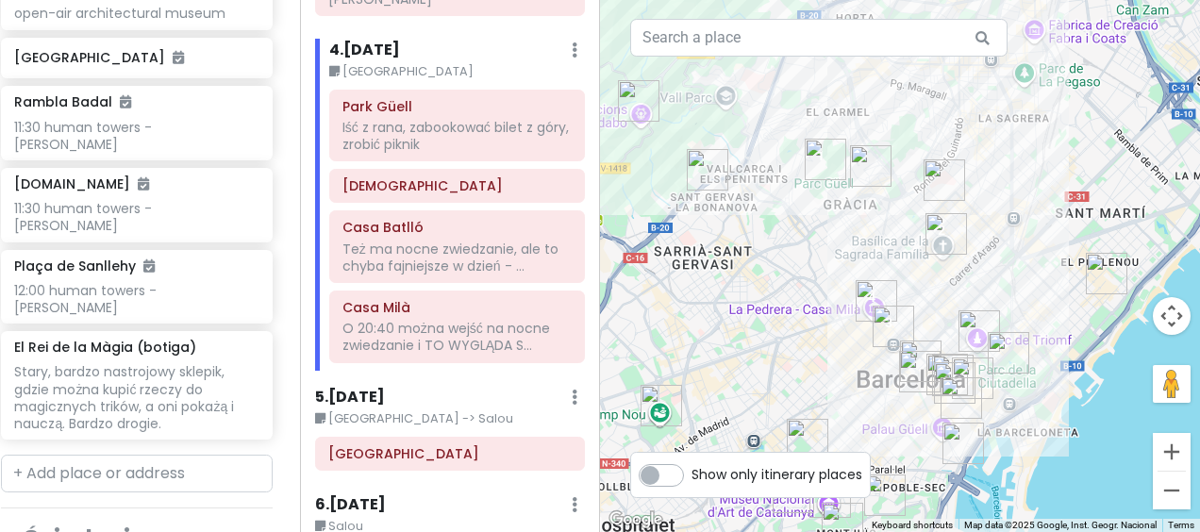
scroll to position [1227, 0]
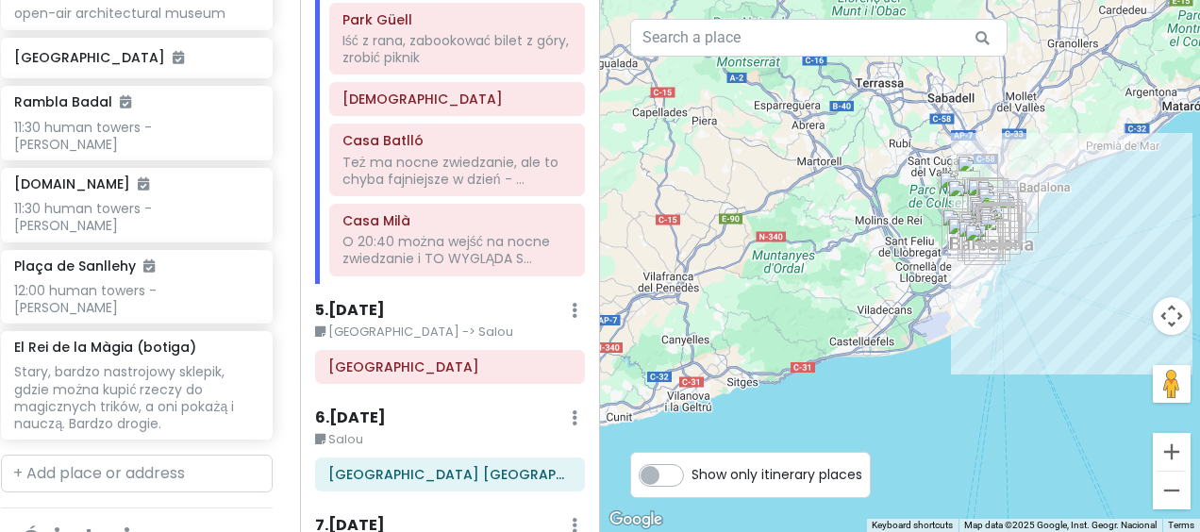
drag, startPoint x: 721, startPoint y: 428, endPoint x: 1038, endPoint y: 242, distance: 368.0
click at [1034, 242] on div at bounding box center [900, 266] width 600 height 532
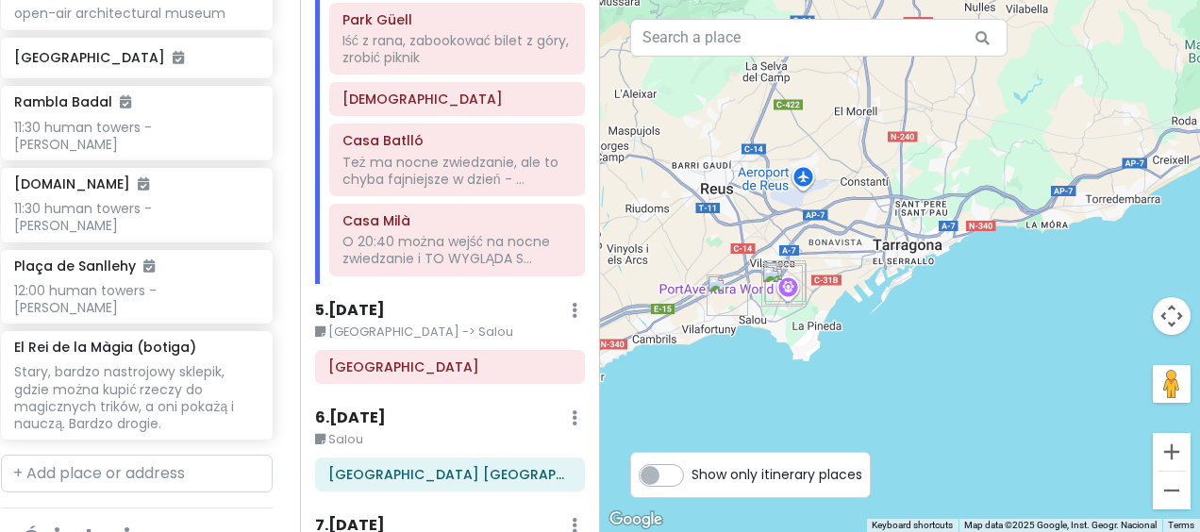
drag, startPoint x: 838, startPoint y: 299, endPoint x: 887, endPoint y: 292, distance: 49.6
click at [887, 292] on div at bounding box center [900, 266] width 600 height 532
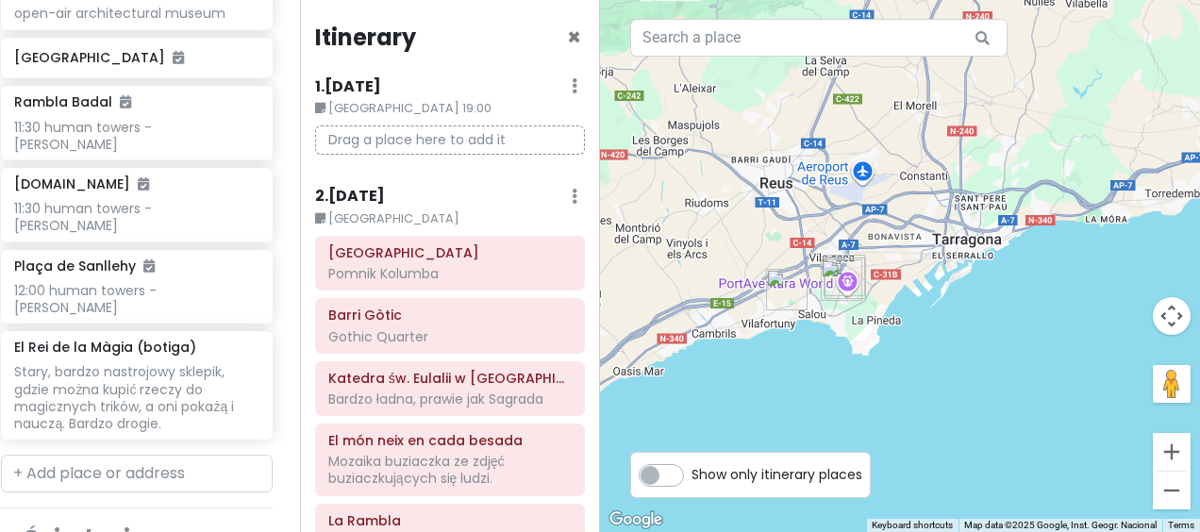
scroll to position [0, 0]
